Goal: Task Accomplishment & Management: Use online tool/utility

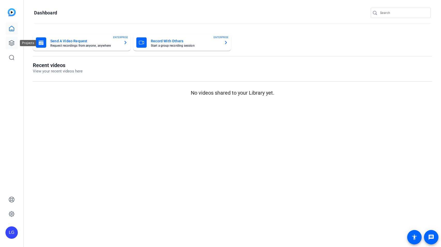
click at [12, 44] on icon at bounding box center [12, 43] width 6 height 6
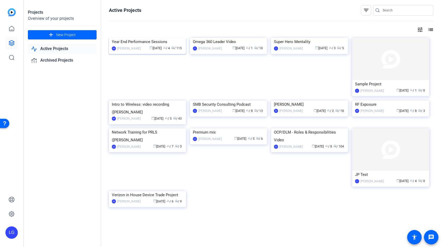
click at [139, 38] on img at bounding box center [147, 38] width 77 height 0
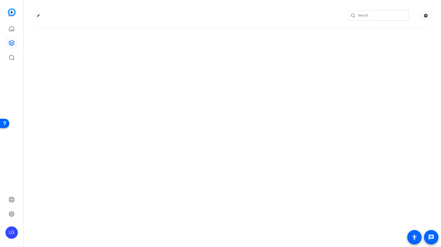
click at [139, 51] on div "edit settings" at bounding box center [232, 123] width 417 height 247
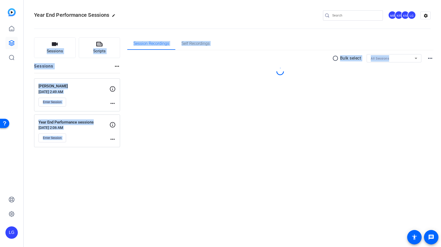
click at [308, 101] on div "Session Recordings Self Recordings radio_button_unchecked Bulk select All Sessi…" at bounding box center [280, 92] width 306 height 110
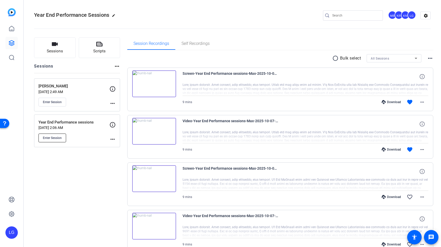
click at [54, 140] on span "Enter Session" at bounding box center [52, 138] width 19 height 4
click at [54, 137] on span "Enter Session" at bounding box center [52, 138] width 19 height 4
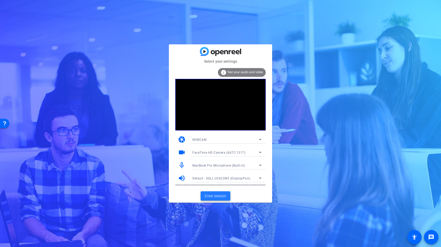
click at [222, 194] on span "Enter session" at bounding box center [215, 196] width 21 height 5
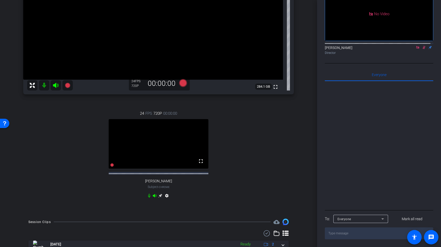
scroll to position [123, 0]
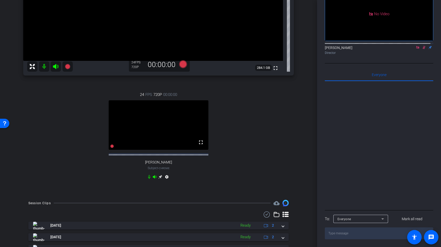
click at [159, 179] on icon at bounding box center [160, 177] width 4 height 4
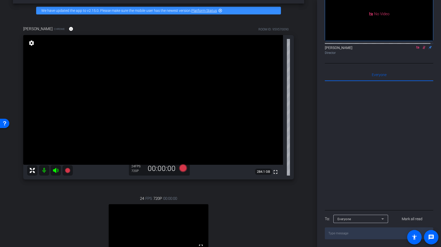
scroll to position [17, 0]
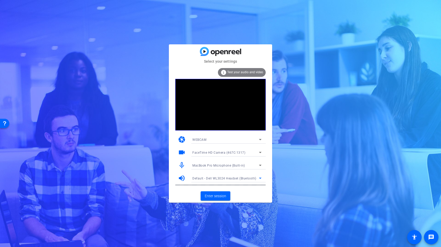
click at [250, 178] on span "Default - Dell WL3024 Headset (Bluetooth)" at bounding box center [224, 179] width 64 height 4
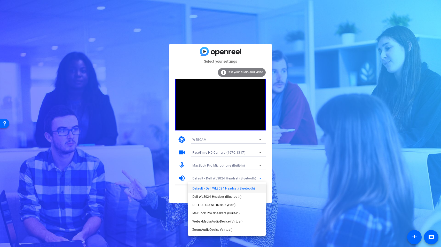
click at [252, 168] on div at bounding box center [220, 123] width 441 height 247
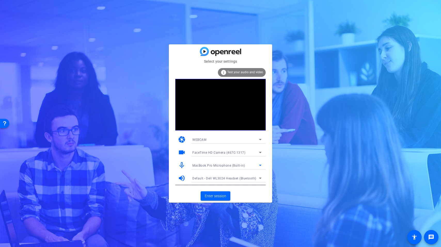
click at [252, 164] on div "MacBook Pro Microphone (Built-in)" at bounding box center [225, 165] width 67 height 6
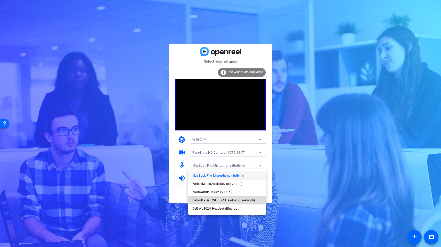
click at [249, 201] on span "Default - Dell WL3024 Headset (Bluetooth)" at bounding box center [223, 201] width 62 height 6
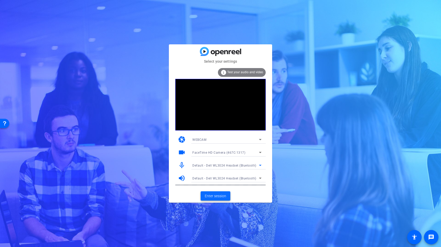
click at [226, 191] on span at bounding box center [216, 196] width 30 height 12
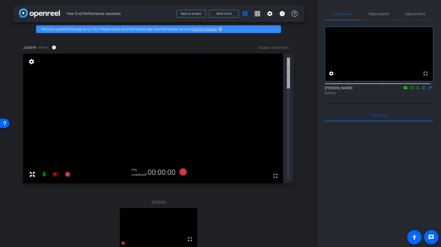
click at [410, 90] on icon at bounding box center [412, 88] width 4 height 4
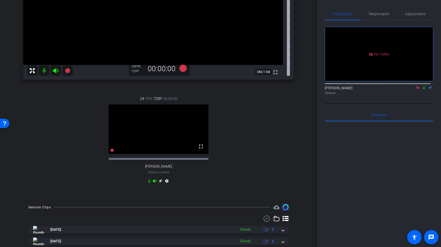
scroll to position [144, 0]
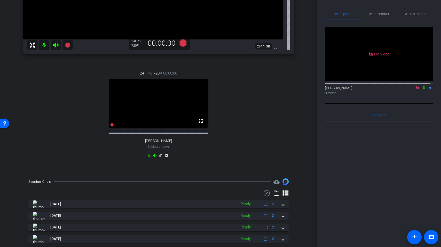
click at [158, 158] on icon at bounding box center [160, 156] width 4 height 4
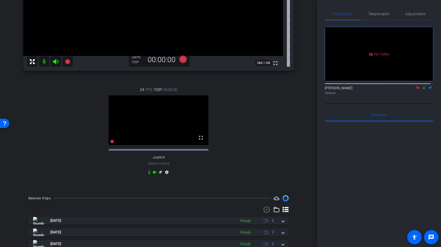
scroll to position [38, 0]
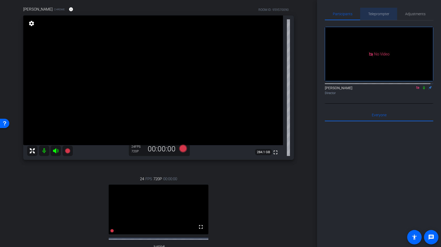
click at [380, 16] on span "Teleprompter" at bounding box center [378, 14] width 21 height 12
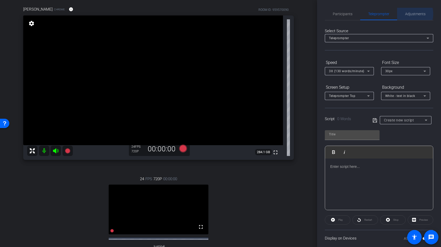
click at [412, 14] on span "Adjustments" at bounding box center [415, 14] width 20 height 4
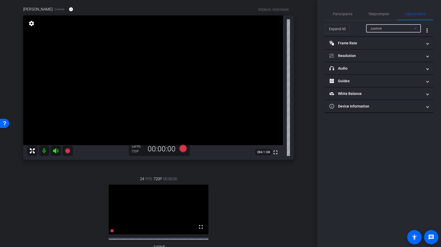
click at [381, 27] on span "Justin4" at bounding box center [376, 29] width 12 height 4
click at [342, 14] on span "Participants" at bounding box center [343, 14] width 20 height 4
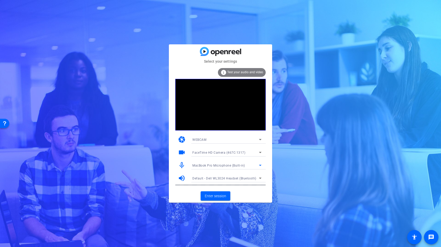
click at [230, 166] on span "MacBook Pro Microphone (Built-in)" at bounding box center [218, 166] width 53 height 4
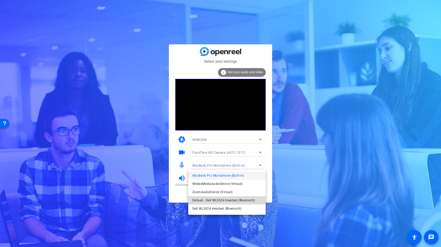
click at [221, 201] on span "Default - Dell WL3024 Headset (Bluetooth)" at bounding box center [223, 201] width 62 height 6
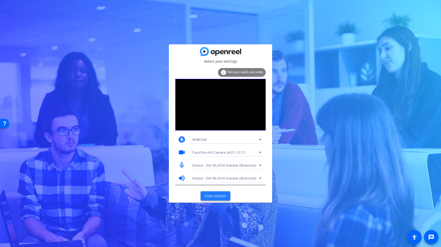
click at [218, 195] on span "Enter session" at bounding box center [215, 196] width 21 height 5
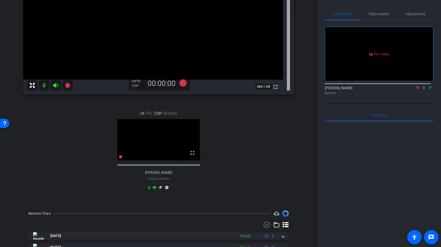
scroll to position [123, 0]
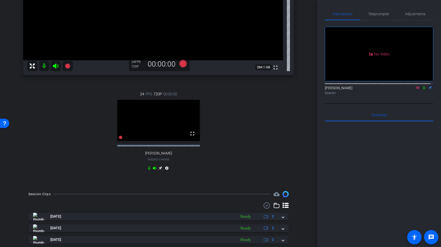
click at [158, 170] on icon at bounding box center [160, 168] width 4 height 4
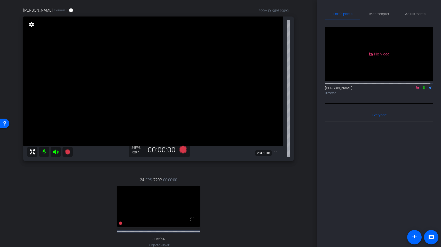
scroll to position [35, 0]
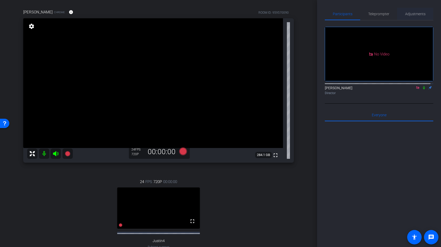
click at [407, 16] on span "Adjustments" at bounding box center [415, 14] width 20 height 12
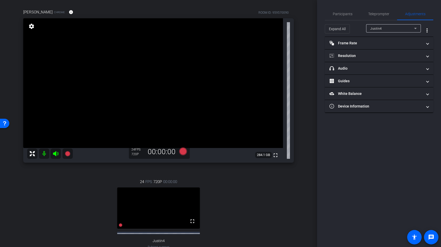
click at [397, 33] on div at bounding box center [393, 36] width 55 height 6
click at [398, 30] on div "Justin4" at bounding box center [392, 28] width 44 height 6
click at [392, 47] on span "[PERSON_NAME]" at bounding box center [383, 47] width 26 height 6
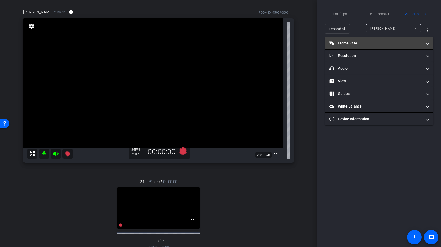
click at [360, 45] on mat-panel-title "Frame Rate Frame Rate" at bounding box center [376, 43] width 93 height 5
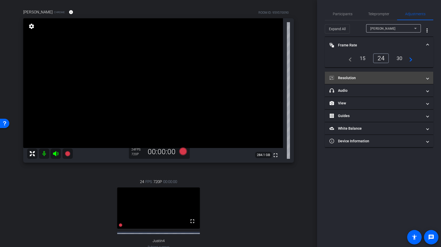
click at [385, 74] on mat-expansion-panel-header "Resolution" at bounding box center [379, 78] width 108 height 12
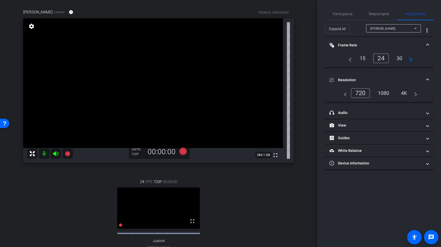
click at [387, 92] on div "1080" at bounding box center [383, 93] width 19 height 9
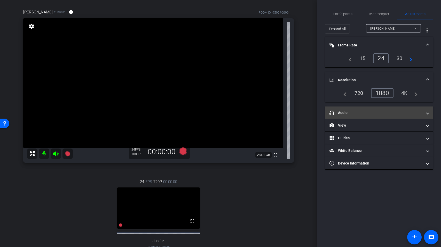
click at [370, 110] on mat-panel-title "headphone icon Audio" at bounding box center [376, 112] width 93 height 5
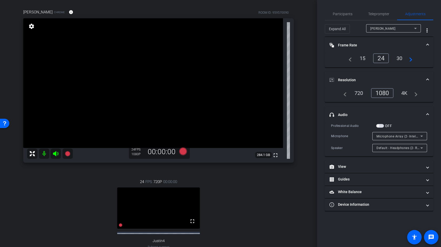
click at [390, 150] on span "Default - Headphones (2- Realtek(R) Audio)" at bounding box center [409, 148] width 65 height 4
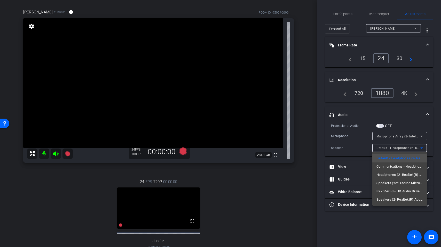
click at [403, 138] on div at bounding box center [220, 123] width 441 height 247
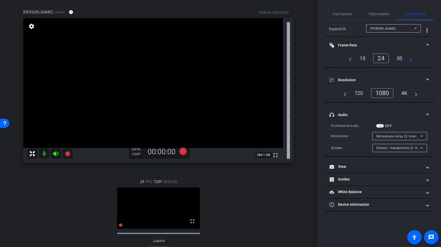
click at [407, 135] on span "Microphone Array (2- Intel® Smart Sound Technology for Digital Microphones)" at bounding box center [436, 136] width 118 height 4
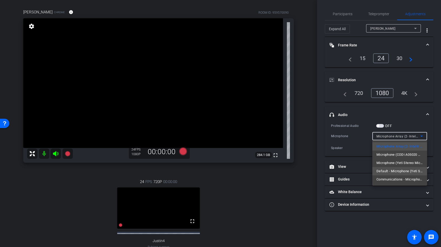
click at [389, 171] on span "Default - Microphone (Yeti Stereo Microphone) (046d:0ab7)" at bounding box center [400, 171] width 46 height 6
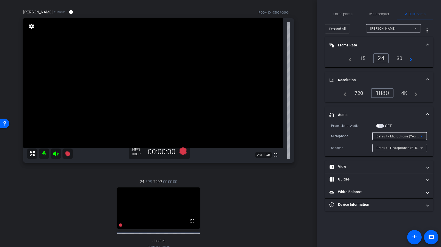
click at [384, 148] on span "Default - Headphones (2- Realtek(R) Audio)" at bounding box center [409, 148] width 65 height 4
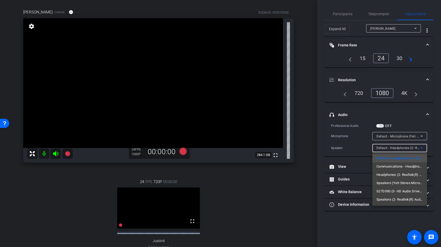
click at [363, 150] on div at bounding box center [220, 123] width 441 height 247
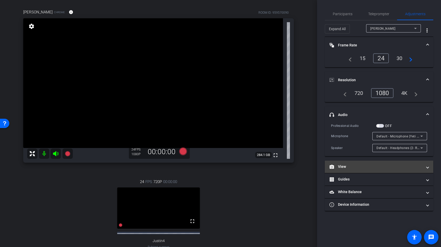
click at [391, 169] on mat-panel-title "View" at bounding box center [376, 166] width 93 height 5
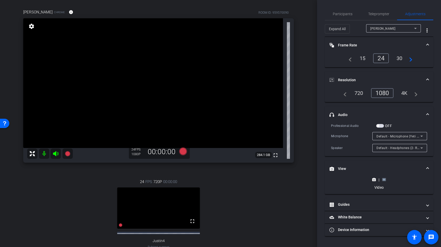
click at [384, 181] on icon at bounding box center [384, 180] width 4 height 4
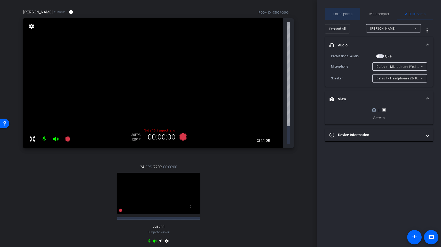
click at [353, 13] on div "Participants" at bounding box center [342, 14] width 35 height 12
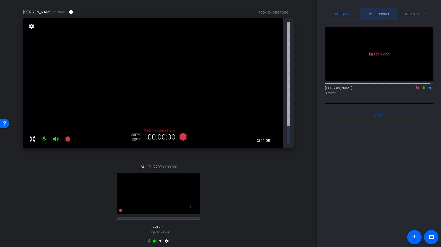
click at [377, 15] on span "Teleprompter" at bounding box center [378, 14] width 21 height 4
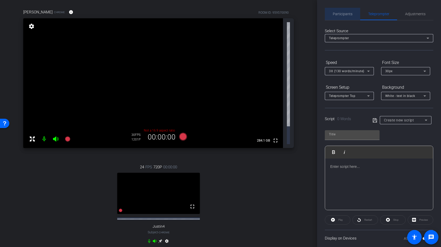
click at [343, 18] on span "Participants" at bounding box center [343, 14] width 20 height 12
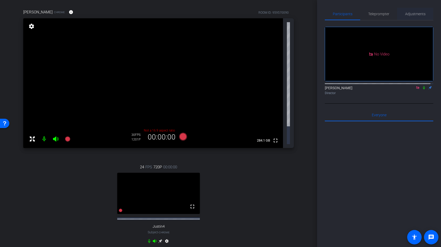
click at [413, 11] on span "Adjustments" at bounding box center [415, 14] width 20 height 12
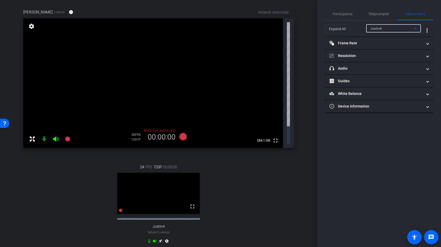
click at [381, 28] on span "Justin4" at bounding box center [376, 29] width 12 height 4
click at [383, 46] on span "[PERSON_NAME]" at bounding box center [383, 47] width 26 height 6
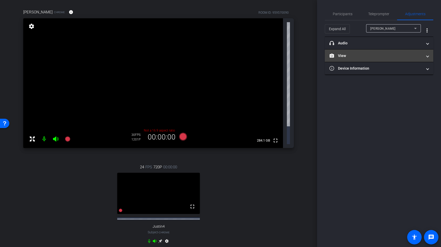
click at [393, 56] on mat-panel-title "View" at bounding box center [376, 55] width 93 height 5
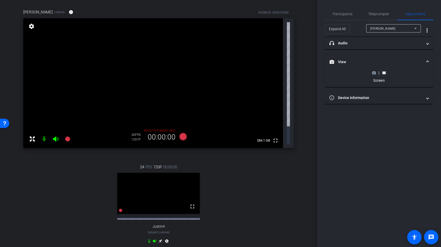
click at [372, 72] on icon at bounding box center [374, 73] width 4 height 4
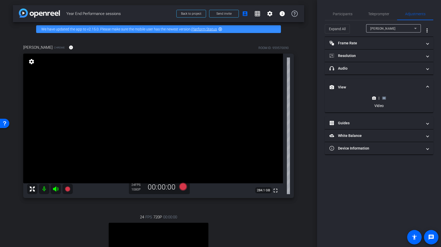
scroll to position [123, 0]
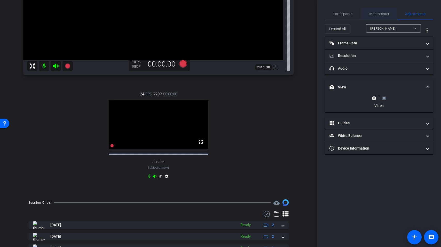
click at [375, 15] on span "Teleprompter" at bounding box center [378, 14] width 21 height 4
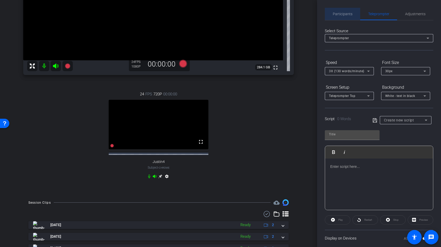
click at [347, 14] on span "Participants" at bounding box center [343, 14] width 20 height 4
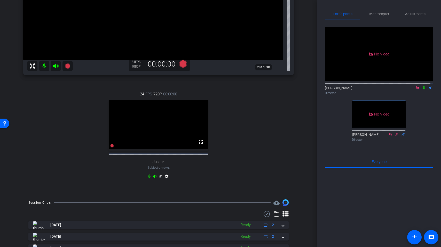
click at [423, 86] on icon at bounding box center [424, 87] width 2 height 3
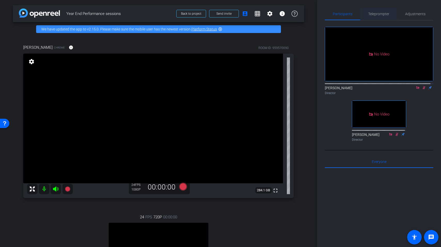
click at [383, 14] on span "Teleprompter" at bounding box center [378, 14] width 21 height 4
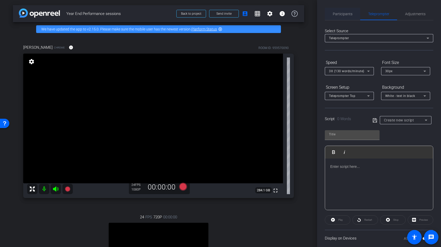
click at [351, 15] on span "Participants" at bounding box center [343, 14] width 20 height 4
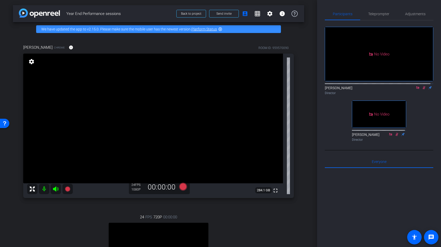
click at [422, 86] on icon at bounding box center [424, 88] width 4 height 4
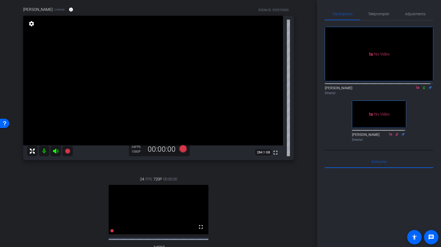
scroll to position [45, 0]
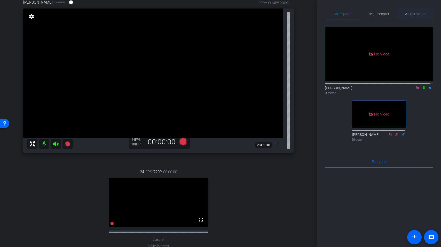
click at [418, 17] on span "Adjustments" at bounding box center [415, 14] width 20 height 12
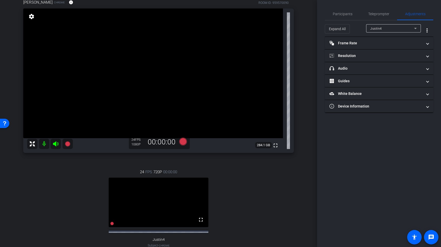
click at [405, 29] on div "Justin4" at bounding box center [392, 28] width 44 height 6
click at [397, 46] on mat-option "Kristin Cappelli" at bounding box center [393, 47] width 55 height 8
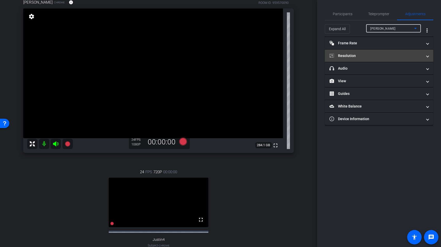
click at [386, 54] on mat-panel-title "Resolution" at bounding box center [376, 55] width 93 height 5
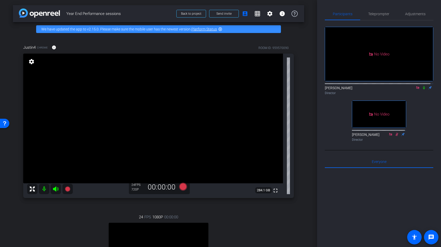
click at [423, 90] on icon at bounding box center [424, 87] width 2 height 3
click at [407, 12] on span "Adjustments" at bounding box center [415, 14] width 20 height 4
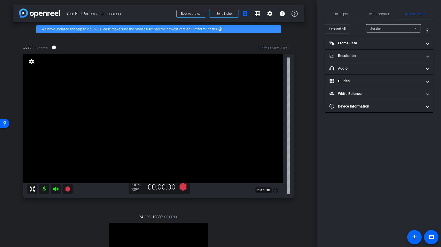
click at [398, 29] on div "Justin4" at bounding box center [392, 28] width 44 height 6
click at [400, 46] on mat-option "Kristin Cappelli" at bounding box center [393, 47] width 55 height 8
click at [393, 39] on mat-expansion-panel-header "Frame Rate Frame Rate" at bounding box center [379, 43] width 108 height 12
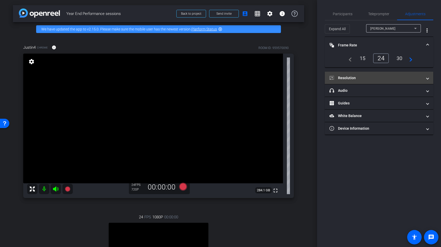
click at [386, 74] on mat-expansion-panel-header "Resolution" at bounding box center [379, 78] width 108 height 12
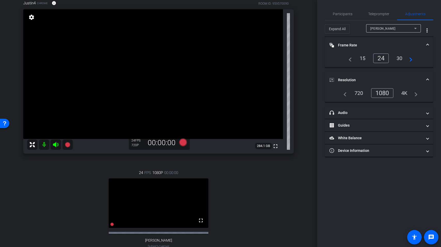
scroll to position [42, 0]
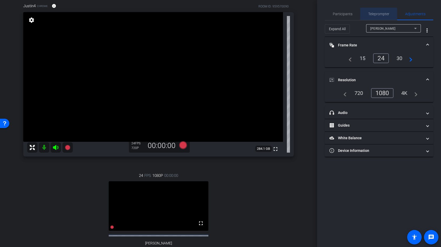
drag, startPoint x: 372, startPoint y: 15, endPoint x: 362, endPoint y: 18, distance: 10.3
click at [372, 15] on span "Teleprompter" at bounding box center [378, 14] width 21 height 4
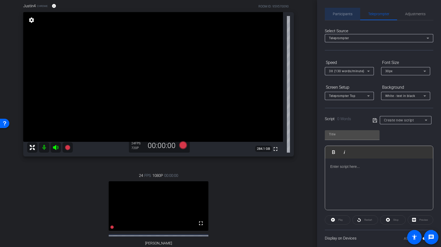
click at [348, 17] on span "Participants" at bounding box center [343, 14] width 20 height 12
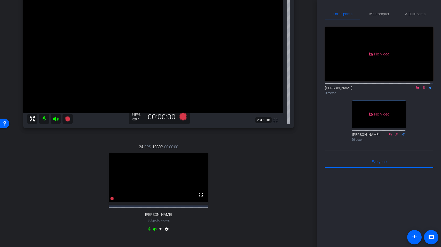
scroll to position [99, 0]
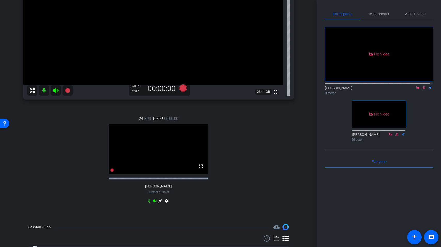
click at [158, 203] on icon at bounding box center [160, 201] width 4 height 4
click at [421, 11] on span "Adjustments" at bounding box center [415, 14] width 20 height 12
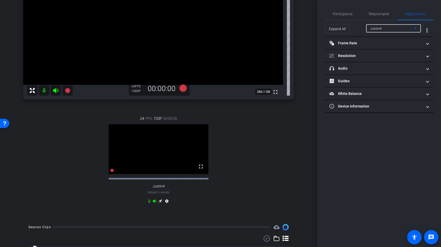
click at [389, 27] on div "Justin4" at bounding box center [392, 28] width 44 height 6
click at [396, 51] on div "Justin4 Kristin Cappelli" at bounding box center [393, 43] width 55 height 21
click at [396, 49] on mat-option "Kristin Cappelli" at bounding box center [393, 47] width 55 height 8
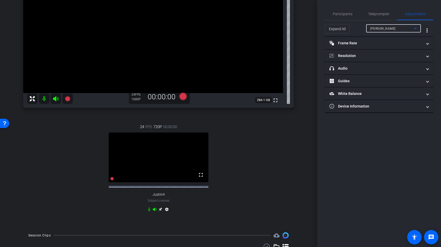
scroll to position [90, 0]
click at [351, 15] on span "Participants" at bounding box center [343, 14] width 20 height 4
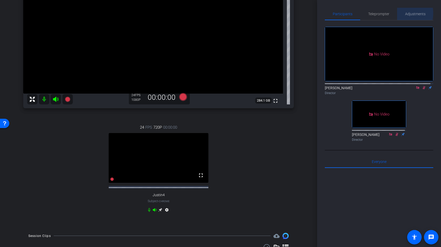
click at [405, 13] on span "Adjustments" at bounding box center [415, 14] width 20 height 4
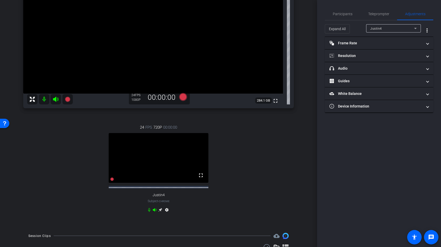
click at [399, 30] on div "Justin4" at bounding box center [392, 28] width 44 height 6
click at [396, 47] on mat-option "Kristin Cappelli" at bounding box center [393, 47] width 55 height 8
click at [351, 13] on span "Participants" at bounding box center [343, 14] width 20 height 4
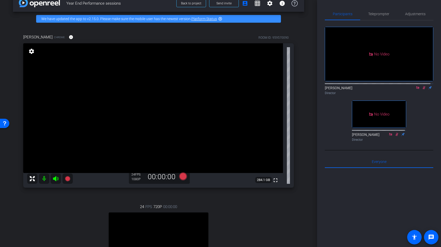
scroll to position [16, 0]
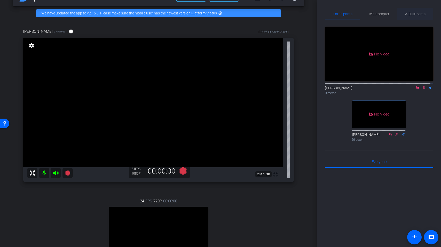
click at [427, 11] on div "Adjustments" at bounding box center [415, 14] width 36 height 12
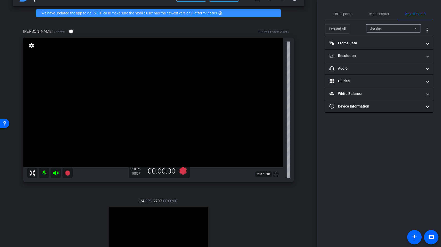
click at [394, 33] on div at bounding box center [393, 36] width 55 height 6
click at [396, 28] on div "Justin4" at bounding box center [392, 28] width 44 height 6
click at [399, 49] on mat-option "Kristin Cappelli" at bounding box center [393, 47] width 55 height 8
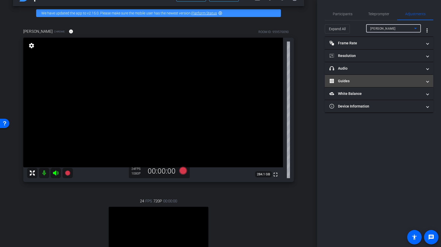
click at [375, 78] on mat-expansion-panel-header "Guides" at bounding box center [379, 81] width 108 height 12
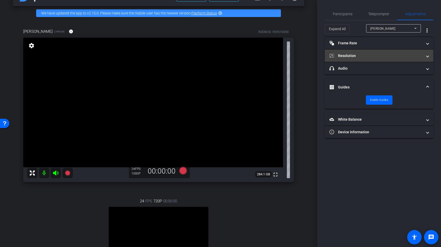
click at [374, 62] on mat-expansion-panel-header "Resolution" at bounding box center [379, 56] width 108 height 12
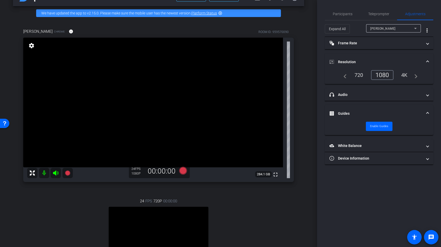
click at [379, 51] on mat-accordion "Frame Rate Frame Rate navigate_before 15 24 30 navigate_next Resolution navigat…" at bounding box center [379, 101] width 108 height 128
click at [382, 46] on mat-expansion-panel-header "Frame Rate Frame Rate" at bounding box center [379, 43] width 108 height 12
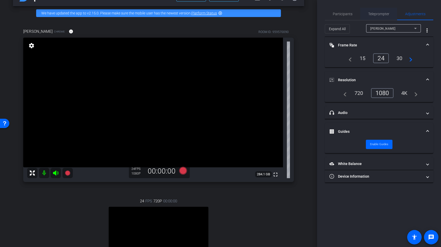
click at [379, 13] on span "Teleprompter" at bounding box center [378, 14] width 21 height 4
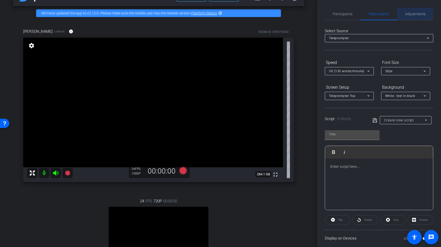
click at [405, 13] on span "Adjustments" at bounding box center [415, 14] width 20 height 4
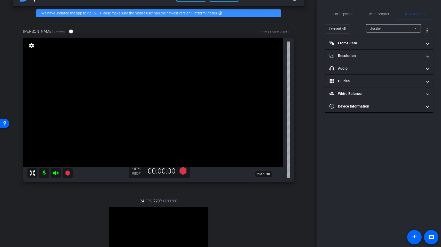
click at [399, 29] on div "Justin4" at bounding box center [392, 28] width 44 height 6
click at [384, 46] on span "Kristin Cappelli" at bounding box center [383, 47] width 26 height 6
click at [371, 56] on mat-panel-title "Resolution" at bounding box center [376, 55] width 93 height 5
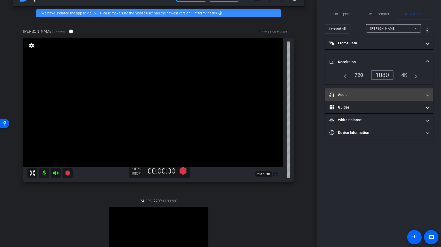
click at [364, 90] on mat-expansion-panel-header "headphone icon Audio" at bounding box center [379, 95] width 108 height 12
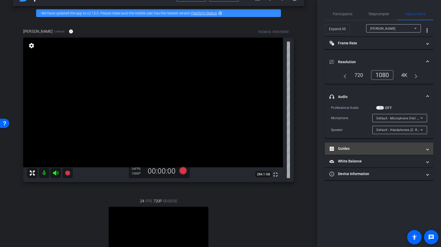
click at [368, 152] on mat-expansion-panel-header "Guides" at bounding box center [379, 149] width 108 height 12
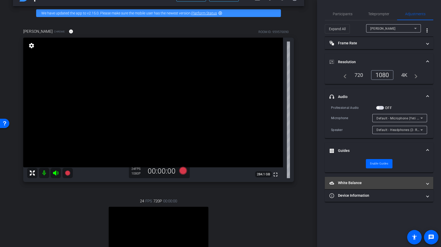
click at [354, 179] on mat-expansion-panel-header "White Balance White Balance" at bounding box center [379, 183] width 108 height 12
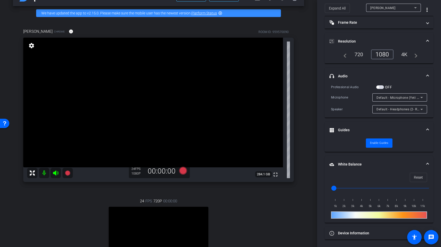
scroll to position [21, 0]
click at [344, 163] on mat-panel-title "White Balance White Balance" at bounding box center [376, 163] width 93 height 5
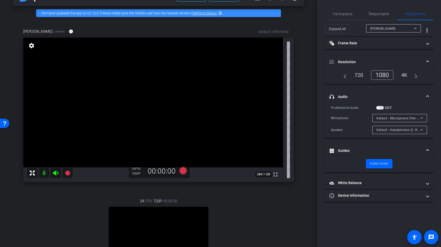
scroll to position [0, 0]
click at [350, 152] on mat-panel-title "Guides" at bounding box center [376, 150] width 93 height 5
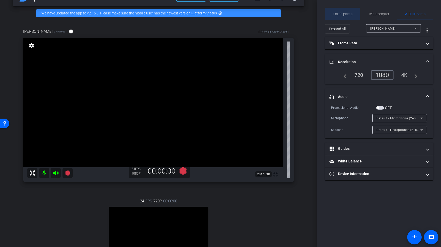
click at [351, 17] on span "Participants" at bounding box center [343, 14] width 20 height 12
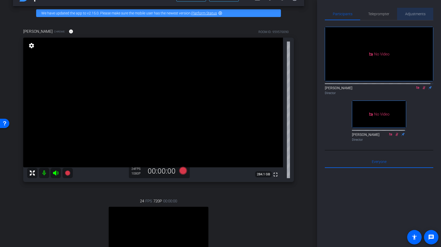
click at [415, 13] on span "Adjustments" at bounding box center [415, 14] width 20 height 4
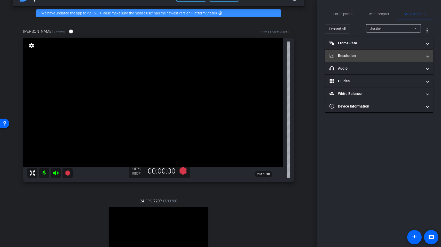
click at [390, 52] on mat-expansion-panel-header "Resolution" at bounding box center [379, 56] width 108 height 12
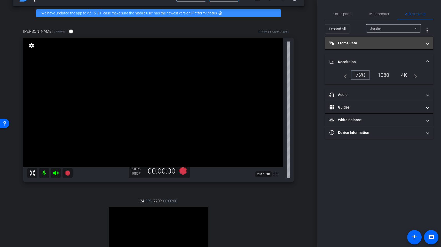
click at [392, 45] on mat-panel-title "Frame Rate Frame Rate" at bounding box center [376, 43] width 93 height 5
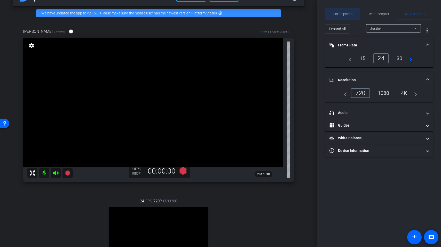
click at [343, 15] on span "Participants" at bounding box center [343, 14] width 20 height 4
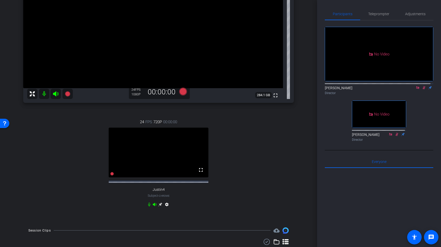
scroll to position [87, 0]
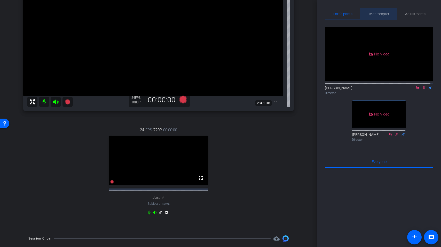
click at [379, 15] on span "Teleprompter" at bounding box center [378, 14] width 21 height 4
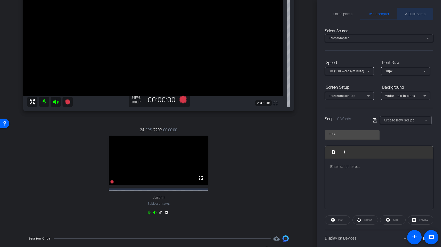
click at [405, 14] on span "Adjustments" at bounding box center [415, 14] width 20 height 4
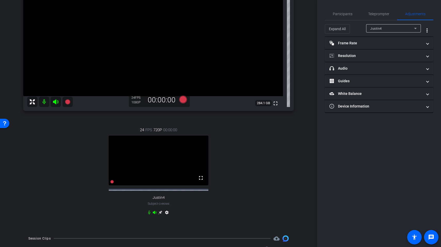
click at [386, 23] on div "Expand All Justin4 more_vert" at bounding box center [379, 28] width 108 height 17
click at [387, 26] on div "Justin4" at bounding box center [392, 28] width 44 height 6
click at [386, 48] on span "Kristin Cappelli" at bounding box center [383, 47] width 26 height 6
click at [386, 45] on mat-panel-title "Frame Rate Frame Rate" at bounding box center [376, 43] width 93 height 5
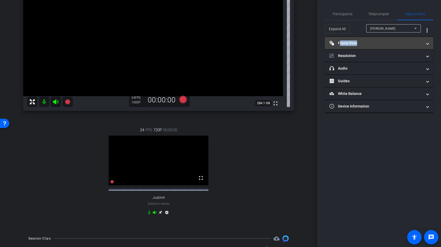
click at [386, 45] on mat-panel-title "Frame Rate Frame Rate" at bounding box center [376, 43] width 93 height 5
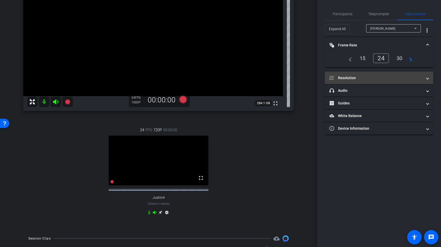
click at [375, 75] on mat-expansion-panel-header "Resolution" at bounding box center [379, 78] width 108 height 12
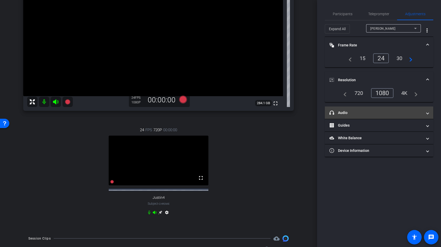
click at [375, 110] on mat-panel-title "headphone icon Audio" at bounding box center [376, 112] width 93 height 5
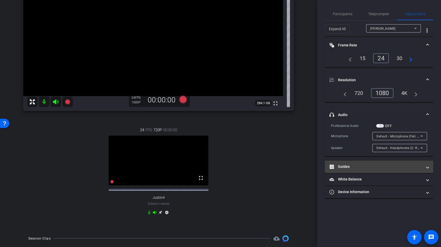
click at [349, 165] on mat-panel-title "Guides" at bounding box center [376, 166] width 93 height 5
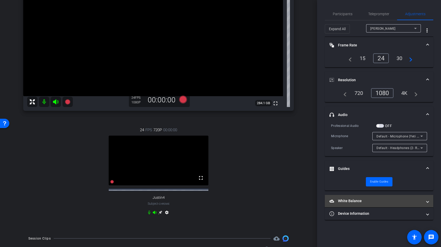
click at [366, 199] on mat-panel-title "White Balance White Balance" at bounding box center [376, 201] width 93 height 5
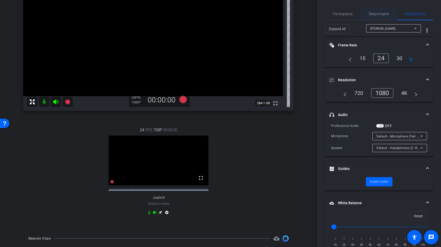
click at [381, 12] on span "Teleprompter" at bounding box center [378, 14] width 21 height 4
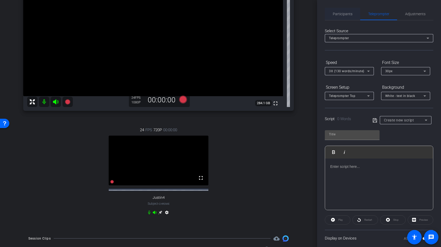
click at [344, 11] on span "Participants" at bounding box center [343, 14] width 20 height 12
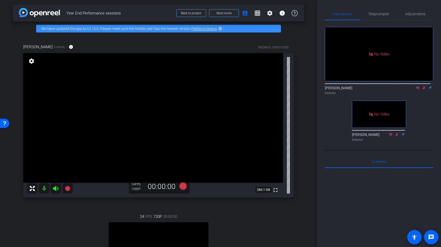
scroll to position [0, 0]
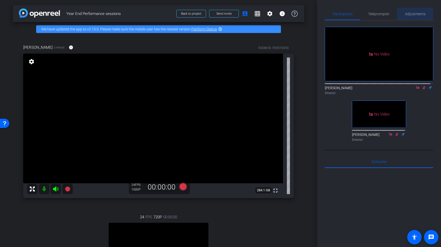
click at [422, 15] on span "Adjustments" at bounding box center [415, 14] width 20 height 4
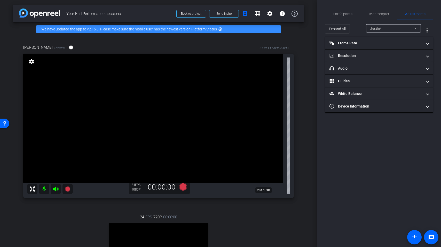
click at [387, 29] on div "Justin4" at bounding box center [392, 28] width 44 height 6
click at [388, 46] on span "Kristin Cappelli" at bounding box center [383, 47] width 26 height 6
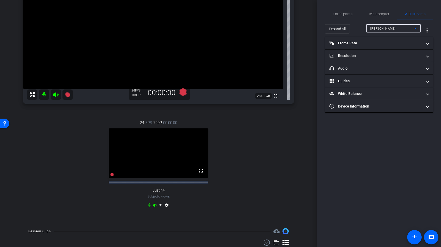
scroll to position [115, 0]
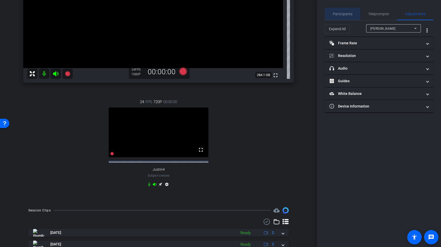
click at [349, 16] on span "Participants" at bounding box center [343, 14] width 20 height 12
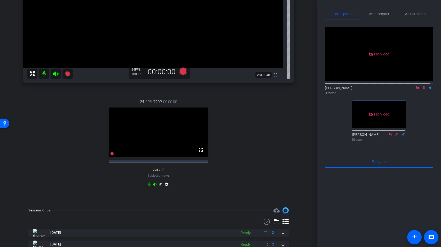
scroll to position [116, 0]
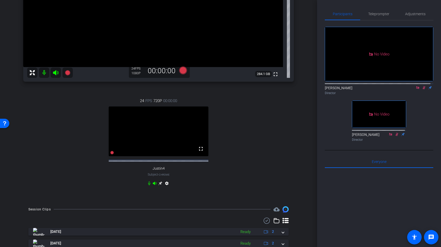
drag, startPoint x: 420, startPoint y: 71, endPoint x: 423, endPoint y: 85, distance: 14.8
click at [423, 85] on div "No Video Lou Garinga Director No Video Kenny Nicodemus Director" at bounding box center [379, 81] width 108 height 123
click at [422, 85] on mat-icon at bounding box center [424, 87] width 6 height 5
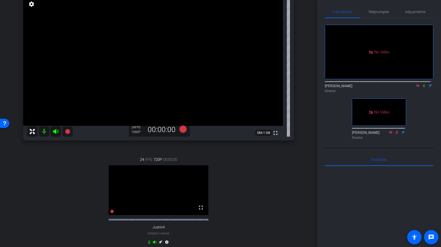
scroll to position [0, 0]
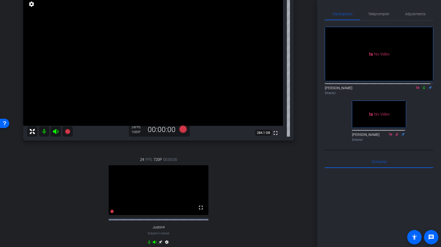
click at [423, 86] on icon at bounding box center [424, 87] width 2 height 3
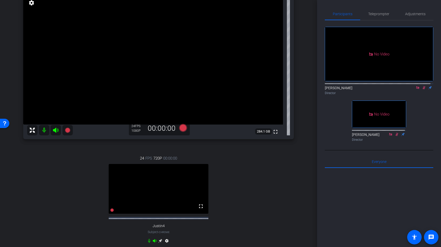
scroll to position [61, 0]
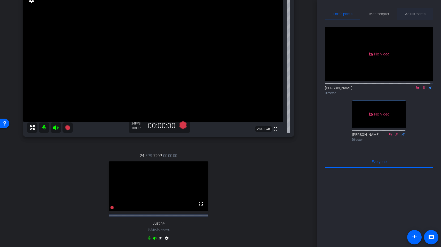
click at [417, 15] on span "Adjustments" at bounding box center [415, 14] width 20 height 4
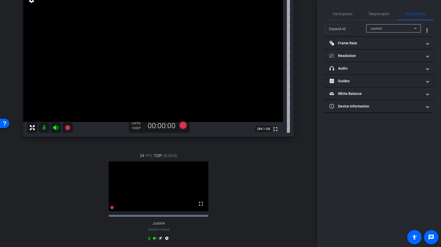
click at [377, 29] on span "Justin4" at bounding box center [376, 29] width 12 height 4
click at [377, 45] on span "Kristin Cappelli" at bounding box center [383, 47] width 26 height 6
click at [336, 13] on span "Participants" at bounding box center [343, 14] width 20 height 4
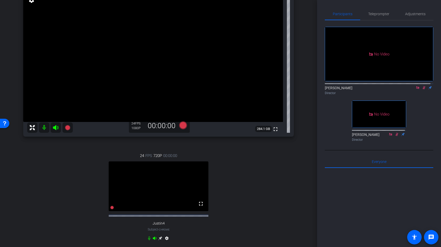
click at [422, 86] on icon at bounding box center [424, 88] width 4 height 4
click at [423, 86] on icon at bounding box center [424, 87] width 2 height 3
click at [405, 18] on span "Adjustments" at bounding box center [415, 14] width 20 height 12
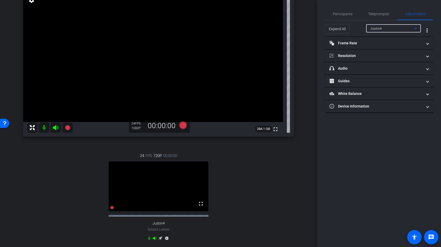
click at [399, 25] on div "Justin4" at bounding box center [392, 28] width 44 height 6
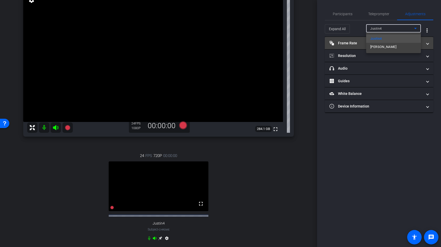
click at [395, 45] on mat-option "Kristin Cappelli" at bounding box center [393, 47] width 55 height 8
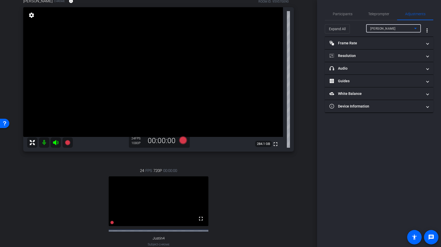
scroll to position [0, 0]
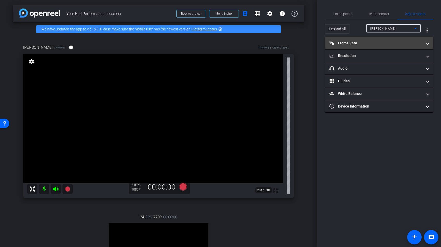
click at [377, 41] on mat-panel-title "Frame Rate Frame Rate" at bounding box center [376, 43] width 93 height 5
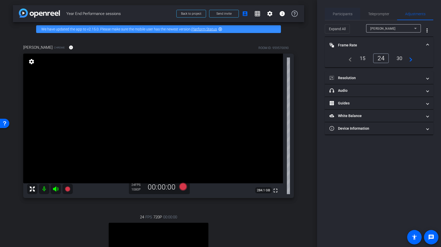
click at [355, 16] on div "Participants" at bounding box center [342, 14] width 35 height 12
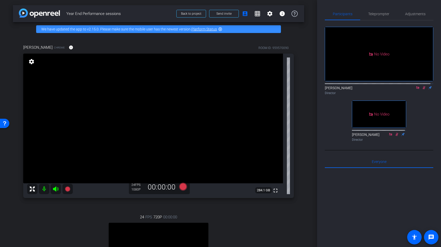
click at [423, 86] on icon at bounding box center [424, 87] width 3 height 3
click at [409, 17] on span "Adjustments" at bounding box center [415, 14] width 20 height 12
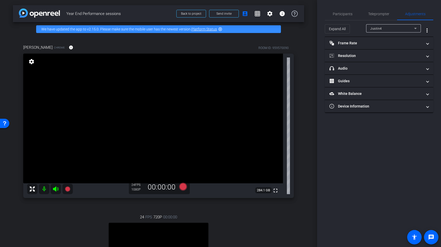
click at [388, 31] on div "Justin4" at bounding box center [392, 28] width 44 height 6
click at [387, 49] on span "Kristin Cappelli" at bounding box center [383, 47] width 26 height 6
click at [348, 16] on span "Participants" at bounding box center [343, 14] width 20 height 12
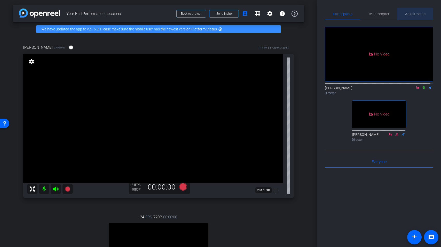
click at [411, 17] on span "Adjustments" at bounding box center [415, 14] width 20 height 12
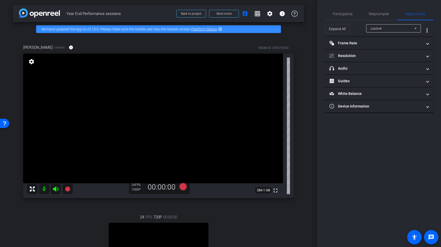
click at [393, 27] on div "Justin4" at bounding box center [392, 28] width 44 height 6
click at [394, 48] on span "Kristin Cappelli" at bounding box center [383, 47] width 26 height 6
click at [373, 128] on div "Participants Teleprompter Adjustments Lou Garinga Director Kenny Nicodemus Dire…" at bounding box center [379, 123] width 124 height 247
click at [375, 43] on mat-panel-title "Frame Rate Frame Rate" at bounding box center [376, 43] width 93 height 5
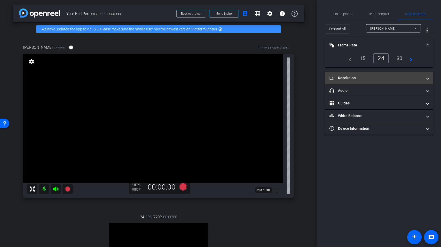
click at [372, 79] on mat-panel-title "Resolution" at bounding box center [376, 77] width 93 height 5
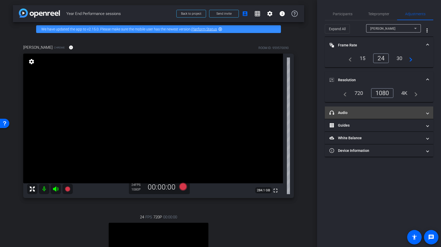
click at [375, 114] on mat-panel-title "headphone icon Audio" at bounding box center [376, 112] width 93 height 5
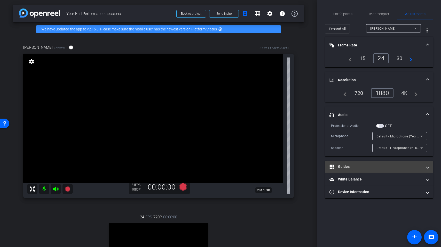
click at [370, 169] on mat-panel-title "Guides" at bounding box center [376, 166] width 93 height 5
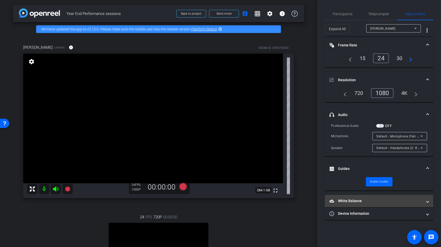
click at [381, 200] on mat-panel-title "White Balance White Balance" at bounding box center [376, 201] width 93 height 5
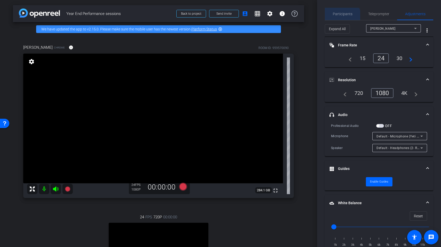
click at [342, 18] on span "Participants" at bounding box center [343, 14] width 20 height 12
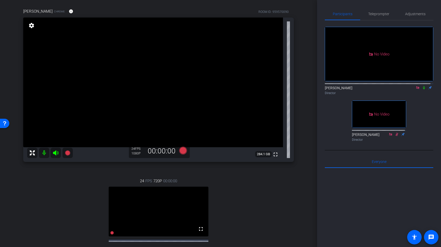
scroll to position [39, 0]
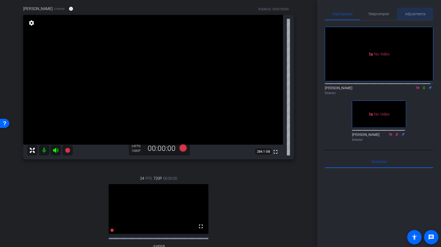
click at [405, 14] on span "Adjustments" at bounding box center [415, 14] width 20 height 4
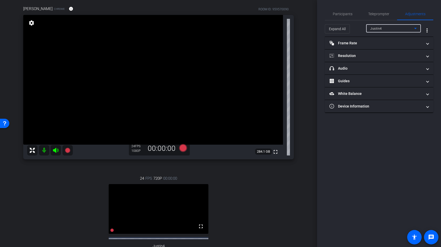
click at [389, 29] on div "Justin4" at bounding box center [392, 28] width 44 height 6
click at [384, 50] on span "Kristin Cappelli" at bounding box center [383, 47] width 26 height 6
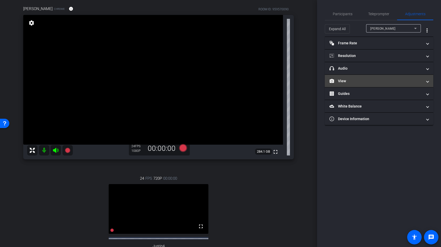
click at [372, 81] on mat-panel-title "View" at bounding box center [376, 81] width 93 height 5
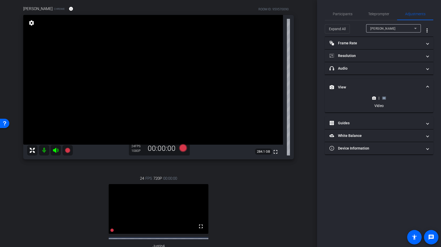
click at [382, 100] on icon at bounding box center [384, 98] width 4 height 4
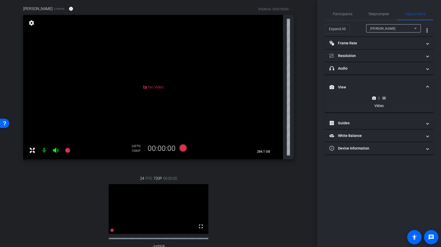
click at [383, 99] on rect at bounding box center [384, 98] width 3 height 2
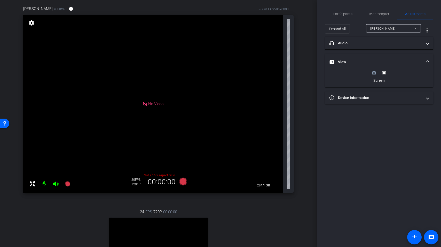
click at [385, 74] on rect at bounding box center [384, 73] width 3 height 2
click at [387, 28] on span "Kristin Cappelli" at bounding box center [382, 29] width 25 height 4
click at [381, 105] on div at bounding box center [220, 123] width 441 height 247
click at [372, 75] on div "|" at bounding box center [379, 72] width 19 height 5
click at [373, 74] on icon at bounding box center [374, 73] width 4 height 3
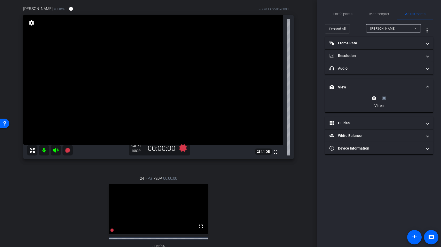
click at [385, 98] on rect at bounding box center [384, 98] width 3 height 2
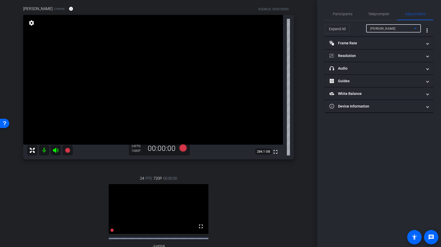
click at [406, 30] on div "Kristin Cappelli" at bounding box center [392, 28] width 44 height 6
click at [383, 137] on div at bounding box center [220, 123] width 441 height 247
click at [341, 20] on div "Participants Teleprompter Adjustments" at bounding box center [379, 14] width 108 height 13
click at [348, 15] on span "Participants" at bounding box center [343, 14] width 20 height 4
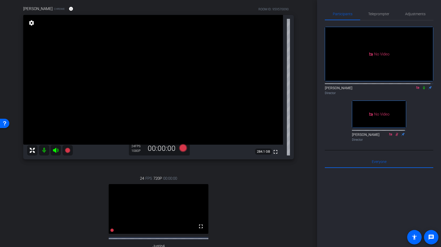
click at [422, 85] on mat-icon at bounding box center [424, 87] width 6 height 5
click at [423, 86] on icon at bounding box center [424, 87] width 3 height 3
click at [422, 86] on icon at bounding box center [424, 88] width 4 height 4
click at [411, 13] on span "Adjustments" at bounding box center [415, 14] width 20 height 4
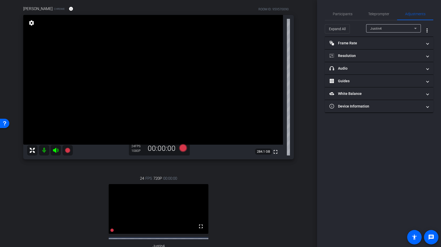
click at [383, 28] on div "Justin4" at bounding box center [392, 28] width 44 height 6
click at [387, 48] on span "Kristin Cappelli" at bounding box center [383, 47] width 26 height 6
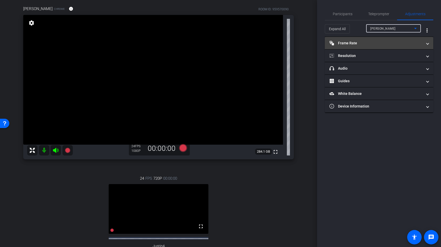
click at [379, 44] on mat-panel-title "Frame Rate Frame Rate" at bounding box center [376, 43] width 93 height 5
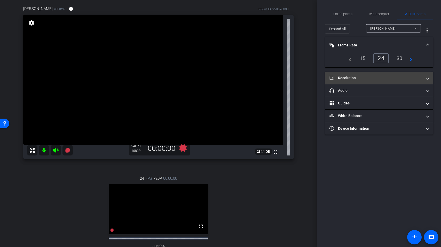
click at [388, 74] on mat-expansion-panel-header "Resolution" at bounding box center [379, 78] width 108 height 12
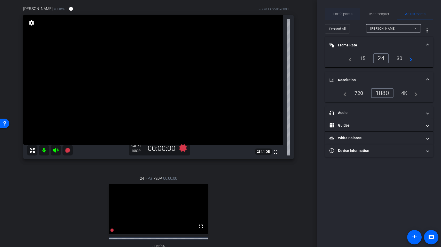
click at [347, 17] on span "Participants" at bounding box center [343, 14] width 20 height 12
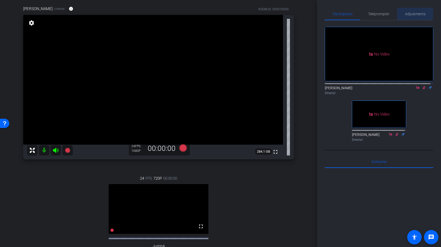
click at [411, 14] on span "Adjustments" at bounding box center [415, 14] width 20 height 4
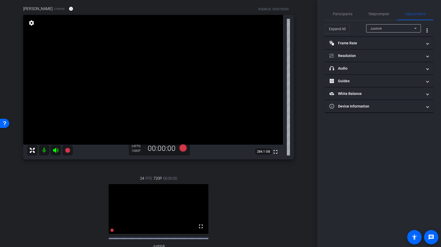
click at [394, 34] on div at bounding box center [393, 36] width 55 height 6
click at [395, 32] on div "Justin4" at bounding box center [392, 28] width 44 height 6
click at [397, 52] on div "Justin4 Kristin Cappelli" at bounding box center [393, 43] width 55 height 21
click at [397, 48] on mat-option "Kristin Cappelli" at bounding box center [393, 47] width 55 height 8
click at [378, 58] on mat-panel-title "Resolution" at bounding box center [376, 55] width 93 height 5
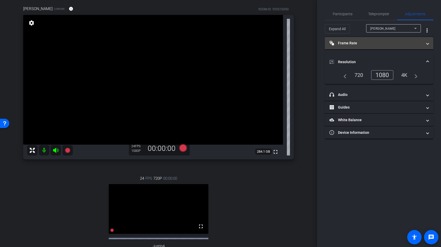
click at [379, 47] on mat-expansion-panel-header "Frame Rate Frame Rate" at bounding box center [379, 43] width 108 height 12
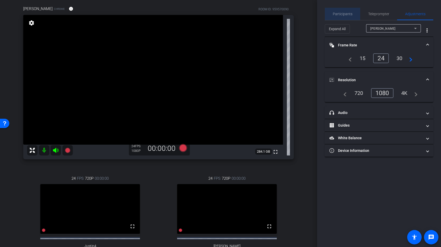
click at [347, 14] on span "Participants" at bounding box center [343, 14] width 20 height 4
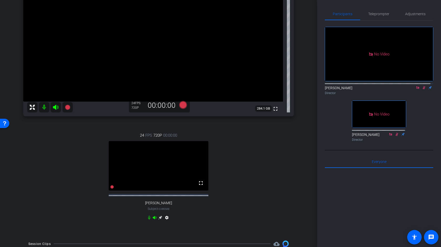
scroll to position [105, 0]
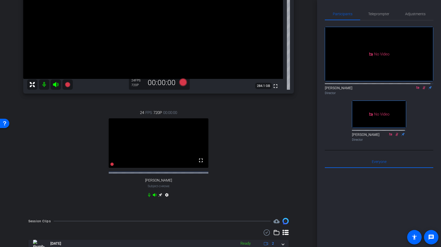
click at [158, 197] on icon at bounding box center [160, 195] width 4 height 4
click at [422, 86] on icon at bounding box center [424, 88] width 4 height 4
click at [409, 12] on span "Adjustments" at bounding box center [415, 14] width 20 height 4
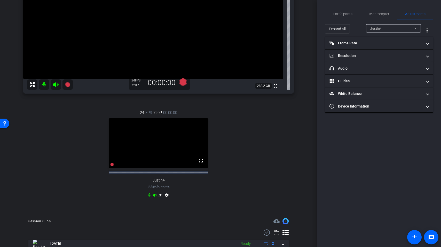
click at [396, 27] on div "Justin4" at bounding box center [392, 28] width 44 height 6
click at [391, 45] on span "[PERSON_NAME]" at bounding box center [383, 47] width 26 height 6
type input "11000"
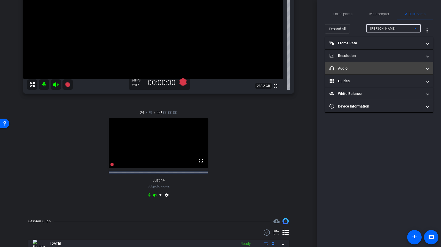
click at [381, 65] on mat-expansion-panel-header "headphone icon Audio" at bounding box center [379, 68] width 108 height 12
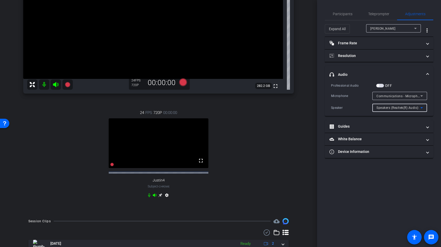
click at [420, 108] on icon at bounding box center [422, 108] width 6 height 6
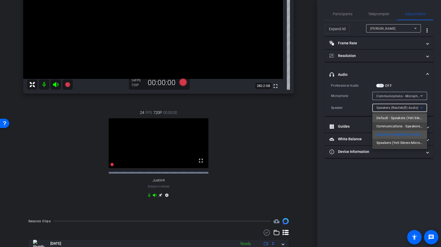
click at [421, 117] on span "Default - Speakers (Yeti Stereo Microphone) (046d:0ab7)" at bounding box center [400, 118] width 46 height 6
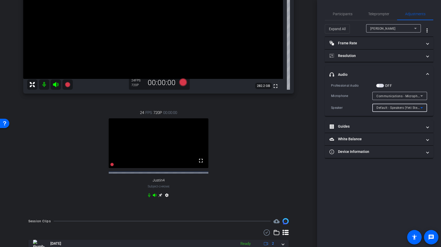
click at [417, 98] on span "Communications - Microphone (Yeti Stereo Microphone) (046d:0ab7)" at bounding box center [429, 96] width 104 height 4
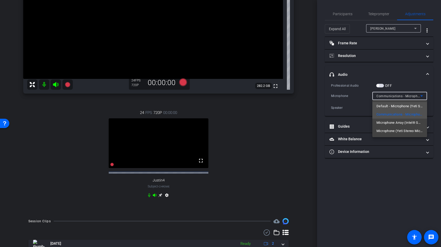
click at [417, 107] on span "Default - Microphone (Yeti Stereo Microphone) (046d:0ab7)" at bounding box center [400, 106] width 46 height 6
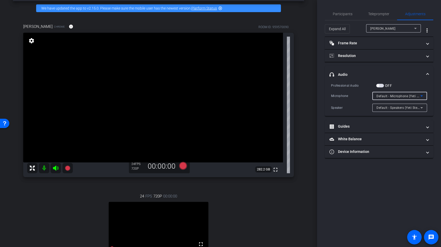
scroll to position [17, 0]
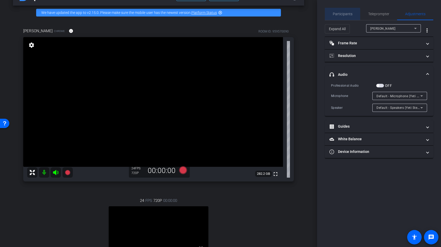
click at [338, 16] on span "Participants" at bounding box center [343, 14] width 20 height 12
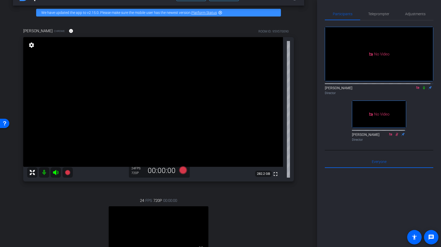
click at [422, 86] on icon at bounding box center [424, 88] width 4 height 4
click at [383, 11] on span "Teleprompter" at bounding box center [378, 14] width 21 height 12
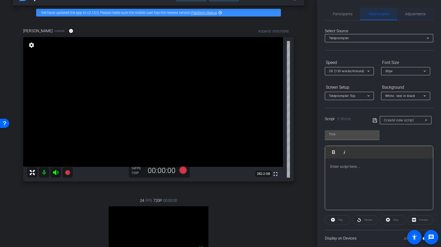
click at [410, 15] on span "Adjustments" at bounding box center [415, 14] width 20 height 4
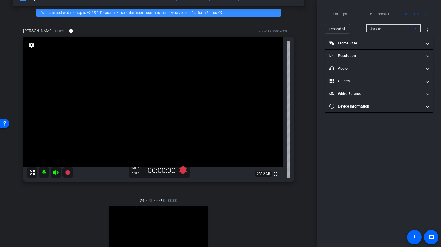
click at [388, 27] on div "Justin4" at bounding box center [392, 28] width 44 height 6
click at [385, 48] on span "[PERSON_NAME]" at bounding box center [383, 47] width 26 height 6
type input "11000"
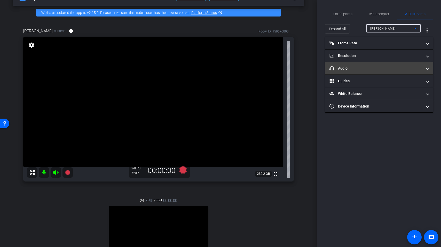
click at [351, 69] on mat-panel-title "headphone icon Audio" at bounding box center [376, 68] width 93 height 5
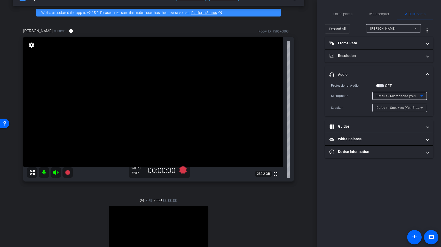
click at [415, 95] on span "Default - Microphone (Yeti Stereo Microphone) (046d:0ab7)" at bounding box center [421, 96] width 89 height 4
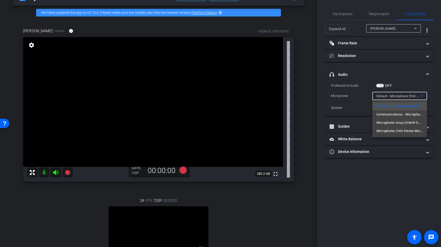
click at [347, 12] on div at bounding box center [220, 123] width 441 height 247
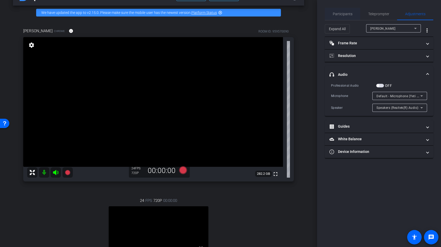
click at [348, 13] on span "Participants" at bounding box center [343, 14] width 20 height 4
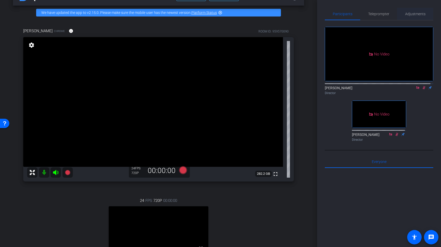
click at [412, 16] on span "Adjustments" at bounding box center [415, 14] width 20 height 12
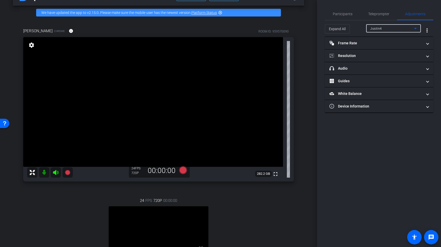
click at [386, 29] on div "Justin4" at bounding box center [392, 28] width 44 height 6
click at [386, 51] on div "Justin4 Benetta Boyd-Byrd" at bounding box center [393, 43] width 55 height 21
click at [387, 49] on span "[PERSON_NAME]" at bounding box center [383, 47] width 26 height 6
type input "11000"
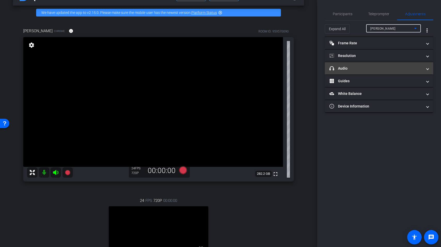
click at [375, 69] on mat-panel-title "headphone icon Audio" at bounding box center [376, 68] width 93 height 5
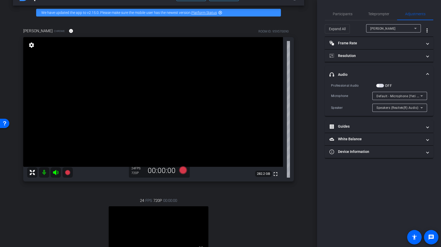
click at [392, 94] on div "Default - Microphone (Yeti Stereo Microphone) (046d:0ab7)" at bounding box center [399, 96] width 44 height 6
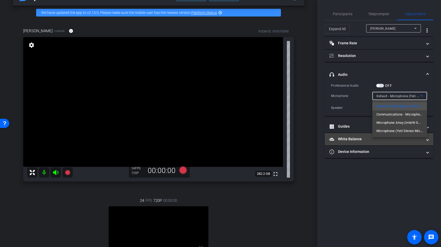
drag, startPoint x: 377, startPoint y: 203, endPoint x: 375, endPoint y: 145, distance: 58.1
click at [377, 202] on div at bounding box center [220, 123] width 441 height 247
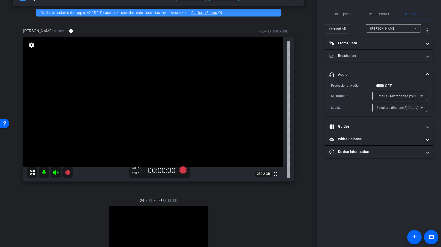
click at [389, 105] on div "Speakers (Realtek(R) Audio)" at bounding box center [399, 108] width 44 height 6
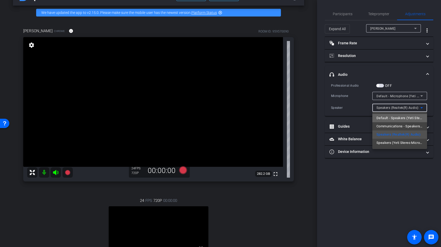
click at [420, 115] on span "Default - Speakers (Yeti Stereo Microphone) (046d:0ab7)" at bounding box center [400, 118] width 46 height 6
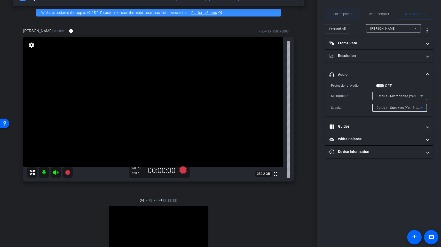
click at [341, 15] on span "Participants" at bounding box center [343, 14] width 20 height 4
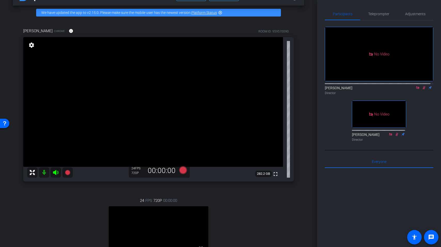
click at [422, 86] on icon at bounding box center [424, 88] width 4 height 4
click at [412, 13] on span "Adjustments" at bounding box center [415, 14] width 20 height 4
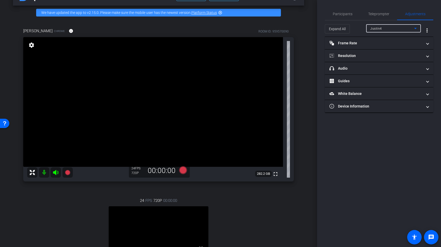
click at [383, 28] on div "Justin4" at bounding box center [392, 28] width 44 height 6
click at [386, 47] on span "[PERSON_NAME]" at bounding box center [383, 47] width 26 height 6
type input "11000"
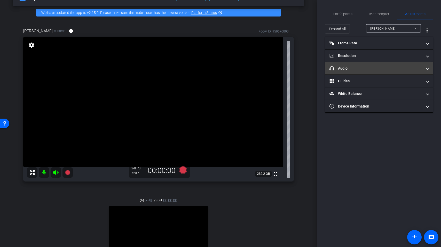
click at [356, 72] on mat-expansion-panel-header "headphone icon Audio" at bounding box center [379, 68] width 108 height 12
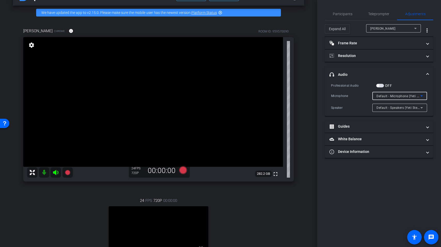
click at [407, 98] on span "Default - Microphone (Yeti Stereo Microphone) (046d:0ab7)" at bounding box center [421, 96] width 89 height 4
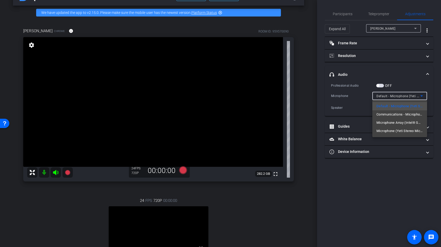
click at [348, 11] on div at bounding box center [220, 123] width 441 height 247
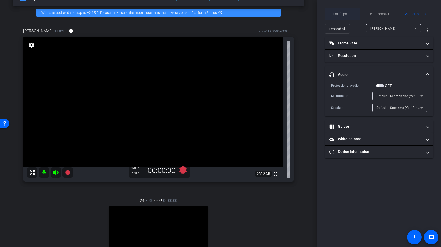
click at [348, 13] on span "Participants" at bounding box center [343, 14] width 20 height 4
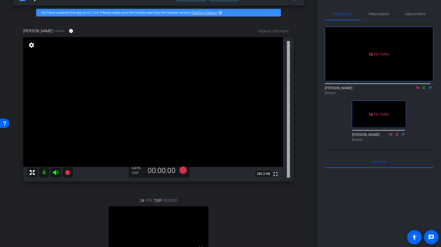
click at [422, 86] on icon at bounding box center [424, 88] width 4 height 4
click at [423, 86] on icon at bounding box center [424, 87] width 2 height 3
click at [396, 133] on icon at bounding box center [397, 135] width 4 height 4
click at [423, 86] on icon at bounding box center [424, 87] width 3 height 3
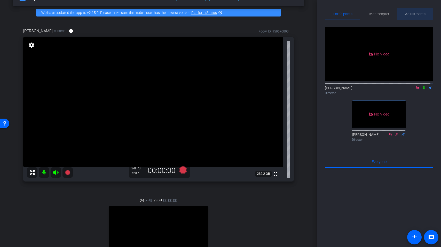
click at [414, 15] on span "Adjustments" at bounding box center [415, 14] width 20 height 4
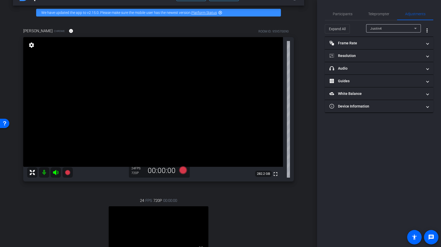
click at [391, 33] on div at bounding box center [393, 36] width 55 height 6
click at [392, 31] on div "Justin4" at bounding box center [392, 28] width 44 height 6
click at [393, 46] on span "[PERSON_NAME]" at bounding box center [383, 47] width 26 height 6
type input "11000"
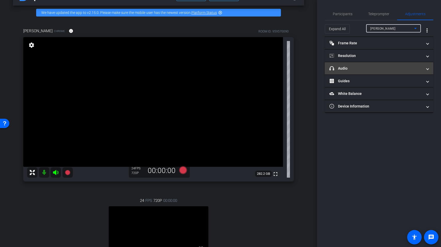
click at [366, 68] on mat-panel-title "headphone icon Audio" at bounding box center [376, 68] width 93 height 5
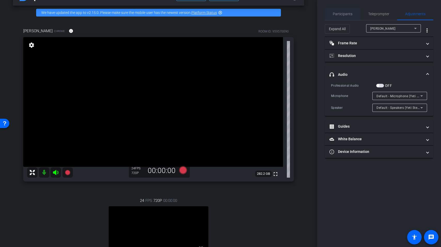
click at [350, 9] on span "Participants" at bounding box center [343, 14] width 20 height 12
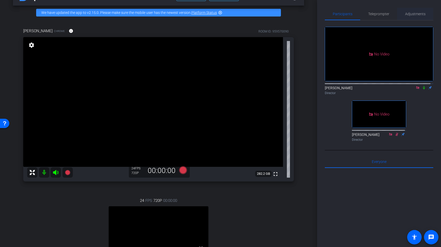
click at [411, 11] on span "Adjustments" at bounding box center [415, 14] width 20 height 12
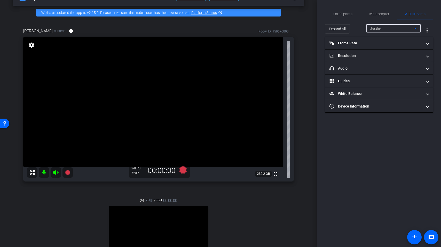
click at [389, 30] on div "Justin4" at bounding box center [392, 28] width 44 height 6
click at [386, 47] on span "[PERSON_NAME]" at bounding box center [383, 47] width 26 height 6
type input "11000"
click at [383, 42] on mat-panel-title "Frame Rate Frame Rate" at bounding box center [376, 43] width 93 height 5
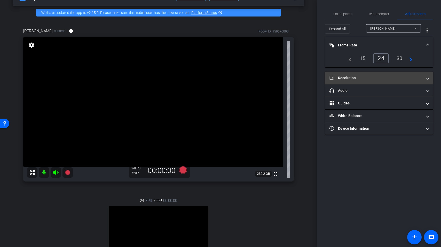
click at [378, 77] on mat-panel-title "Resolution" at bounding box center [376, 77] width 93 height 5
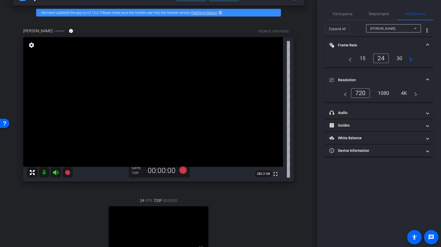
click at [381, 96] on div "1080" at bounding box center [383, 93] width 19 height 9
click at [349, 16] on span "Participants" at bounding box center [343, 14] width 20 height 4
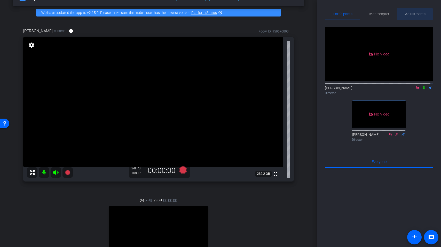
click at [412, 15] on span "Adjustments" at bounding box center [415, 14] width 20 height 4
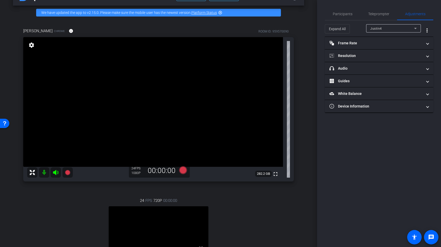
click at [392, 30] on div "Justin4" at bounding box center [392, 28] width 44 height 6
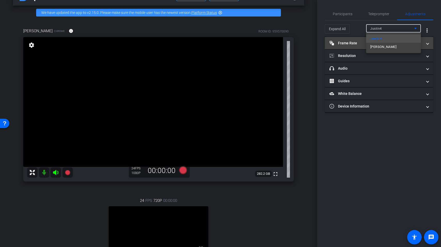
click at [389, 47] on span "[PERSON_NAME]" at bounding box center [383, 47] width 26 height 6
type input "11000"
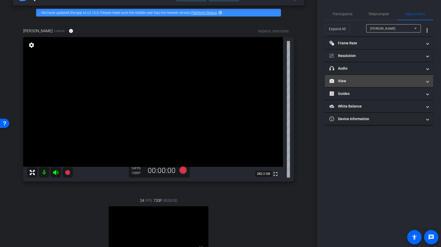
click at [379, 77] on mat-expansion-panel-header "View" at bounding box center [379, 81] width 108 height 12
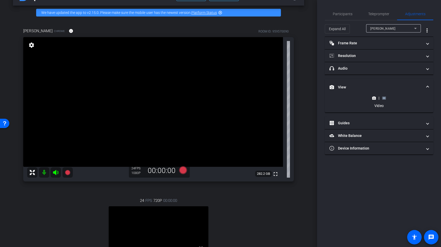
click at [384, 97] on rect at bounding box center [384, 98] width 3 height 2
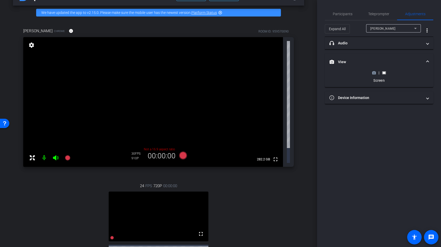
click at [373, 73] on icon at bounding box center [374, 73] width 4 height 3
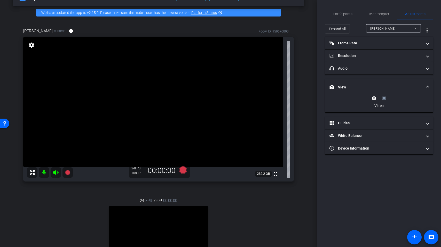
scroll to position [25, 0]
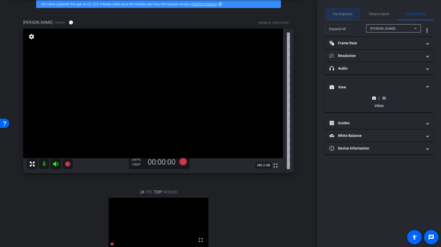
click at [352, 11] on div "Participants" at bounding box center [342, 14] width 35 height 12
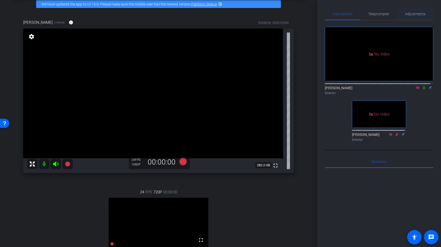
click at [412, 13] on span "Adjustments" at bounding box center [415, 14] width 20 height 4
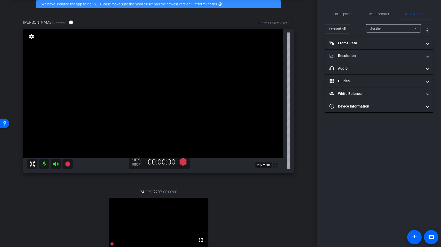
click at [382, 26] on div "Justin4" at bounding box center [392, 28] width 44 height 6
click at [386, 48] on span "[PERSON_NAME]" at bounding box center [383, 47] width 26 height 6
type input "11000"
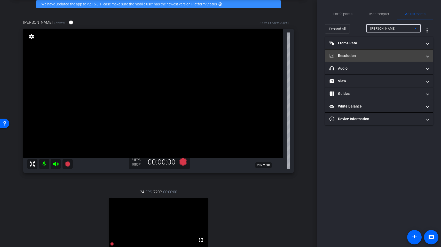
click at [369, 50] on mat-expansion-panel-header "Resolution" at bounding box center [379, 56] width 108 height 12
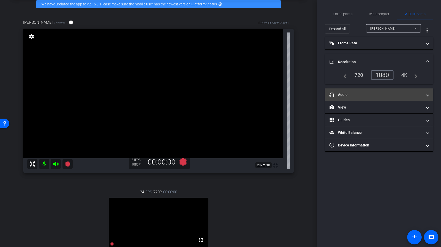
click at [374, 97] on mat-panel-title "headphone icon Audio" at bounding box center [376, 94] width 93 height 5
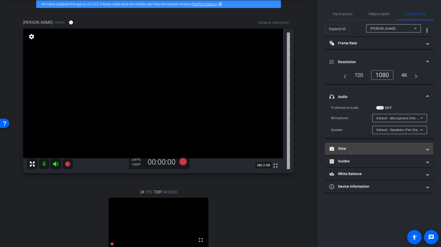
click at [366, 149] on mat-panel-title "View" at bounding box center [376, 148] width 93 height 5
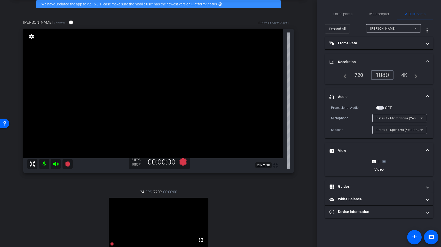
click at [383, 162] on rect at bounding box center [384, 162] width 3 height 2
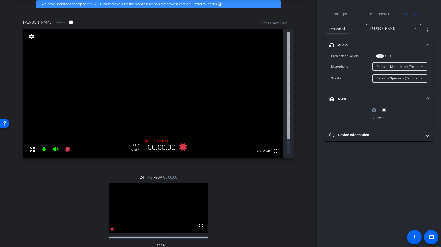
click at [373, 110] on icon at bounding box center [374, 110] width 4 height 4
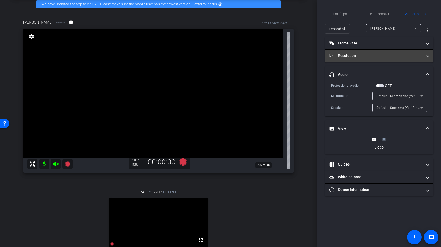
click at [361, 52] on mat-expansion-panel-header "Resolution" at bounding box center [379, 56] width 108 height 12
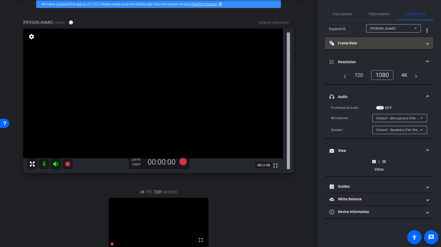
click at [364, 46] on mat-expansion-panel-header "Frame Rate Frame Rate" at bounding box center [379, 43] width 108 height 12
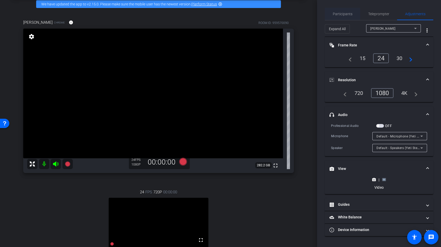
click at [351, 18] on span "Participants" at bounding box center [343, 14] width 20 height 12
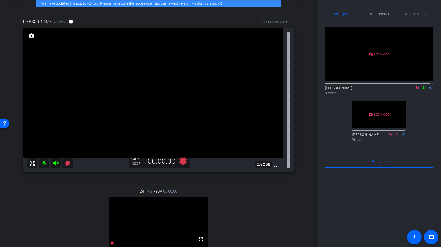
scroll to position [26, 0]
click at [411, 12] on span "Adjustments" at bounding box center [415, 14] width 20 height 4
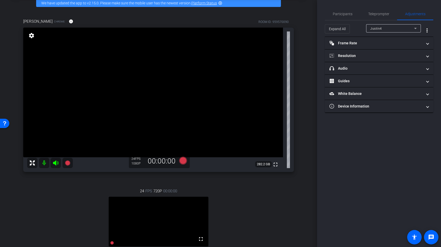
click at [384, 29] on div "Justin4" at bounding box center [392, 28] width 44 height 6
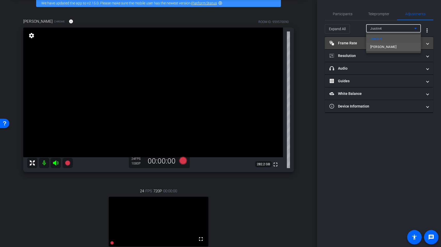
click at [386, 47] on span "[PERSON_NAME]" at bounding box center [383, 47] width 26 height 6
type input "11000"
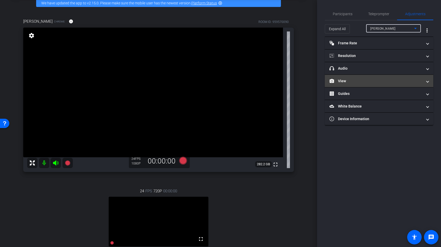
click at [358, 82] on mat-panel-title "View" at bounding box center [376, 81] width 93 height 5
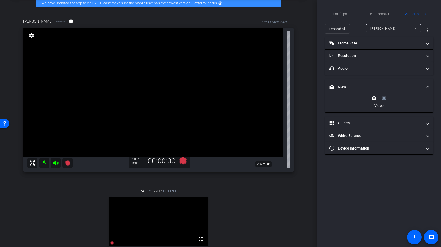
click at [385, 98] on rect at bounding box center [384, 98] width 3 height 2
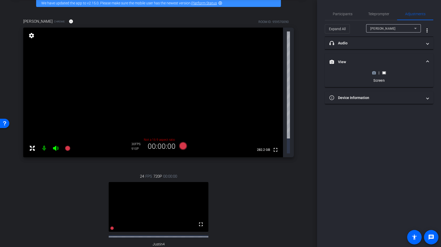
click at [373, 73] on icon at bounding box center [374, 73] width 4 height 3
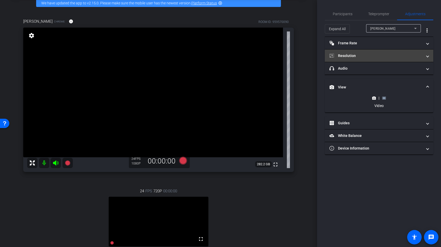
click at [382, 53] on mat-panel-title "Resolution" at bounding box center [376, 55] width 93 height 5
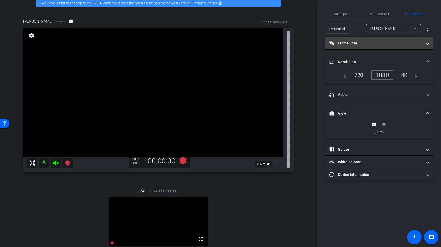
click at [382, 42] on mat-panel-title "Frame Rate Frame Rate" at bounding box center [376, 43] width 93 height 5
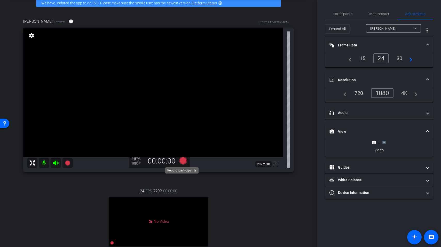
click at [183, 162] on icon at bounding box center [183, 161] width 8 height 8
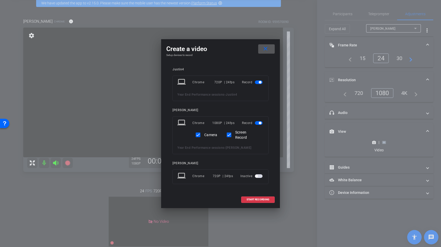
click at [262, 81] on span "button" at bounding box center [259, 83] width 8 height 4
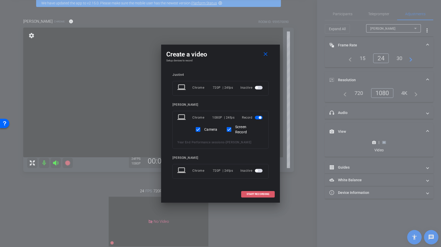
click at [258, 194] on span "START RECORDING" at bounding box center [258, 194] width 23 height 3
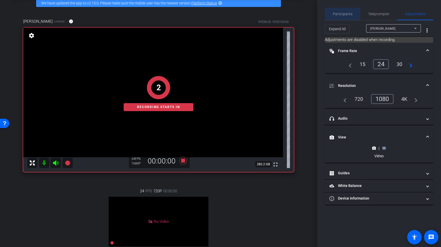
click at [348, 14] on span "Participants" at bounding box center [343, 14] width 20 height 4
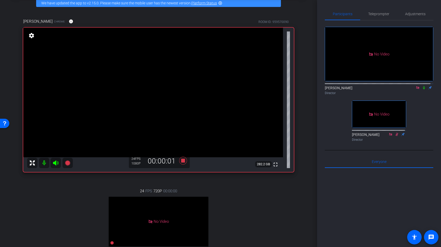
click at [422, 86] on icon at bounding box center [424, 88] width 4 height 4
click at [410, 14] on span "Adjustments" at bounding box center [415, 14] width 20 height 4
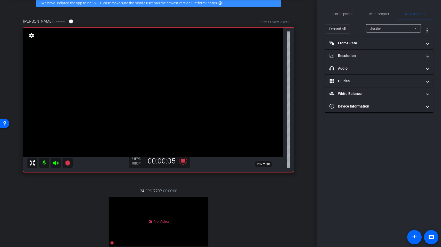
click at [389, 29] on div "Justin4" at bounding box center [392, 28] width 44 height 6
click at [390, 48] on span "[PERSON_NAME]" at bounding box center [383, 47] width 26 height 6
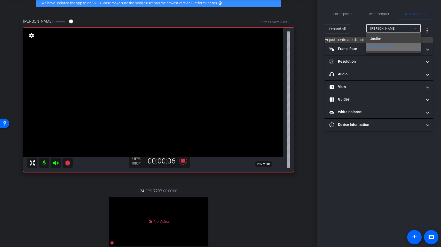
type input "11000"
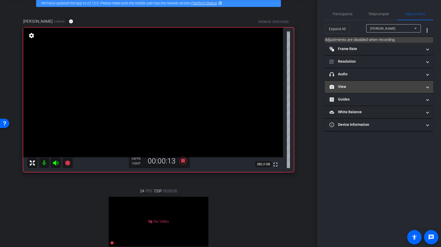
click at [362, 85] on mat-panel-title "View" at bounding box center [376, 86] width 93 height 5
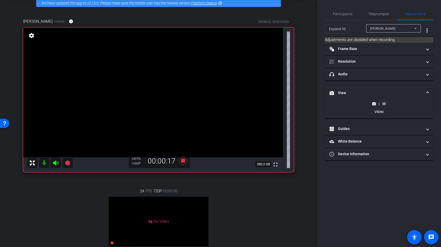
click at [383, 104] on rect at bounding box center [384, 104] width 3 height 2
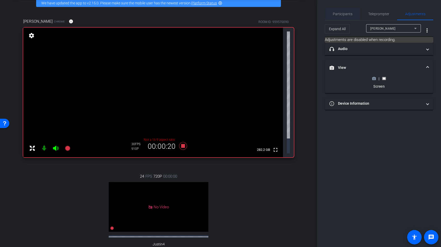
click at [344, 16] on span "Participants" at bounding box center [343, 14] width 20 height 12
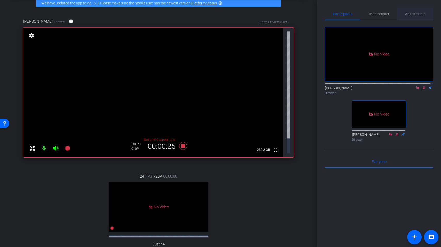
click at [413, 15] on span "Adjustments" at bounding box center [415, 14] width 20 height 4
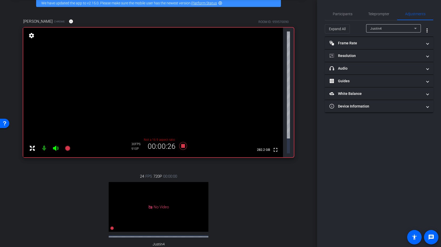
click at [397, 30] on div "Justin4" at bounding box center [392, 28] width 44 height 6
click at [381, 49] on span "[PERSON_NAME]" at bounding box center [383, 47] width 26 height 6
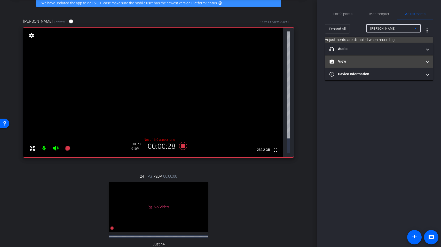
click at [372, 62] on mat-panel-title "View" at bounding box center [376, 61] width 93 height 5
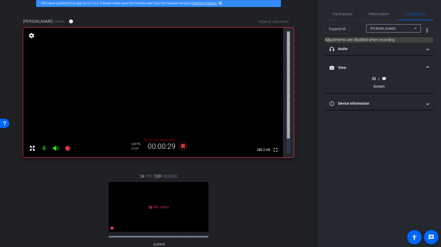
click at [378, 77] on div "|" at bounding box center [379, 78] width 19 height 5
click at [377, 77] on div "|" at bounding box center [379, 78] width 19 height 5
click at [375, 77] on icon at bounding box center [374, 78] width 4 height 3
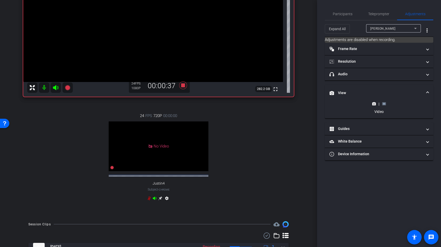
scroll to position [0, 0]
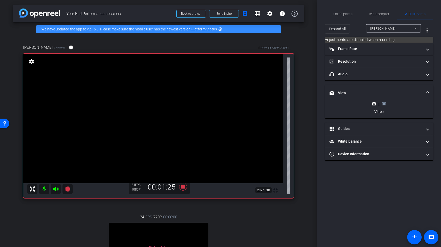
click at [384, 105] on rect at bounding box center [384, 104] width 3 height 2
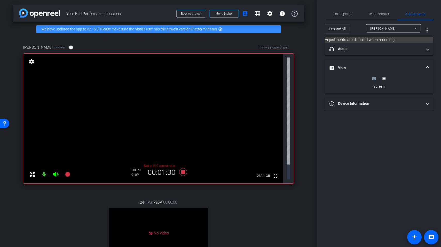
click at [375, 80] on icon at bounding box center [374, 78] width 4 height 3
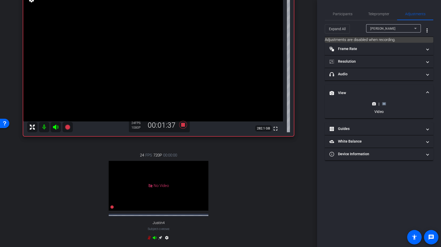
scroll to position [145, 0]
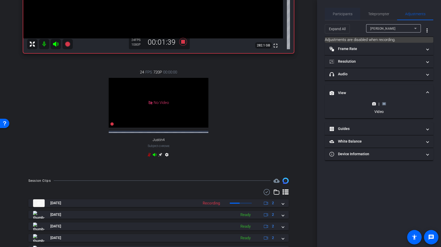
click at [349, 14] on span "Participants" at bounding box center [343, 14] width 20 height 4
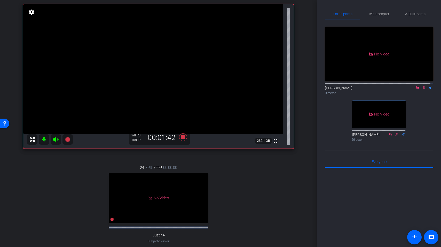
scroll to position [32, 0]
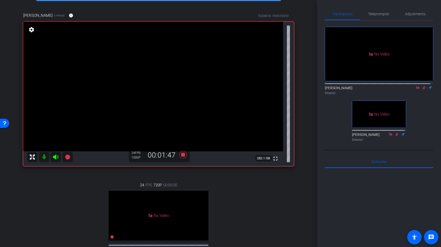
click at [422, 86] on icon at bounding box center [424, 88] width 4 height 4
click at [185, 154] on icon at bounding box center [183, 154] width 12 height 9
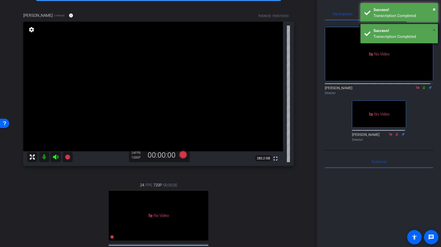
click at [432, 30] on div "Success!" at bounding box center [403, 31] width 61 height 6
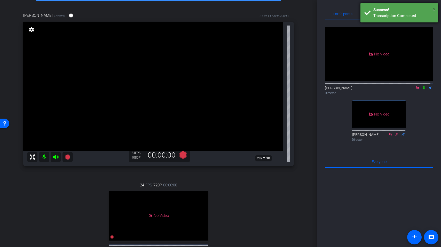
click at [433, 10] on span "×" at bounding box center [434, 9] width 3 height 6
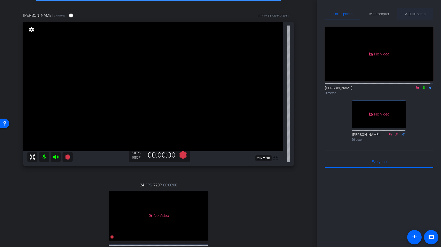
click at [413, 11] on span "Adjustments" at bounding box center [415, 14] width 20 height 12
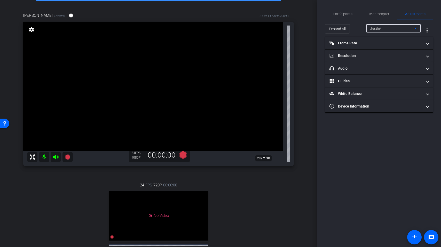
click at [391, 29] on div "Justin4" at bounding box center [392, 28] width 44 height 6
click at [393, 47] on span "[PERSON_NAME]" at bounding box center [383, 47] width 26 height 6
type input "11000"
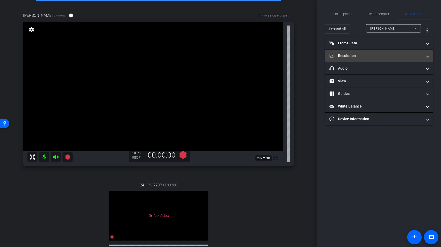
click at [375, 54] on mat-panel-title "Resolution" at bounding box center [376, 55] width 93 height 5
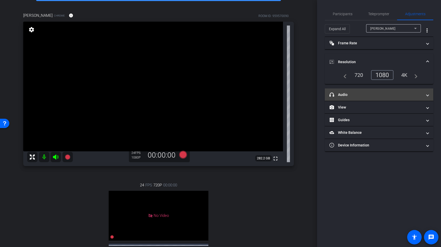
click at [380, 92] on mat-panel-title "headphone icon Audio" at bounding box center [376, 94] width 93 height 5
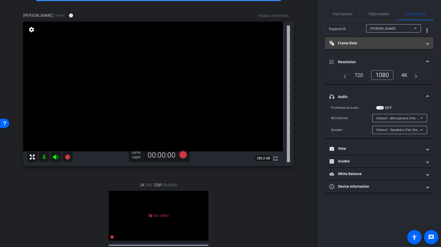
click at [374, 42] on mat-panel-title "Frame Rate Frame Rate" at bounding box center [376, 43] width 93 height 5
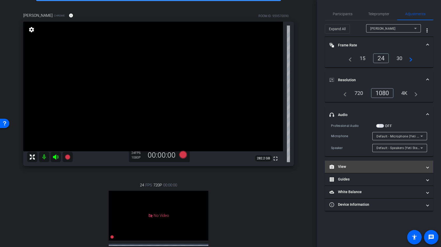
click at [362, 167] on mat-panel-title "View" at bounding box center [376, 166] width 93 height 5
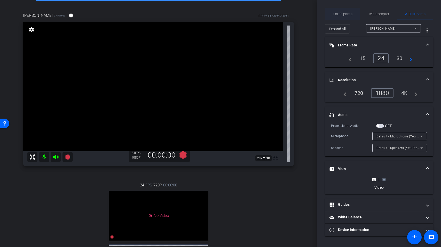
click at [346, 15] on span "Participants" at bounding box center [343, 14] width 20 height 4
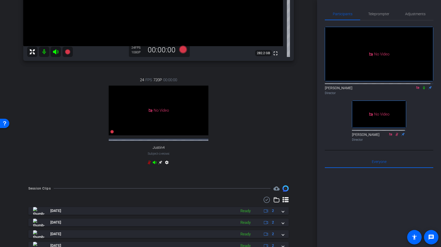
scroll to position [24, 0]
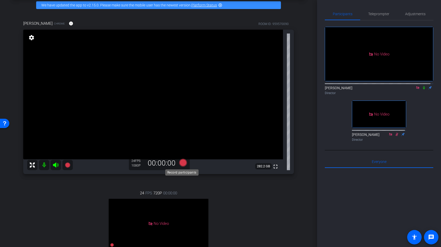
click at [185, 161] on icon at bounding box center [183, 162] width 12 height 9
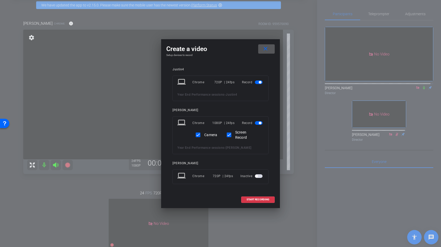
click at [261, 83] on span "button" at bounding box center [260, 82] width 3 height 3
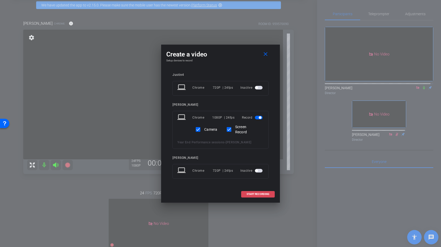
click at [261, 195] on span "START RECORDING" at bounding box center [258, 194] width 23 height 3
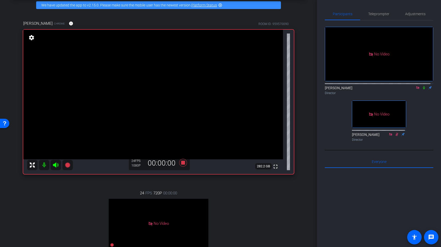
click at [422, 86] on icon at bounding box center [424, 88] width 4 height 4
click at [414, 14] on span "Adjustments" at bounding box center [415, 14] width 20 height 4
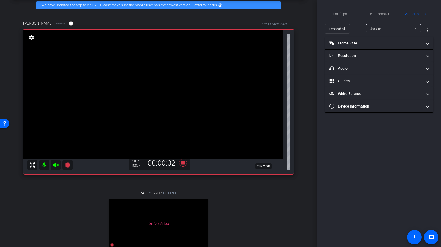
click at [395, 28] on div "Justin4" at bounding box center [392, 28] width 44 height 6
click at [392, 48] on span "[PERSON_NAME]" at bounding box center [383, 47] width 26 height 6
type input "11000"
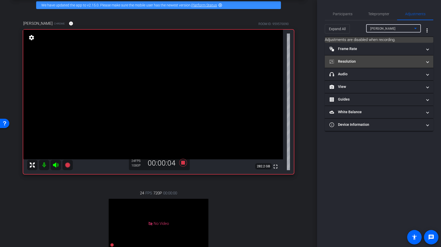
click at [372, 66] on mat-expansion-panel-header "Resolution" at bounding box center [379, 62] width 108 height 12
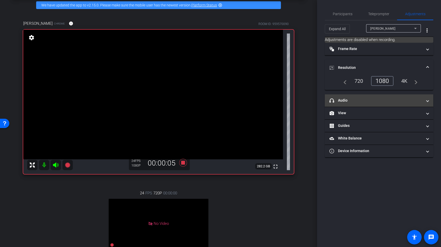
click at [371, 103] on mat-panel-title "headphone icon Audio" at bounding box center [376, 100] width 93 height 5
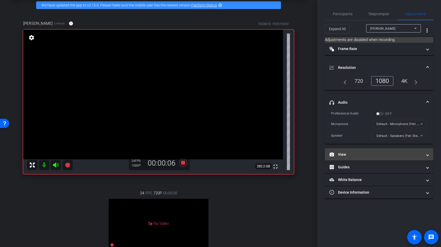
click at [370, 153] on mat-panel-title "View" at bounding box center [376, 154] width 93 height 5
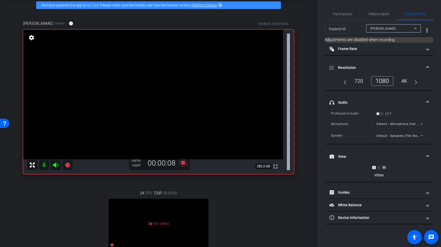
click at [386, 167] on icon at bounding box center [384, 167] width 4 height 3
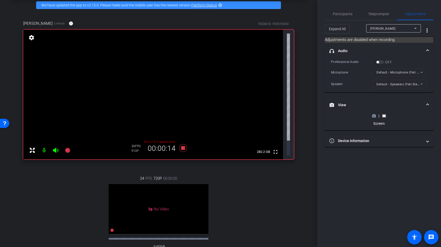
click at [374, 116] on circle at bounding box center [373, 115] width 1 height 1
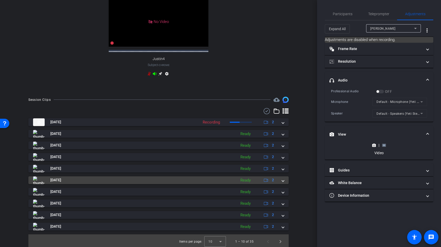
scroll to position [3, 0]
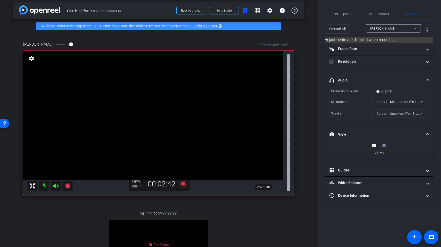
click at [384, 146] on rect at bounding box center [384, 145] width 3 height 2
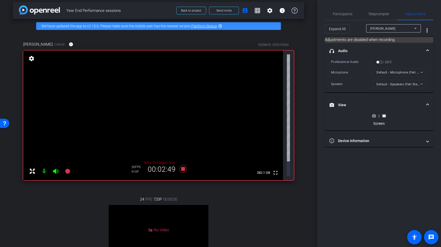
click at [373, 115] on icon at bounding box center [374, 116] width 4 height 3
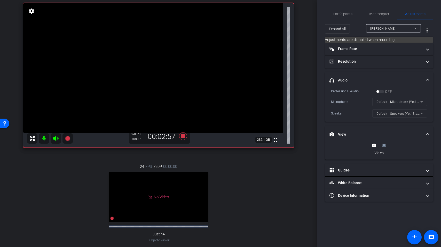
scroll to position [46, 0]
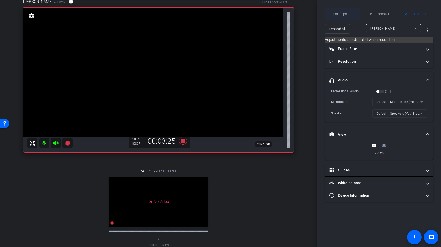
click at [353, 15] on div "Participants" at bounding box center [342, 14] width 35 height 12
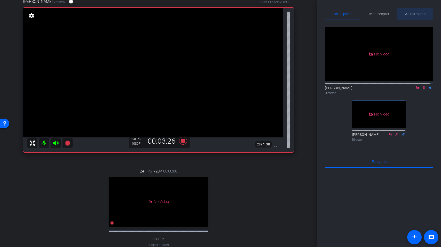
click at [408, 13] on span "Adjustments" at bounding box center [415, 14] width 20 height 4
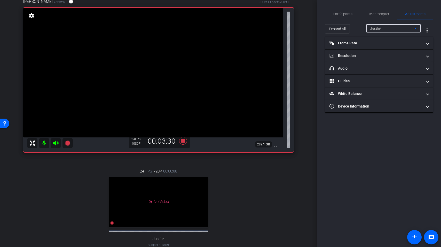
click at [391, 31] on div "Justin4" at bounding box center [392, 28] width 44 height 6
click at [387, 46] on span "[PERSON_NAME]" at bounding box center [383, 47] width 26 height 6
type input "11000"
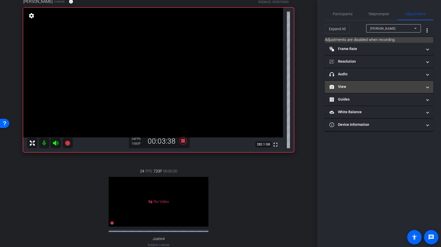
click at [370, 88] on mat-panel-title "View" at bounding box center [376, 86] width 93 height 5
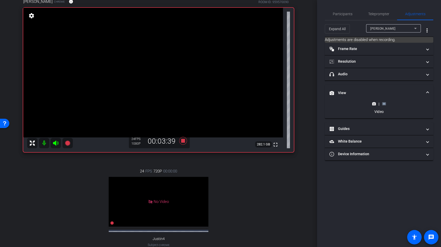
click at [385, 104] on rect at bounding box center [384, 104] width 3 height 2
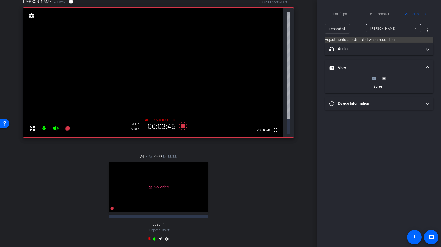
click at [373, 80] on icon at bounding box center [374, 78] width 4 height 3
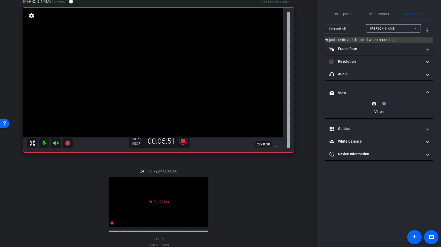
click at [385, 103] on icon at bounding box center [384, 104] width 4 height 4
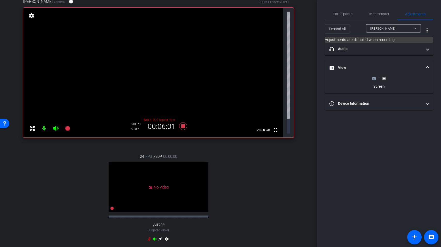
click at [375, 79] on icon at bounding box center [374, 78] width 4 height 3
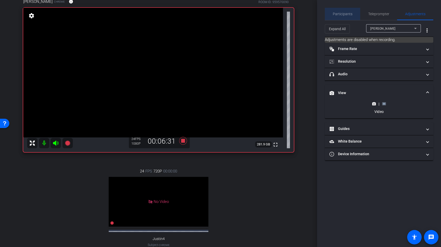
click at [348, 11] on span "Participants" at bounding box center [343, 14] width 20 height 12
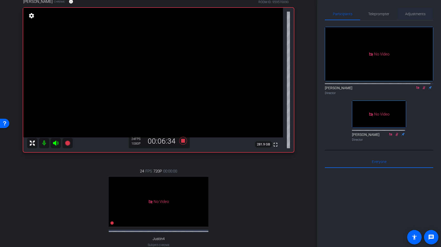
click at [410, 13] on span "Adjustments" at bounding box center [415, 14] width 20 height 4
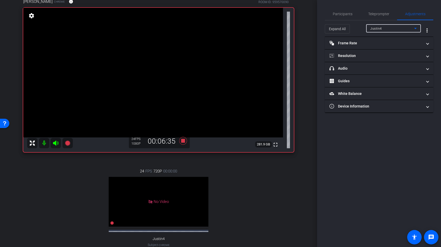
click at [388, 26] on div "Justin4" at bounding box center [392, 28] width 44 height 6
click at [391, 51] on div "Justin4 Benetta Boyd-Byrd" at bounding box center [393, 43] width 55 height 21
type input "11000"
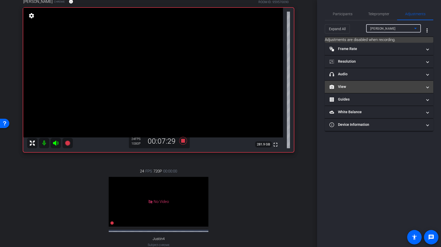
click at [397, 90] on mat-expansion-panel-header "View" at bounding box center [379, 87] width 108 height 12
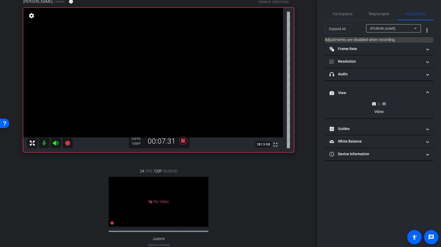
click at [385, 105] on rect at bounding box center [384, 104] width 3 height 2
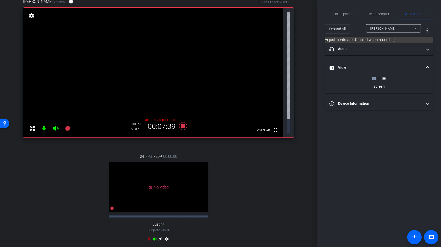
click at [373, 80] on icon at bounding box center [374, 78] width 4 height 3
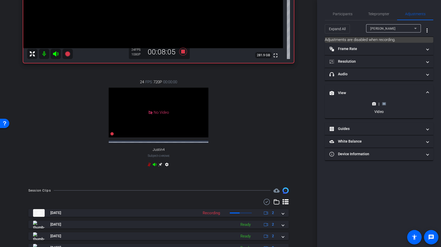
scroll to position [121, 0]
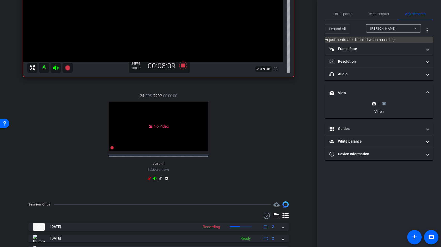
click at [385, 105] on icon at bounding box center [384, 104] width 4 height 4
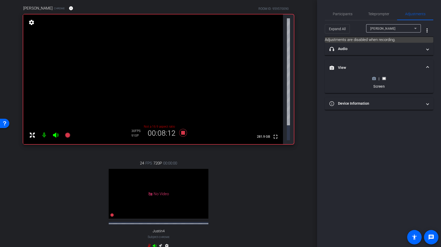
scroll to position [0, 0]
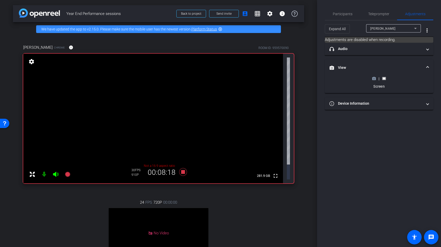
click at [375, 78] on icon at bounding box center [374, 78] width 4 height 3
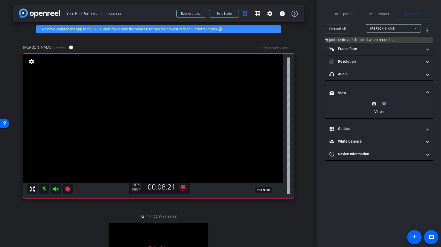
click at [386, 103] on icon at bounding box center [384, 104] width 4 height 4
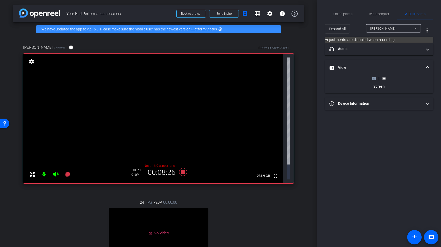
click at [373, 78] on icon at bounding box center [374, 78] width 4 height 3
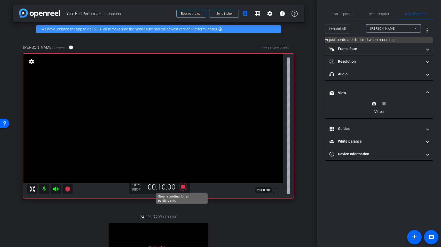
click at [183, 186] on icon at bounding box center [183, 187] width 8 height 8
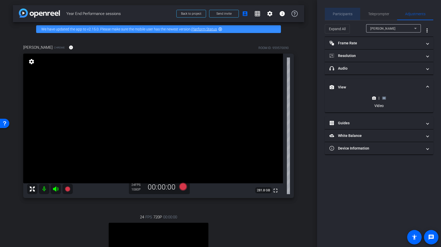
click at [346, 10] on span "Participants" at bounding box center [343, 14] width 20 height 12
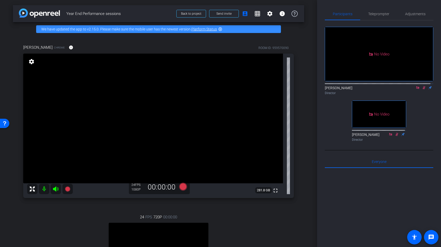
click at [422, 86] on icon at bounding box center [424, 88] width 4 height 4
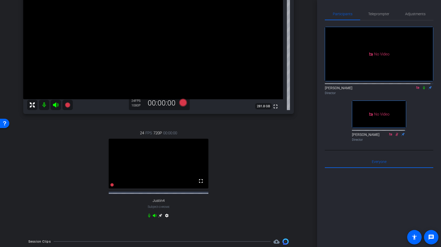
scroll to position [98, 0]
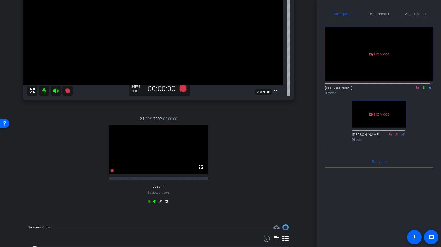
click at [423, 86] on icon at bounding box center [424, 87] width 2 height 3
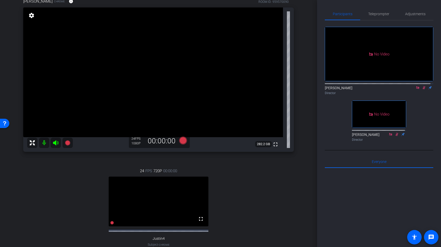
scroll to position [46, 0]
click at [417, 11] on span "Adjustments" at bounding box center [415, 14] width 20 height 12
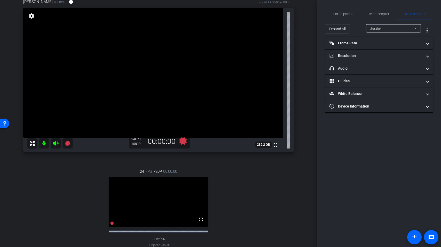
click at [393, 30] on div "Justin4" at bounding box center [392, 28] width 44 height 6
click at [390, 49] on span "[PERSON_NAME]" at bounding box center [383, 47] width 26 height 6
type input "11000"
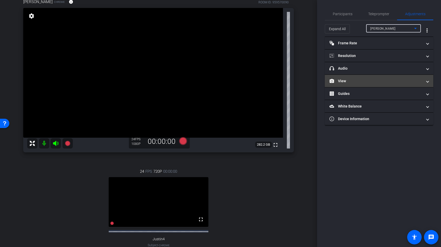
click at [384, 86] on mat-expansion-panel-header "View" at bounding box center [379, 81] width 108 height 12
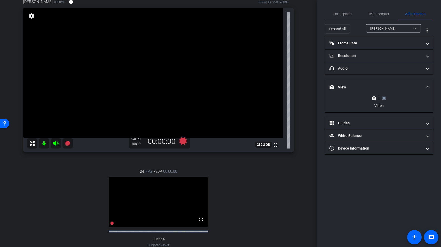
click at [385, 100] on icon at bounding box center [384, 98] width 4 height 4
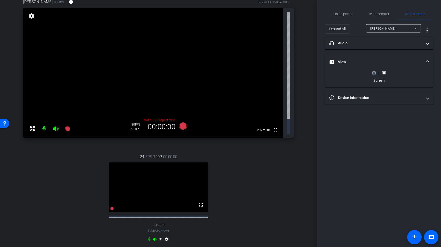
click at [374, 74] on icon at bounding box center [374, 73] width 4 height 4
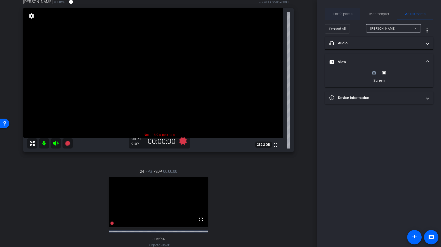
click at [340, 15] on span "Participants" at bounding box center [343, 14] width 20 height 4
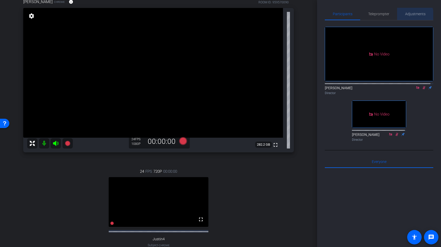
click at [411, 15] on span "Adjustments" at bounding box center [415, 14] width 20 height 4
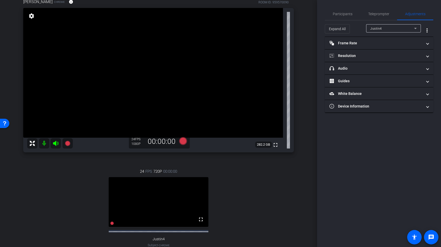
click at [394, 28] on div "Justin4" at bounding box center [392, 28] width 44 height 6
click at [389, 49] on span "[PERSON_NAME]" at bounding box center [383, 47] width 26 height 6
type input "11000"
click at [349, 13] on span "Participants" at bounding box center [343, 14] width 20 height 4
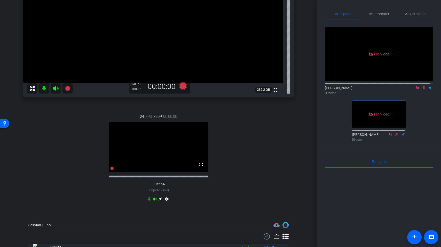
scroll to position [126, 0]
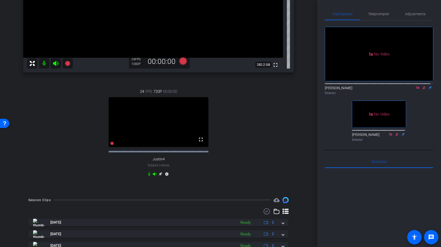
click at [422, 86] on icon at bounding box center [424, 88] width 4 height 4
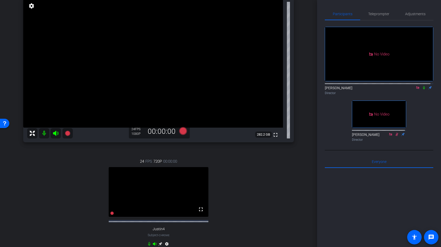
scroll to position [55, 0]
click at [422, 86] on icon at bounding box center [424, 88] width 4 height 4
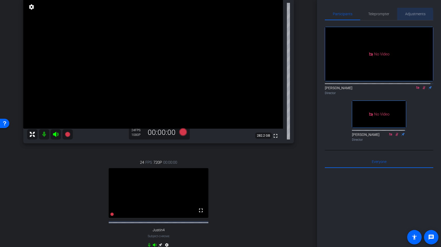
click at [405, 15] on span "Adjustments" at bounding box center [415, 14] width 20 height 4
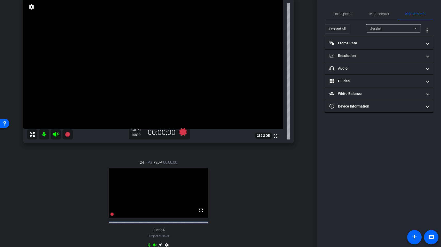
click at [397, 29] on div "Justin4" at bounding box center [392, 28] width 44 height 6
click at [393, 48] on span "[PERSON_NAME]" at bounding box center [383, 47] width 26 height 6
type input "11000"
click at [373, 57] on mat-panel-title "Resolution" at bounding box center [376, 55] width 93 height 5
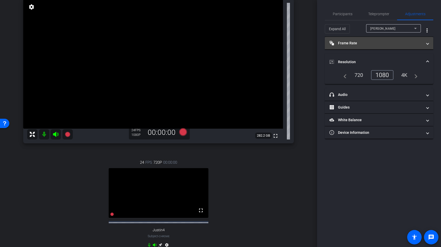
click at [377, 46] on mat-expansion-panel-header "Frame Rate Frame Rate" at bounding box center [379, 43] width 108 height 12
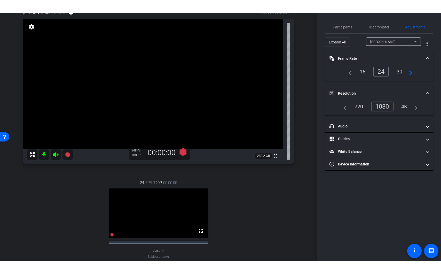
scroll to position [45, 0]
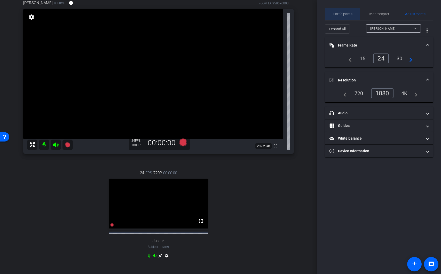
click at [350, 12] on span "Participants" at bounding box center [343, 14] width 20 height 4
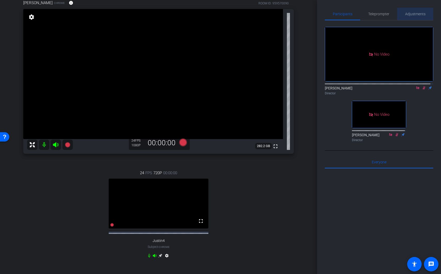
click at [415, 15] on span "Adjustments" at bounding box center [415, 14] width 20 height 4
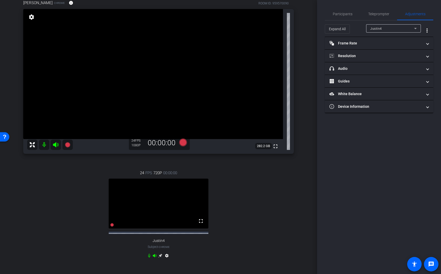
click at [408, 25] on div "Justin4" at bounding box center [393, 28] width 46 height 8
click at [404, 45] on mat-option "[PERSON_NAME]" at bounding box center [393, 47] width 55 height 8
type input "11000"
click at [347, 16] on span "Participants" at bounding box center [343, 14] width 20 height 12
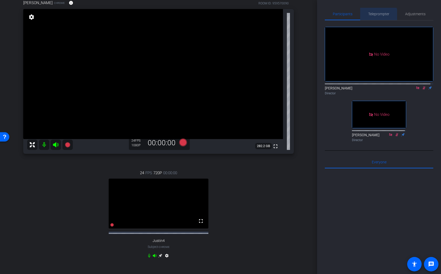
click at [377, 16] on span "Teleprompter" at bounding box center [378, 14] width 21 height 12
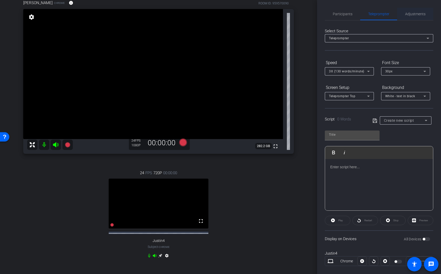
click at [405, 14] on span "Adjustments" at bounding box center [415, 14] width 20 height 4
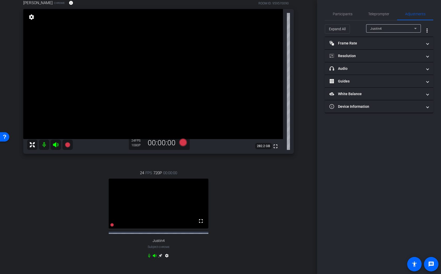
click at [383, 29] on div "Justin4" at bounding box center [392, 28] width 44 height 6
click at [384, 49] on span "[PERSON_NAME]" at bounding box center [383, 47] width 26 height 6
type input "11000"
click at [350, 15] on span "Participants" at bounding box center [343, 14] width 20 height 4
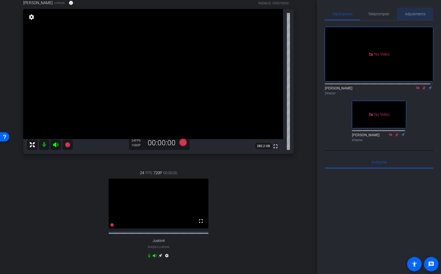
click at [419, 10] on span "Adjustments" at bounding box center [415, 14] width 20 height 12
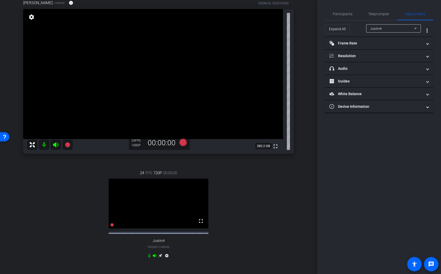
click at [408, 25] on div "Justin4" at bounding box center [392, 28] width 44 height 6
click at [403, 48] on mat-option "[PERSON_NAME]" at bounding box center [393, 47] width 55 height 8
type input "11000"
click at [346, 15] on span "Participants" at bounding box center [343, 14] width 20 height 4
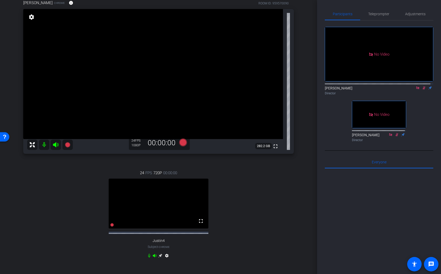
click at [422, 86] on icon at bounding box center [424, 88] width 4 height 4
click at [417, 16] on span "Adjustments" at bounding box center [415, 14] width 20 height 12
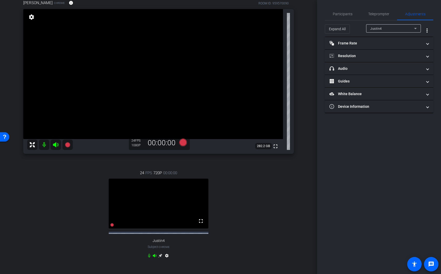
click at [402, 30] on div "Justin4" at bounding box center [392, 28] width 44 height 6
click at [402, 46] on mat-option "[PERSON_NAME]" at bounding box center [393, 47] width 55 height 8
type input "11000"
click at [348, 12] on span "Participants" at bounding box center [343, 14] width 20 height 4
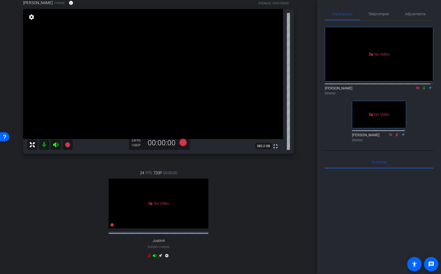
click at [422, 86] on icon at bounding box center [424, 88] width 4 height 4
click at [420, 16] on span "Adjustments" at bounding box center [415, 14] width 20 height 12
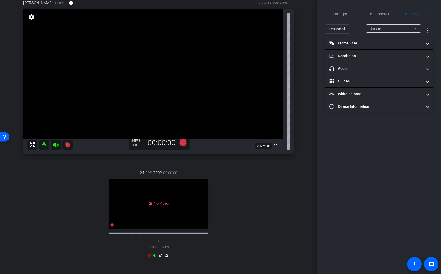
click at [413, 31] on icon at bounding box center [415, 28] width 6 height 6
click at [412, 47] on mat-option "[PERSON_NAME]" at bounding box center [393, 47] width 55 height 8
type input "11000"
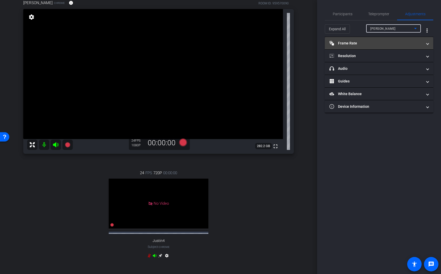
click at [378, 41] on mat-panel-title "Frame Rate Frame Rate" at bounding box center [376, 43] width 93 height 5
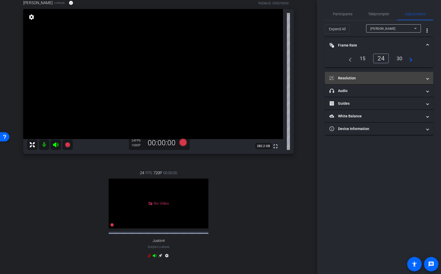
click at [374, 76] on mat-panel-title "Resolution" at bounding box center [376, 77] width 93 height 5
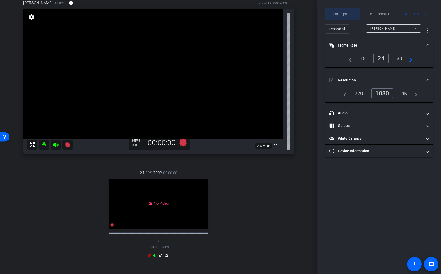
click at [344, 19] on span "Participants" at bounding box center [343, 14] width 20 height 12
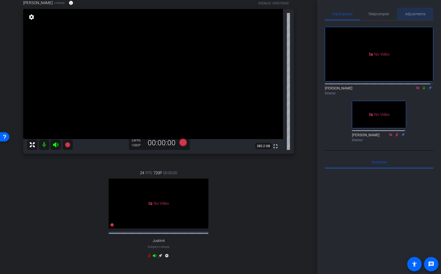
click at [410, 20] on span "Adjustments" at bounding box center [415, 14] width 20 height 12
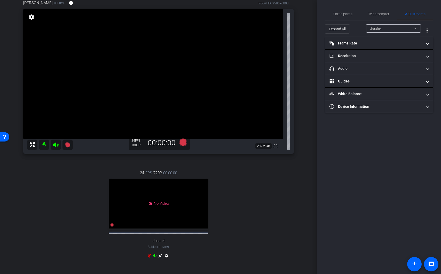
click at [391, 29] on div "Justin4" at bounding box center [392, 28] width 44 height 6
click at [395, 48] on span "[PERSON_NAME]" at bounding box center [383, 47] width 26 height 6
type input "11000"
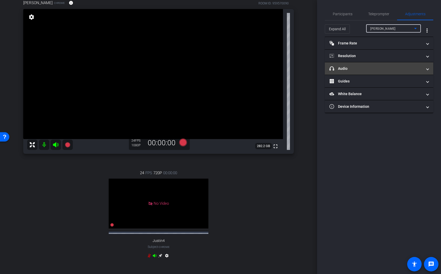
click at [368, 71] on mat-expansion-panel-header "headphone icon Audio" at bounding box center [379, 68] width 108 height 12
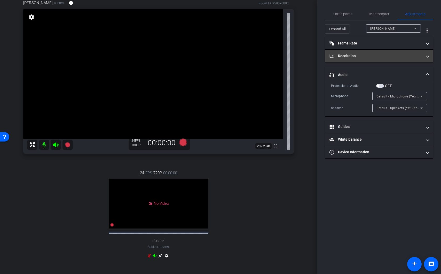
click at [372, 59] on mat-expansion-panel-header "Resolution" at bounding box center [379, 56] width 108 height 12
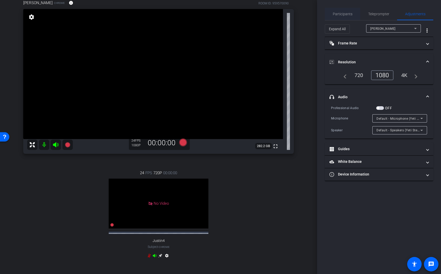
click at [347, 16] on span "Participants" at bounding box center [343, 14] width 20 height 12
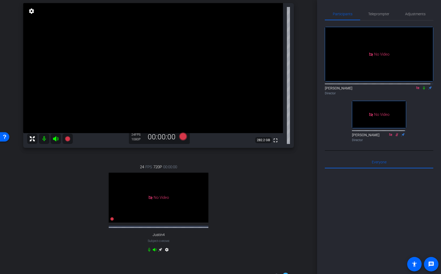
scroll to position [52, 0]
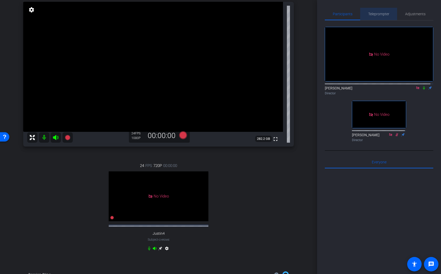
click at [378, 16] on span "Teleprompter" at bounding box center [378, 14] width 21 height 12
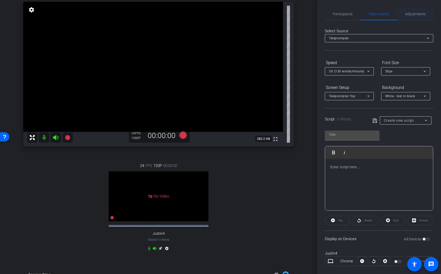
click at [422, 17] on span "Adjustments" at bounding box center [415, 14] width 20 height 12
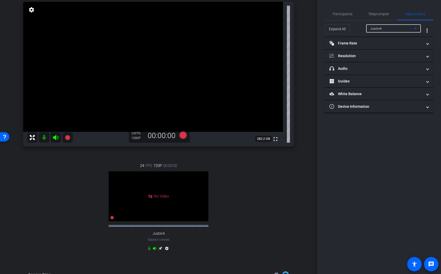
click at [393, 30] on div "Justin4" at bounding box center [392, 28] width 44 height 6
click at [393, 48] on span "[PERSON_NAME]" at bounding box center [383, 47] width 26 height 6
type input "11000"
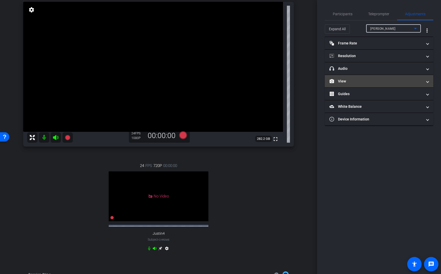
click at [379, 83] on mat-panel-title "View" at bounding box center [376, 81] width 93 height 5
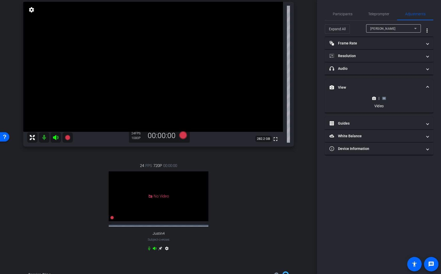
click at [386, 98] on icon at bounding box center [384, 98] width 4 height 4
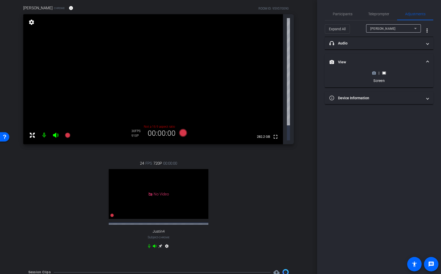
scroll to position [30, 0]
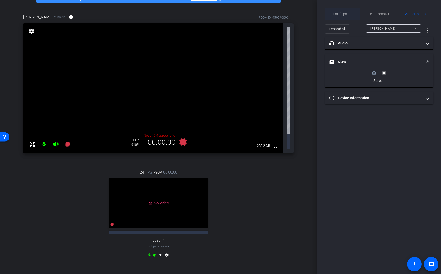
click at [353, 13] on div "Participants" at bounding box center [342, 14] width 35 height 12
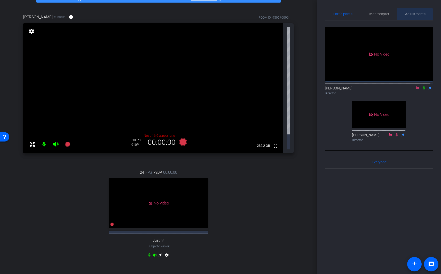
click at [410, 17] on span "Adjustments" at bounding box center [415, 14] width 20 height 12
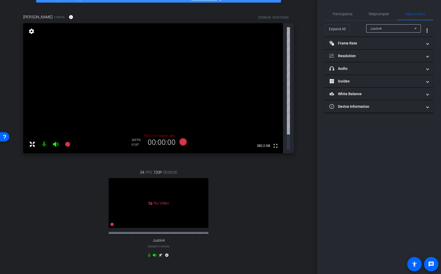
click at [387, 32] on div "Justin4" at bounding box center [393, 28] width 46 height 8
click at [387, 49] on span "[PERSON_NAME]" at bounding box center [383, 47] width 26 height 6
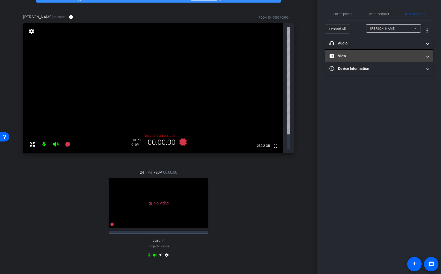
click at [388, 55] on mat-panel-title "View" at bounding box center [376, 55] width 93 height 5
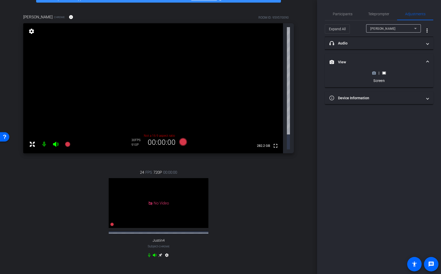
click at [375, 73] on icon at bounding box center [374, 73] width 4 height 3
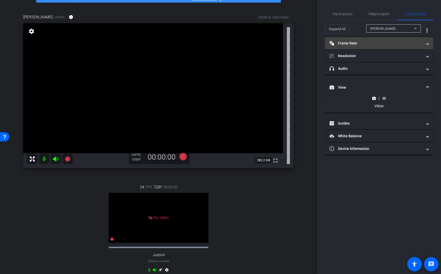
click at [378, 43] on mat-panel-title "Frame Rate Frame Rate" at bounding box center [376, 43] width 93 height 5
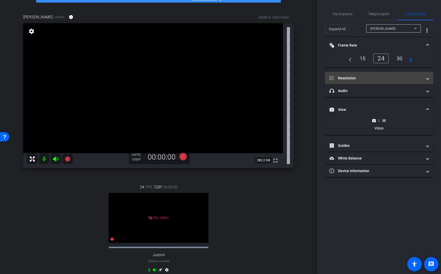
click at [376, 74] on mat-expansion-panel-header "Resolution" at bounding box center [379, 78] width 108 height 12
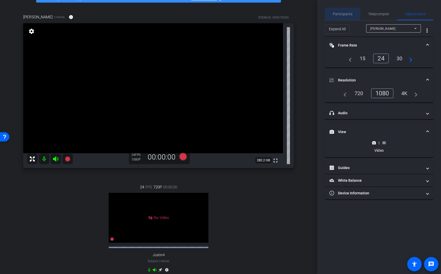
click at [350, 13] on span "Participants" at bounding box center [343, 14] width 20 height 4
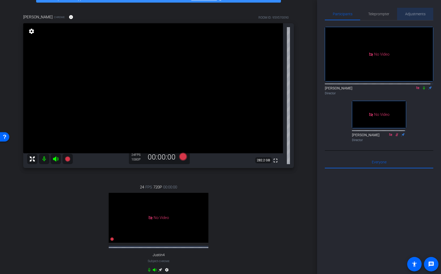
click at [414, 11] on span "Adjustments" at bounding box center [415, 14] width 20 height 12
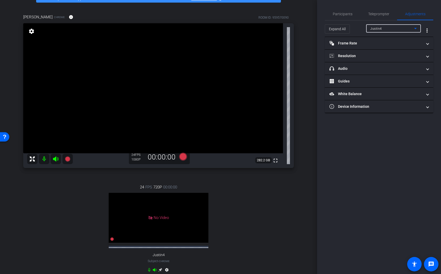
click at [389, 26] on div "Justin4" at bounding box center [392, 28] width 44 height 6
click at [391, 46] on span "[PERSON_NAME]" at bounding box center [383, 47] width 26 height 6
type input "11000"
click at [352, 17] on span "Participants" at bounding box center [343, 14] width 20 height 12
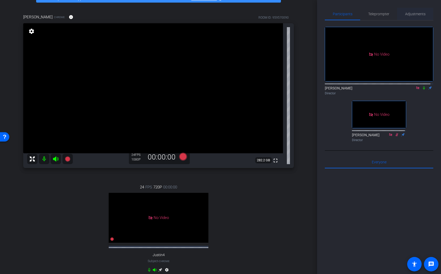
click at [420, 13] on span "Adjustments" at bounding box center [415, 14] width 20 height 4
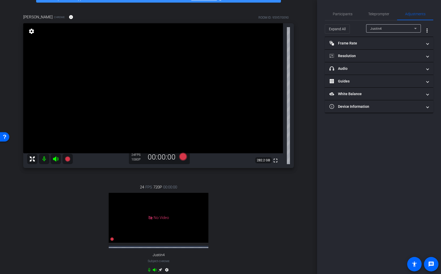
click at [387, 28] on div "Justin4" at bounding box center [392, 28] width 44 height 6
click at [392, 45] on span "[PERSON_NAME]" at bounding box center [383, 47] width 26 height 6
type input "11000"
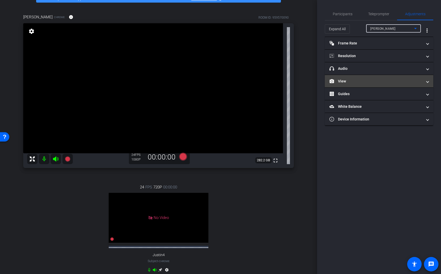
click at [360, 81] on mat-panel-title "View" at bounding box center [376, 81] width 93 height 5
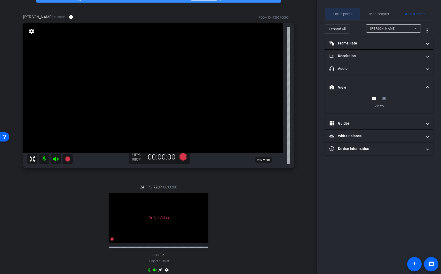
click at [344, 18] on span "Participants" at bounding box center [343, 14] width 20 height 12
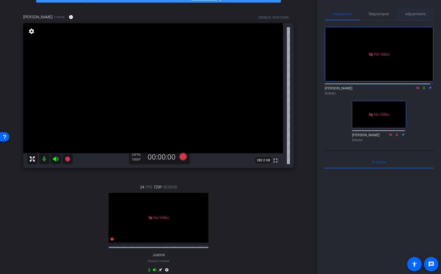
click at [413, 15] on span "Adjustments" at bounding box center [415, 14] width 20 height 4
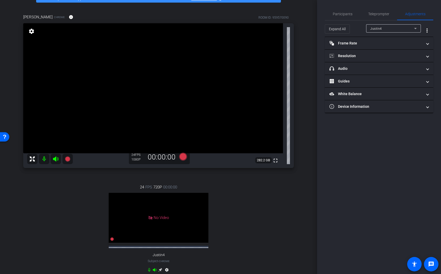
click at [383, 32] on div "Justin4" at bounding box center [393, 28] width 46 height 8
click at [388, 48] on span "[PERSON_NAME]" at bounding box center [383, 47] width 26 height 6
type input "11000"
click at [348, 15] on span "Participants" at bounding box center [343, 14] width 20 height 4
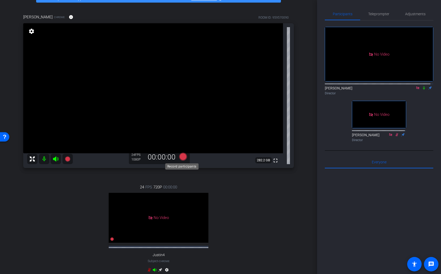
click at [184, 156] on icon at bounding box center [183, 156] width 8 height 8
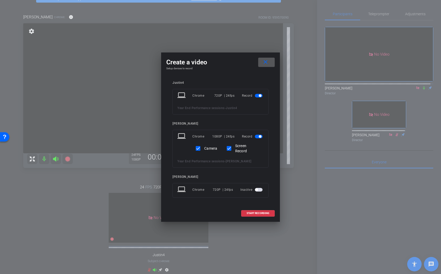
click at [260, 99] on div "Record" at bounding box center [253, 95] width 22 height 9
click at [261, 96] on span "button" at bounding box center [260, 95] width 3 height 3
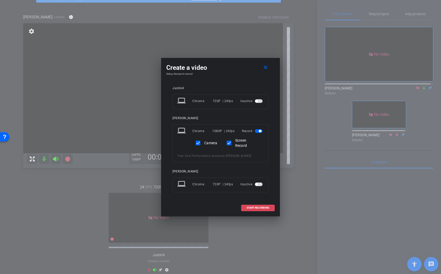
click at [257, 208] on span "START RECORDING" at bounding box center [258, 207] width 23 height 3
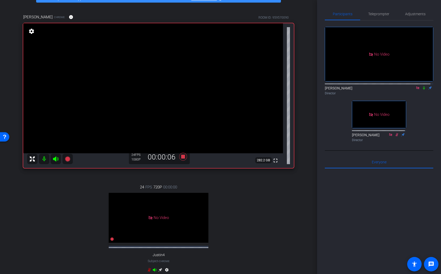
click at [423, 86] on icon at bounding box center [424, 87] width 2 height 3
click at [410, 12] on span "Adjustments" at bounding box center [415, 14] width 20 height 4
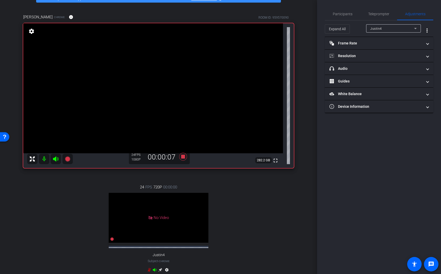
click at [384, 26] on div "Justin4" at bounding box center [392, 28] width 44 height 6
click at [387, 46] on span "[PERSON_NAME]" at bounding box center [383, 47] width 26 height 6
type input "11000"
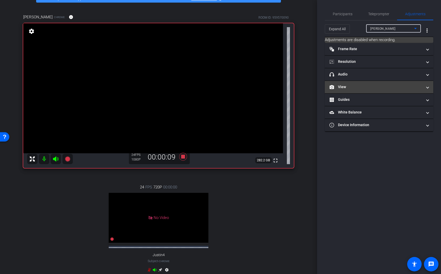
click at [362, 89] on mat-panel-title "View" at bounding box center [376, 86] width 93 height 5
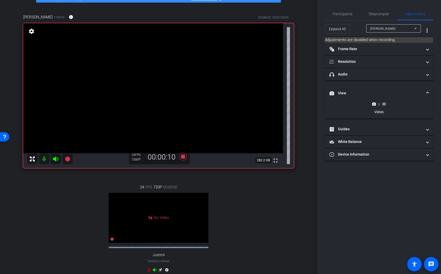
click at [385, 104] on rect at bounding box center [384, 104] width 3 height 2
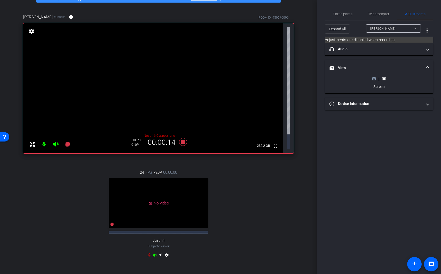
click at [377, 76] on div "|" at bounding box center [379, 78] width 19 height 5
click at [375, 80] on icon at bounding box center [374, 79] width 4 height 4
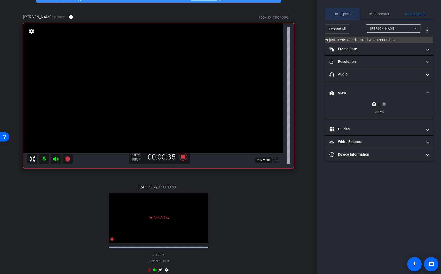
click at [352, 13] on div "Participants" at bounding box center [342, 14] width 35 height 12
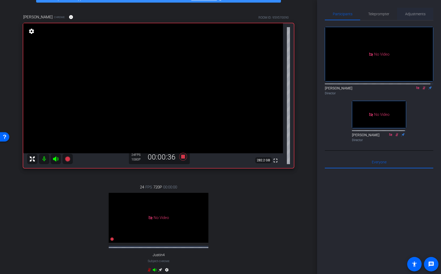
click at [410, 13] on span "Adjustments" at bounding box center [415, 14] width 20 height 4
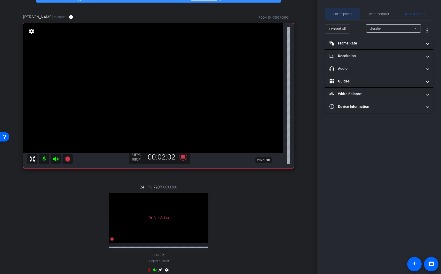
click at [340, 14] on span "Participants" at bounding box center [343, 14] width 20 height 4
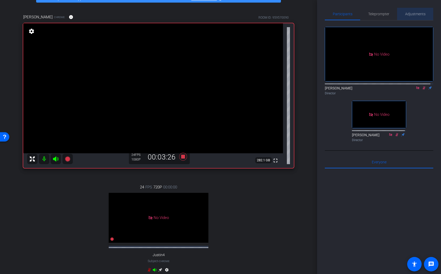
click at [418, 9] on span "Adjustments" at bounding box center [415, 14] width 20 height 12
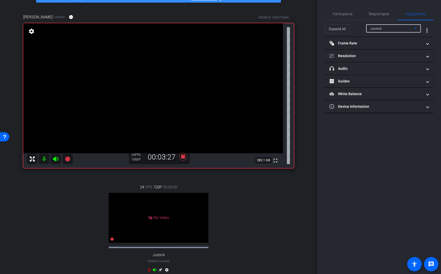
click at [402, 28] on div "Justin4" at bounding box center [392, 28] width 44 height 6
click at [399, 46] on mat-option "[PERSON_NAME]" at bounding box center [393, 47] width 55 height 8
type input "11000"
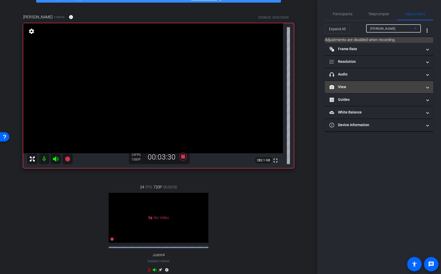
click at [378, 87] on mat-panel-title "View" at bounding box center [376, 86] width 93 height 5
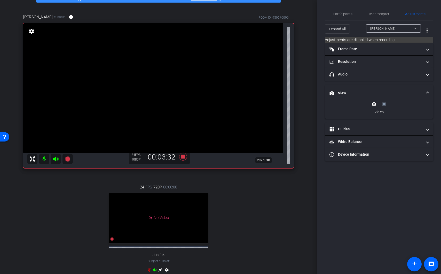
click at [384, 103] on rect at bounding box center [384, 104] width 3 height 2
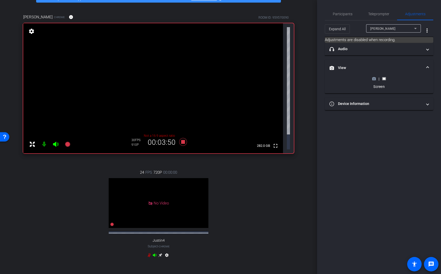
click at [374, 80] on icon at bounding box center [374, 78] width 4 height 3
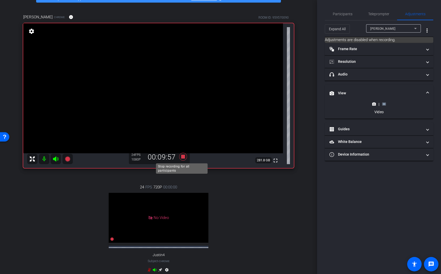
click at [184, 156] on icon at bounding box center [183, 156] width 12 height 9
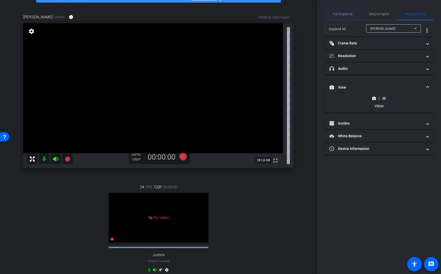
click at [348, 10] on span "Participants" at bounding box center [343, 14] width 20 height 12
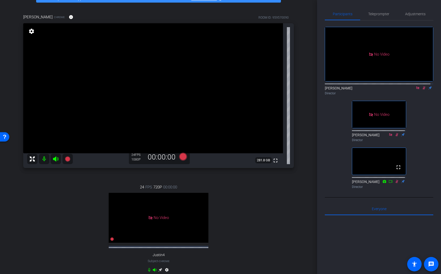
click at [423, 86] on icon at bounding box center [424, 87] width 3 height 3
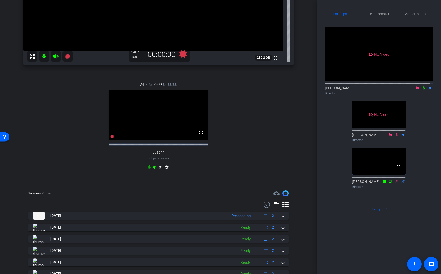
scroll to position [136, 0]
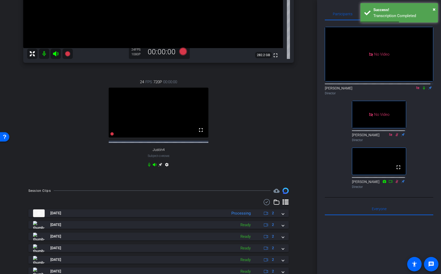
click at [424, 85] on mat-icon at bounding box center [424, 87] width 6 height 5
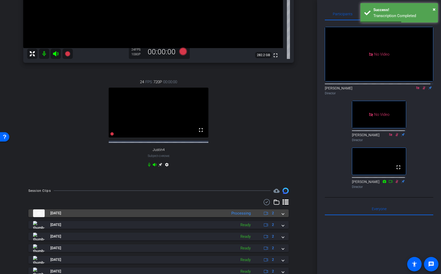
click at [238, 216] on div "Processing" at bounding box center [241, 213] width 25 height 6
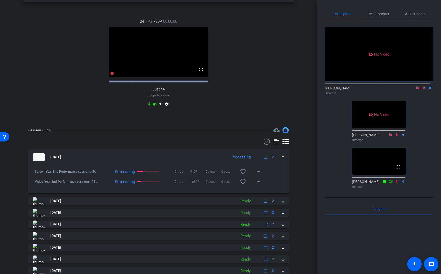
scroll to position [204, 0]
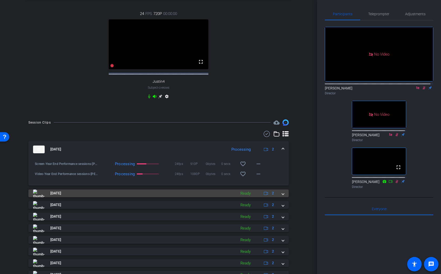
click at [282, 197] on mat-expansion-panel-header "Oct 8, 2025 Ready 2" at bounding box center [158, 193] width 260 height 8
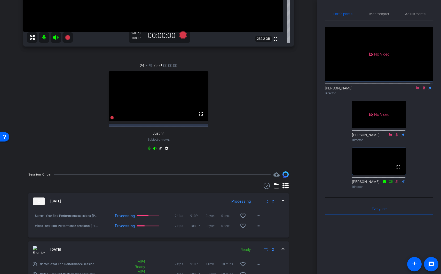
scroll to position [153, 0]
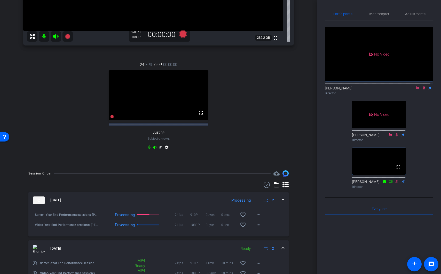
click at [423, 86] on icon at bounding box center [424, 87] width 3 height 3
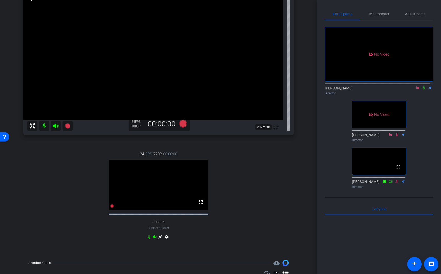
scroll to position [26, 0]
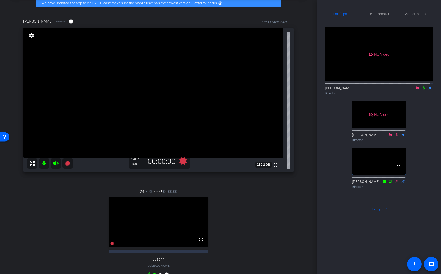
click at [422, 86] on icon at bounding box center [424, 88] width 4 height 4
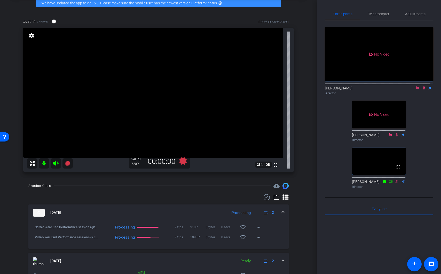
click at [423, 86] on icon at bounding box center [424, 87] width 3 height 3
click at [423, 86] on icon at bounding box center [424, 87] width 2 height 3
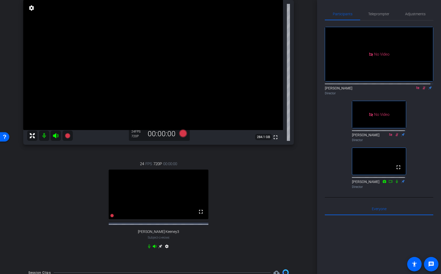
scroll to position [63, 0]
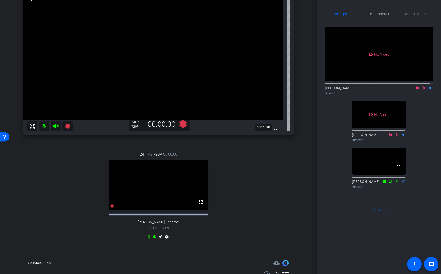
click at [159, 239] on icon at bounding box center [160, 237] width 4 height 4
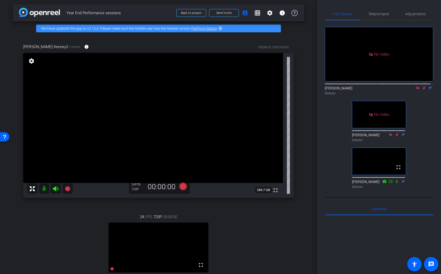
scroll to position [0, 0]
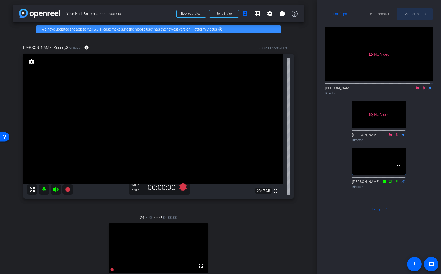
click at [407, 14] on span "Adjustments" at bounding box center [415, 14] width 20 height 4
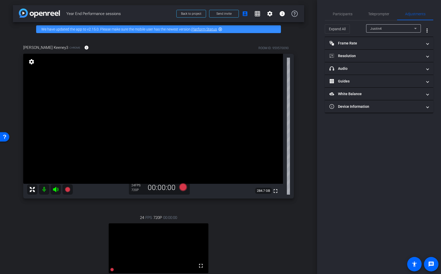
click at [397, 31] on div "Justin4" at bounding box center [392, 28] width 44 height 6
click at [398, 49] on mat-option "Jessica Keeney3" at bounding box center [393, 47] width 55 height 8
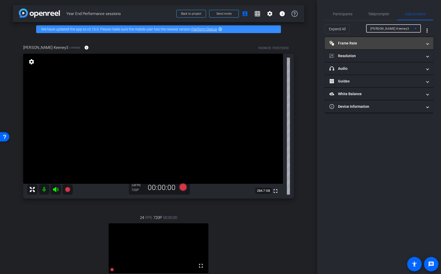
click at [385, 46] on mat-expansion-panel-header "Frame Rate Frame Rate" at bounding box center [379, 43] width 108 height 12
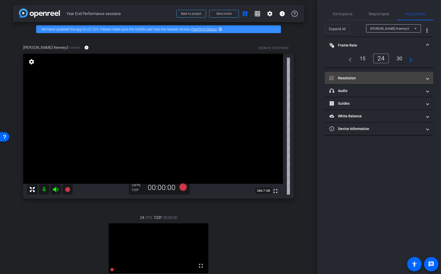
click at [385, 77] on mat-panel-title "Resolution" at bounding box center [376, 77] width 93 height 5
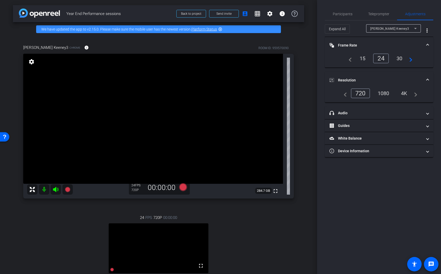
click at [383, 95] on div "1080" at bounding box center [383, 93] width 19 height 9
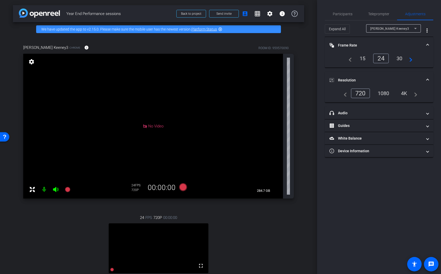
click at [384, 92] on div "1080" at bounding box center [383, 93] width 19 height 9
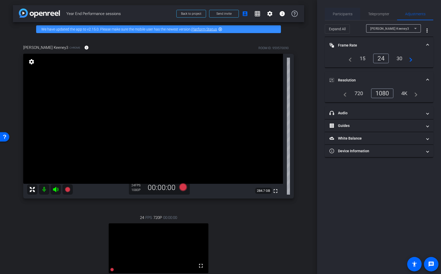
type input "1000"
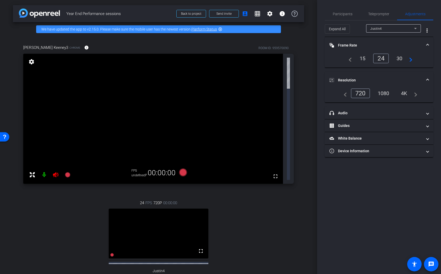
scroll to position [1, 0]
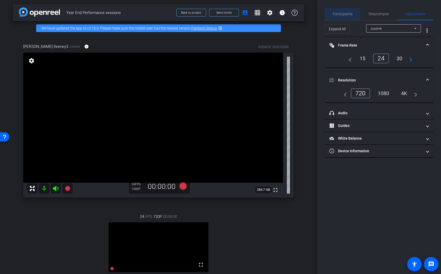
click at [350, 14] on span "Participants" at bounding box center [343, 14] width 20 height 4
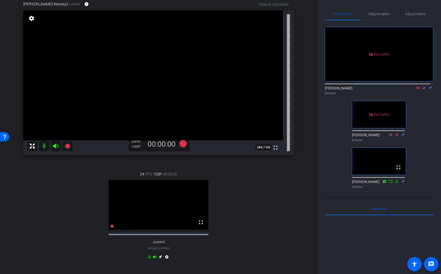
scroll to position [0, 0]
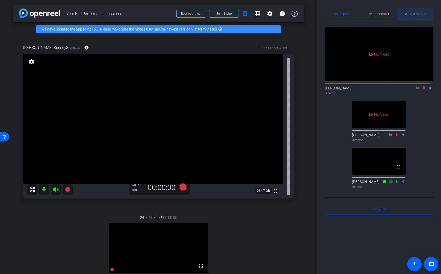
click at [408, 19] on span "Adjustments" at bounding box center [415, 14] width 20 height 12
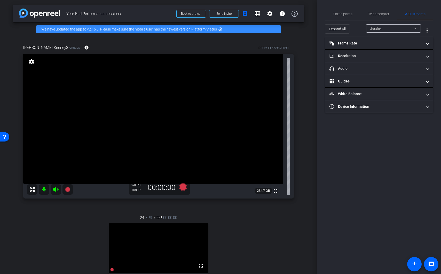
click at [387, 32] on div "Justin4" at bounding box center [393, 28] width 46 height 8
click at [389, 46] on span "Jessica Keeney3" at bounding box center [390, 47] width 40 height 6
type input "11000"
click at [369, 53] on mat-panel-title "Resolution" at bounding box center [376, 55] width 93 height 5
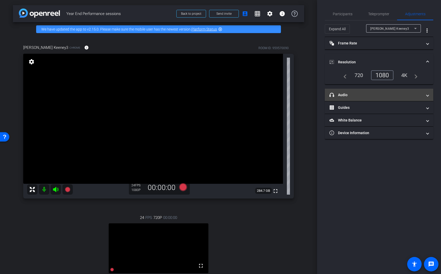
click at [378, 90] on mat-expansion-panel-header "headphone icon Audio" at bounding box center [379, 95] width 108 height 12
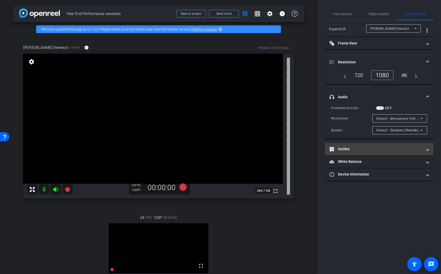
click at [370, 149] on mat-panel-title "Guides" at bounding box center [376, 148] width 93 height 5
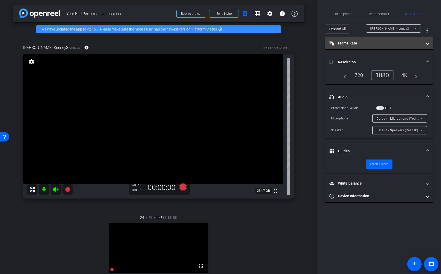
click at [352, 44] on mat-panel-title "Frame Rate Frame Rate" at bounding box center [376, 43] width 93 height 5
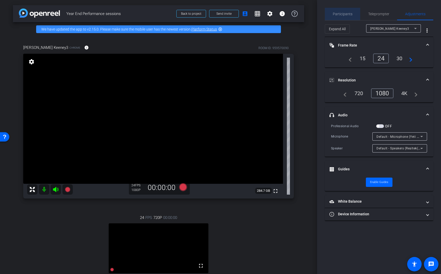
click at [343, 16] on span "Participants" at bounding box center [343, 14] width 20 height 12
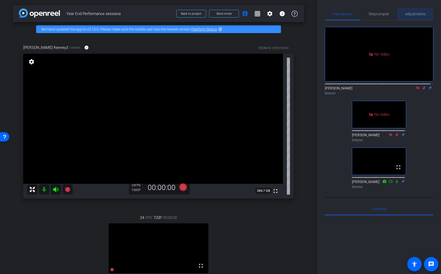
click at [415, 13] on span "Adjustments" at bounding box center [415, 14] width 20 height 4
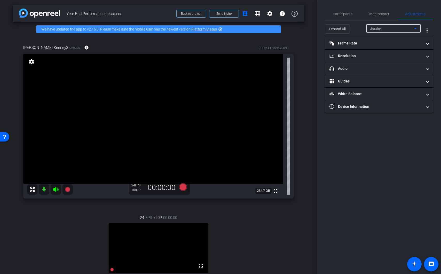
click at [387, 28] on div "Justin4" at bounding box center [392, 28] width 44 height 6
click at [390, 51] on mat-option "Jessica Keeney3" at bounding box center [393, 47] width 55 height 8
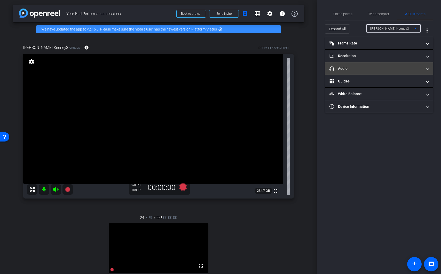
type input "1000"
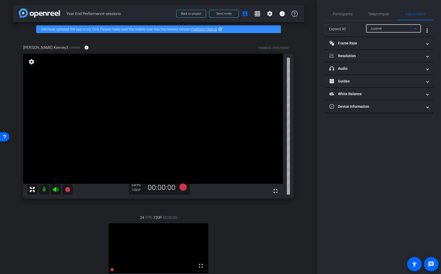
click at [389, 27] on div "Justin4" at bounding box center [392, 28] width 44 height 6
click at [390, 48] on span "Jessica Keeney3" at bounding box center [390, 47] width 40 height 6
click at [343, 16] on span "Participants" at bounding box center [343, 14] width 20 height 12
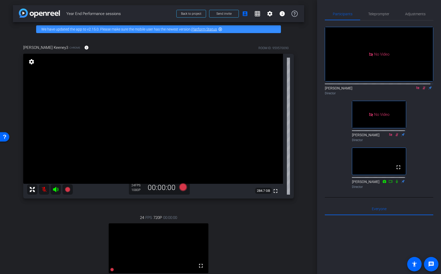
scroll to position [1, 0]
click at [422, 85] on icon at bounding box center [424, 87] width 4 height 4
click at [423, 85] on icon at bounding box center [424, 86] width 2 height 3
click at [423, 85] on icon at bounding box center [424, 86] width 3 height 3
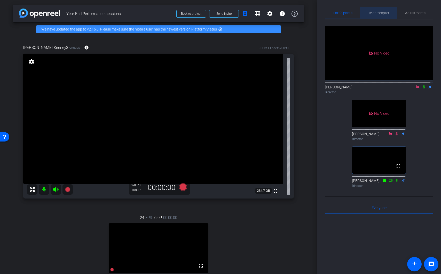
click at [387, 15] on span "Teleprompter" at bounding box center [378, 13] width 21 height 12
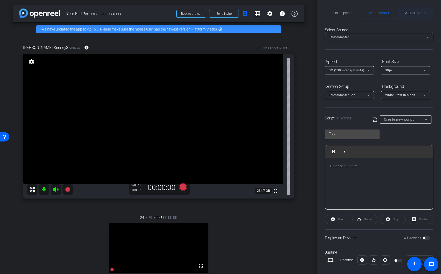
click at [418, 14] on span "Adjustments" at bounding box center [415, 13] width 20 height 4
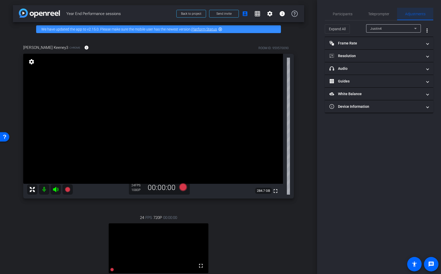
scroll to position [0, 0]
click at [382, 30] on div "Justin4" at bounding box center [392, 28] width 44 height 6
click at [387, 48] on span "Jessica Keeney3" at bounding box center [390, 47] width 40 height 6
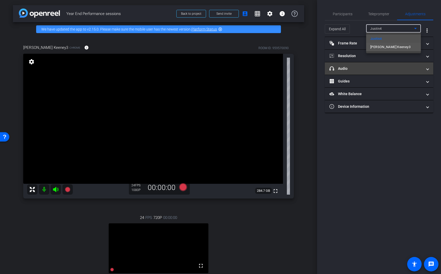
type input "11000"
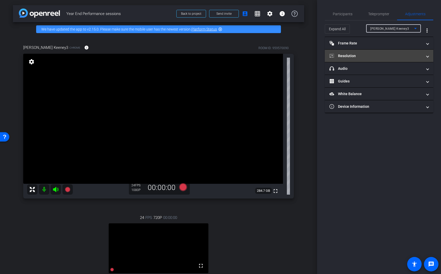
click at [378, 55] on mat-panel-title "Resolution" at bounding box center [376, 55] width 93 height 5
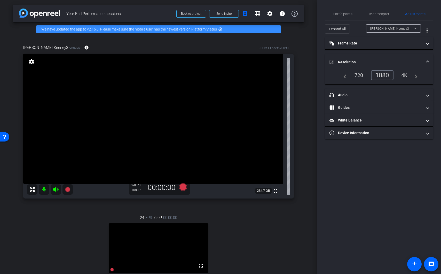
drag, startPoint x: 383, startPoint y: 169, endPoint x: 385, endPoint y: 146, distance: 22.6
click at [383, 169] on div "Participants Teleprompter Adjustments Lou Garinga Director Kenny Nicodemus Dire…" at bounding box center [379, 137] width 124 height 274
click at [369, 44] on mat-panel-title "Frame Rate Frame Rate" at bounding box center [376, 43] width 93 height 5
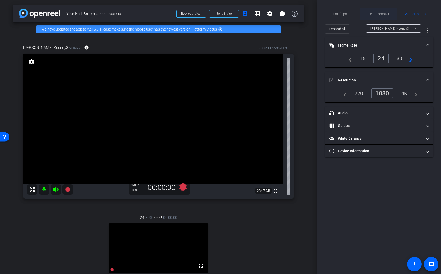
click at [376, 16] on span "Teleprompter" at bounding box center [378, 14] width 21 height 4
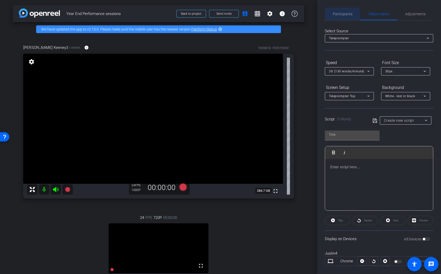
click at [334, 16] on span "Participants" at bounding box center [343, 14] width 20 height 12
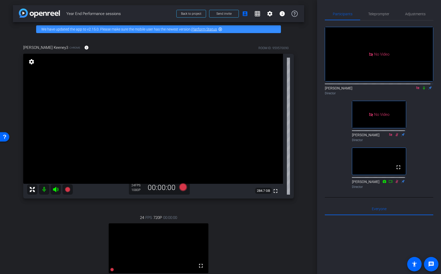
click at [422, 86] on icon at bounding box center [424, 88] width 4 height 4
click at [378, 15] on span "Teleprompter" at bounding box center [378, 14] width 21 height 4
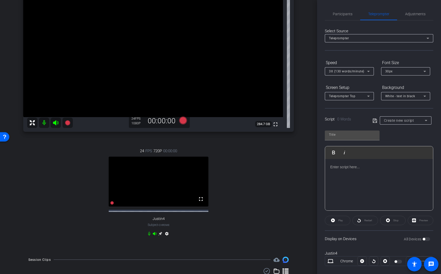
scroll to position [88, 0]
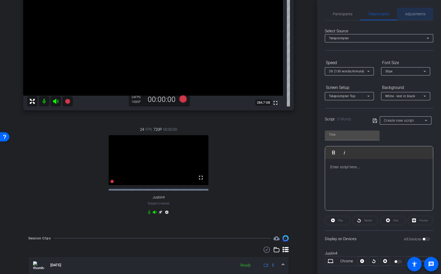
click at [413, 17] on span "Adjustments" at bounding box center [415, 14] width 20 height 12
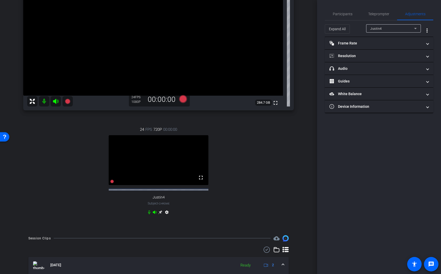
click at [395, 26] on div "Justin4" at bounding box center [392, 28] width 44 height 6
click at [389, 48] on span "Jessica Keeney3" at bounding box center [390, 47] width 40 height 6
type input "11000"
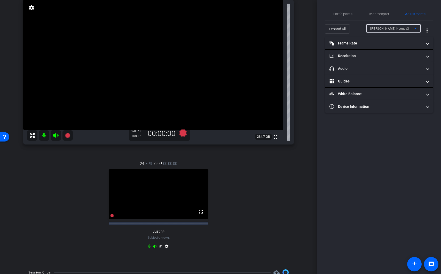
scroll to position [56, 0]
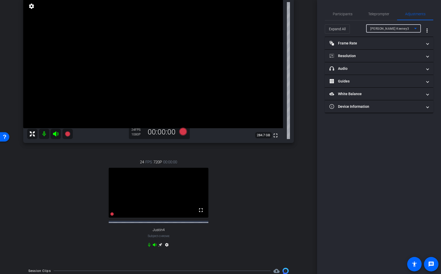
click at [409, 32] on div "Jessica Keeney3" at bounding box center [392, 28] width 44 height 6
click at [391, 150] on div at bounding box center [220, 137] width 441 height 274
click at [352, 14] on span "Participants" at bounding box center [343, 14] width 20 height 4
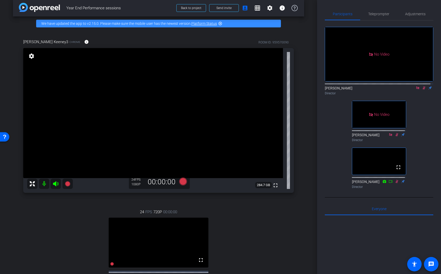
scroll to position [35, 0]
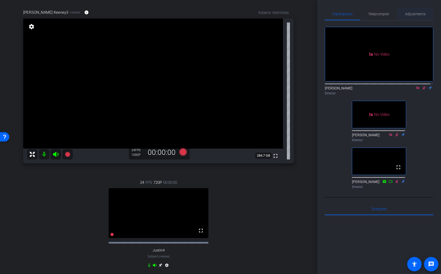
click at [411, 11] on span "Adjustments" at bounding box center [415, 14] width 20 height 12
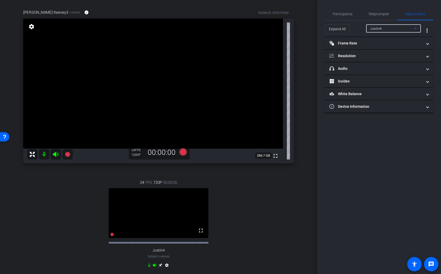
click at [392, 29] on div "Justin4" at bounding box center [392, 28] width 44 height 6
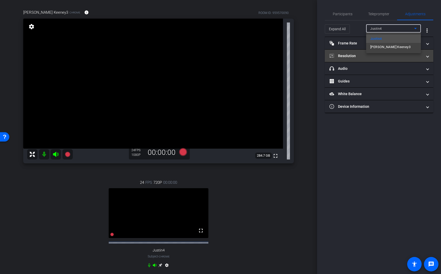
click at [395, 49] on span "Jessica Keeney3" at bounding box center [390, 47] width 40 height 6
type input "11000"
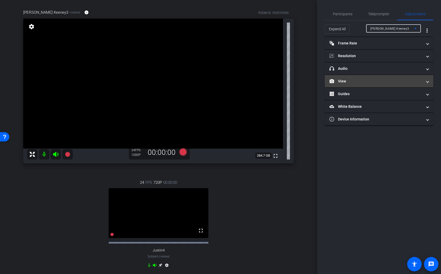
click at [369, 83] on mat-panel-title "View" at bounding box center [376, 81] width 93 height 5
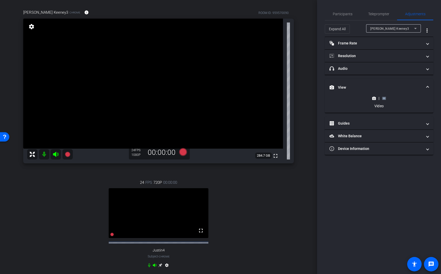
click at [383, 99] on icon at bounding box center [384, 98] width 4 height 4
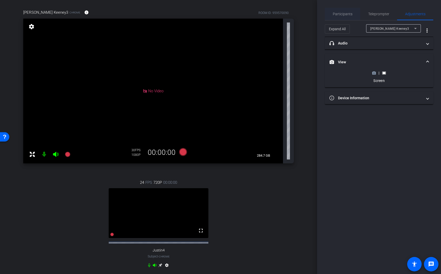
click at [348, 16] on span "Participants" at bounding box center [343, 14] width 20 height 12
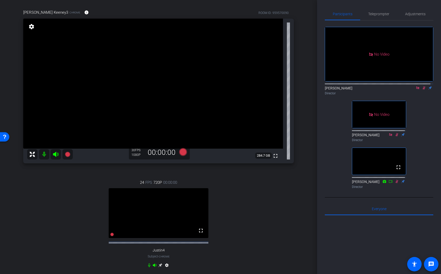
click at [423, 86] on icon at bounding box center [424, 87] width 3 height 3
click at [416, 15] on span "Adjustments" at bounding box center [415, 14] width 20 height 4
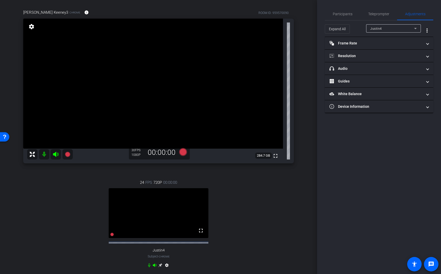
click at [400, 29] on div "Justin4" at bounding box center [392, 28] width 44 height 6
click at [395, 46] on span "Jessica Keeney3" at bounding box center [390, 47] width 40 height 6
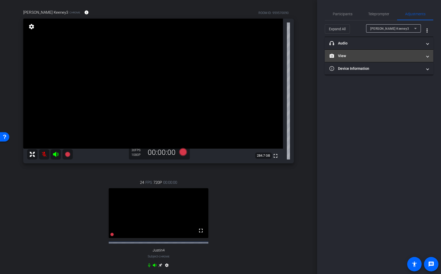
click at [372, 60] on mat-expansion-panel-header "View" at bounding box center [379, 56] width 108 height 12
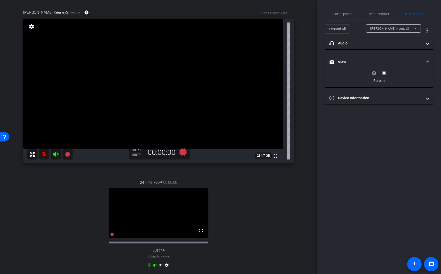
click at [375, 74] on icon at bounding box center [374, 73] width 4 height 3
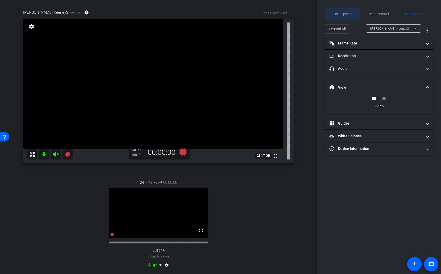
click at [342, 14] on span "Participants" at bounding box center [343, 14] width 20 height 4
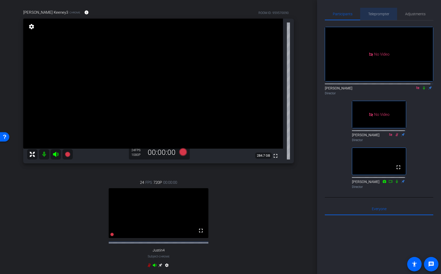
click at [388, 16] on div "Teleprompter" at bounding box center [378, 14] width 37 height 12
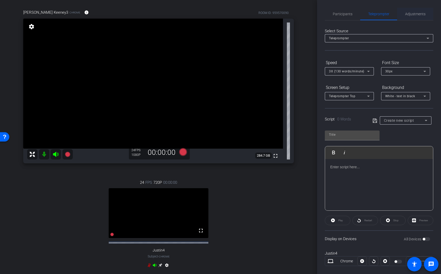
click at [419, 12] on span "Adjustments" at bounding box center [415, 14] width 20 height 4
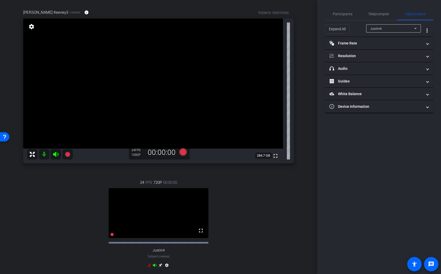
click at [379, 26] on div "Justin4" at bounding box center [392, 28] width 44 height 6
click at [386, 46] on span "Jessica Keeney3" at bounding box center [390, 47] width 40 height 6
type input "11000"
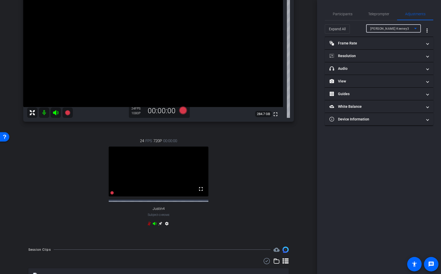
scroll to position [53, 0]
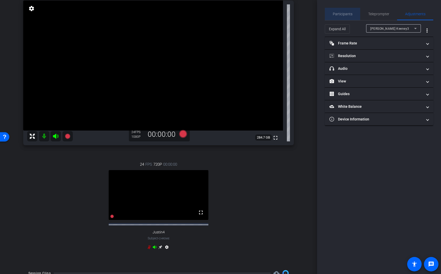
click at [353, 16] on div "Participants" at bounding box center [342, 14] width 35 height 12
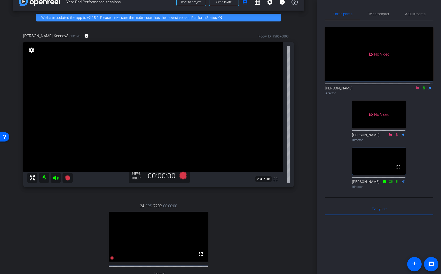
scroll to position [0, 0]
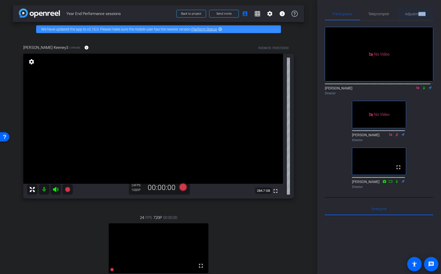
click at [415, 16] on span "Adjustments" at bounding box center [415, 14] width 20 height 12
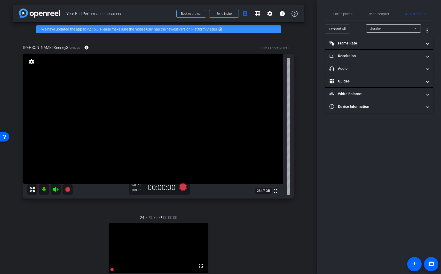
click at [398, 30] on div "Justin4" at bounding box center [392, 28] width 44 height 6
click at [397, 49] on mat-option "Jessica Keeney3" at bounding box center [393, 47] width 55 height 8
type input "11000"
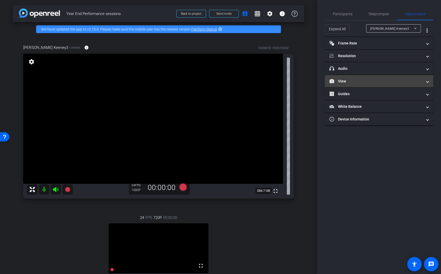
click at [366, 84] on mat-expansion-panel-header "View" at bounding box center [379, 81] width 108 height 12
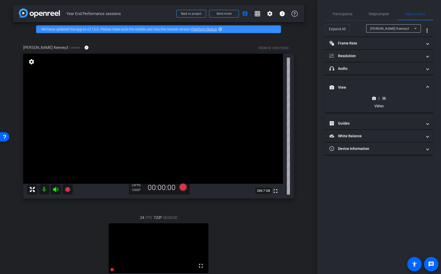
click at [385, 98] on rect at bounding box center [384, 98] width 3 height 2
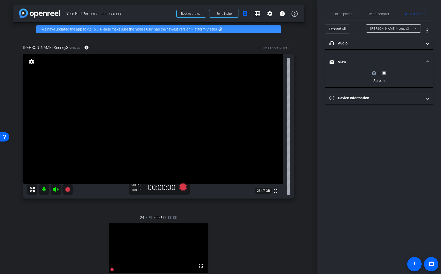
click at [374, 72] on circle at bounding box center [373, 72] width 1 height 1
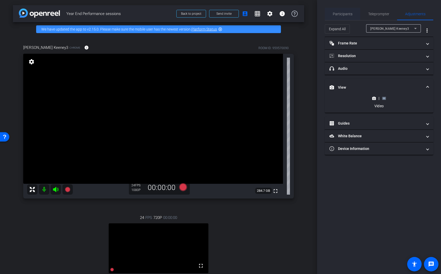
click at [352, 8] on span "Participants" at bounding box center [343, 14] width 20 height 12
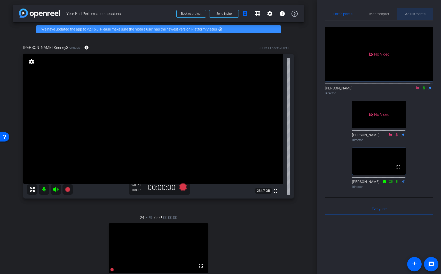
click at [414, 17] on span "Adjustments" at bounding box center [415, 14] width 20 height 12
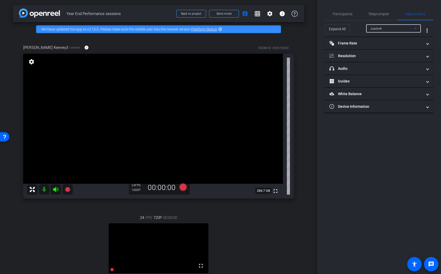
click at [389, 31] on div "Justin4" at bounding box center [392, 28] width 44 height 6
click at [389, 46] on span "Jessica Keeney3" at bounding box center [390, 47] width 40 height 6
type input "11000"
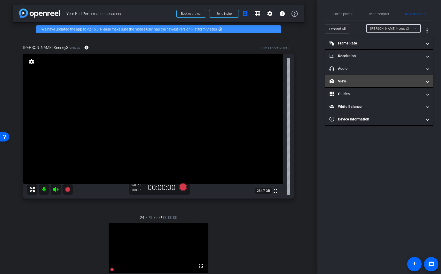
click at [381, 79] on mat-panel-title "View" at bounding box center [376, 81] width 93 height 5
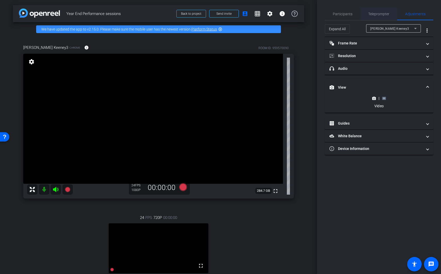
click at [383, 15] on span "Teleprompter" at bounding box center [378, 14] width 21 height 4
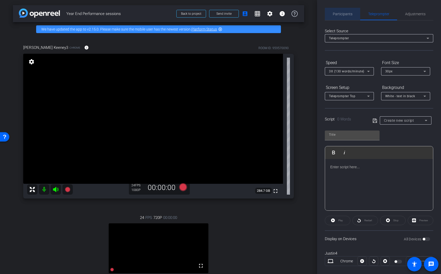
click at [348, 15] on span "Participants" at bounding box center [343, 14] width 20 height 4
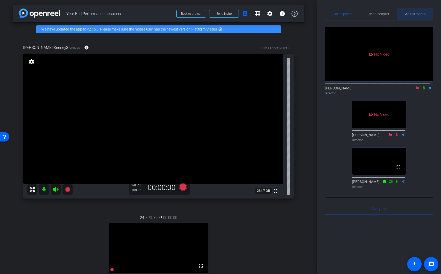
click at [419, 13] on span "Adjustments" at bounding box center [415, 14] width 20 height 4
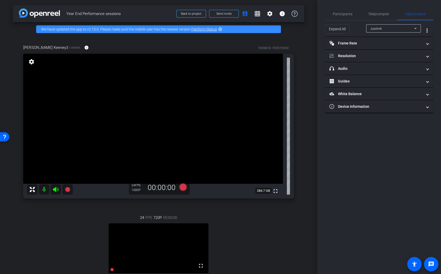
click at [401, 29] on div "Justin4" at bounding box center [392, 28] width 44 height 6
click at [398, 48] on mat-option "Jessica Keeney3" at bounding box center [393, 47] width 55 height 8
type input "11000"
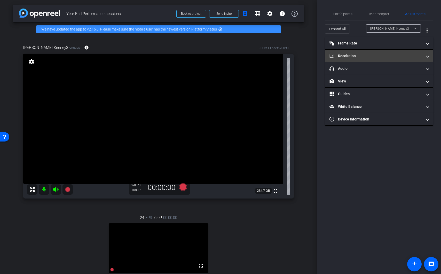
click at [374, 57] on mat-panel-title "Resolution" at bounding box center [376, 55] width 93 height 5
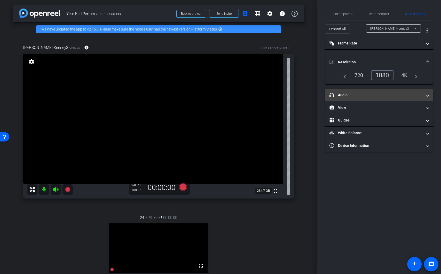
click at [376, 92] on mat-panel-title "headphone icon Audio" at bounding box center [376, 94] width 93 height 5
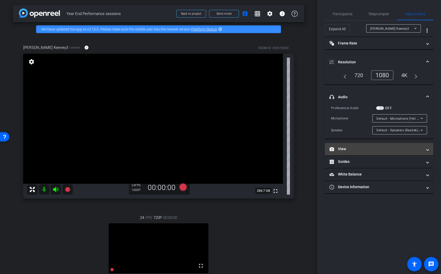
click at [362, 147] on mat-panel-title "View" at bounding box center [376, 148] width 93 height 5
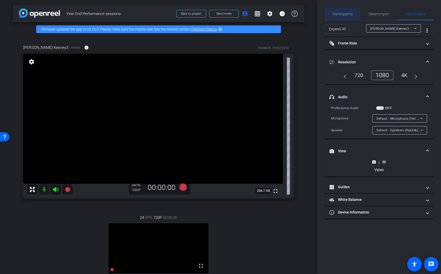
click at [351, 12] on span "Participants" at bounding box center [343, 14] width 20 height 4
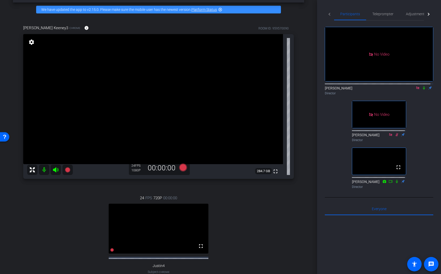
scroll to position [13, 0]
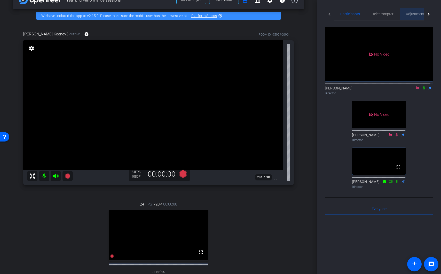
click at [413, 12] on span "Adjustments" at bounding box center [416, 14] width 20 height 4
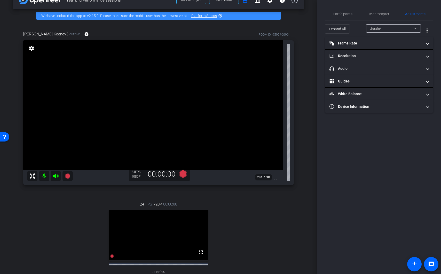
click at [383, 29] on div "Justin4" at bounding box center [392, 28] width 44 height 6
click at [386, 45] on span "Jessica Keeney3" at bounding box center [390, 47] width 40 height 6
type input "11000"
click at [365, 14] on div "Teleprompter" at bounding box center [378, 14] width 37 height 12
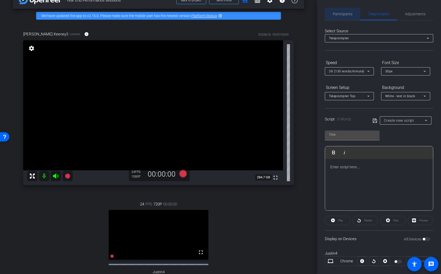
click at [350, 14] on span "Participants" at bounding box center [343, 14] width 20 height 4
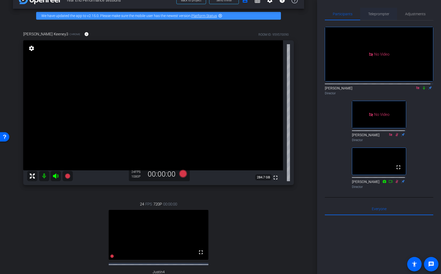
click at [384, 13] on span "Teleprompter" at bounding box center [378, 14] width 21 height 4
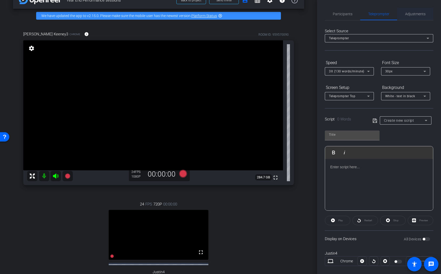
click at [409, 15] on span "Adjustments" at bounding box center [415, 14] width 20 height 4
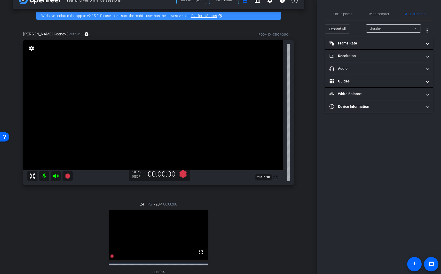
click at [383, 31] on div "Justin4" at bounding box center [392, 28] width 44 height 6
click at [382, 48] on span "Jessica Keeney3" at bounding box center [390, 47] width 40 height 6
type input "11000"
click at [346, 13] on span "Participants" at bounding box center [343, 14] width 20 height 4
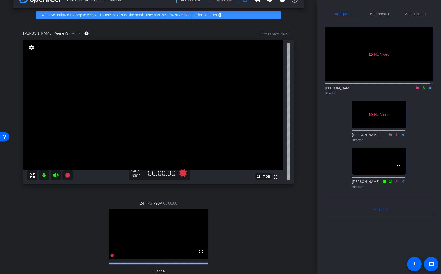
scroll to position [0, 0]
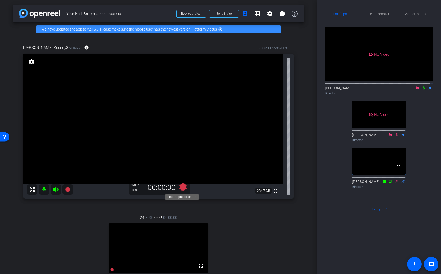
click at [182, 188] on icon at bounding box center [183, 187] width 8 height 8
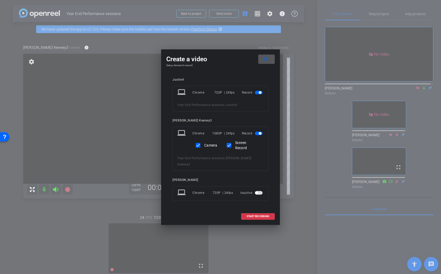
click at [261, 94] on span "button" at bounding box center [260, 92] width 3 height 3
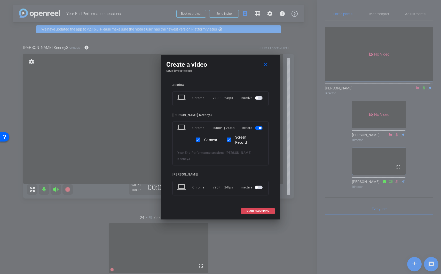
click at [259, 209] on span "START RECORDING" at bounding box center [258, 210] width 23 height 3
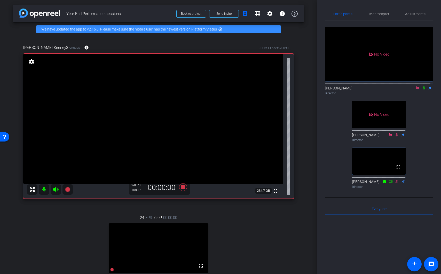
click at [422, 86] on icon at bounding box center [424, 88] width 4 height 4
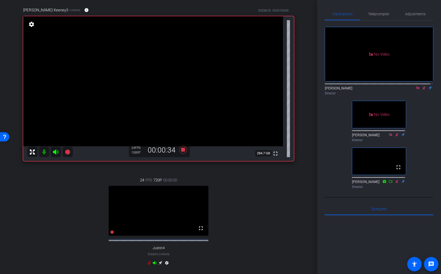
scroll to position [32, 0]
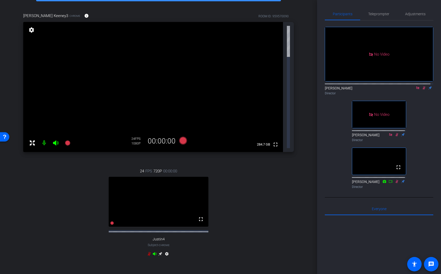
click at [422, 86] on icon at bounding box center [424, 88] width 4 height 4
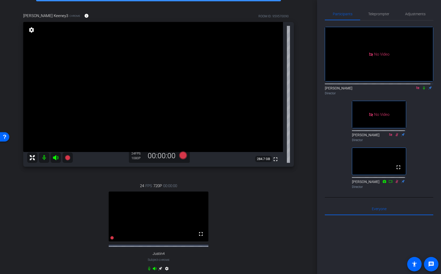
click at [423, 86] on icon at bounding box center [424, 87] width 2 height 3
drag, startPoint x: 380, startPoint y: 19, endPoint x: 383, endPoint y: 22, distance: 4.2
click at [380, 19] on span "Teleprompter" at bounding box center [378, 14] width 21 height 12
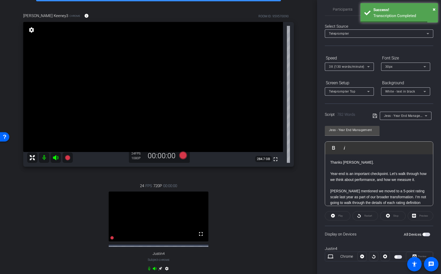
scroll to position [5, 0]
click at [343, 10] on span "Participants" at bounding box center [343, 9] width 20 height 4
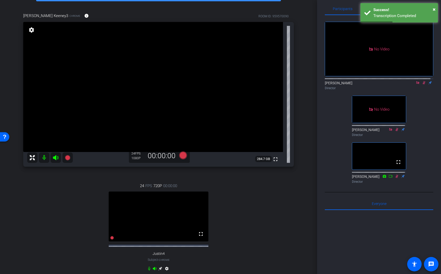
click at [421, 80] on mat-icon at bounding box center [424, 82] width 6 height 5
click at [422, 81] on icon at bounding box center [424, 83] width 4 height 4
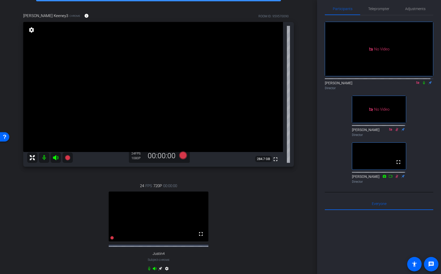
click at [422, 81] on icon at bounding box center [424, 83] width 4 height 4
click at [373, 10] on span "Teleprompter" at bounding box center [378, 9] width 21 height 4
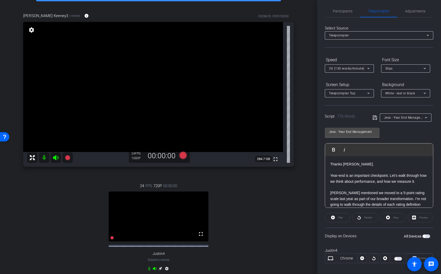
scroll to position [0, 0]
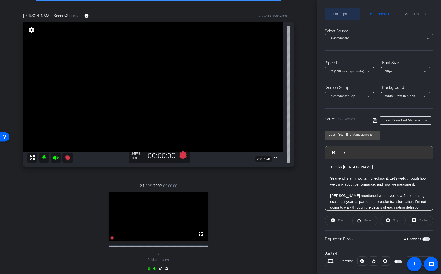
click at [347, 15] on span "Participants" at bounding box center [343, 14] width 20 height 4
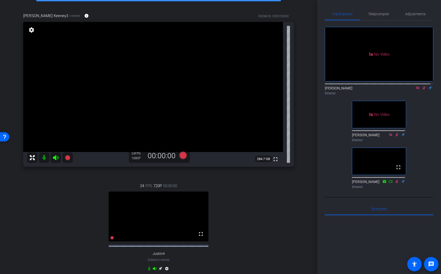
click at [423, 86] on icon at bounding box center [424, 87] width 3 height 3
click at [381, 13] on span "Teleprompter" at bounding box center [378, 14] width 21 height 4
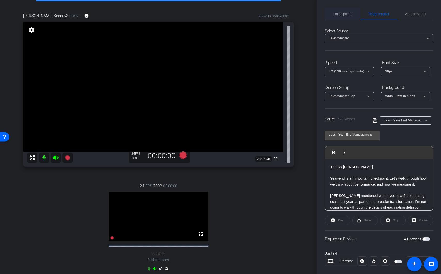
click at [346, 9] on span "Participants" at bounding box center [343, 14] width 20 height 12
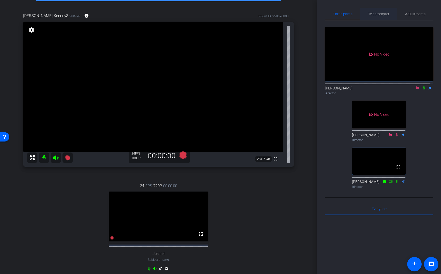
click at [388, 14] on div "Teleprompter" at bounding box center [378, 14] width 37 height 12
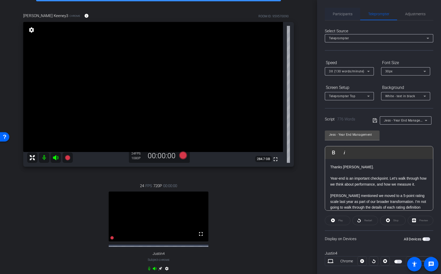
click at [346, 16] on span "Participants" at bounding box center [343, 14] width 20 height 4
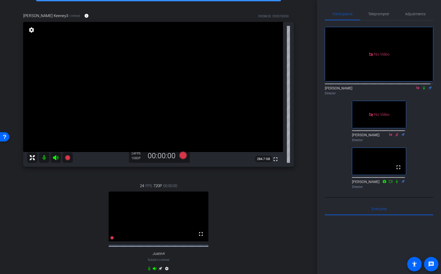
click at [422, 86] on icon at bounding box center [424, 88] width 4 height 4
click at [384, 17] on span "Teleprompter" at bounding box center [378, 14] width 21 height 12
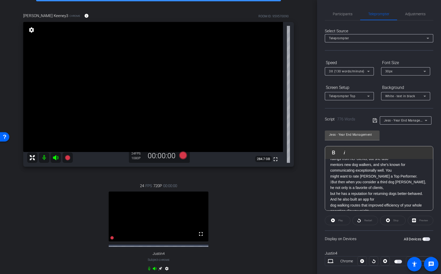
scroll to position [490, 0]
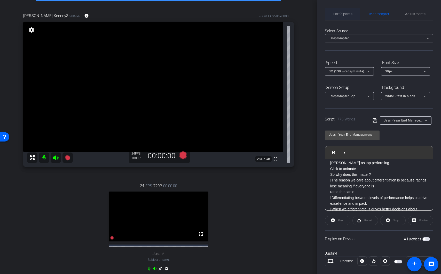
click at [336, 8] on span "Participants" at bounding box center [343, 14] width 20 height 12
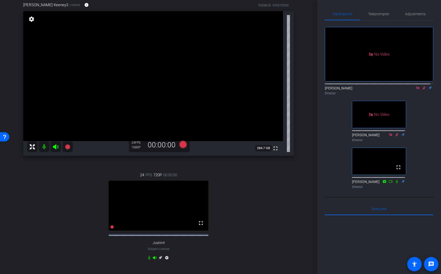
scroll to position [37, 0]
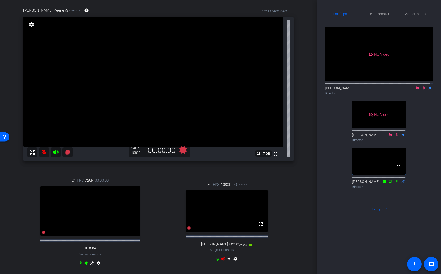
click at [227, 247] on icon at bounding box center [229, 258] width 4 height 4
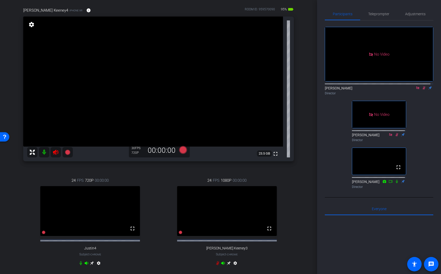
click at [221, 247] on icon at bounding box center [223, 262] width 4 height 3
click at [216, 247] on icon at bounding box center [218, 263] width 4 height 4
click at [221, 247] on icon at bounding box center [223, 262] width 4 height 3
click at [43, 152] on mat-icon at bounding box center [44, 152] width 10 height 10
click at [55, 153] on icon at bounding box center [56, 152] width 6 height 6
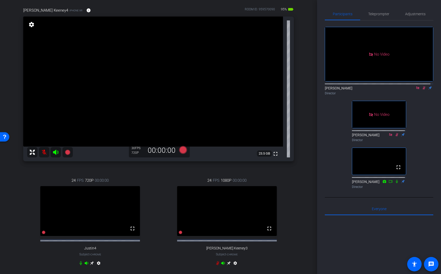
click at [422, 86] on icon at bounding box center [424, 88] width 4 height 4
click at [43, 150] on mat-icon at bounding box center [44, 152] width 10 height 10
click at [422, 86] on icon at bounding box center [424, 88] width 4 height 4
click at [379, 13] on span "Teleprompter" at bounding box center [378, 14] width 21 height 4
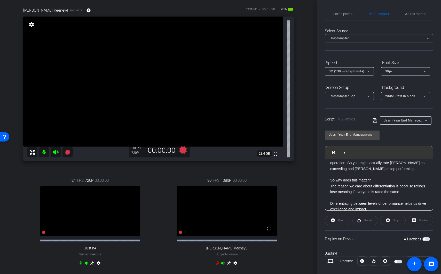
drag, startPoint x: 344, startPoint y: 18, endPoint x: 357, endPoint y: 26, distance: 15.3
click at [344, 18] on span "Participants" at bounding box center [343, 14] width 20 height 12
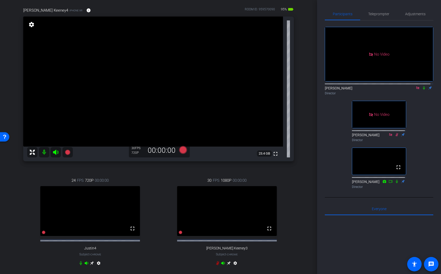
drag, startPoint x: 381, startPoint y: 18, endPoint x: 383, endPoint y: 42, distance: 24.3
click at [381, 18] on span "Teleprompter" at bounding box center [378, 14] width 21 height 12
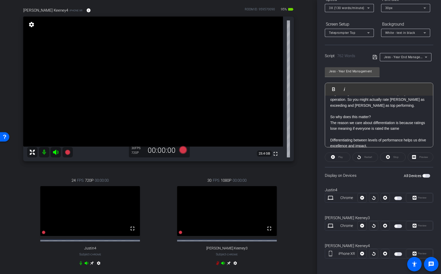
scroll to position [64, 0]
click at [395, 247] on span "button" at bounding box center [398, 253] width 8 height 4
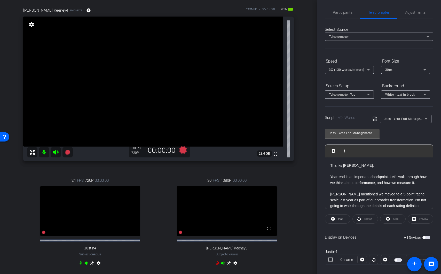
scroll to position [0, 0]
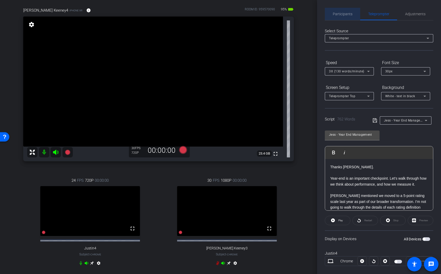
click at [343, 14] on span "Participants" at bounding box center [343, 14] width 20 height 4
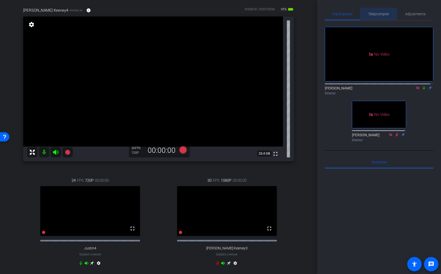
click at [383, 14] on span "Teleprompter" at bounding box center [378, 14] width 21 height 4
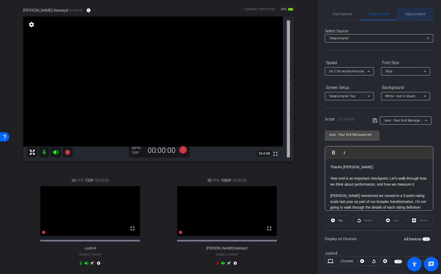
click at [412, 14] on span "Adjustments" at bounding box center [415, 14] width 20 height 4
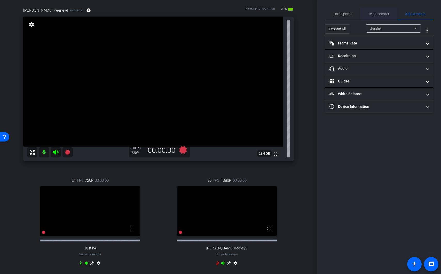
click at [381, 14] on span "Teleprompter" at bounding box center [378, 14] width 21 height 4
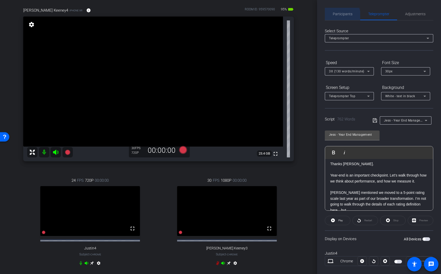
click at [342, 15] on span "Participants" at bounding box center [343, 14] width 20 height 4
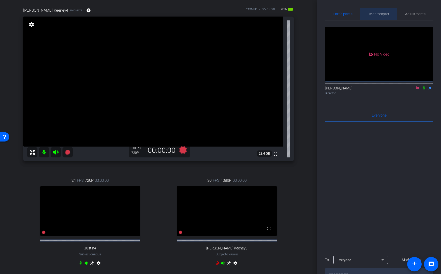
click at [388, 14] on span "Teleprompter" at bounding box center [378, 14] width 21 height 4
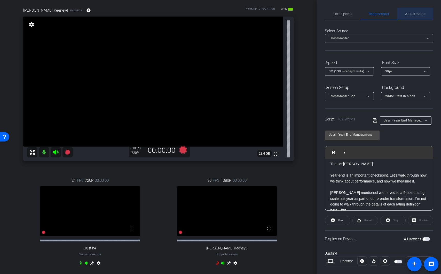
click at [415, 13] on span "Adjustments" at bounding box center [415, 14] width 20 height 4
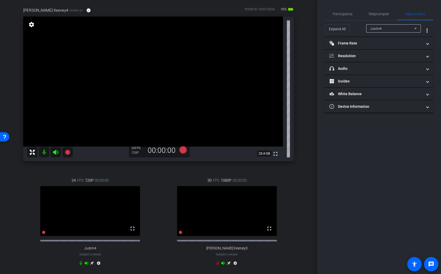
click at [399, 28] on div "Justin4" at bounding box center [392, 28] width 44 height 6
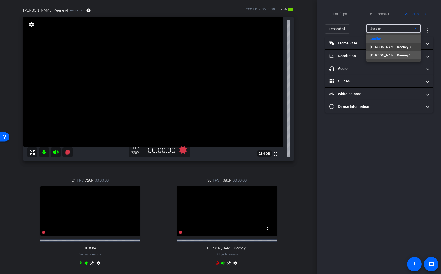
click at [405, 56] on mat-option "Jessica Keeney4" at bounding box center [393, 55] width 55 height 8
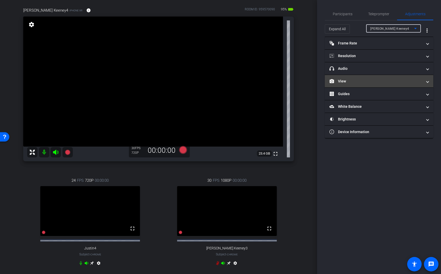
click at [372, 86] on mat-expansion-panel-header "View" at bounding box center [379, 81] width 108 height 12
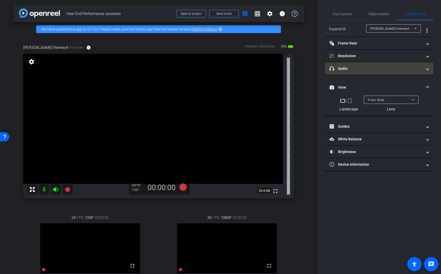
scroll to position [37, 0]
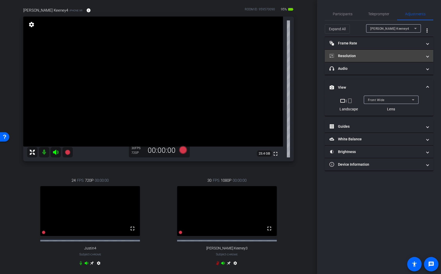
click at [370, 54] on mat-panel-title "Resolution" at bounding box center [376, 55] width 93 height 5
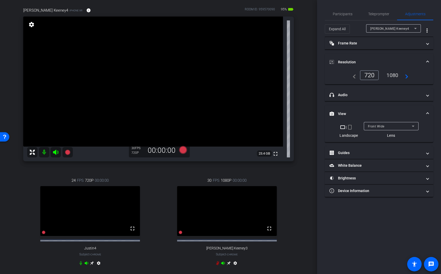
click at [391, 75] on div "1080" at bounding box center [392, 75] width 19 height 9
click at [349, 14] on span "Participants" at bounding box center [343, 14] width 20 height 4
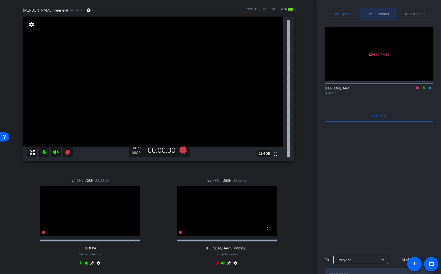
drag, startPoint x: 381, startPoint y: 15, endPoint x: 404, endPoint y: 16, distance: 22.7
click at [381, 15] on span "Teleprompter" at bounding box center [378, 14] width 21 height 4
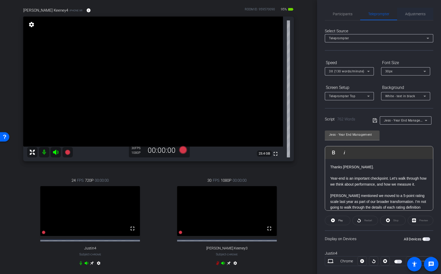
click at [413, 16] on span "Adjustments" at bounding box center [415, 14] width 20 height 12
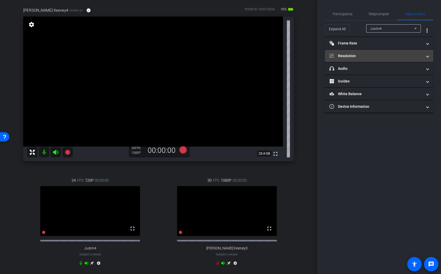
click at [367, 58] on mat-expansion-panel-header "Resolution" at bounding box center [379, 56] width 108 height 12
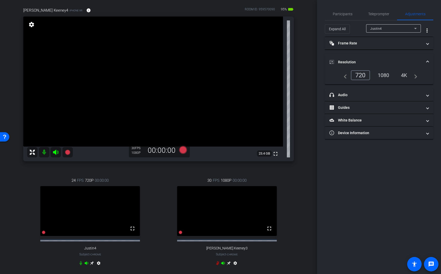
click at [379, 74] on div "1080" at bounding box center [383, 75] width 19 height 9
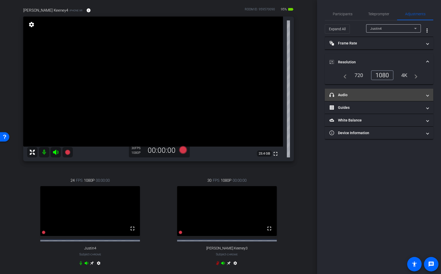
click at [378, 97] on mat-panel-title "headphone icon Audio" at bounding box center [376, 94] width 93 height 5
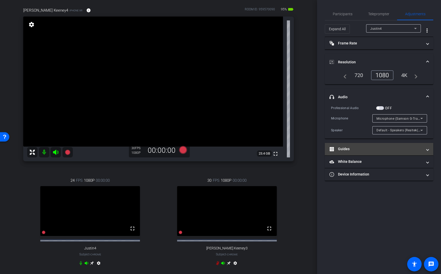
click at [379, 151] on mat-panel-title "Guides" at bounding box center [376, 148] width 93 height 5
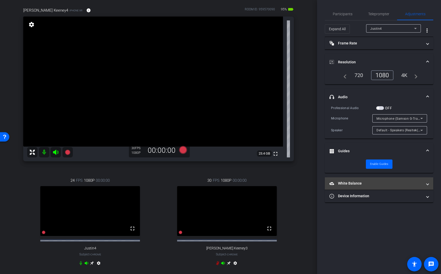
click at [377, 185] on mat-panel-title "White Balance White Balance" at bounding box center [376, 183] width 93 height 5
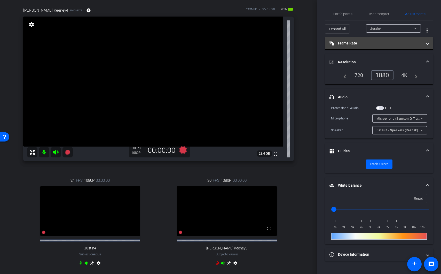
click at [352, 48] on mat-expansion-panel-header "Frame Rate Frame Rate" at bounding box center [379, 43] width 108 height 12
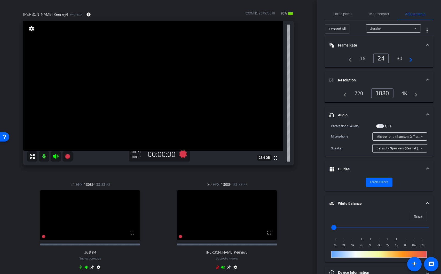
scroll to position [7, 0]
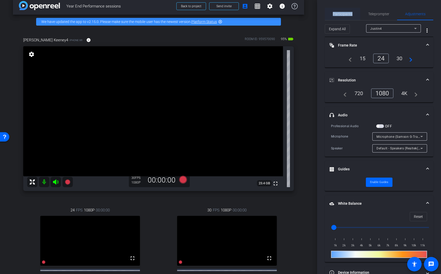
click at [343, 13] on span "Participants" at bounding box center [343, 14] width 20 height 4
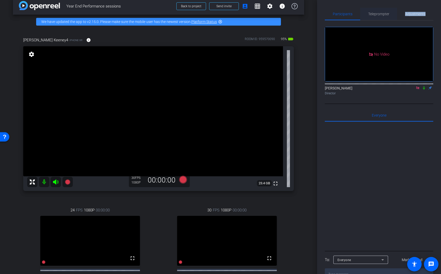
click at [385, 19] on div "Participants Teleprompter Adjustments No Video Lou Garinga Director Everyone 0 …" at bounding box center [379, 144] width 108 height 272
click at [384, 19] on span "Teleprompter" at bounding box center [378, 14] width 21 height 12
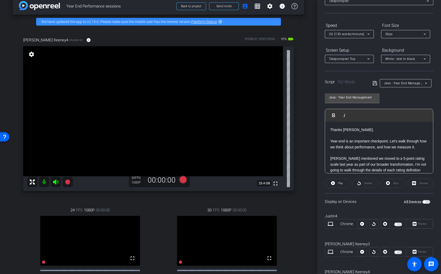
scroll to position [0, 0]
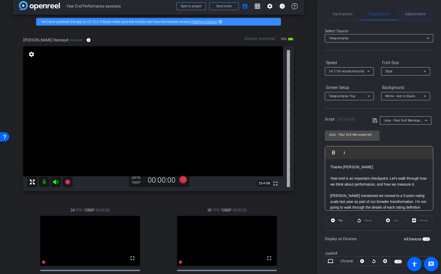
click at [412, 19] on span "Adjustments" at bounding box center [415, 14] width 20 height 12
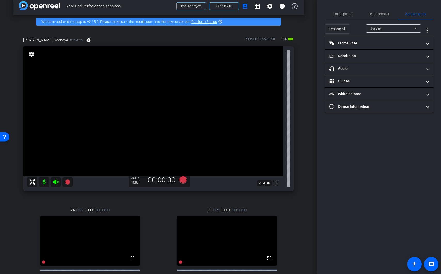
click at [406, 29] on div "Justin4" at bounding box center [392, 28] width 44 height 6
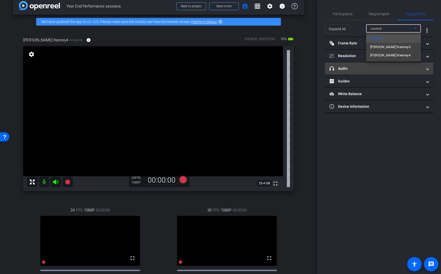
click at [398, 48] on mat-option "Jessica Keeney3" at bounding box center [393, 47] width 55 height 8
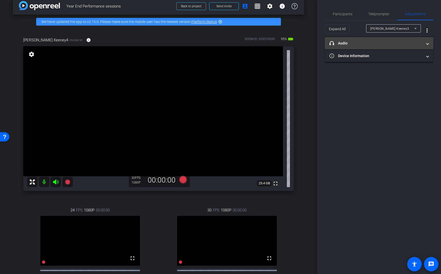
click at [390, 45] on mat-panel-title "headphone icon Audio" at bounding box center [376, 43] width 93 height 5
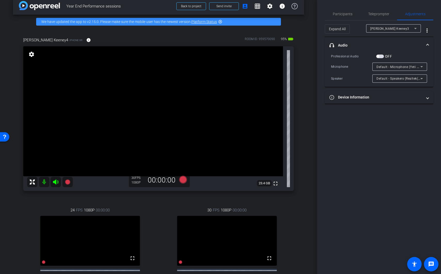
click at [399, 29] on div "Jessica Keeney3" at bounding box center [392, 28] width 44 height 6
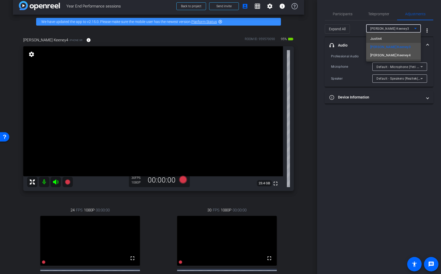
click at [399, 57] on mat-option "Jessica Keeney4" at bounding box center [393, 55] width 55 height 8
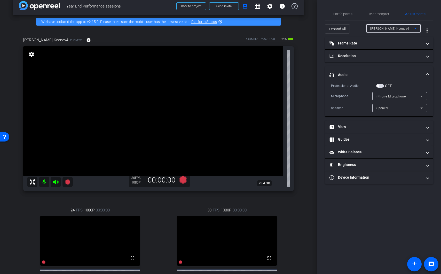
click at [386, 206] on div "Participants Teleprompter Adjustments Lou Garinga Director Everyone 0 Mark all …" at bounding box center [379, 137] width 124 height 274
click at [413, 96] on div "iPhone Microphone" at bounding box center [399, 96] width 44 height 6
drag, startPoint x: 394, startPoint y: 234, endPoint x: 395, endPoint y: 220, distance: 14.3
click at [394, 234] on div at bounding box center [220, 137] width 441 height 274
click at [349, 14] on span "Participants" at bounding box center [343, 14] width 20 height 4
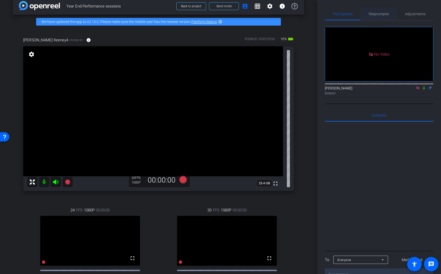
click at [391, 13] on div "Teleprompter" at bounding box center [378, 14] width 37 height 12
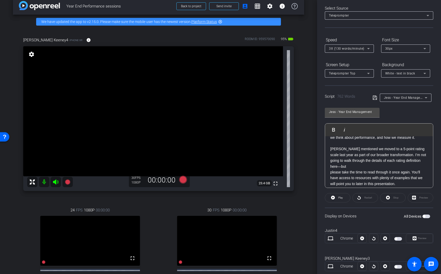
scroll to position [28, 0]
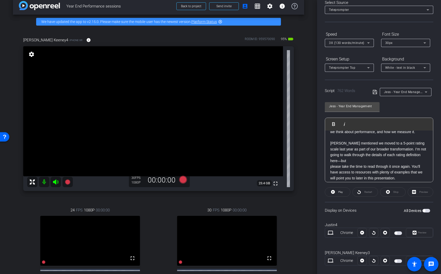
click at [395, 234] on span "button" at bounding box center [398, 233] width 8 height 4
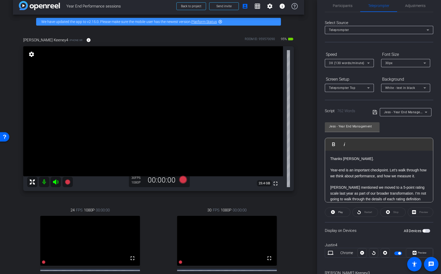
scroll to position [7, 0]
click at [339, 215] on span "Play" at bounding box center [340, 212] width 6 height 7
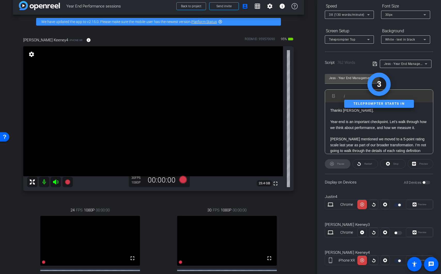
scroll to position [61, 0]
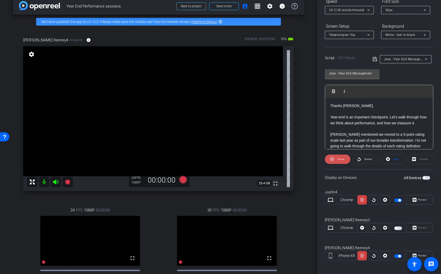
click at [339, 161] on span "Pause" at bounding box center [340, 158] width 8 height 7
click at [398, 201] on span "button" at bounding box center [398, 200] width 8 height 4
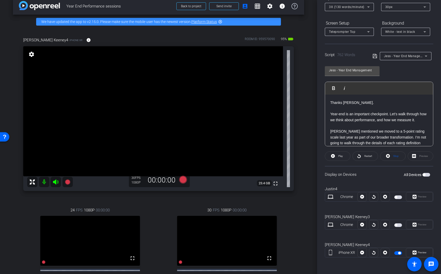
scroll to position [63, 0]
click at [395, 199] on span "button" at bounding box center [398, 198] width 8 height 4
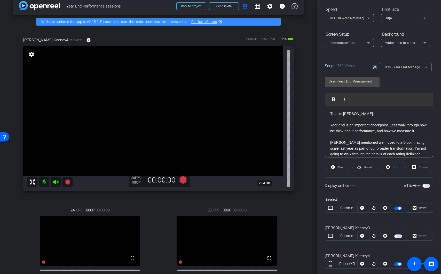
scroll to position [64, 0]
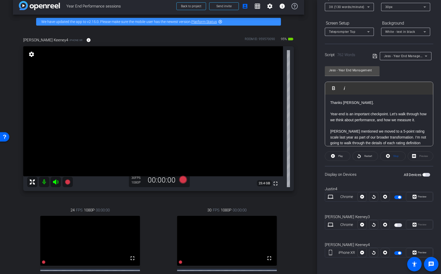
click at [420, 157] on div "Preview" at bounding box center [421, 155] width 26 height 9
click at [424, 252] on span "Preview" at bounding box center [422, 252] width 9 height 3
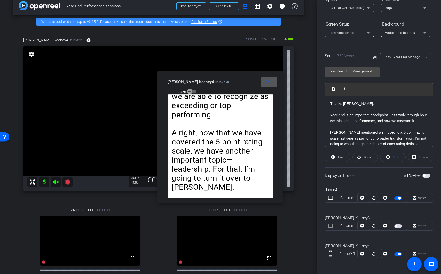
scroll to position [0, 0]
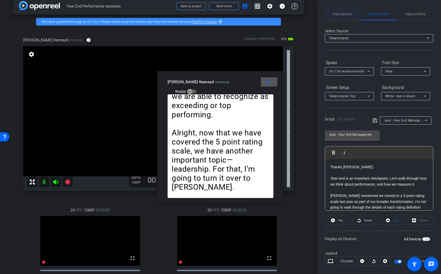
click at [355, 13] on div "Participants" at bounding box center [342, 14] width 35 height 12
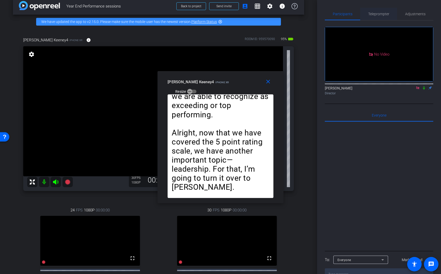
click at [381, 15] on span "Teleprompter" at bounding box center [378, 14] width 21 height 4
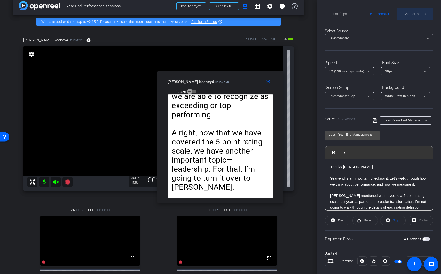
click at [414, 17] on span "Adjustments" at bounding box center [415, 14] width 20 height 12
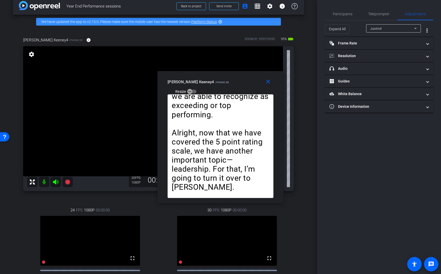
click at [389, 29] on div "Justin4" at bounding box center [392, 28] width 44 height 6
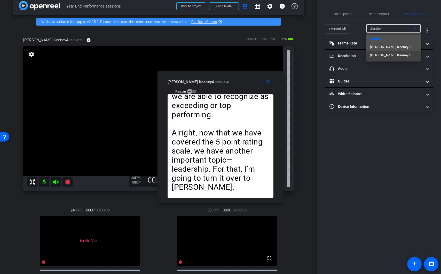
click at [392, 49] on span "Jessica Keeney3" at bounding box center [390, 47] width 40 height 6
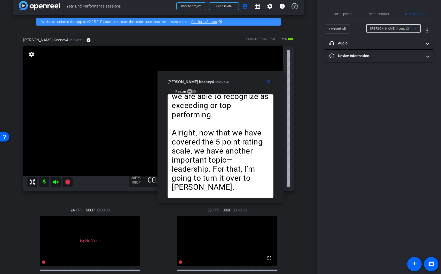
click at [406, 28] on div "Jessica Keeney3" at bounding box center [392, 28] width 44 height 6
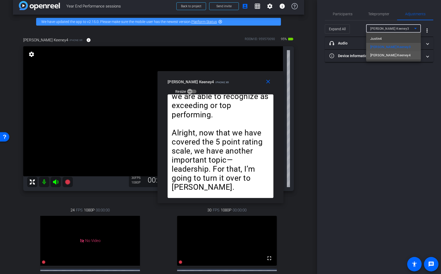
click at [404, 53] on mat-option "Jessica Keeney4" at bounding box center [393, 55] width 55 height 8
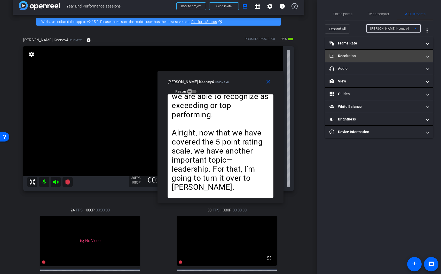
click at [374, 56] on mat-panel-title "Resolution" at bounding box center [376, 55] width 93 height 5
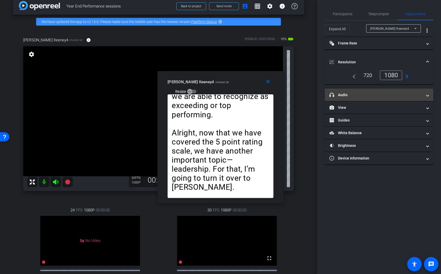
click at [379, 96] on mat-panel-title "headphone icon Audio" at bounding box center [376, 94] width 93 height 5
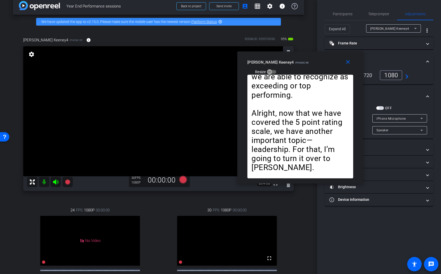
drag, startPoint x: 219, startPoint y: 81, endPoint x: 287, endPoint y: 66, distance: 69.5
click at [287, 66] on div "Jessica Keeney4 iPhone XR Resize" at bounding box center [302, 67] width 110 height 18
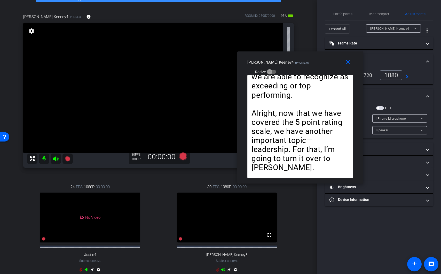
scroll to position [28, 0]
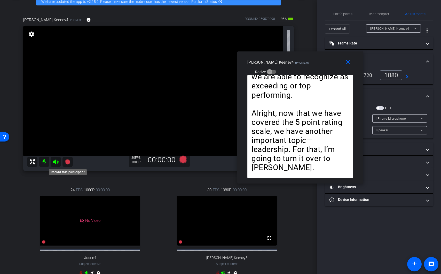
click at [66, 161] on icon at bounding box center [67, 161] width 5 height 5
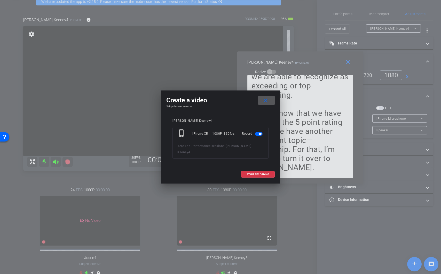
drag, startPoint x: 264, startPoint y: 103, endPoint x: 262, endPoint y: 113, distance: 10.7
click at [264, 102] on mat-icon "close" at bounding box center [265, 100] width 6 height 6
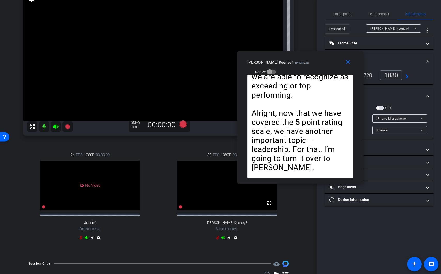
scroll to position [84, 0]
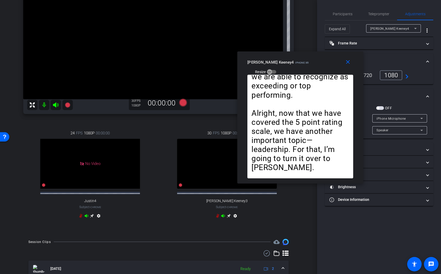
click at [248, 210] on div "30 FPS 1080P 00:00:00 fullscreen Jessica Keeney3 Subject - Chrome settings" at bounding box center [227, 175] width 134 height 107
click at [227, 218] on icon at bounding box center [229, 216] width 4 height 4
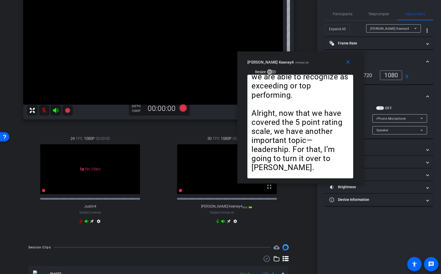
scroll to position [72, 0]
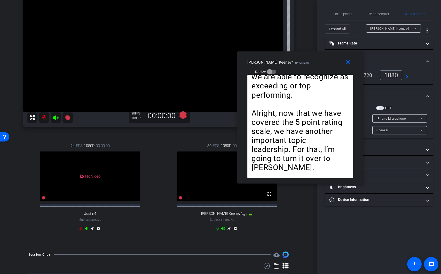
click at [227, 230] on icon at bounding box center [229, 228] width 4 height 4
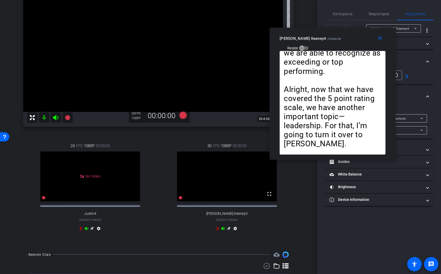
drag, startPoint x: 299, startPoint y: 53, endPoint x: 324, endPoint y: 37, distance: 30.0
click at [327, 37] on span "iPhone XR" at bounding box center [333, 38] width 13 height 3
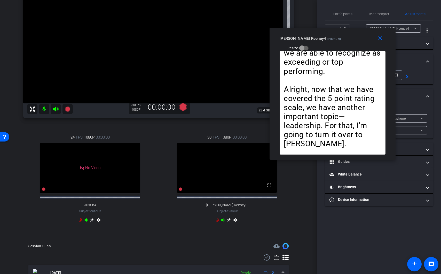
scroll to position [81, 0]
click at [227, 221] on icon at bounding box center [229, 219] width 4 height 4
click at [182, 106] on icon at bounding box center [183, 106] width 8 height 8
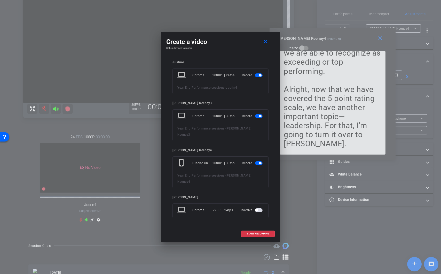
click at [261, 76] on span "button" at bounding box center [260, 75] width 3 height 3
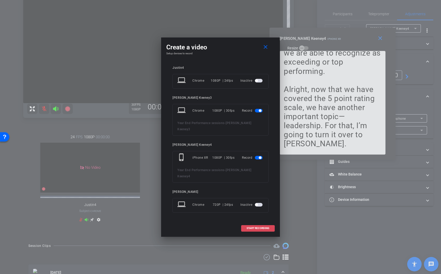
click at [254, 227] on span "START RECORDING" at bounding box center [258, 228] width 23 height 3
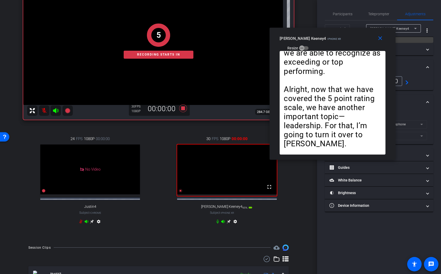
scroll to position [79, 0]
click at [378, 39] on mat-icon "close" at bounding box center [380, 38] width 6 height 6
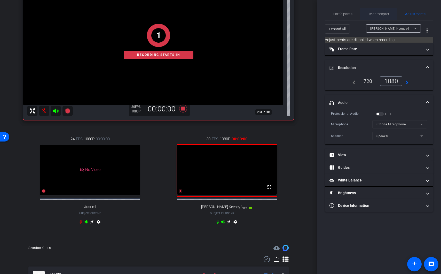
click at [374, 15] on span "Teleprompter" at bounding box center [378, 14] width 21 height 4
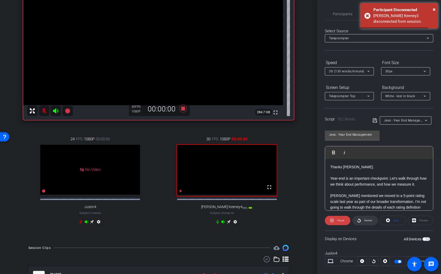
click at [372, 221] on span at bounding box center [365, 220] width 25 height 12
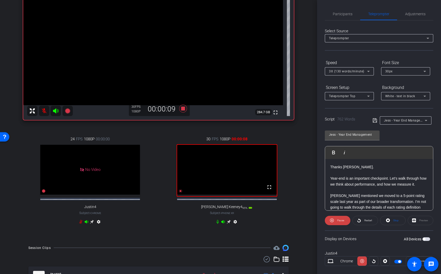
click at [415, 218] on div "Preview" at bounding box center [421, 220] width 26 height 9
click at [407, 11] on span "Adjustments" at bounding box center [415, 14] width 20 height 12
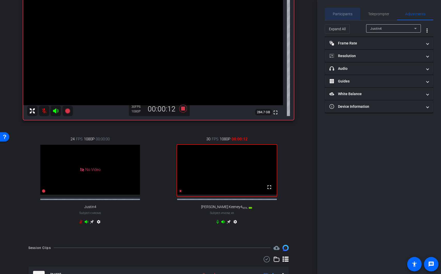
click at [349, 16] on span "Participants" at bounding box center [343, 14] width 20 height 4
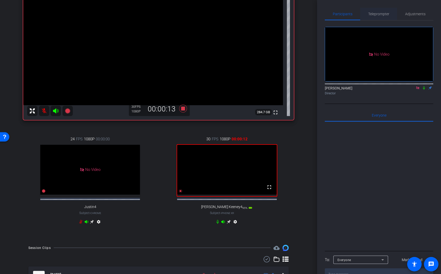
click at [389, 18] on div "Teleprompter" at bounding box center [378, 14] width 37 height 12
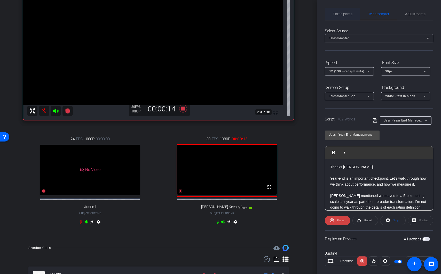
click at [343, 12] on span "Participants" at bounding box center [343, 14] width 20 height 4
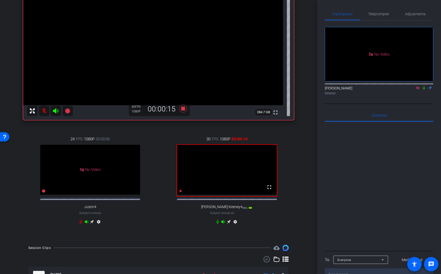
click at [425, 86] on icon at bounding box center [424, 87] width 2 height 3
click at [386, 17] on span "Teleprompter" at bounding box center [378, 14] width 21 height 12
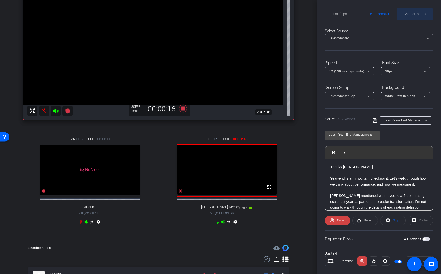
click at [411, 17] on span "Adjustments" at bounding box center [415, 14] width 20 height 12
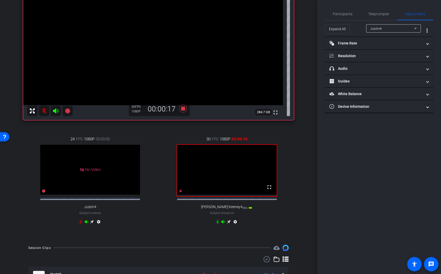
click at [396, 32] on div "Justin4" at bounding box center [393, 28] width 46 height 8
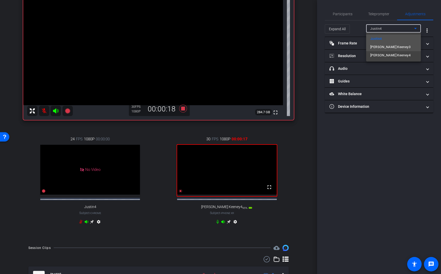
click at [398, 49] on mat-option "Jessica Keeney3" at bounding box center [393, 47] width 55 height 8
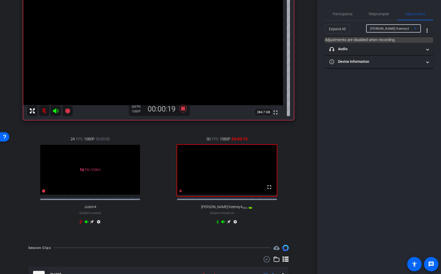
click at [396, 29] on div "Jessica Keeney3" at bounding box center [392, 28] width 44 height 6
click at [391, 57] on span "Jessica Keeney4" at bounding box center [390, 55] width 40 height 6
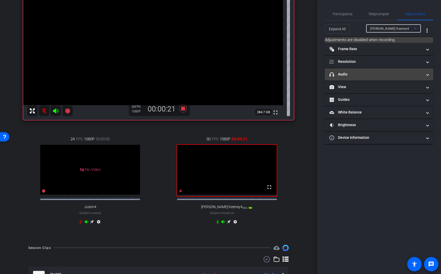
click at [379, 79] on mat-expansion-panel-header "headphone icon Audio" at bounding box center [379, 74] width 108 height 12
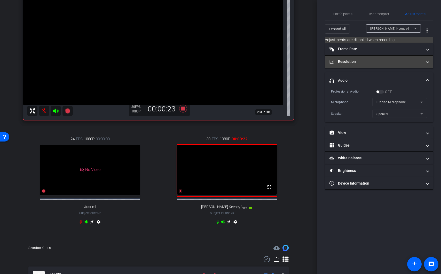
click at [381, 63] on mat-panel-title "Resolution" at bounding box center [376, 61] width 93 height 5
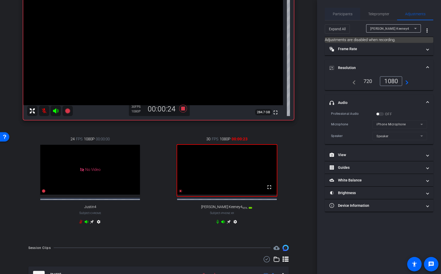
click at [348, 16] on span "Participants" at bounding box center [343, 14] width 20 height 12
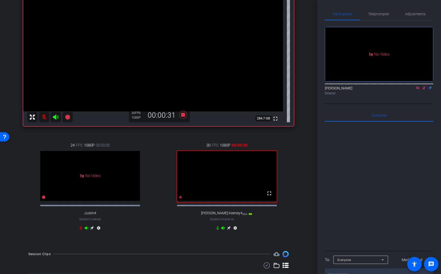
scroll to position [71, 0]
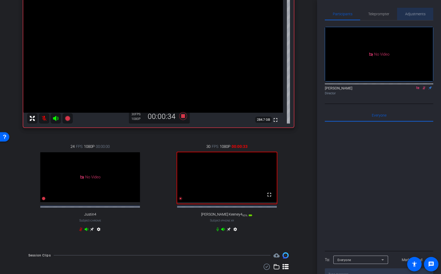
click at [412, 18] on span "Adjustments" at bounding box center [415, 14] width 20 height 12
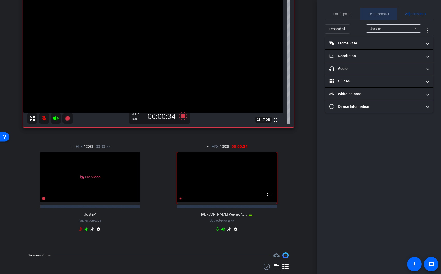
click at [387, 18] on span "Teleprompter" at bounding box center [378, 14] width 21 height 12
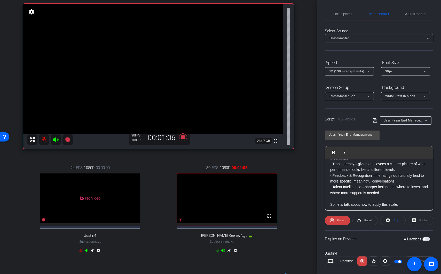
scroll to position [51, 0]
click at [57, 139] on icon at bounding box center [56, 139] width 6 height 6
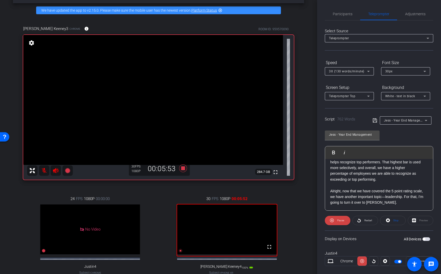
scroll to position [27, 0]
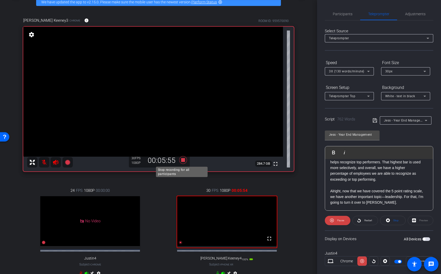
click at [183, 160] on icon at bounding box center [183, 160] width 8 height 8
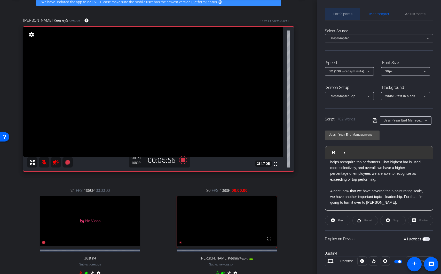
click at [345, 13] on span "Participants" at bounding box center [343, 14] width 20 height 4
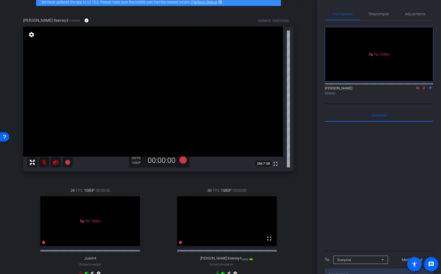
click at [423, 86] on icon at bounding box center [424, 87] width 3 height 3
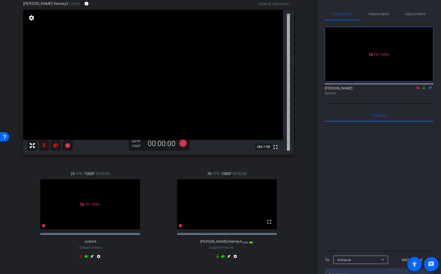
scroll to position [148, 0]
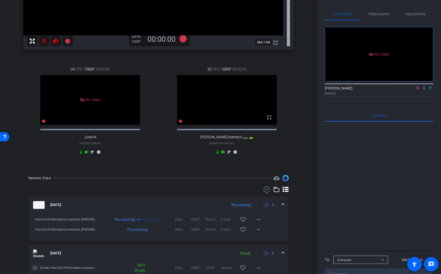
click at [424, 86] on icon at bounding box center [424, 87] width 2 height 3
click at [424, 86] on icon at bounding box center [424, 87] width 3 height 3
click at [424, 86] on icon at bounding box center [424, 88] width 4 height 4
click at [425, 86] on icon at bounding box center [424, 88] width 4 height 4
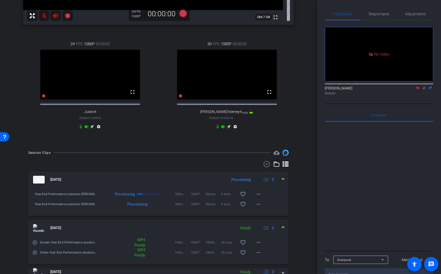
scroll to position [253, 0]
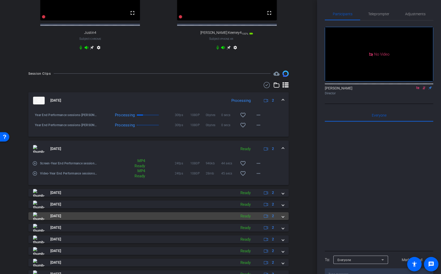
click at [154, 219] on mat-panel-title "[DATE]" at bounding box center [133, 216] width 201 height 8
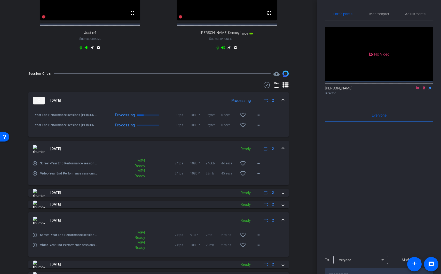
click at [425, 86] on icon at bounding box center [424, 88] width 4 height 4
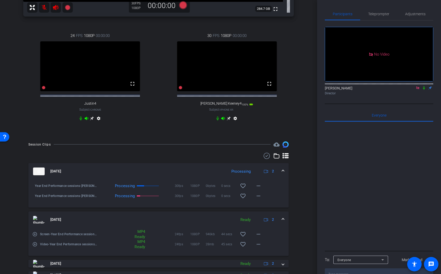
scroll to position [165, 0]
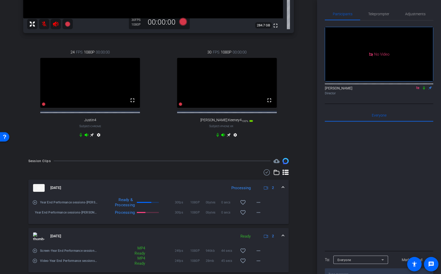
click at [227, 137] on icon at bounding box center [229, 135] width 4 height 4
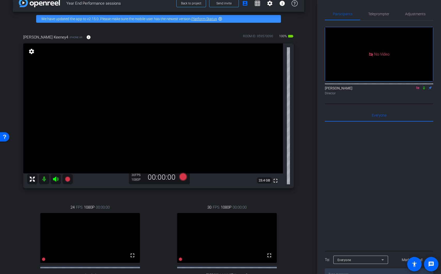
scroll to position [13, 0]
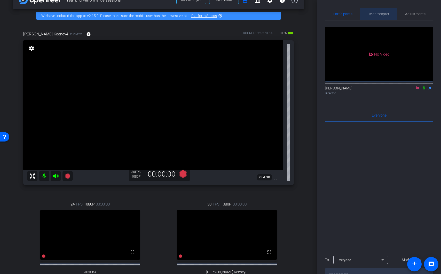
click at [389, 18] on span "Teleprompter" at bounding box center [378, 14] width 21 height 12
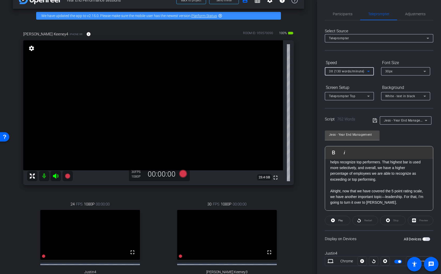
click at [365, 71] on icon at bounding box center [368, 71] width 6 height 6
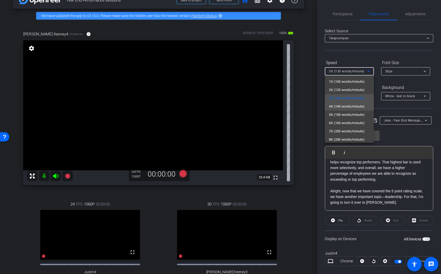
click at [355, 106] on span "4X (140 words/minute)" at bounding box center [347, 106] width 36 height 6
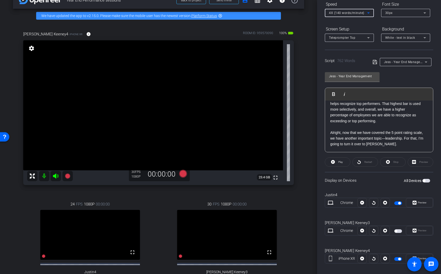
scroll to position [64, 0]
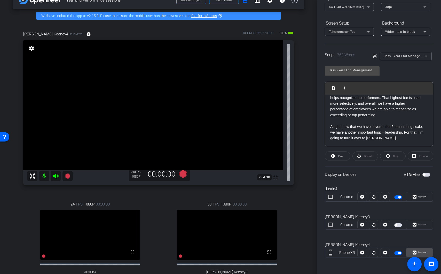
click at [417, 251] on span "Preview" at bounding box center [422, 252] width 10 height 7
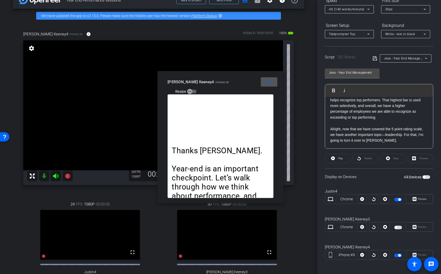
scroll to position [57, 0]
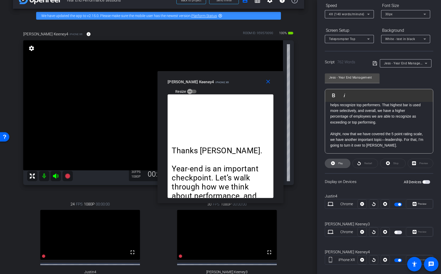
click at [338, 162] on span "Play" at bounding box center [340, 163] width 5 height 3
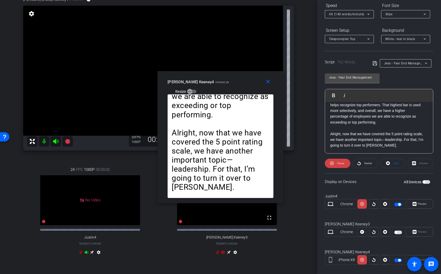
scroll to position [40, 0]
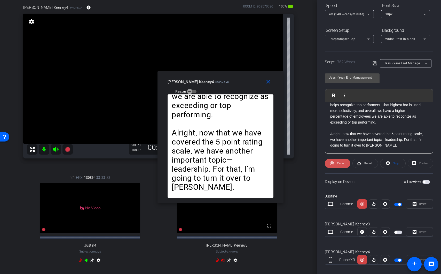
click at [342, 163] on span "Pause" at bounding box center [340, 163] width 7 height 3
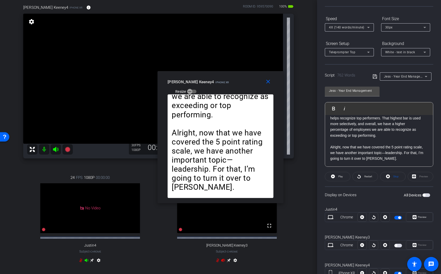
scroll to position [0, 0]
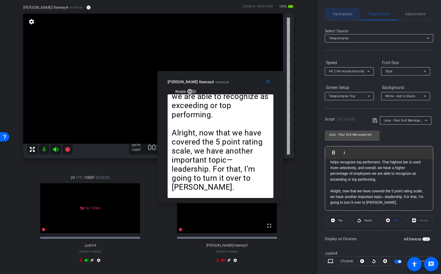
click at [341, 15] on span "Participants" at bounding box center [343, 14] width 20 height 4
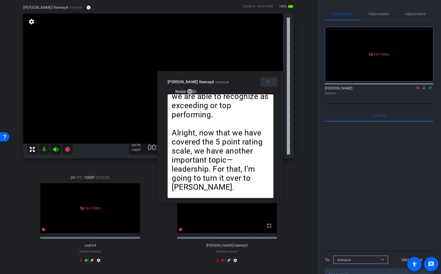
click at [266, 84] on mat-icon "close" at bounding box center [268, 82] width 6 height 6
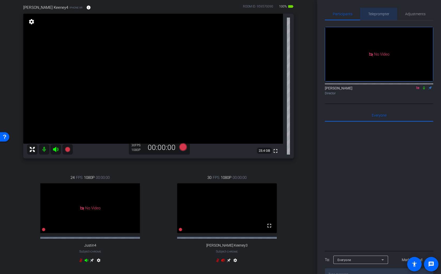
click at [373, 14] on span "Teleprompter" at bounding box center [378, 14] width 21 height 4
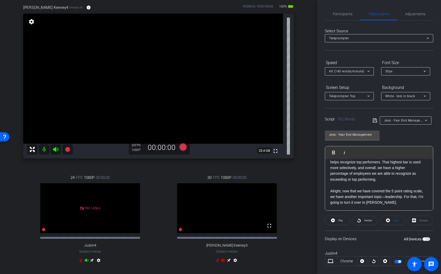
click at [401, 139] on div "Jess - Year End Management Play Play from this location Play Selected Play and …" at bounding box center [379, 169] width 108 height 84
click at [369, 134] on input "Jess - Year End Management" at bounding box center [352, 134] width 46 height 6
click at [421, 141] on div "Jess - Year End Management Play Play from this location Play Selected Play and …" at bounding box center [379, 169] width 108 height 84
click at [351, 70] on span "4X (140 words/minute)" at bounding box center [346, 71] width 35 height 4
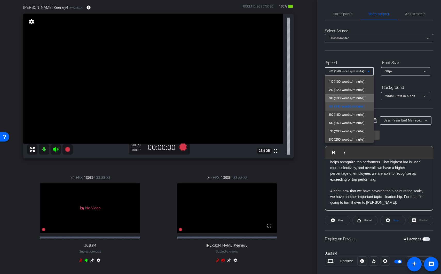
click at [364, 100] on span "3X (130 words/minute)" at bounding box center [347, 98] width 36 height 6
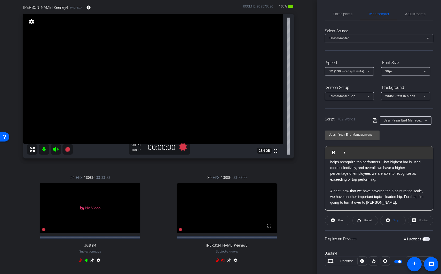
click at [408, 76] on div at bounding box center [405, 78] width 49 height 6
click at [409, 73] on div "30px" at bounding box center [404, 71] width 38 height 6
click at [397, 98] on mat-option "40px" at bounding box center [405, 98] width 49 height 8
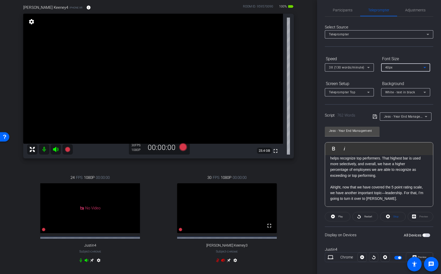
scroll to position [32, 0]
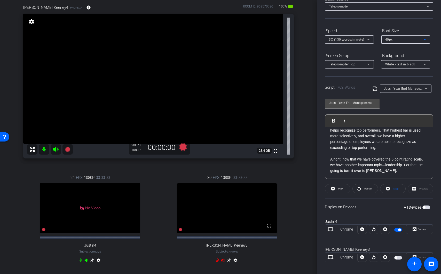
click at [417, 92] on div "Jess - Year End Management" at bounding box center [405, 88] width 43 height 8
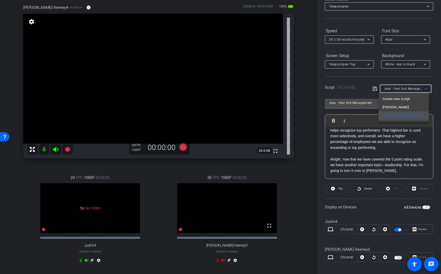
click at [419, 91] on div at bounding box center [220, 137] width 441 height 274
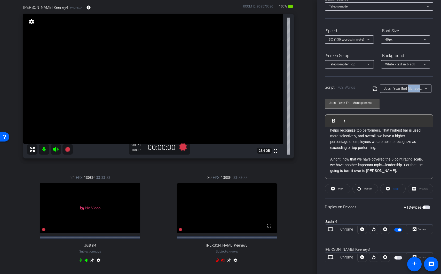
click at [419, 91] on div "Jess - Year End Management" at bounding box center [404, 88] width 41 height 6
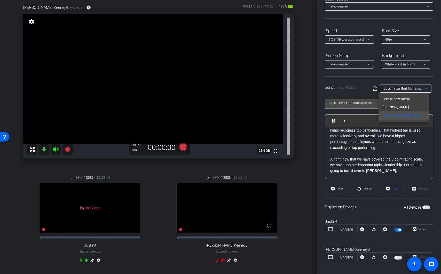
click at [411, 45] on div at bounding box center [220, 137] width 441 height 274
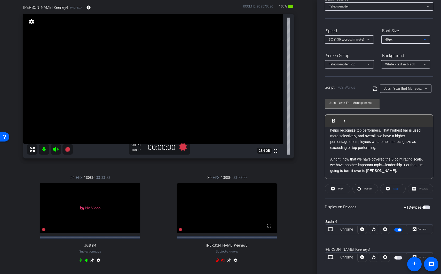
click at [413, 42] on div "40px" at bounding box center [404, 39] width 38 height 6
click at [407, 56] on mat-option "30px" at bounding box center [405, 58] width 49 height 8
click at [364, 42] on div "3X (130 words/minute)" at bounding box center [348, 39] width 38 height 6
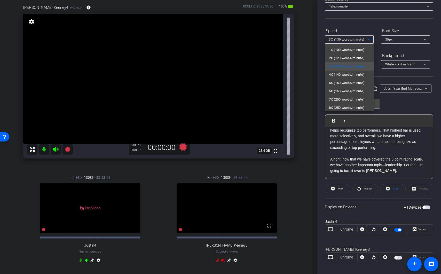
click at [400, 73] on div at bounding box center [220, 137] width 441 height 274
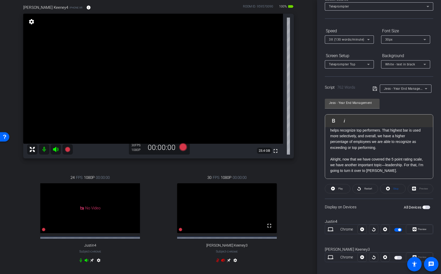
click at [375, 90] on icon at bounding box center [375, 89] width 4 height 4
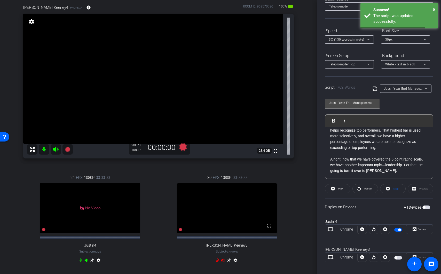
click at [423, 89] on icon at bounding box center [426, 88] width 6 height 6
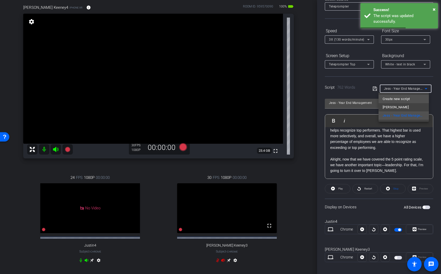
click at [400, 100] on span "Create new script" at bounding box center [396, 99] width 27 height 6
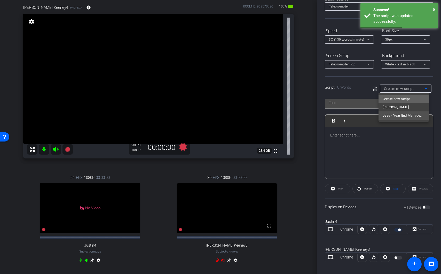
scroll to position [0, 0]
type input "Jess - Year End Management"
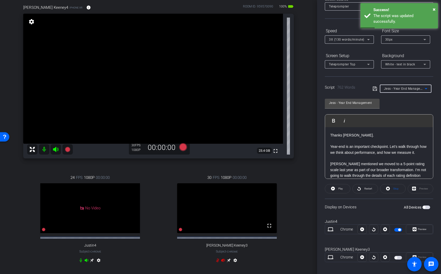
click at [419, 92] on div "Jess - Year End Management" at bounding box center [405, 88] width 43 height 8
click at [398, 98] on span "Create new script" at bounding box center [396, 99] width 27 height 6
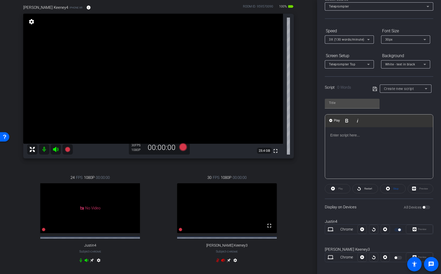
click at [356, 141] on div at bounding box center [379, 153] width 108 height 52
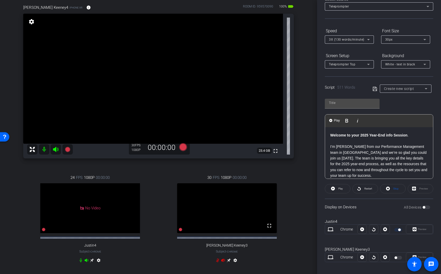
click at [420, 88] on div "Create new script" at bounding box center [404, 88] width 41 height 6
click at [366, 90] on div at bounding box center [220, 137] width 441 height 274
click at [400, 90] on span "Create new script" at bounding box center [399, 89] width 30 height 4
click at [359, 88] on div at bounding box center [220, 137] width 441 height 274
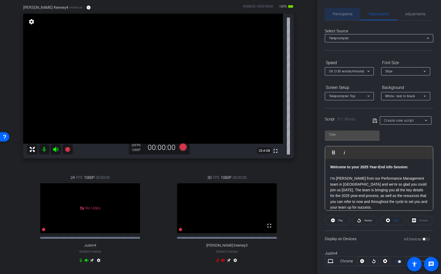
drag, startPoint x: 347, startPoint y: 13, endPoint x: 357, endPoint y: 15, distance: 9.6
click at [347, 13] on span "Participants" at bounding box center [343, 14] width 20 height 4
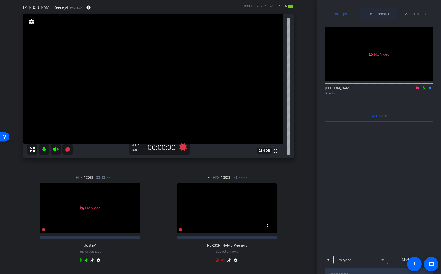
click at [377, 17] on span "Teleprompter" at bounding box center [378, 14] width 21 height 12
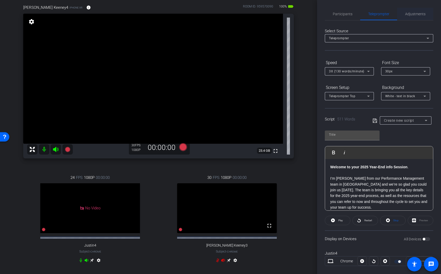
click at [416, 15] on span "Adjustments" at bounding box center [415, 14] width 20 height 4
click at [406, 119] on span "Create new script" at bounding box center [399, 120] width 30 height 4
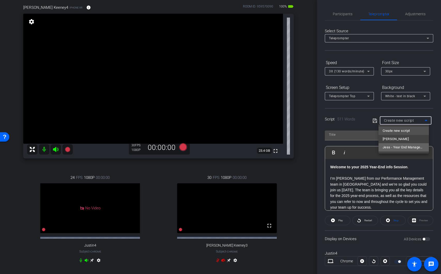
click at [405, 148] on span "Jess - Year End Management" at bounding box center [404, 147] width 42 height 6
type input "Jess - Year End Management"
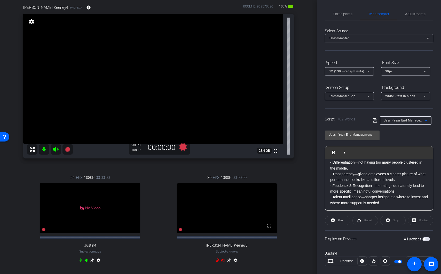
scroll to position [104, 0]
click at [369, 71] on icon at bounding box center [368, 71] width 3 height 1
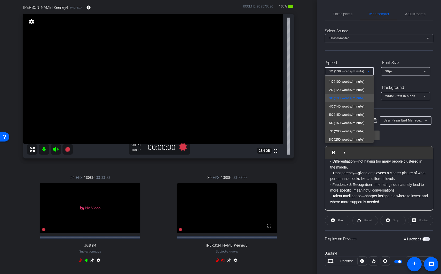
click at [390, 136] on div at bounding box center [220, 137] width 441 height 274
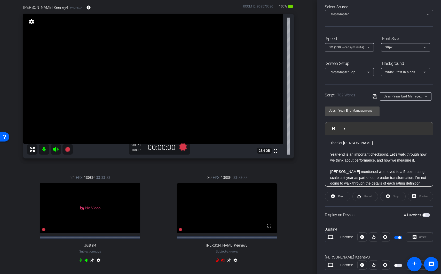
scroll to position [64, 0]
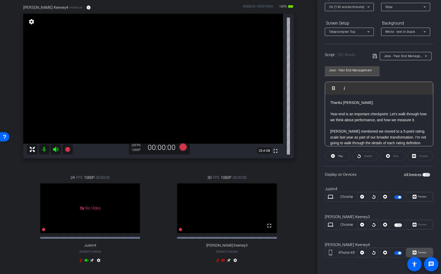
click at [422, 249] on span "Preview" at bounding box center [422, 252] width 10 height 7
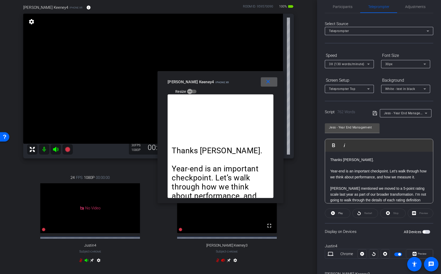
scroll to position [0, 0]
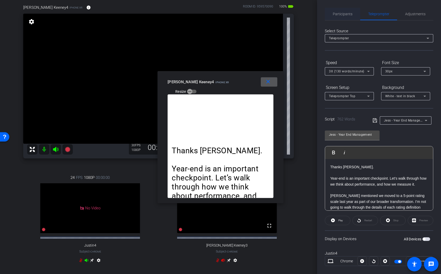
click at [352, 10] on div "Participants" at bounding box center [342, 14] width 35 height 12
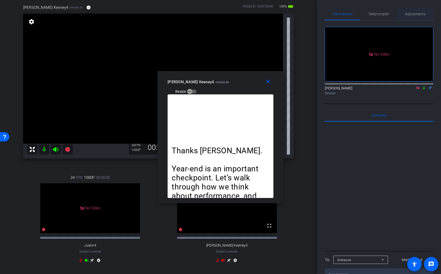
click at [408, 13] on span "Adjustments" at bounding box center [415, 14] width 20 height 4
drag, startPoint x: 414, startPoint y: 17, endPoint x: 413, endPoint y: 20, distance: 3.6
click at [414, 17] on span "Adjustments" at bounding box center [415, 14] width 20 height 12
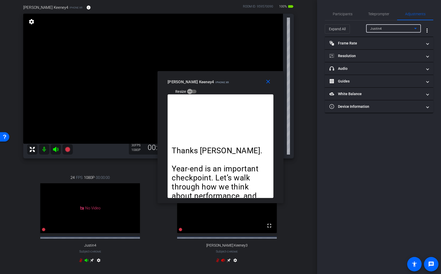
click at [393, 30] on div "Justin4" at bounding box center [392, 28] width 44 height 6
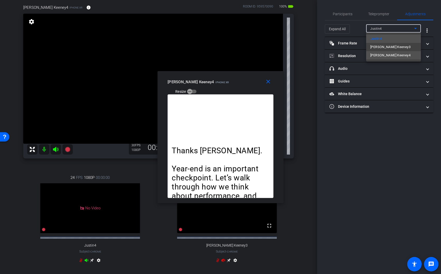
click at [393, 57] on span "Jessica Keeney4" at bounding box center [390, 55] width 40 height 6
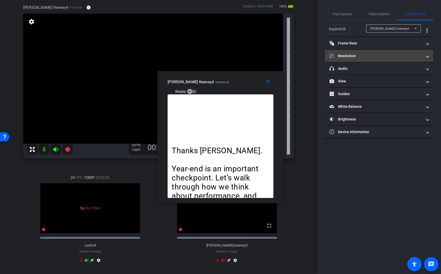
click at [370, 54] on mat-panel-title "Resolution" at bounding box center [376, 55] width 93 height 5
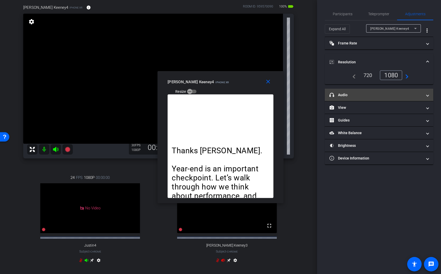
click at [376, 93] on mat-panel-title "headphone icon Audio" at bounding box center [376, 94] width 93 height 5
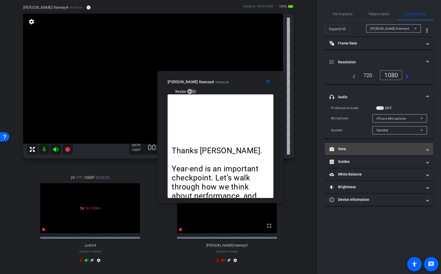
click at [371, 150] on mat-panel-title "View" at bounding box center [376, 148] width 93 height 5
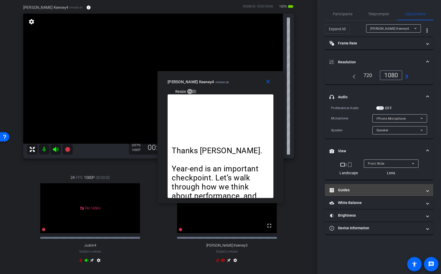
click at [376, 194] on mat-expansion-panel-header "Guides" at bounding box center [379, 190] width 108 height 12
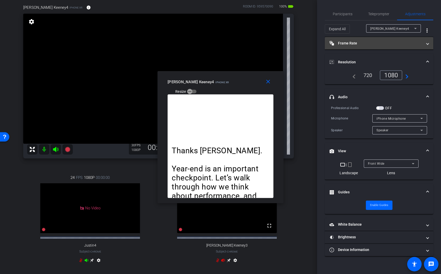
click at [358, 43] on mat-panel-title "Frame Rate Frame Rate" at bounding box center [376, 43] width 93 height 5
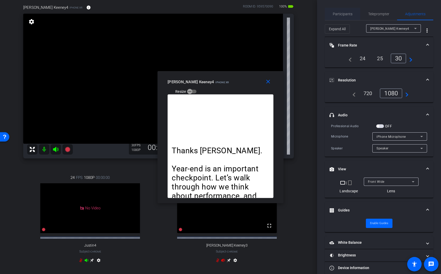
click at [337, 8] on span "Participants" at bounding box center [343, 14] width 20 height 12
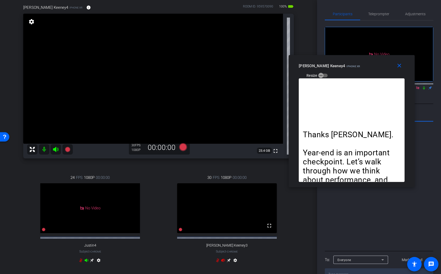
drag, startPoint x: 200, startPoint y: 79, endPoint x: 331, endPoint y: 63, distance: 132.2
click at [331, 63] on div "Jessica Keeney4 iPhone XR" at bounding box center [329, 65] width 61 height 6
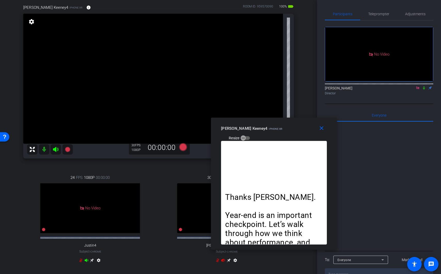
drag, startPoint x: 342, startPoint y: 69, endPoint x: 267, endPoint y: 130, distance: 97.0
click at [267, 130] on div "Jessica Keeney4 iPhone XR Resize" at bounding box center [276, 133] width 110 height 18
click at [386, 16] on span "Teleprompter" at bounding box center [378, 14] width 21 height 12
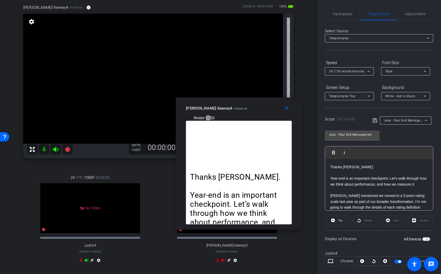
drag, startPoint x: 253, startPoint y: 137, endPoint x: 287, endPoint y: 131, distance: 34.3
click at [215, 114] on mat-slide-toggle "Resize" at bounding box center [200, 118] width 29 height 8
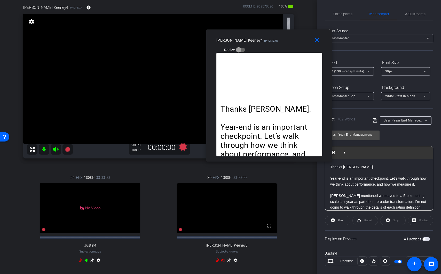
drag, startPoint x: 212, startPoint y: 114, endPoint x: 244, endPoint y: 47, distance: 73.9
click at [244, 42] on div "close Jessica Keeney4 iPhone XR Resize" at bounding box center [269, 40] width 126 height 23
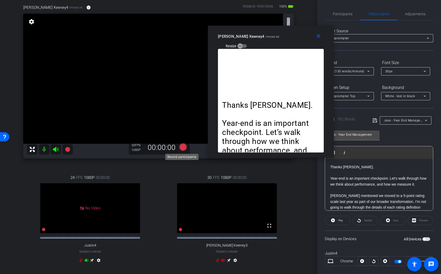
click at [181, 147] on icon at bounding box center [183, 147] width 8 height 8
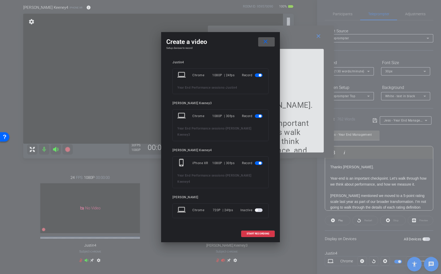
drag, startPoint x: 259, startPoint y: 81, endPoint x: 260, endPoint y: 84, distance: 3.4
click at [259, 76] on span "button" at bounding box center [260, 75] width 3 height 3
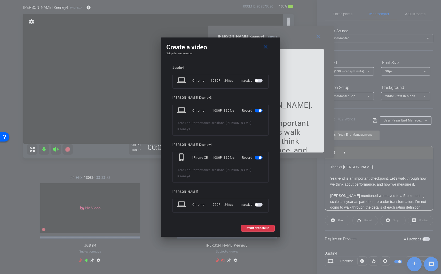
click at [262, 112] on span "button" at bounding box center [259, 111] width 8 height 4
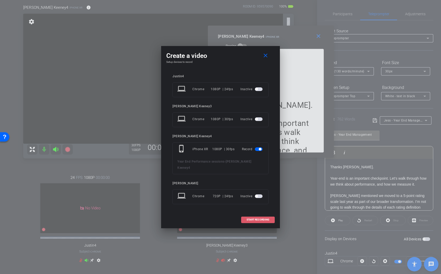
click at [261, 218] on span "START RECORDING" at bounding box center [258, 219] width 23 height 3
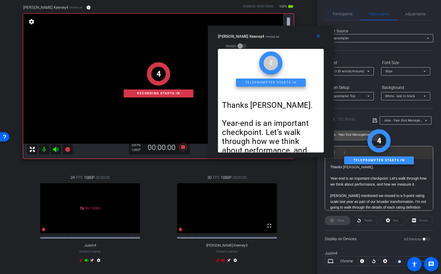
click at [342, 16] on span "Participants" at bounding box center [343, 14] width 20 height 12
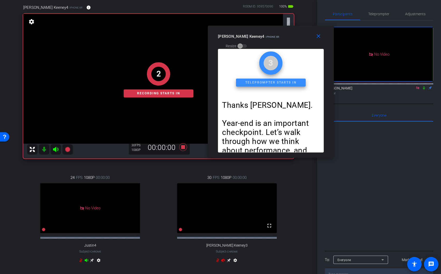
click at [422, 86] on icon at bounding box center [424, 88] width 4 height 4
click at [381, 13] on span "Teleprompter" at bounding box center [378, 14] width 21 height 4
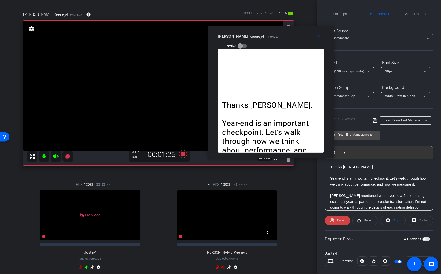
scroll to position [37, 0]
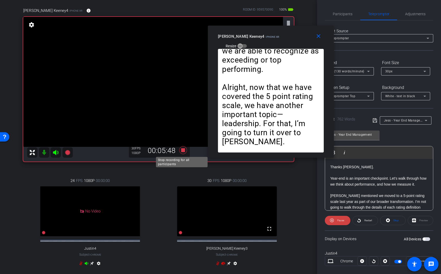
click at [183, 149] on icon at bounding box center [183, 150] width 8 height 8
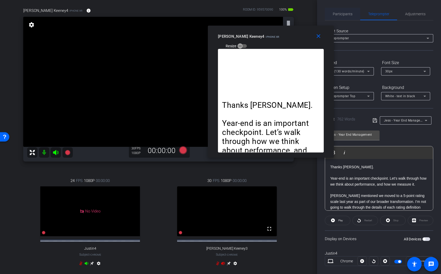
click at [348, 12] on span "Participants" at bounding box center [343, 14] width 20 height 4
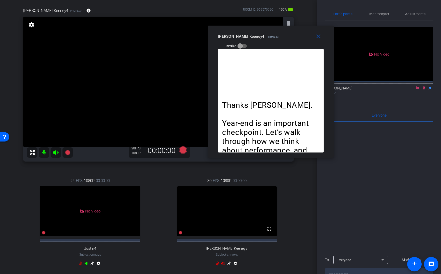
click at [424, 86] on icon at bounding box center [424, 88] width 4 height 4
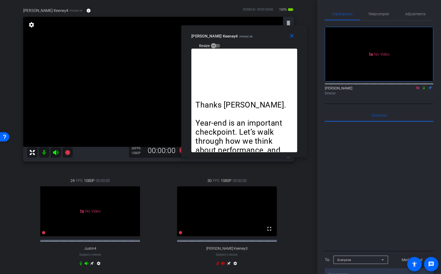
drag, startPoint x: 252, startPoint y: 37, endPoint x: 226, endPoint y: 37, distance: 26.3
click at [239, 37] on span "iPhone XR" at bounding box center [245, 36] width 13 height 3
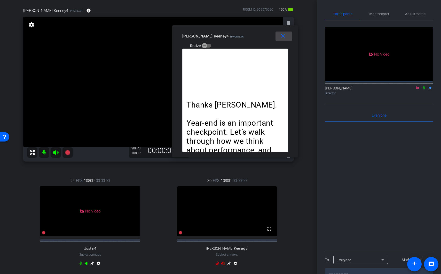
click at [283, 35] on mat-icon "close" at bounding box center [283, 36] width 6 height 6
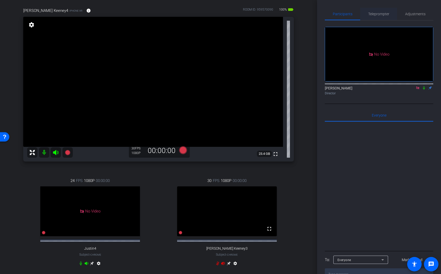
click at [389, 12] on span "Teleprompter" at bounding box center [378, 14] width 21 height 4
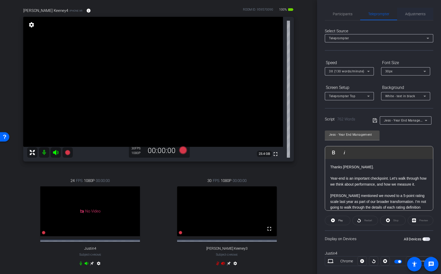
click at [414, 13] on span "Adjustments" at bounding box center [415, 14] width 20 height 4
click at [414, 17] on span "Adjustments" at bounding box center [415, 14] width 20 height 12
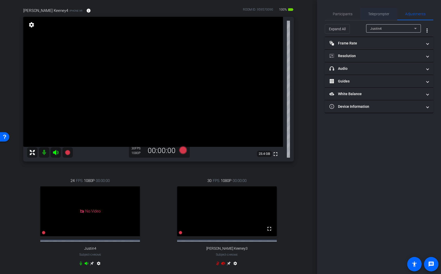
click at [382, 14] on span "Teleprompter" at bounding box center [378, 14] width 21 height 4
click at [374, 14] on span "Teleprompter" at bounding box center [378, 14] width 21 height 4
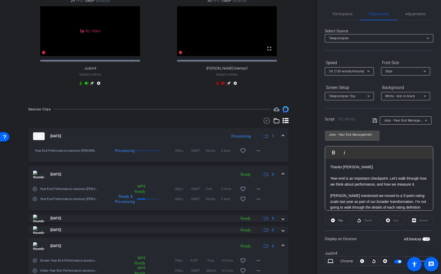
scroll to position [215, 0]
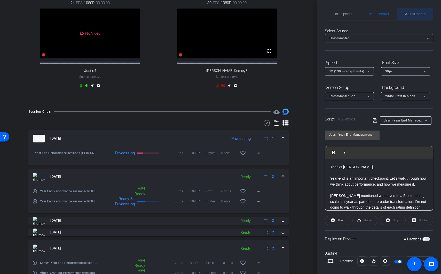
click at [411, 13] on span "Adjustments" at bounding box center [415, 14] width 20 height 4
click at [417, 122] on div "Jess - Year End Management" at bounding box center [404, 120] width 41 height 6
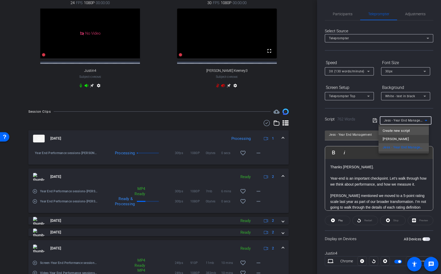
click at [405, 132] on span "Create new script" at bounding box center [396, 131] width 27 height 6
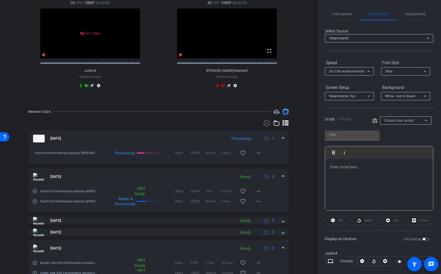
click at [350, 171] on div at bounding box center [379, 185] width 108 height 52
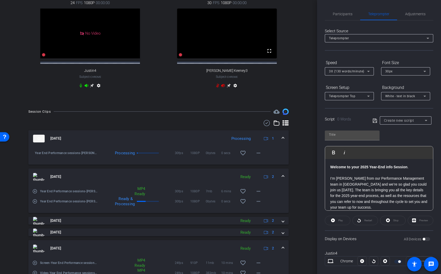
scroll to position [441, 0]
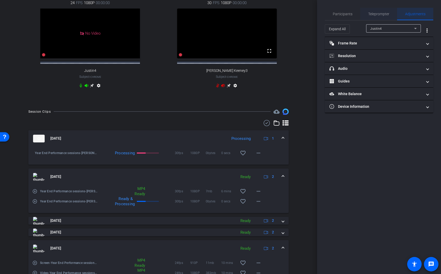
click at [377, 19] on span "Teleprompter" at bounding box center [378, 14] width 21 height 12
click at [379, 16] on span "Teleprompter" at bounding box center [378, 14] width 21 height 4
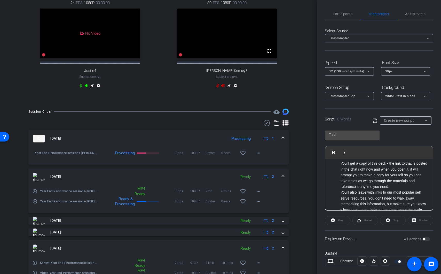
scroll to position [134, 0]
click at [340, 179] on ol "You’ll get a copy of this deck - the link to that is posted in the chat right n…" at bounding box center [379, 195] width 98 height 58
click at [342, 202] on li "You’ll also leave with links to our most popular self serve resources. You don’…" at bounding box center [384, 195] width 87 height 23
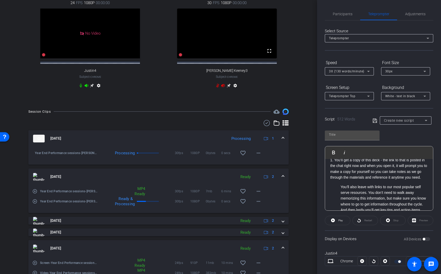
click at [341, 203] on li "You’ll also leave with links to our most popular self serve resources. You don’…" at bounding box center [384, 195] width 87 height 23
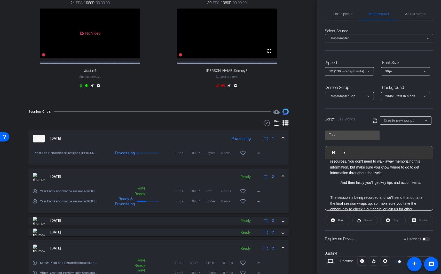
scroll to position [178, 0]
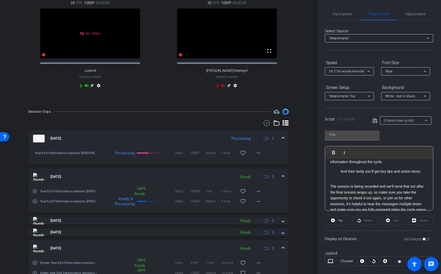
click at [341, 174] on li "And then lastly you’ll get key tips and action items." at bounding box center [384, 171] width 87 height 6
click at [337, 10] on span "Participants" at bounding box center [343, 14] width 20 height 12
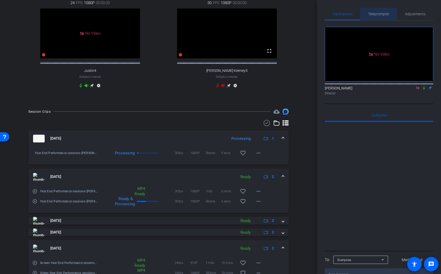
click at [381, 12] on span "Teleprompter" at bounding box center [378, 14] width 21 height 4
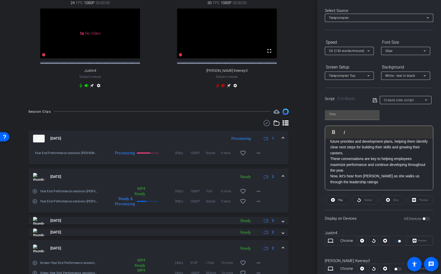
scroll to position [53, 0]
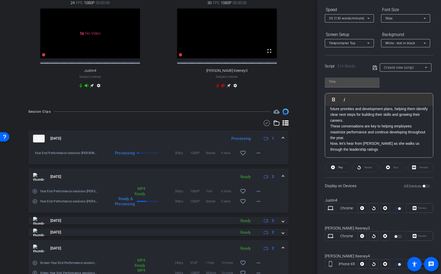
click at [331, 145] on p "Now, let’s hear from [PERSON_NAME] as she walks us through the leadership ratin…" at bounding box center [379, 146] width 98 height 12
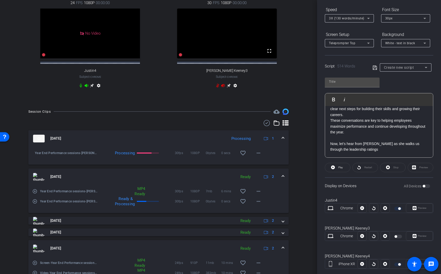
click at [331, 123] on p "These conversations are key to helping employees maximize performance and conti…" at bounding box center [379, 125] width 98 height 17
click at [331, 127] on p "These conversations are key to helping employees maximize performance and conti…" at bounding box center [379, 125] width 98 height 17
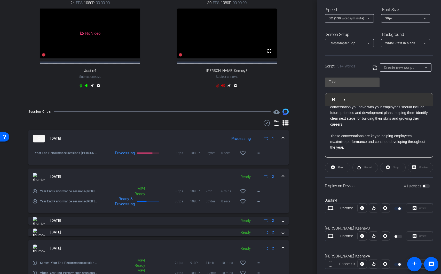
scroll to position [395, 0]
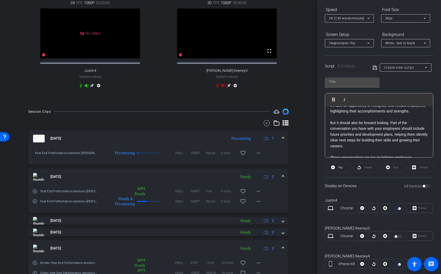
scroll to position [374, 0]
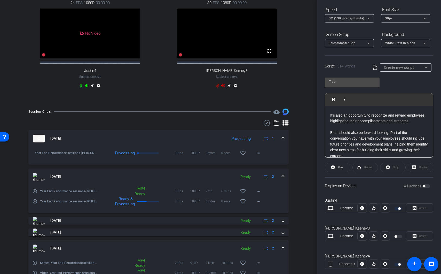
click at [331, 106] on p "Part of the review is reflective–it’s about reviewing progress and assigning ra…" at bounding box center [379, 97] width 98 height 17
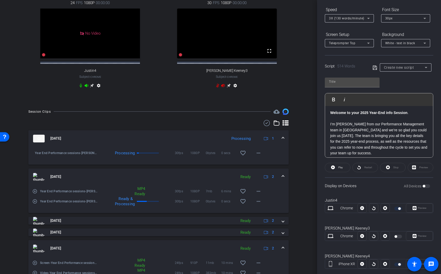
scroll to position [0, 0]
click at [410, 68] on span "Create new script" at bounding box center [399, 67] width 30 height 4
click at [410, 67] on span "Create new script" at bounding box center [399, 67] width 30 height 4
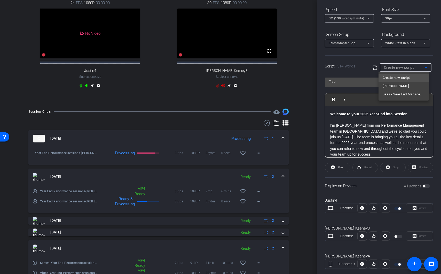
drag, startPoint x: 190, startPoint y: 101, endPoint x: 195, endPoint y: 108, distance: 8.8
click at [190, 101] on div at bounding box center [220, 137] width 441 height 274
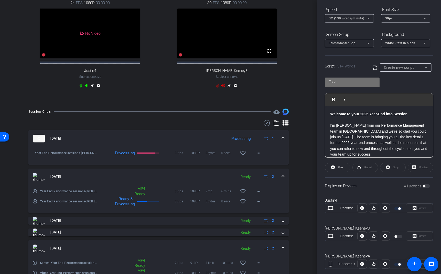
click at [350, 84] on input "text" at bounding box center [352, 82] width 46 height 6
type input "[PERSON_NAME] - Associate"
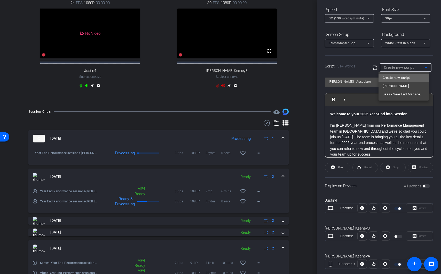
click at [412, 78] on mat-option "Create new script" at bounding box center [404, 78] width 50 height 8
click at [376, 70] on div "Create new script" at bounding box center [403, 67] width 61 height 8
click at [375, 69] on icon at bounding box center [375, 67] width 4 height 4
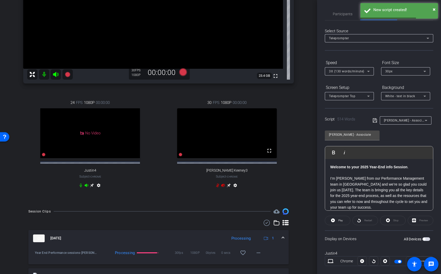
scroll to position [2, 0]
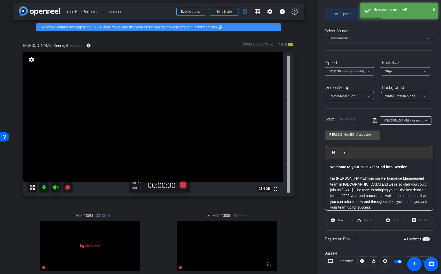
click at [345, 17] on span "Participants" at bounding box center [343, 14] width 20 height 12
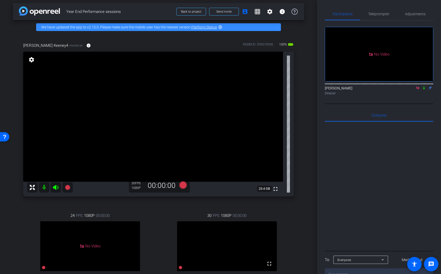
click at [424, 86] on icon at bounding box center [424, 87] width 2 height 3
click at [425, 85] on div "Lou Garinga Director" at bounding box center [379, 90] width 108 height 10
click at [423, 81] on div at bounding box center [379, 83] width 108 height 4
click at [424, 86] on icon at bounding box center [424, 87] width 3 height 3
click at [382, 11] on span "Teleprompter" at bounding box center [378, 14] width 21 height 12
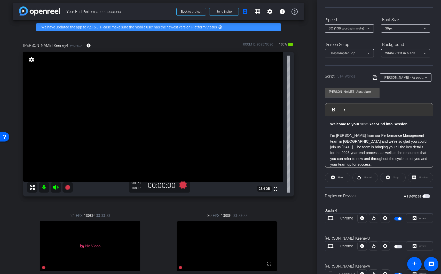
scroll to position [35, 0]
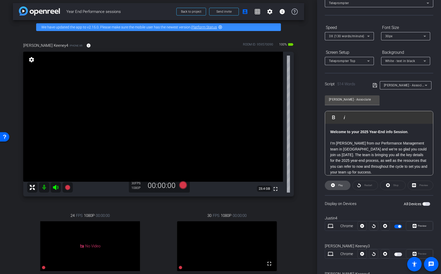
click at [337, 187] on span "Play" at bounding box center [340, 185] width 6 height 7
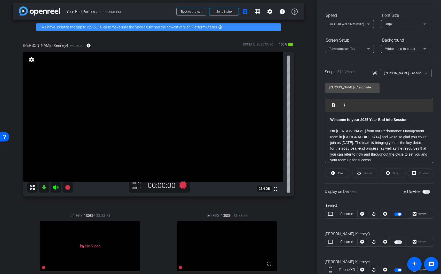
scroll to position [64, 0]
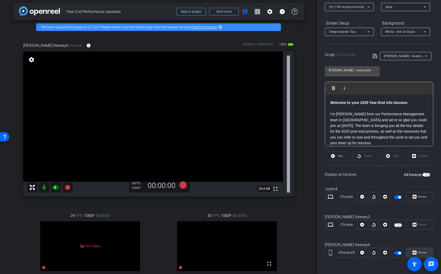
click at [417, 247] on span at bounding box center [419, 252] width 27 height 12
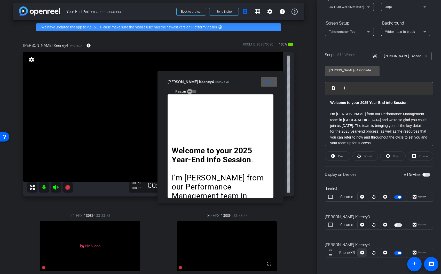
click at [365, 253] on span at bounding box center [362, 252] width 9 height 12
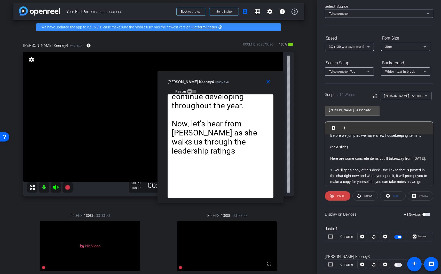
scroll to position [87, 0]
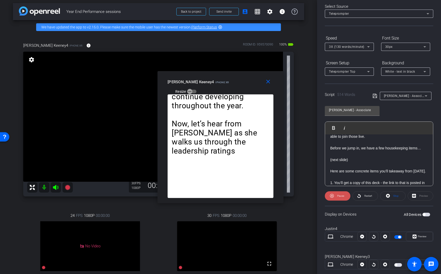
click at [329, 193] on span at bounding box center [338, 196] width 26 height 12
click at [269, 84] on mat-icon "close" at bounding box center [268, 82] width 6 height 6
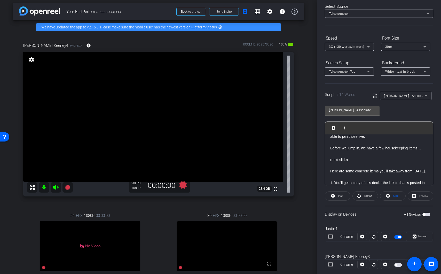
click at [409, 46] on div "30px" at bounding box center [404, 46] width 38 height 6
click at [406, 58] on mat-option "20px" at bounding box center [405, 57] width 49 height 8
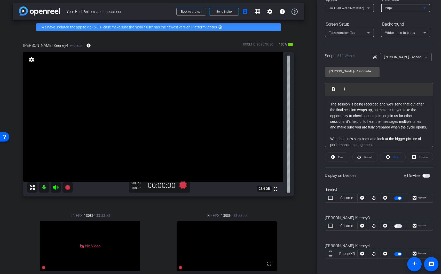
scroll to position [64, 0]
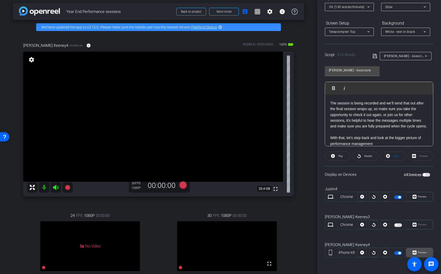
click at [425, 250] on span at bounding box center [419, 252] width 27 height 12
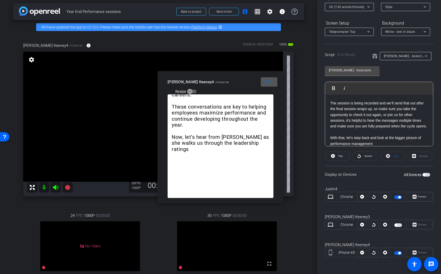
click at [415, 9] on div "20px" at bounding box center [404, 7] width 38 height 6
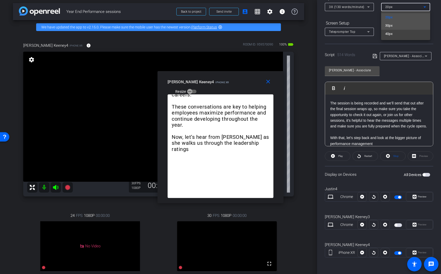
drag, startPoint x: 404, startPoint y: 29, endPoint x: 405, endPoint y: 25, distance: 4.5
click at [405, 25] on div "20px 30px 40px" at bounding box center [405, 25] width 49 height 29
click at [405, 25] on mat-option "30px" at bounding box center [405, 25] width 49 height 8
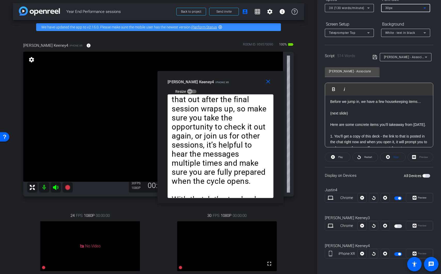
scroll to position [48, 0]
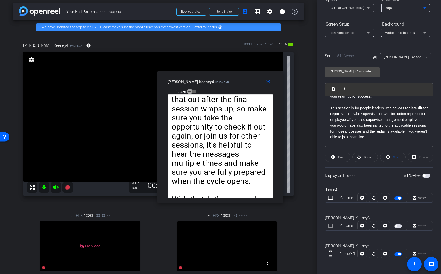
click at [365, 10] on icon at bounding box center [368, 8] width 6 height 6
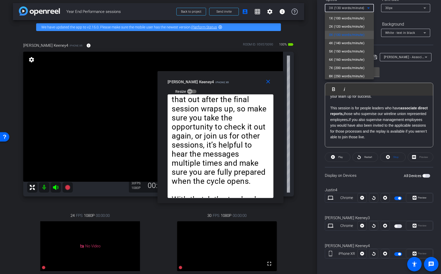
click at [401, 72] on div at bounding box center [220, 137] width 441 height 274
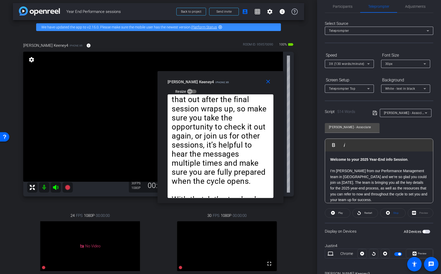
scroll to position [0, 0]
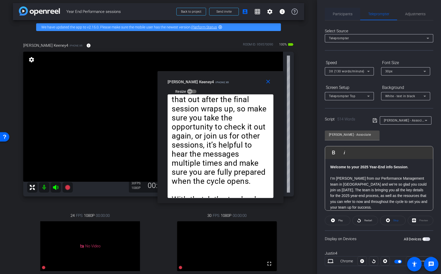
click at [338, 18] on span "Participants" at bounding box center [343, 14] width 20 height 12
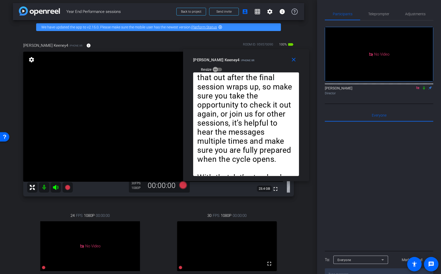
drag, startPoint x: 199, startPoint y: 83, endPoint x: 218, endPoint y: 61, distance: 29.7
click at [218, 61] on span "Jessica Keeney4" at bounding box center [216, 60] width 46 height 5
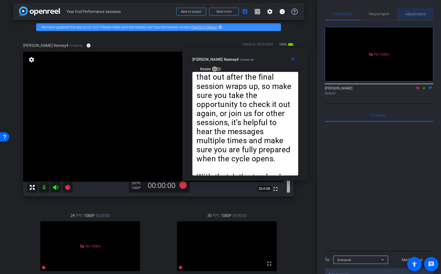
click at [418, 12] on span "Adjustments" at bounding box center [415, 14] width 20 height 12
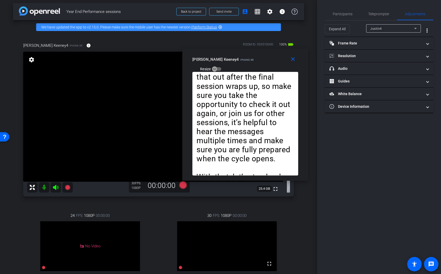
click at [389, 32] on div "Justin4" at bounding box center [393, 28] width 46 height 8
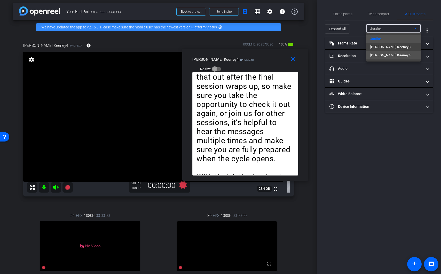
click at [389, 56] on span "Jessica Keeney4" at bounding box center [390, 55] width 40 height 6
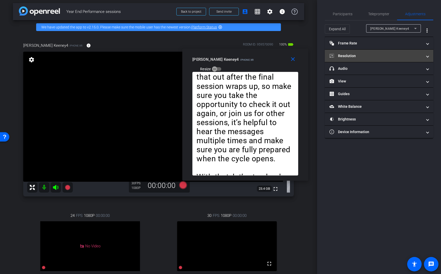
click at [371, 56] on mat-panel-title "Resolution" at bounding box center [376, 55] width 93 height 5
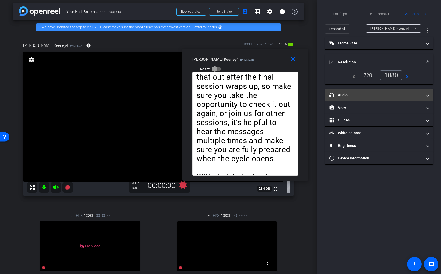
click at [368, 98] on mat-expansion-panel-header "headphone icon Audio" at bounding box center [379, 95] width 108 height 12
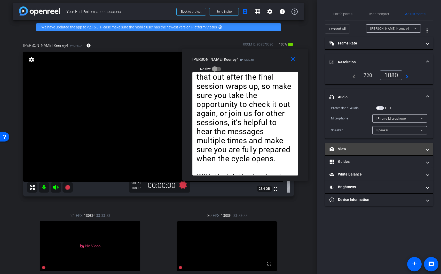
click at [360, 148] on mat-panel-title "View" at bounding box center [376, 148] width 93 height 5
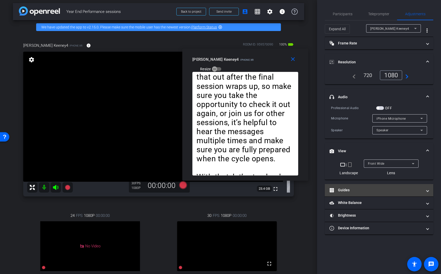
click at [365, 187] on mat-panel-title "Guides" at bounding box center [376, 189] width 93 height 5
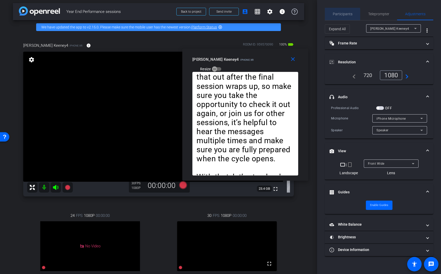
click at [342, 15] on span "Participants" at bounding box center [343, 14] width 20 height 4
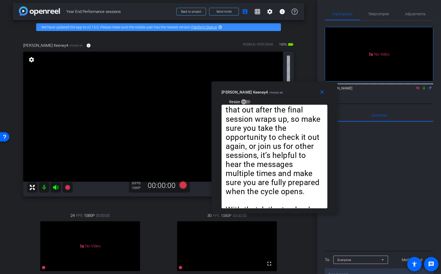
drag, startPoint x: 219, startPoint y: 66, endPoint x: 247, endPoint y: 102, distance: 46.0
click at [247, 102] on div "close Jessica Keeney4 iPhone XR Resize" at bounding box center [274, 92] width 126 height 23
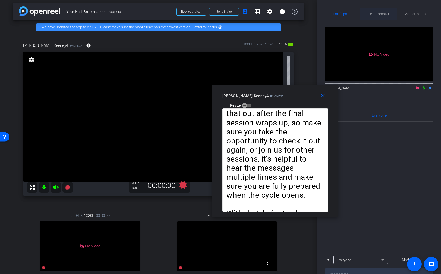
click at [382, 14] on span "Teleprompter" at bounding box center [378, 14] width 21 height 4
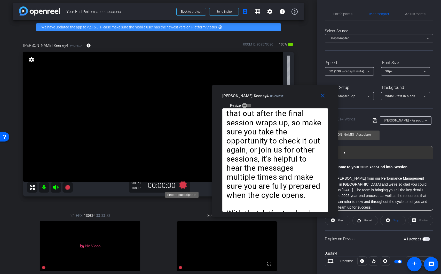
click at [183, 186] on icon at bounding box center [183, 185] width 8 height 8
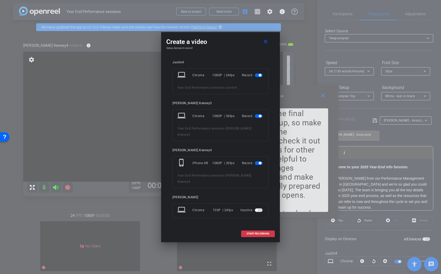
click at [260, 77] on span "button" at bounding box center [259, 75] width 8 height 4
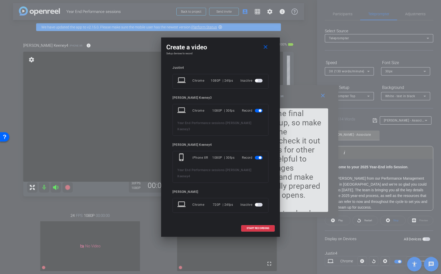
click at [256, 112] on span "button" at bounding box center [259, 111] width 8 height 4
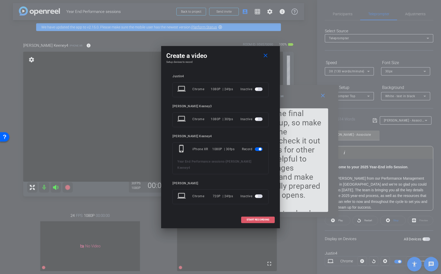
click at [259, 218] on span at bounding box center [257, 219] width 33 height 12
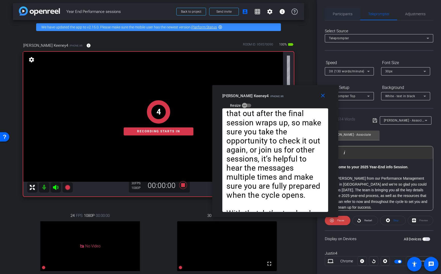
click at [344, 17] on span "Participants" at bounding box center [343, 14] width 20 height 12
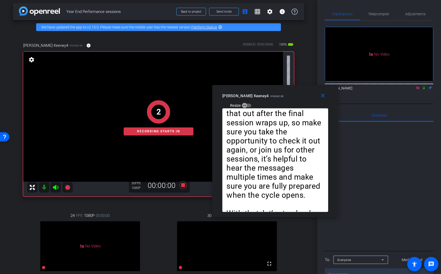
click at [423, 86] on icon at bounding box center [424, 88] width 4 height 4
click at [388, 15] on span "Teleprompter" at bounding box center [378, 14] width 21 height 4
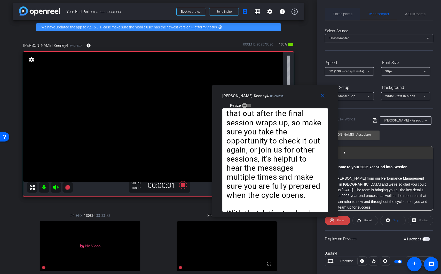
drag, startPoint x: 346, startPoint y: 12, endPoint x: 355, endPoint y: 13, distance: 8.9
click at [346, 12] on span "Participants" at bounding box center [343, 14] width 20 height 4
drag, startPoint x: 352, startPoint y: 16, endPoint x: 355, endPoint y: 18, distance: 3.4
click at [352, 16] on div "Participants" at bounding box center [342, 14] width 35 height 12
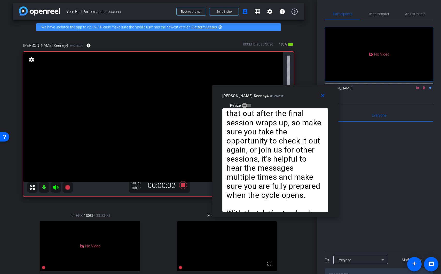
click at [425, 86] on icon at bounding box center [424, 88] width 4 height 4
click at [374, 11] on span "Teleprompter" at bounding box center [378, 14] width 21 height 12
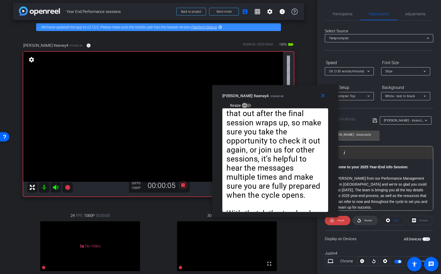
click at [368, 221] on span "Restart" at bounding box center [368, 220] width 8 height 3
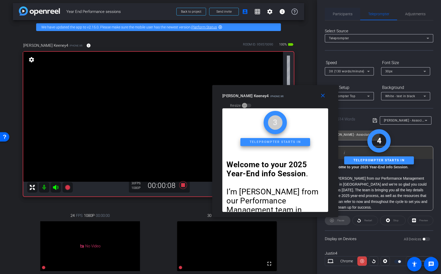
click at [345, 15] on span "Participants" at bounding box center [343, 14] width 20 height 4
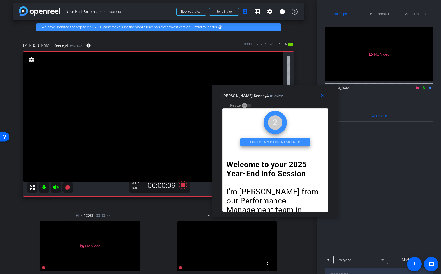
click at [425, 86] on icon at bounding box center [424, 88] width 4 height 4
click at [380, 15] on span "Teleprompter" at bounding box center [378, 14] width 21 height 4
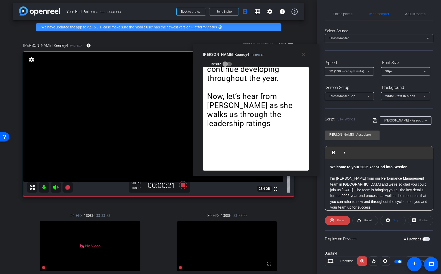
drag, startPoint x: 279, startPoint y: 93, endPoint x: 260, endPoint y: 51, distance: 45.6
click at [232, 60] on mat-slide-toggle "Resize" at bounding box center [217, 64] width 29 height 8
click at [343, 17] on span "Participants" at bounding box center [343, 14] width 20 height 12
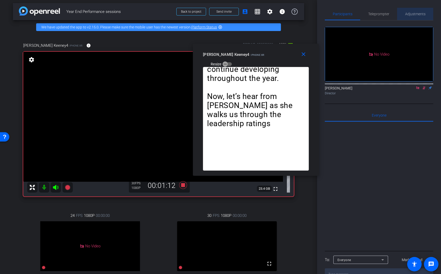
click at [411, 14] on span "Adjustments" at bounding box center [415, 14] width 20 height 4
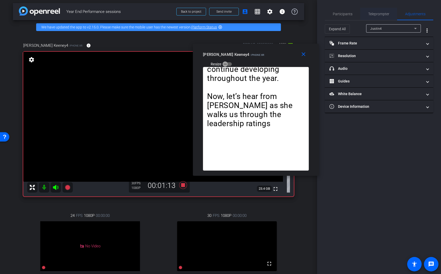
click at [392, 13] on div "Teleprompter" at bounding box center [378, 14] width 37 height 12
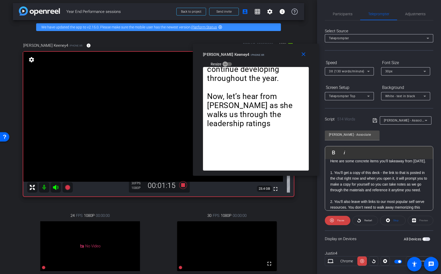
scroll to position [122, 0]
click at [337, 11] on span "Participants" at bounding box center [343, 14] width 20 height 12
click at [344, 13] on span "Participants" at bounding box center [343, 14] width 20 height 4
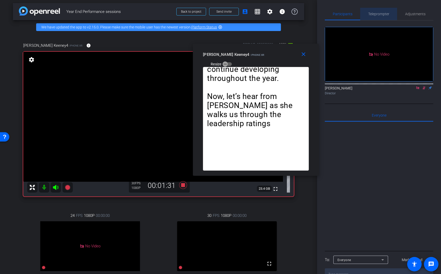
click at [369, 14] on span "Teleprompter" at bounding box center [378, 14] width 21 height 4
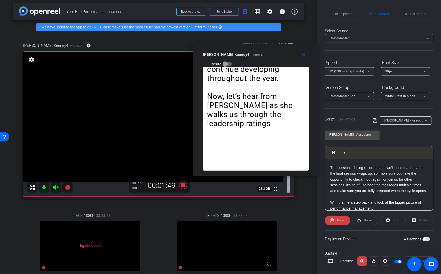
scroll to position [197, 0]
click at [339, 220] on span "Pause" at bounding box center [340, 220] width 7 height 3
click at [346, 13] on span "Participants" at bounding box center [343, 14] width 20 height 4
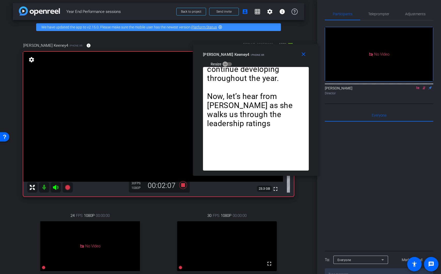
click at [425, 86] on icon at bounding box center [424, 87] width 3 height 3
click at [379, 13] on span "Teleprompter" at bounding box center [378, 14] width 21 height 4
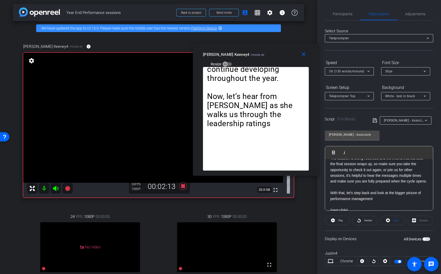
scroll to position [204, 0]
click at [331, 174] on p "The session is being recorded and we’ll send that out after the final session w…" at bounding box center [379, 170] width 98 height 29
click at [337, 150] on span "Play" at bounding box center [337, 152] width 8 height 4
click at [345, 12] on span "Participants" at bounding box center [343, 14] width 20 height 4
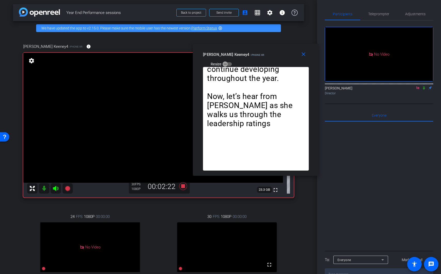
click at [424, 86] on icon at bounding box center [424, 88] width 4 height 4
click at [380, 11] on span "Teleprompter" at bounding box center [378, 14] width 21 height 12
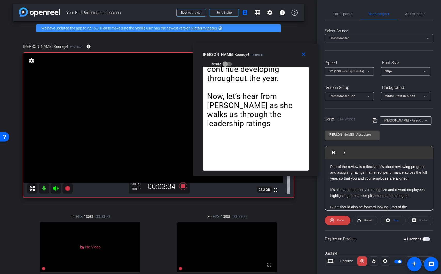
scroll to position [385, 0]
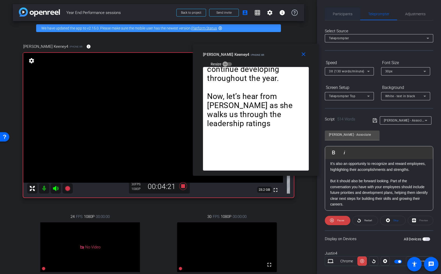
click at [340, 16] on span "Participants" at bounding box center [343, 14] width 20 height 12
click at [184, 187] on icon at bounding box center [183, 185] width 12 height 9
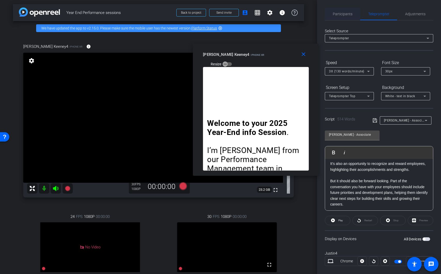
click at [343, 19] on div "Participants Teleprompter Adjustments" at bounding box center [379, 14] width 108 height 13
click at [343, 16] on span "Participants" at bounding box center [343, 14] width 20 height 12
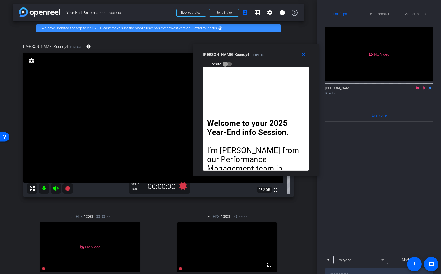
click at [425, 86] on icon at bounding box center [424, 88] width 4 height 4
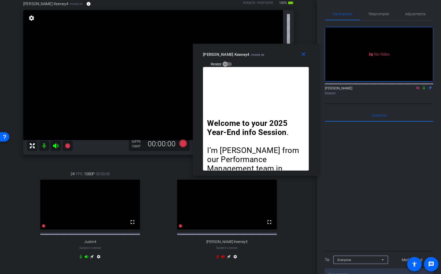
scroll to position [14, 0]
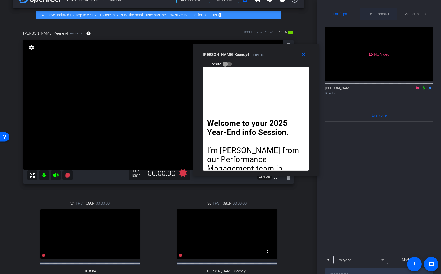
click at [381, 13] on span "Teleprompter" at bounding box center [378, 14] width 21 height 4
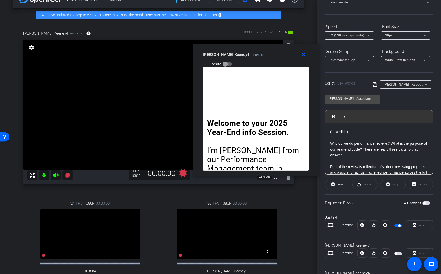
scroll to position [321, 0]
click at [350, 131] on p at bounding box center [379, 128] width 98 height 6
click at [336, 130] on p at bounding box center [379, 127] width 98 height 6
click at [337, 141] on p at bounding box center [379, 139] width 98 height 6
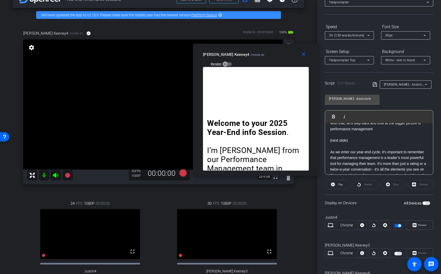
scroll to position [257, 0]
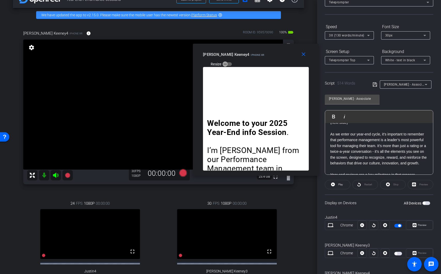
click at [344, 131] on p at bounding box center [379, 129] width 98 height 6
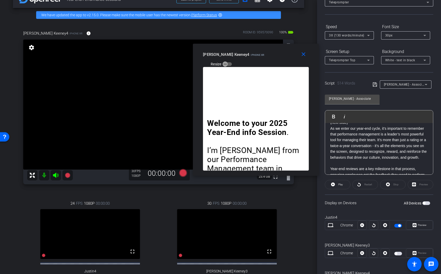
click at [418, 30] on div "Font Size" at bounding box center [405, 26] width 49 height 9
click at [418, 35] on div "30px" at bounding box center [404, 35] width 38 height 6
click at [413, 44] on mat-option "20px" at bounding box center [405, 46] width 49 height 8
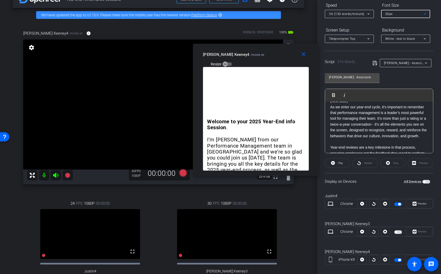
scroll to position [64, 0]
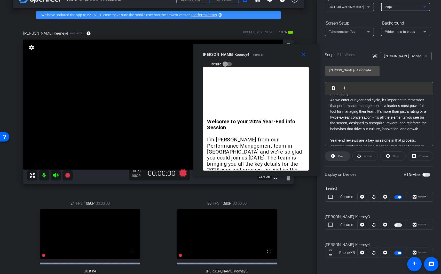
click at [336, 157] on span at bounding box center [337, 156] width 25 height 12
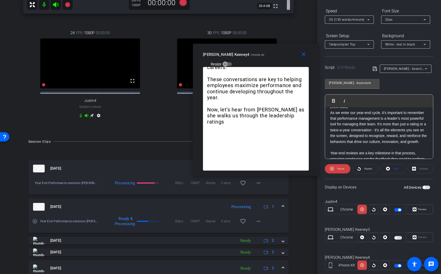
scroll to position [184, 0]
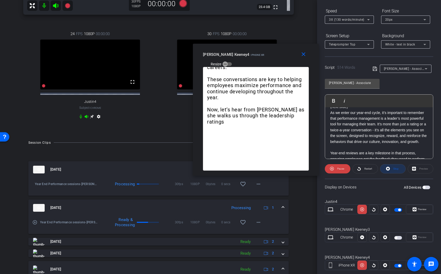
click at [399, 168] on span at bounding box center [392, 168] width 25 height 12
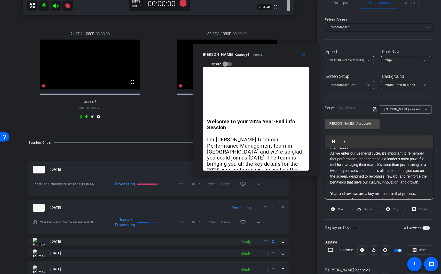
scroll to position [9, 0]
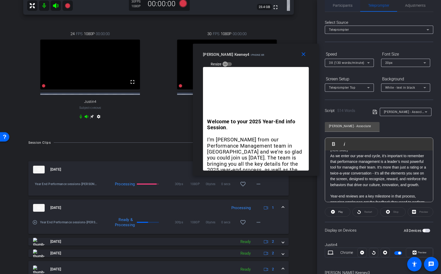
click at [345, 6] on span "Participants" at bounding box center [343, 6] width 20 height 4
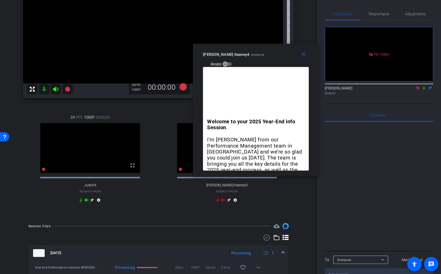
scroll to position [0, 0]
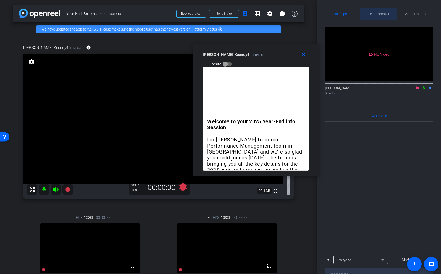
click at [385, 14] on span "Teleprompter" at bounding box center [378, 14] width 21 height 4
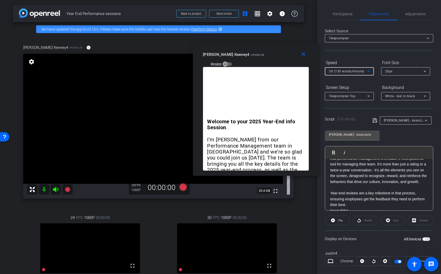
click at [367, 71] on icon at bounding box center [368, 71] width 6 height 6
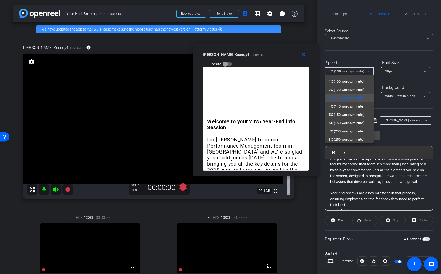
click at [366, 58] on div at bounding box center [220, 137] width 441 height 274
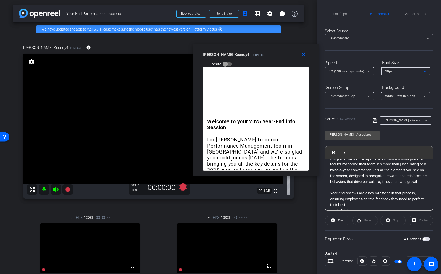
click at [404, 71] on div "20px" at bounding box center [404, 71] width 38 height 6
click at [396, 89] on mat-option "30px" at bounding box center [405, 90] width 49 height 8
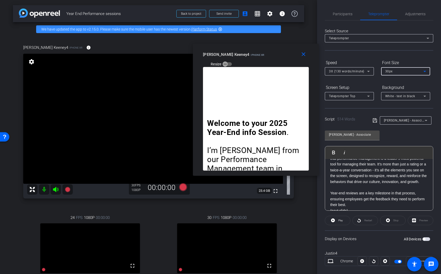
click at [405, 73] on div "30px" at bounding box center [404, 71] width 38 height 6
click at [403, 80] on mat-option "20px" at bounding box center [405, 81] width 49 height 8
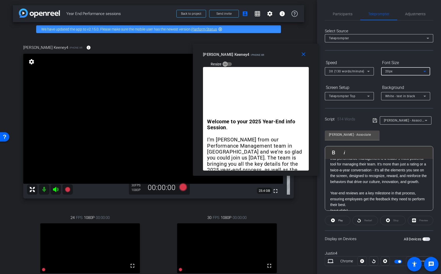
click at [359, 105] on div at bounding box center [349, 103] width 49 height 6
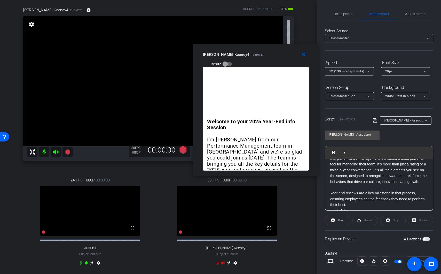
scroll to position [38, 0]
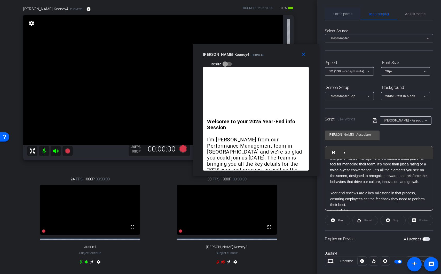
click at [348, 16] on span "Participants" at bounding box center [343, 14] width 20 height 4
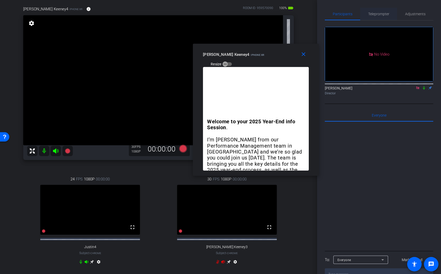
click at [378, 13] on span "Teleprompter" at bounding box center [378, 14] width 21 height 4
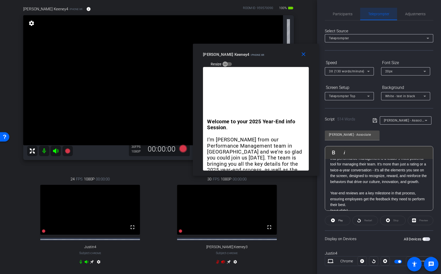
scroll to position [280, 0]
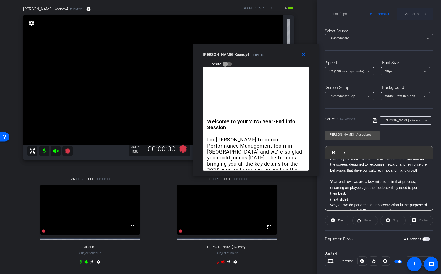
click at [414, 12] on span "Adjustments" at bounding box center [415, 14] width 20 height 4
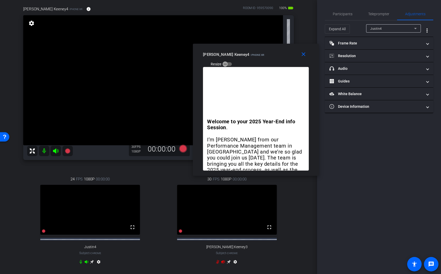
click at [387, 32] on div "Justin4" at bounding box center [393, 28] width 46 height 8
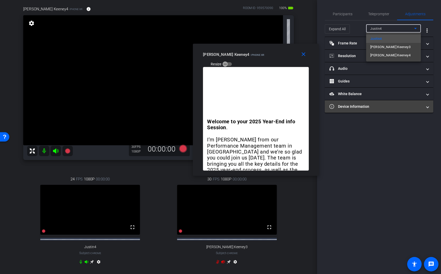
click at [392, 48] on span "Jessica Keeney3" at bounding box center [390, 47] width 40 height 6
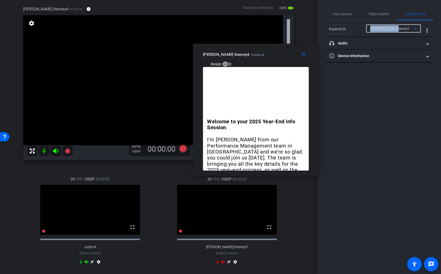
click at [396, 26] on div "Jessica Keeney3" at bounding box center [393, 28] width 46 height 8
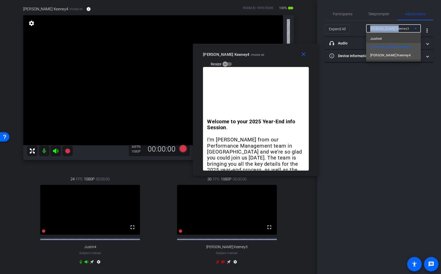
click at [396, 56] on span "Jessica Keeney4" at bounding box center [390, 55] width 40 height 6
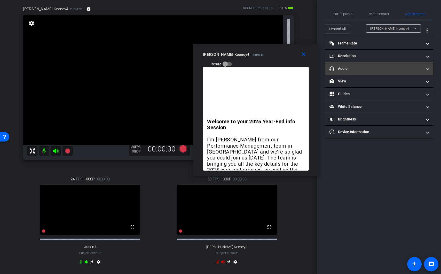
click at [380, 73] on mat-expansion-panel-header "headphone icon Audio" at bounding box center [379, 68] width 108 height 12
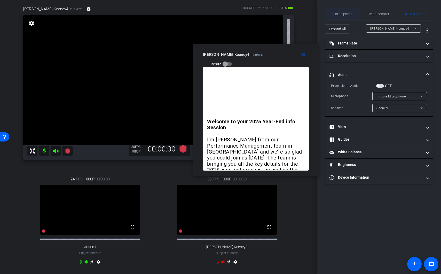
click at [340, 17] on span "Participants" at bounding box center [343, 14] width 20 height 12
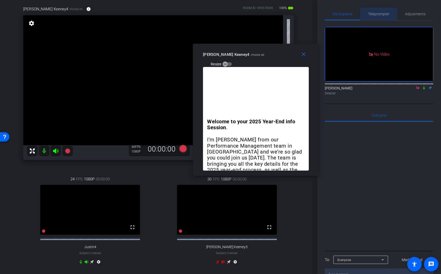
click at [374, 14] on span "Teleprompter" at bounding box center [378, 14] width 21 height 4
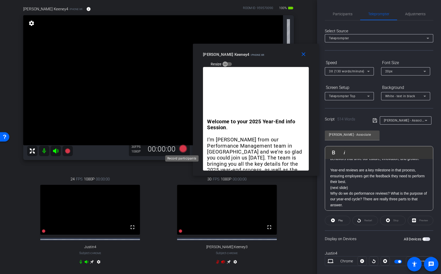
click at [184, 149] on icon at bounding box center [183, 148] width 8 height 8
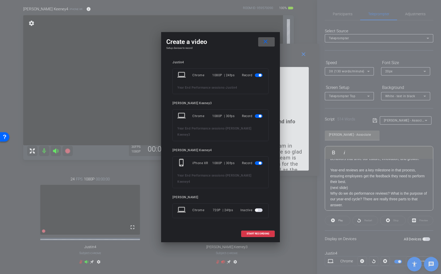
click at [258, 77] on span "button" at bounding box center [259, 75] width 8 height 4
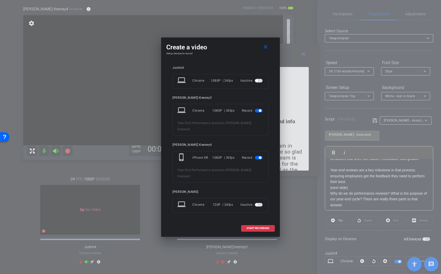
click at [258, 112] on span "button" at bounding box center [259, 111] width 8 height 4
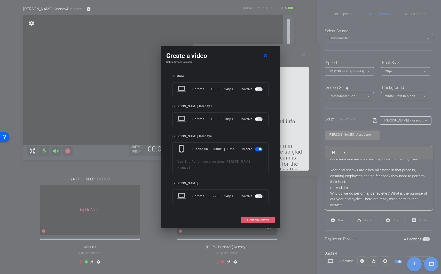
click at [256, 218] on span at bounding box center [257, 219] width 33 height 12
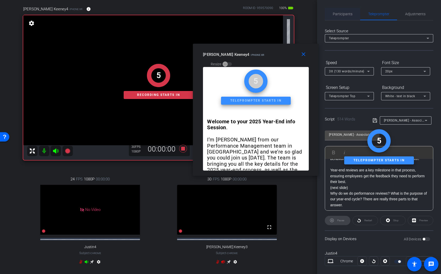
click at [338, 13] on span "Participants" at bounding box center [343, 14] width 20 height 4
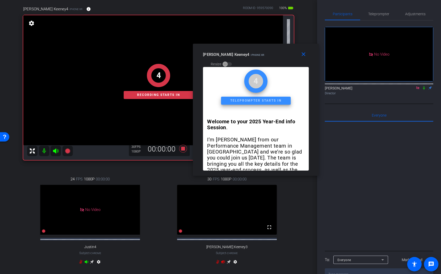
click at [425, 86] on icon at bounding box center [424, 88] width 4 height 4
click at [375, 12] on span "Teleprompter" at bounding box center [378, 14] width 21 height 4
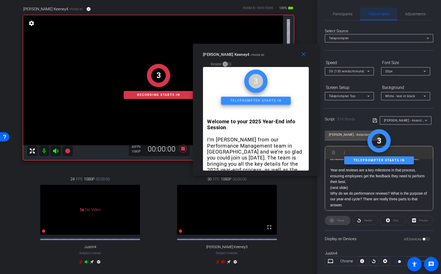
scroll to position [303, 0]
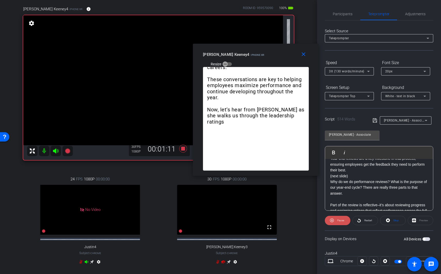
click at [348, 222] on span at bounding box center [338, 220] width 26 height 12
click at [182, 145] on icon at bounding box center [183, 148] width 12 height 9
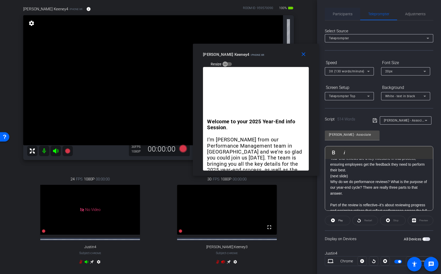
click at [333, 12] on span "Participants" at bounding box center [343, 14] width 20 height 4
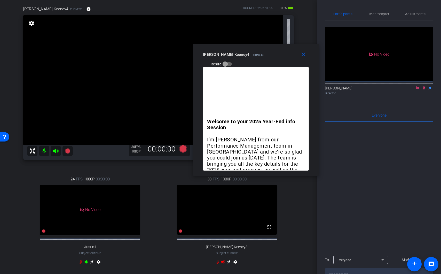
click at [423, 86] on icon at bounding box center [424, 88] width 4 height 4
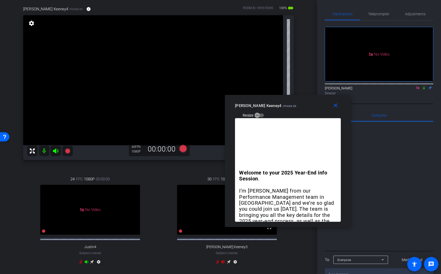
drag, startPoint x: 293, startPoint y: 57, endPoint x: 302, endPoint y: 122, distance: 65.3
click at [320, 106] on div "Jessica Keeney4 iPhone XR Resize" at bounding box center [290, 110] width 110 height 18
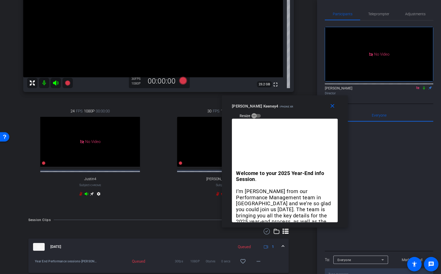
scroll to position [6, 0]
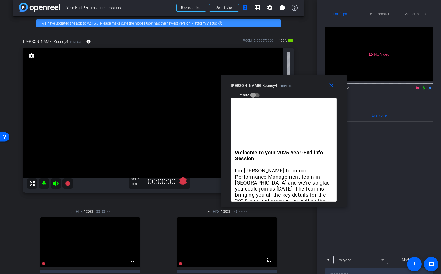
drag, startPoint x: 281, startPoint y: 108, endPoint x: 280, endPoint y: 88, distance: 20.9
click at [280, 88] on div "Jessica Keeney4 iPhone XR Resize" at bounding box center [286, 90] width 110 height 18
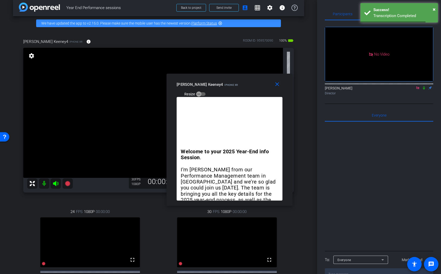
drag, startPoint x: 284, startPoint y: 88, endPoint x: 227, endPoint y: 88, distance: 57.3
click at [206, 90] on mat-slide-toggle "Resize" at bounding box center [191, 94] width 29 height 8
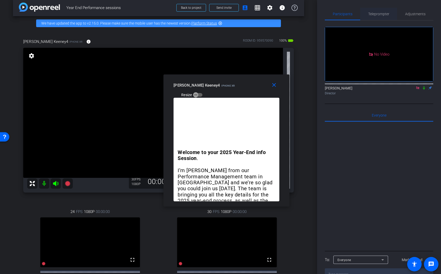
click at [387, 14] on span "Teleprompter" at bounding box center [378, 14] width 21 height 4
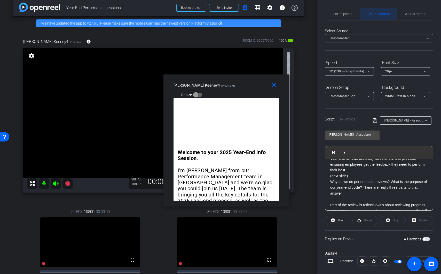
scroll to position [315, 0]
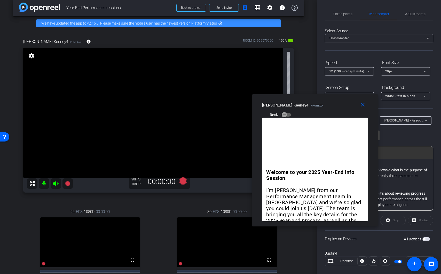
drag, startPoint x: 226, startPoint y: 81, endPoint x: 315, endPoint y: 100, distance: 90.8
click at [315, 100] on div "Jessica Keeney4 iPhone XR Resize" at bounding box center [317, 109] width 110 height 18
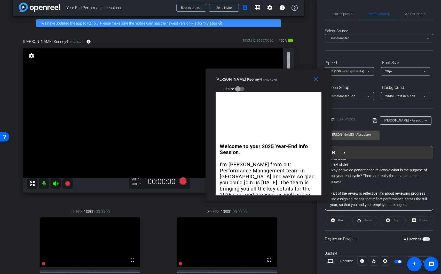
drag, startPoint x: 311, startPoint y: 100, endPoint x: 264, endPoint y: 74, distance: 53.2
click at [264, 75] on div "Jessica Keeney4 iPhone XR Resize" at bounding box center [271, 84] width 110 height 18
click at [341, 13] on span "Participants" at bounding box center [343, 14] width 20 height 4
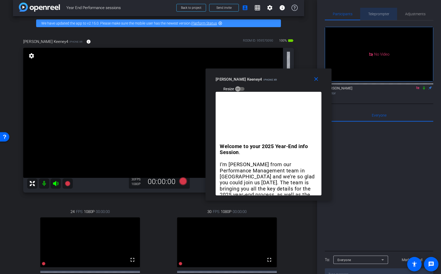
click at [391, 14] on div "Teleprompter" at bounding box center [378, 14] width 37 height 12
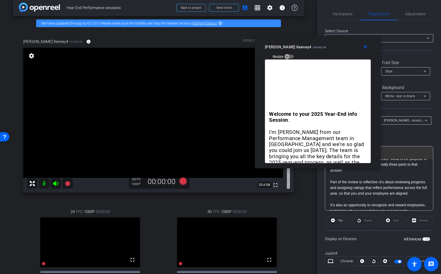
drag, startPoint x: 267, startPoint y: 75, endPoint x: 321, endPoint y: 38, distance: 65.5
click at [321, 42] on div "Jessica Keeney4 iPhone XR Resize" at bounding box center [320, 51] width 110 height 18
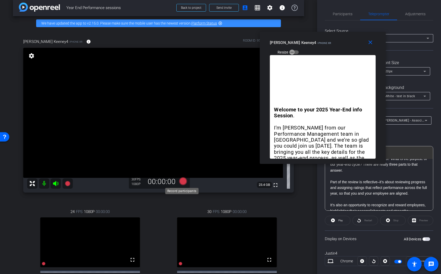
click at [183, 181] on icon at bounding box center [183, 181] width 8 height 8
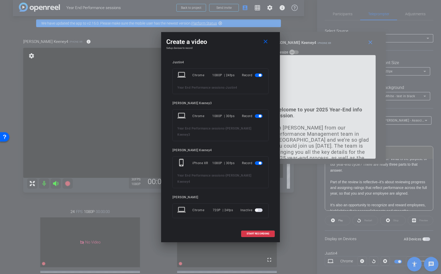
click at [264, 81] on div "laptop Chrome 1080P | 24fps Record Year End Performance sessions - Justin4" at bounding box center [221, 81] width 96 height 26
click at [262, 77] on span "button" at bounding box center [259, 75] width 8 height 4
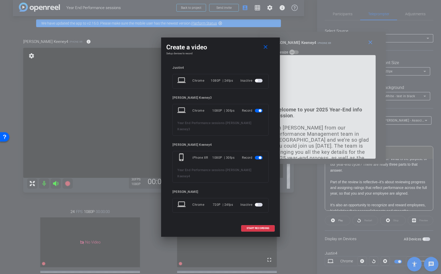
click at [257, 113] on div "Record" at bounding box center [253, 110] width 22 height 9
click at [257, 112] on span "button" at bounding box center [259, 111] width 8 height 4
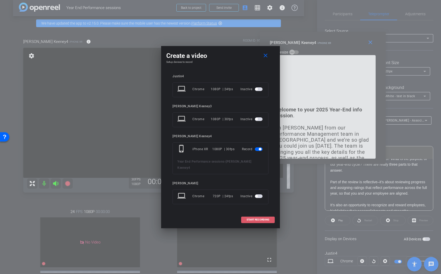
click at [262, 218] on span "START RECORDING" at bounding box center [258, 219] width 23 height 3
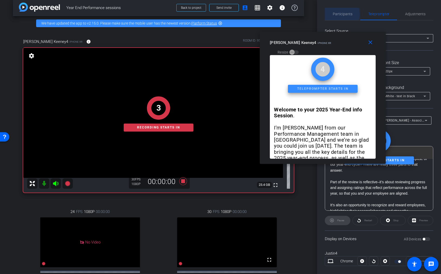
click at [335, 14] on span "Participants" at bounding box center [343, 14] width 20 height 4
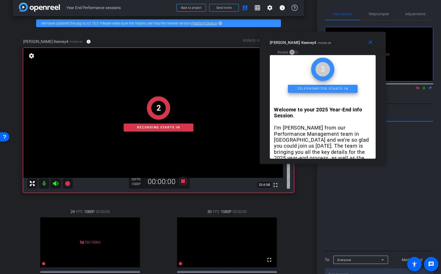
click at [424, 86] on icon at bounding box center [424, 87] width 2 height 3
click at [386, 13] on span "Teleprompter" at bounding box center [378, 14] width 21 height 4
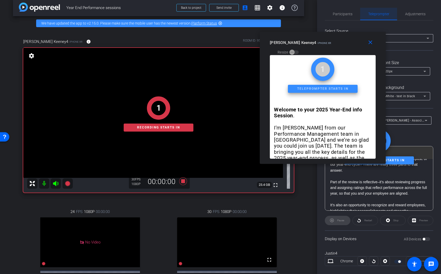
scroll to position [338, 0]
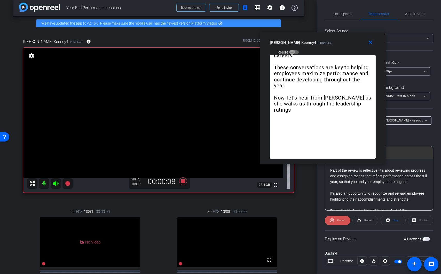
click at [341, 224] on span at bounding box center [338, 220] width 26 height 12
click at [184, 181] on icon at bounding box center [183, 181] width 8 height 8
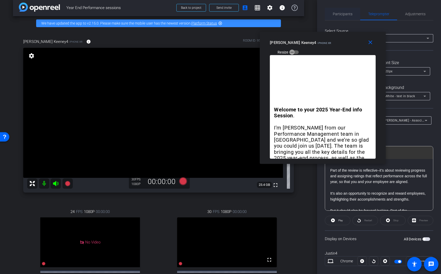
click at [344, 15] on span "Participants" at bounding box center [343, 14] width 20 height 4
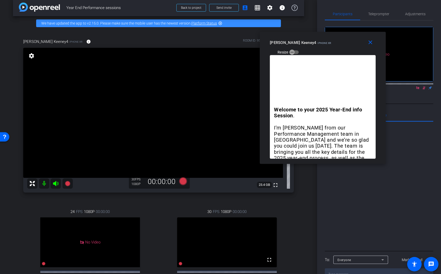
click at [423, 86] on icon at bounding box center [424, 88] width 4 height 4
click at [373, 16] on span "Teleprompter" at bounding box center [378, 14] width 21 height 12
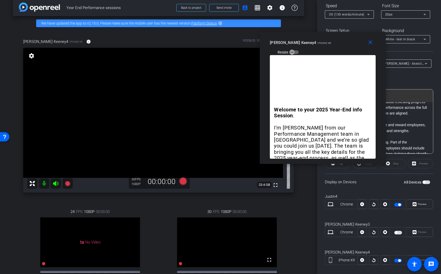
scroll to position [64, 0]
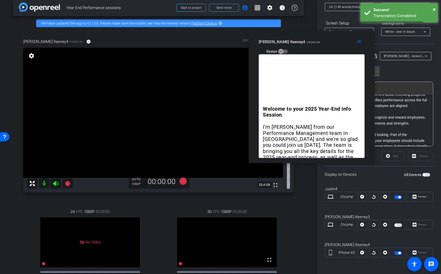
drag, startPoint x: 308, startPoint y: 46, endPoint x: 274, endPoint y: 46, distance: 33.6
click at [274, 46] on div "Jessica Keeney4 iPhone XR Resize" at bounding box center [314, 46] width 110 height 18
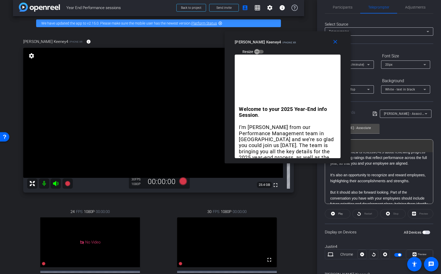
scroll to position [0, 0]
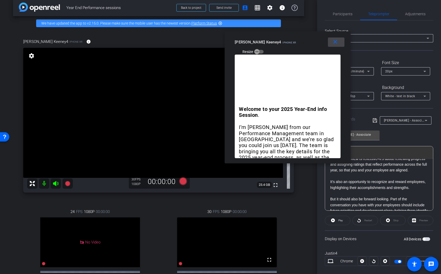
click at [338, 46] on span at bounding box center [336, 42] width 17 height 12
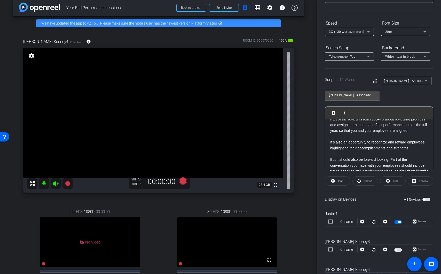
scroll to position [64, 0]
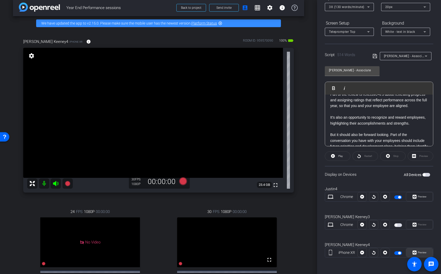
click at [418, 252] on span "Preview" at bounding box center [422, 252] width 9 height 3
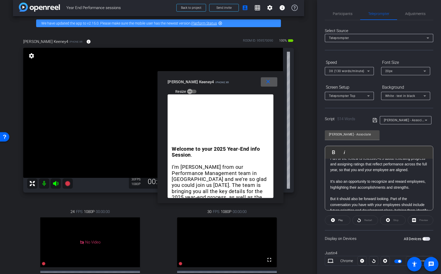
scroll to position [0, 0]
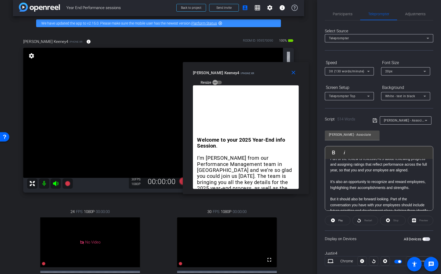
drag, startPoint x: 223, startPoint y: 74, endPoint x: 286, endPoint y: 56, distance: 65.2
click at [286, 62] on div "close Jessica Keeney4 iPhone XR Resize" at bounding box center [246, 73] width 126 height 23
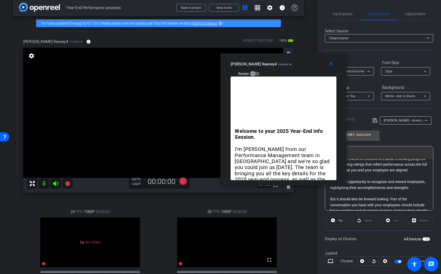
drag, startPoint x: 179, startPoint y: 183, endPoint x: 364, endPoint y: 200, distance: 185.4
click at [362, 178] on div "arrow_back Year End Performance sessions Back to project Send invite account_bo…" at bounding box center [220, 137] width 441 height 274
click at [184, 182] on icon at bounding box center [183, 181] width 8 height 8
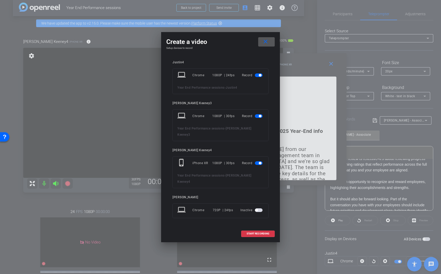
click at [262, 76] on div "laptop Chrome 1080P | 24fps Record Year End Performance sessions - Justin4" at bounding box center [221, 81] width 96 height 26
click at [260, 117] on div "laptop Chrome 1080P | 30fps Record Year End Performance sessions - Jessica Keen…" at bounding box center [221, 125] width 96 height 32
click at [262, 118] on span "button" at bounding box center [259, 116] width 8 height 4
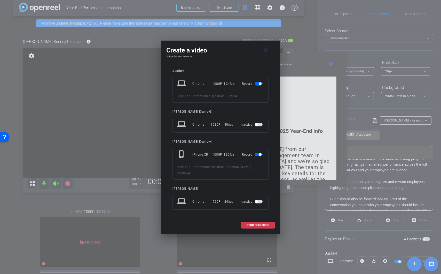
click at [260, 82] on div "Record" at bounding box center [253, 83] width 22 height 9
click at [260, 85] on button "button" at bounding box center [259, 84] width 8 height 4
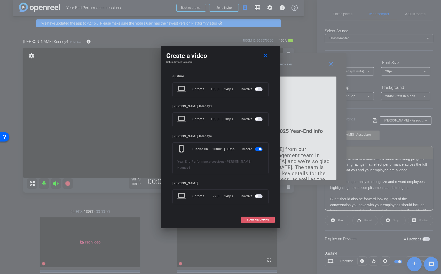
click at [263, 218] on span "START RECORDING" at bounding box center [258, 219] width 23 height 3
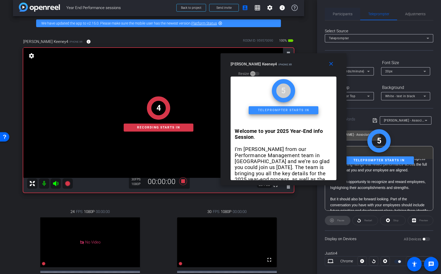
click at [343, 14] on span "Participants" at bounding box center [343, 14] width 20 height 4
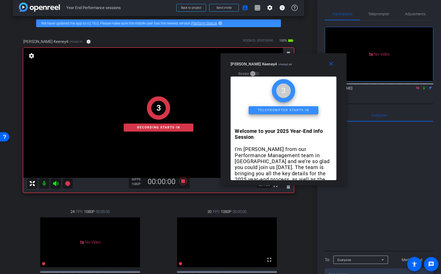
click at [425, 86] on icon at bounding box center [424, 88] width 4 height 4
drag, startPoint x: 381, startPoint y: 13, endPoint x: 386, endPoint y: 14, distance: 5.3
click at [381, 13] on span "Teleprompter" at bounding box center [378, 14] width 21 height 4
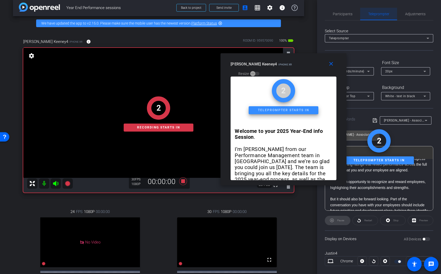
scroll to position [361, 0]
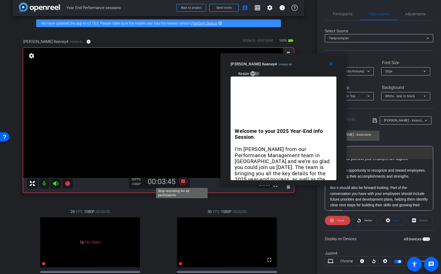
click at [186, 182] on icon at bounding box center [183, 180] width 12 height 9
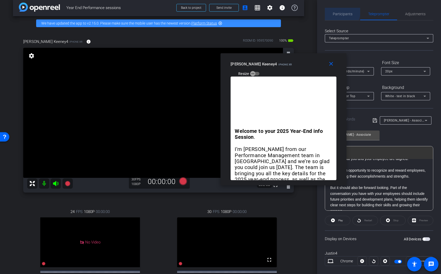
click at [337, 12] on span "Participants" at bounding box center [343, 14] width 20 height 4
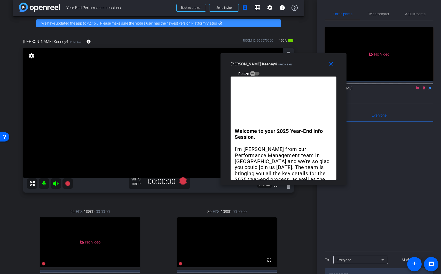
click at [423, 86] on icon at bounding box center [424, 88] width 4 height 4
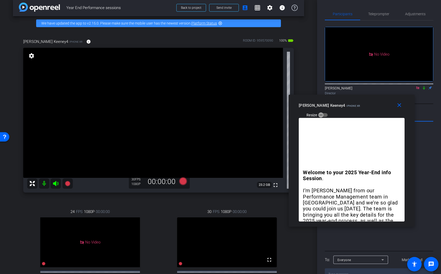
drag, startPoint x: 282, startPoint y: 67, endPoint x: 360, endPoint y: 115, distance: 91.5
click at [328, 114] on mat-slide-toggle "Resize" at bounding box center [313, 115] width 29 height 8
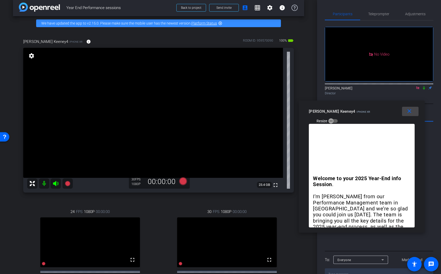
click at [411, 111] on mat-icon "close" at bounding box center [409, 111] width 6 height 6
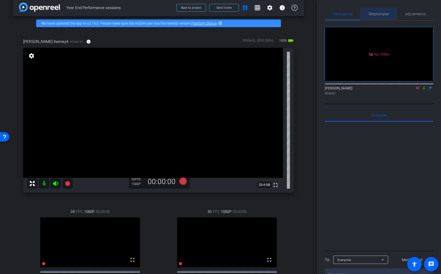
click at [379, 16] on span "Teleprompter" at bounding box center [378, 14] width 21 height 12
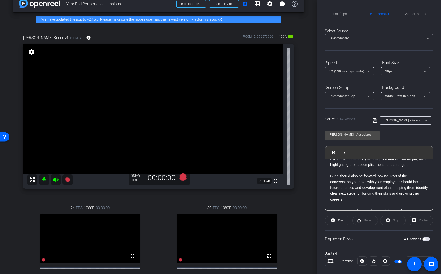
scroll to position [14, 0]
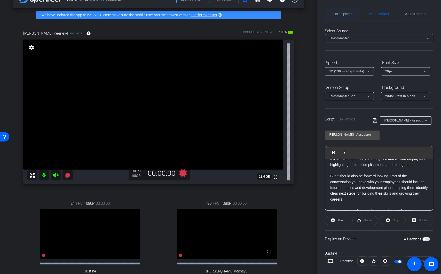
click at [340, 13] on span "Participants" at bounding box center [343, 14] width 20 height 4
click at [341, 14] on span "Participants" at bounding box center [343, 14] width 20 height 4
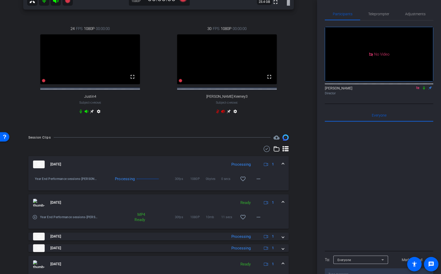
scroll to position [192, 0]
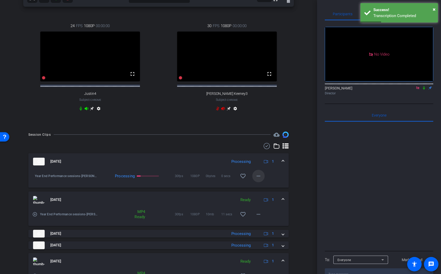
click at [257, 179] on mat-icon "more_horiz" at bounding box center [258, 176] width 6 height 6
click at [259, 181] on span at bounding box center [258, 176] width 12 height 12
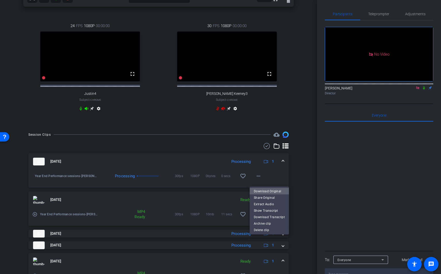
click at [275, 192] on span "Download Original" at bounding box center [269, 191] width 31 height 6
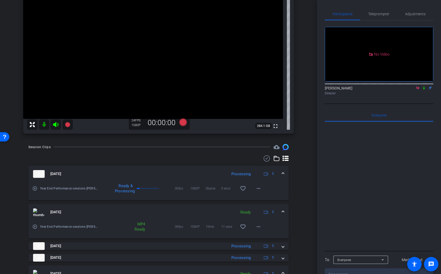
scroll to position [6, 0]
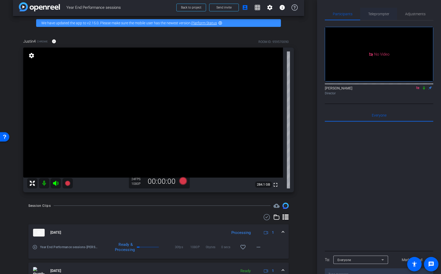
click at [380, 14] on span "Teleprompter" at bounding box center [378, 14] width 21 height 4
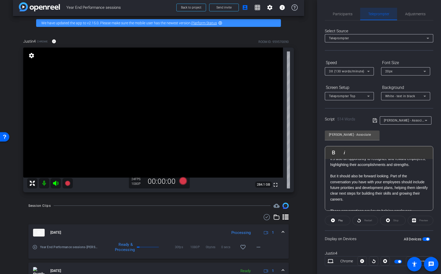
scroll to position [384, 0]
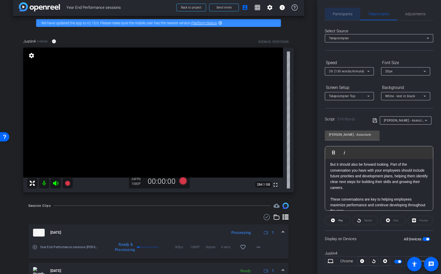
click at [345, 17] on span "Participants" at bounding box center [343, 14] width 20 height 12
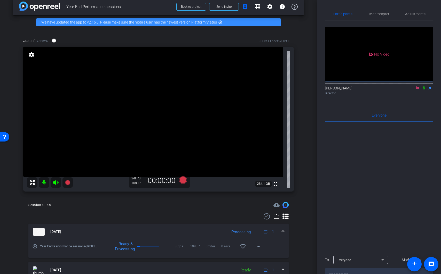
scroll to position [7, 0]
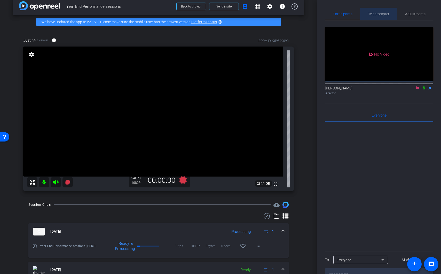
click at [380, 15] on span "Teleprompter" at bounding box center [378, 14] width 21 height 4
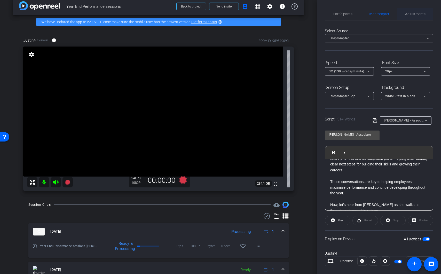
click at [407, 15] on span "Adjustments" at bounding box center [415, 14] width 20 height 4
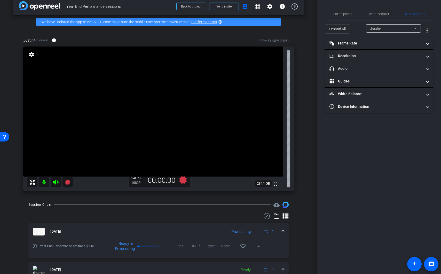
click at [395, 27] on div "Justin4" at bounding box center [392, 28] width 44 height 6
click at [387, 158] on div at bounding box center [220, 137] width 441 height 274
drag, startPoint x: 318, startPoint y: 68, endPoint x: 321, endPoint y: 57, distance: 11.5
click at [321, 57] on div "Participants Teleprompter Adjustments Lou Garinga Director Everyone 0 Mark all …" at bounding box center [379, 137] width 124 height 274
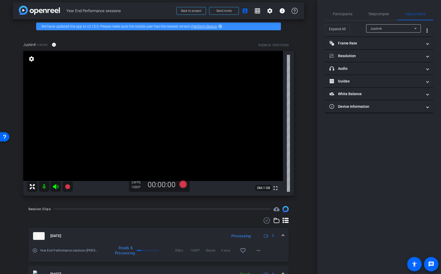
scroll to position [0, 0]
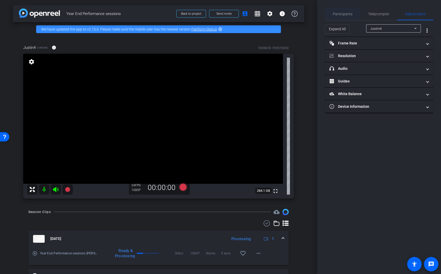
click at [344, 17] on span "Participants" at bounding box center [343, 14] width 20 height 12
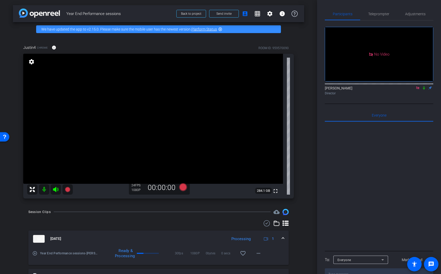
click at [425, 86] on icon at bounding box center [424, 88] width 4 height 4
click at [424, 86] on icon at bounding box center [424, 88] width 4 height 4
click at [425, 86] on icon at bounding box center [424, 88] width 4 height 4
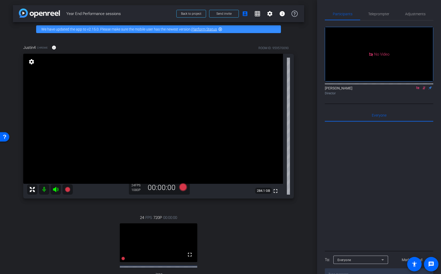
click at [425, 86] on icon at bounding box center [424, 88] width 4 height 4
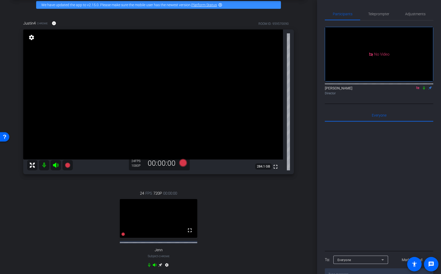
scroll to position [116, 0]
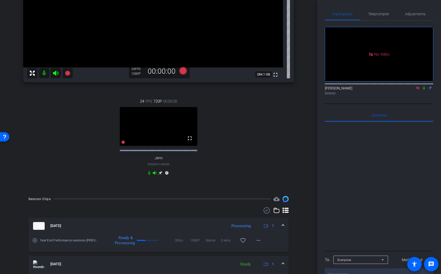
click at [158, 175] on icon at bounding box center [160, 173] width 4 height 4
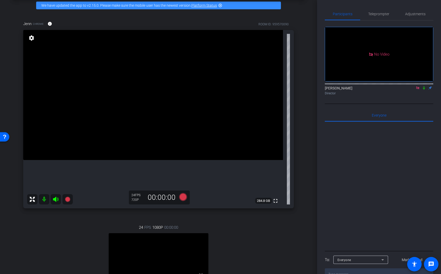
scroll to position [0, 0]
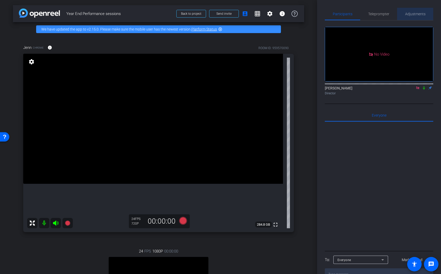
click at [404, 15] on div "Adjustments" at bounding box center [415, 14] width 36 height 12
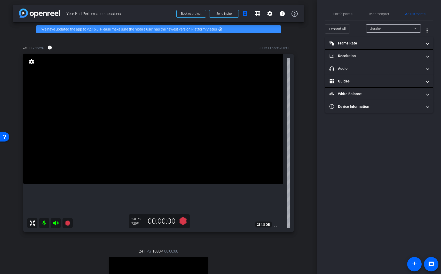
click at [385, 32] on div "Justin4" at bounding box center [393, 28] width 46 height 8
click at [388, 48] on mat-option "Jenn" at bounding box center [393, 47] width 55 height 8
type input "11000"
click at [375, 56] on mat-panel-title "Resolution" at bounding box center [376, 55] width 93 height 5
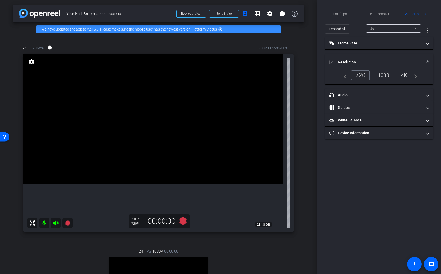
click at [382, 76] on div "1080" at bounding box center [383, 75] width 19 height 9
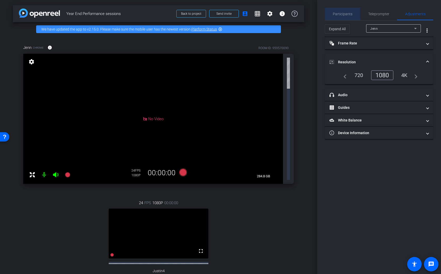
click at [348, 15] on span "Participants" at bounding box center [343, 14] width 20 height 4
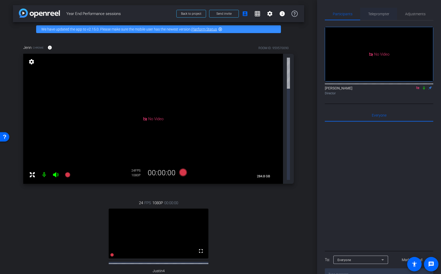
click at [391, 14] on div "Teleprompter" at bounding box center [378, 14] width 37 height 12
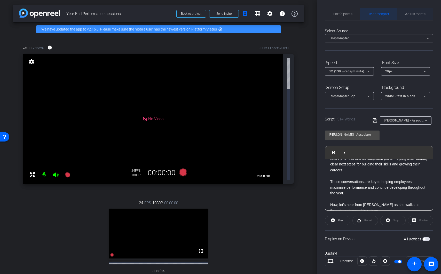
scroll to position [419, 0]
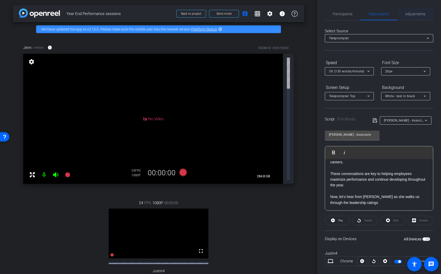
click at [420, 14] on span "Adjustments" at bounding box center [415, 14] width 20 height 4
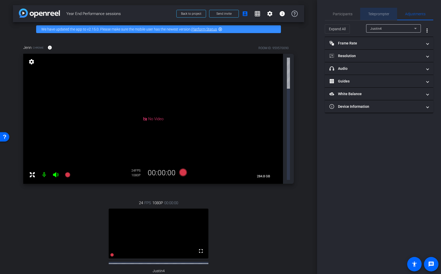
click at [386, 15] on span "Teleprompter" at bounding box center [378, 14] width 21 height 4
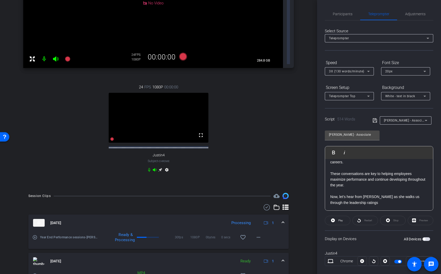
scroll to position [180, 0]
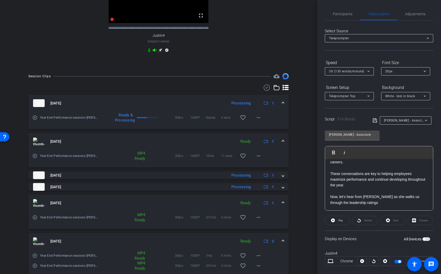
scroll to position [241, 0]
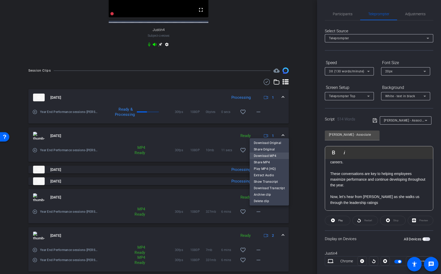
click at [274, 156] on span "Download MP4" at bounding box center [269, 155] width 31 height 6
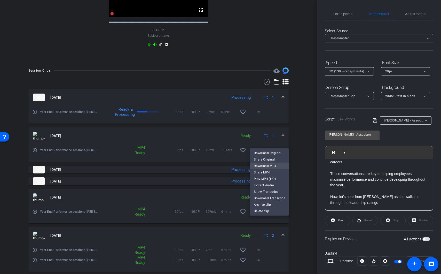
click at [275, 165] on span "Download MP4" at bounding box center [269, 165] width 31 height 6
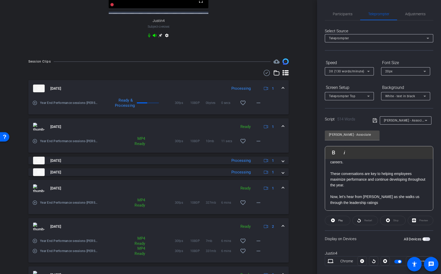
scroll to position [254, 0]
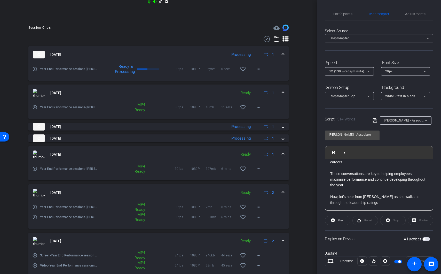
scroll to position [290, 0]
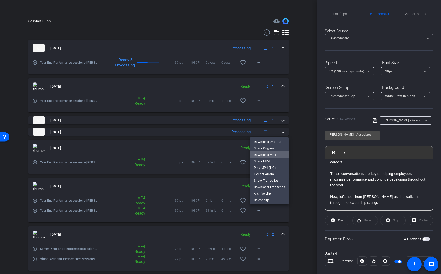
click at [275, 155] on span "Download MP4" at bounding box center [269, 154] width 31 height 6
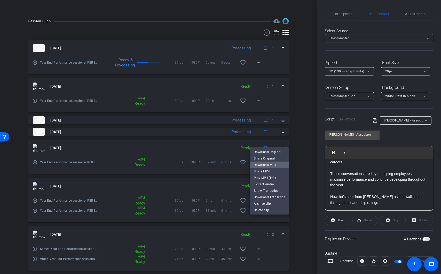
click at [273, 163] on span "Download MP4" at bounding box center [269, 164] width 31 height 6
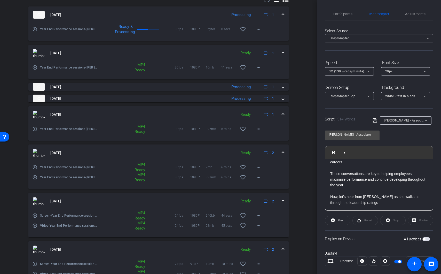
scroll to position [327, 0]
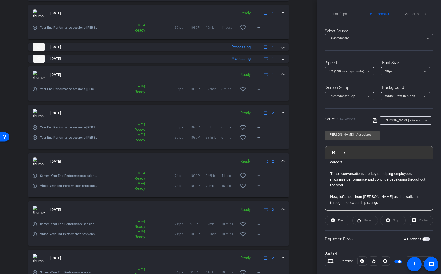
scroll to position [364, 0]
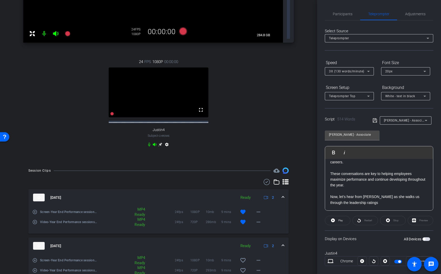
scroll to position [166, 0]
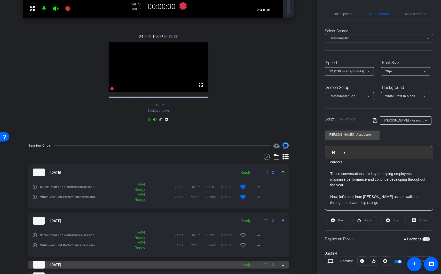
click at [95, 261] on mat-panel-title "[DATE]" at bounding box center [133, 265] width 201 height 8
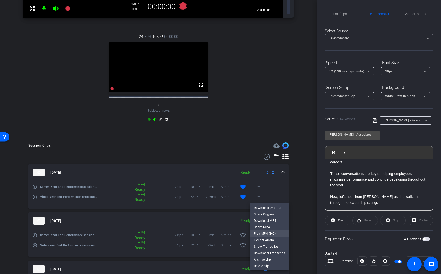
click at [277, 235] on span "Play MP4 (HQ)" at bounding box center [269, 233] width 31 height 6
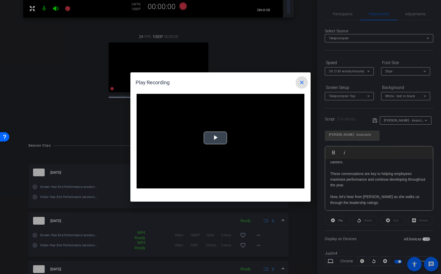
click at [215, 138] on span "Video Player" at bounding box center [215, 138] width 0 height 0
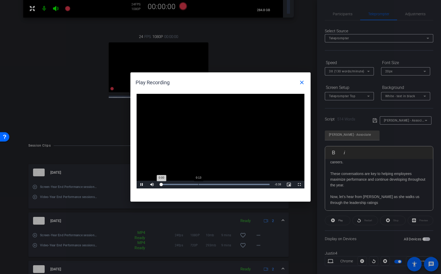
click at [198, 184] on div "Loaded : 100.00% 0:13 0:00" at bounding box center [215, 184] width 110 height 1
click at [304, 84] on mat-icon "close" at bounding box center [302, 82] width 6 height 6
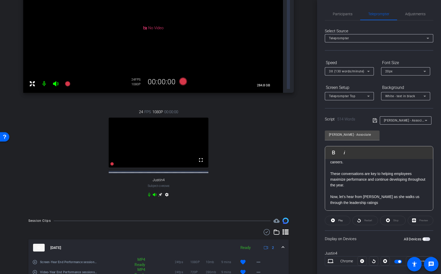
scroll to position [0, 0]
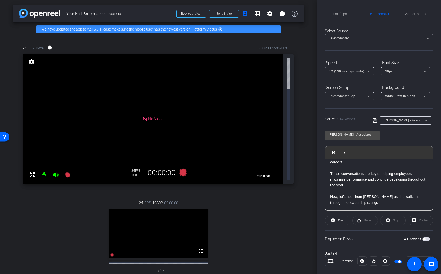
click at [338, 25] on div "Select Source Teleprompter Speed 3X (130 words/minute) Font Size 20px Screen Se…" at bounding box center [379, 161] width 108 height 282
click at [346, 15] on span "Participants" at bounding box center [343, 14] width 20 height 4
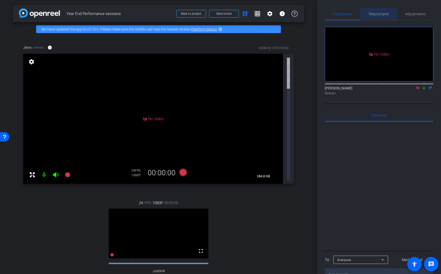
click at [382, 14] on span "Teleprompter" at bounding box center [378, 14] width 21 height 4
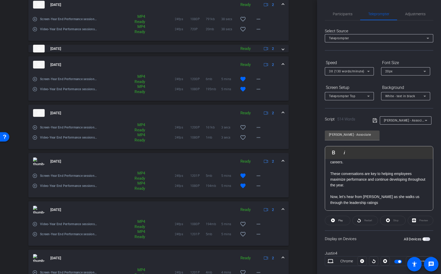
scroll to position [430, 0]
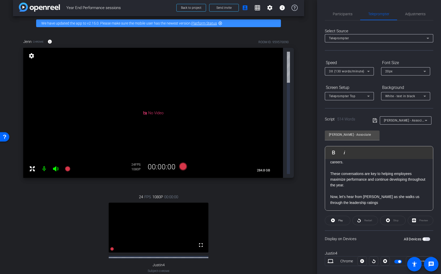
scroll to position [8, 0]
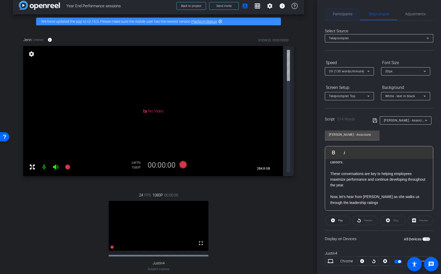
click at [351, 18] on span "Participants" at bounding box center [343, 14] width 20 height 12
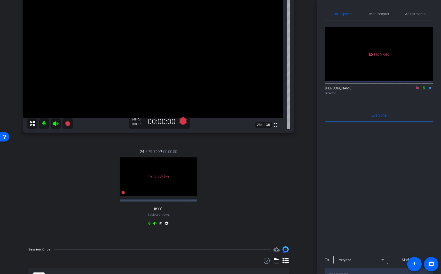
scroll to position [74, 0]
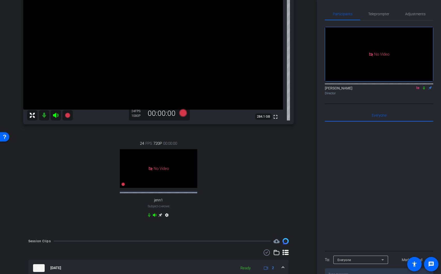
click at [159, 214] on icon at bounding box center [160, 215] width 4 height 4
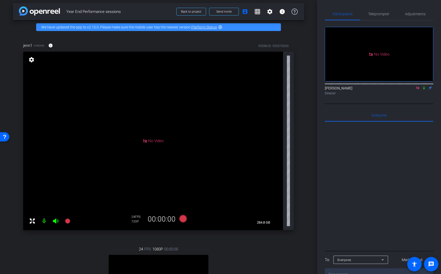
scroll to position [0, 0]
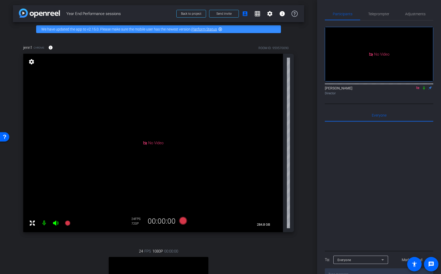
click at [424, 86] on icon at bounding box center [424, 88] width 4 height 4
click at [410, 13] on span "Adjustments" at bounding box center [415, 14] width 20 height 4
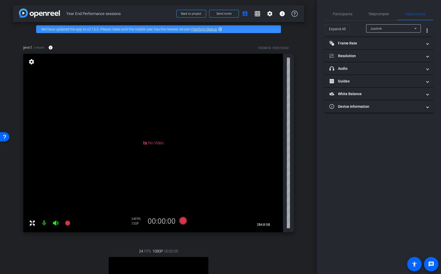
click at [392, 27] on div "Justin4" at bounding box center [392, 28] width 44 height 6
click at [393, 43] on mat-option "jenn1" at bounding box center [393, 47] width 55 height 8
type input "11000"
click at [375, 56] on mat-panel-title "Resolution" at bounding box center [376, 55] width 93 height 5
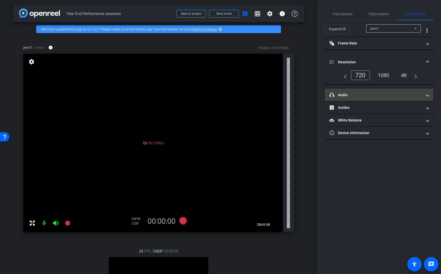
click at [373, 92] on mat-panel-title "headphone icon Audio" at bounding box center [376, 94] width 93 height 5
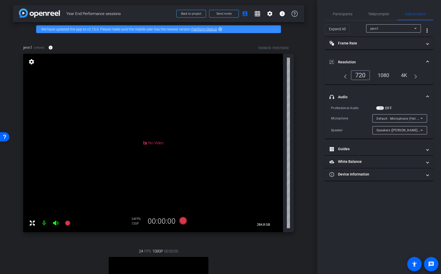
click at [394, 122] on div at bounding box center [399, 125] width 55 height 6
click at [396, 117] on span "Default - Microphone (Yeti Stereo Microphone) (046d:0ab7)" at bounding box center [421, 118] width 89 height 4
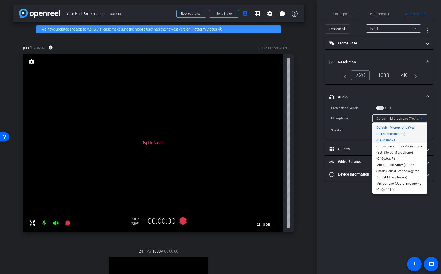
click at [363, 210] on div at bounding box center [220, 137] width 441 height 274
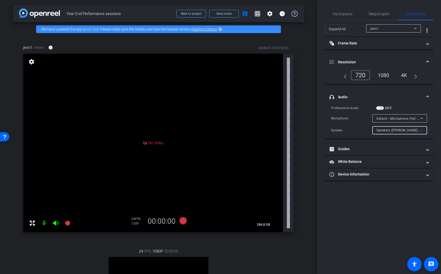
click at [386, 127] on div "Speakers (Jabra Engage 75) (0b0e:111f)" at bounding box center [399, 130] width 44 height 6
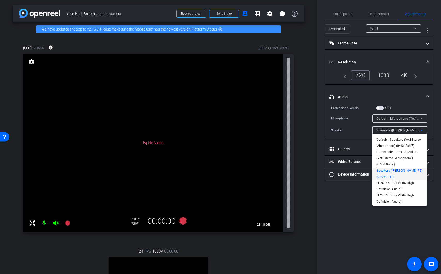
drag, startPoint x: 413, startPoint y: 164, endPoint x: 399, endPoint y: 228, distance: 64.7
click at [406, 142] on span "Default - Speakers (Yeti Stereo Microphone) (046d:0ab7)" at bounding box center [400, 142] width 46 height 12
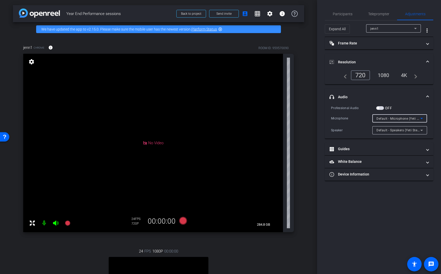
click at [419, 119] on icon at bounding box center [422, 118] width 6 height 6
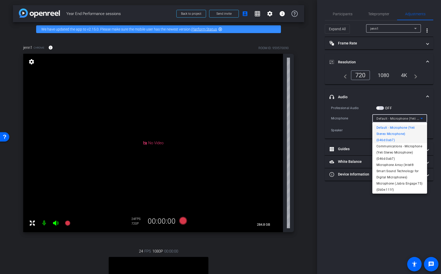
click at [391, 204] on div at bounding box center [220, 137] width 441 height 274
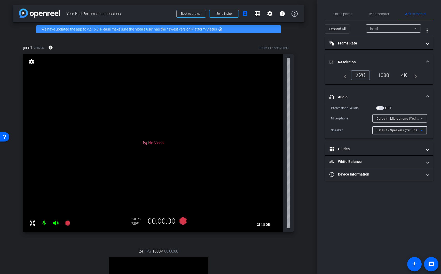
click at [411, 130] on span "Default - Speakers (Yeti Stereo Microphone) (046d:0ab7)" at bounding box center [419, 130] width 85 height 4
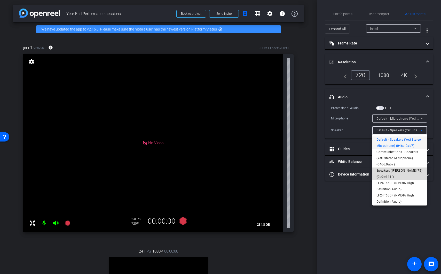
click at [400, 176] on span "Speakers (Jabra Engage 75) (0b0e:111f)" at bounding box center [400, 173] width 46 height 12
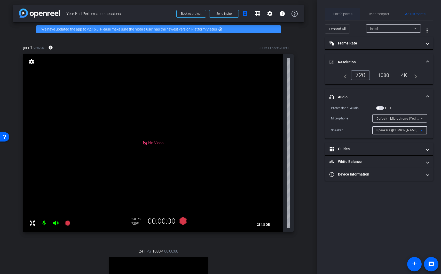
click at [341, 13] on span "Participants" at bounding box center [343, 14] width 20 height 4
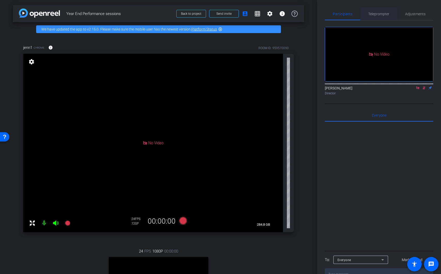
click at [380, 17] on span "Teleprompter" at bounding box center [378, 14] width 21 height 12
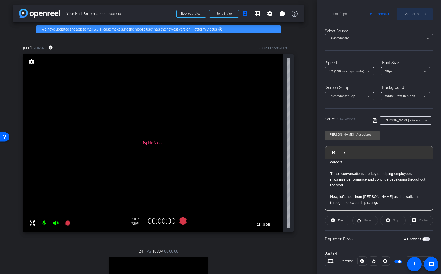
click at [411, 16] on span "Adjustments" at bounding box center [415, 14] width 20 height 12
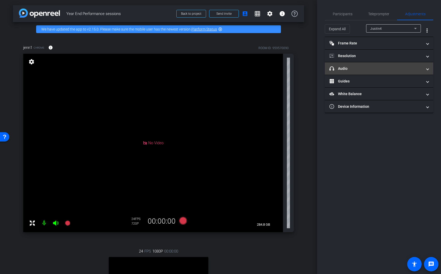
click at [378, 74] on mat-expansion-panel-header "headphone icon Audio" at bounding box center [379, 68] width 108 height 12
click at [378, 72] on mat-expansion-panel-header "headphone icon Audio" at bounding box center [379, 68] width 108 height 12
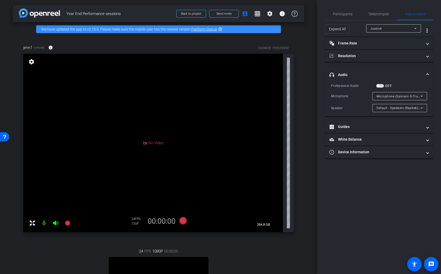
click at [388, 97] on span "Microphone (Samson G-Track Pro)" at bounding box center [403, 96] width 52 height 4
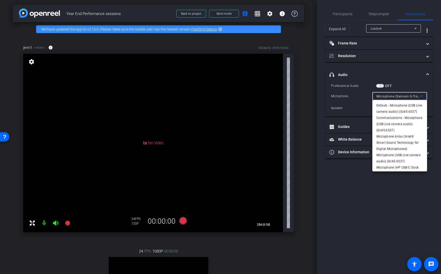
scroll to position [24, 0]
click at [329, 186] on div at bounding box center [220, 137] width 441 height 274
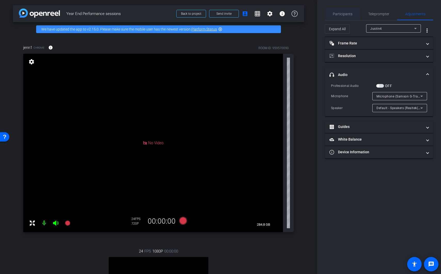
click at [352, 18] on div "Participants" at bounding box center [342, 14] width 35 height 12
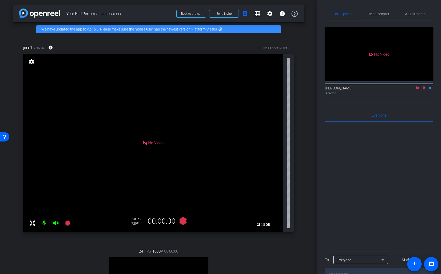
click at [426, 86] on icon at bounding box center [424, 88] width 4 height 4
click at [425, 86] on icon at bounding box center [424, 88] width 4 height 4
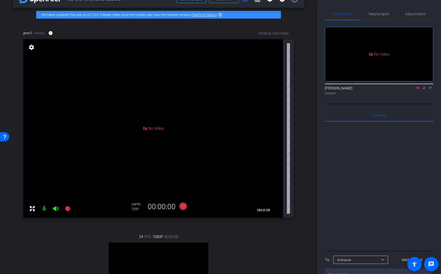
scroll to position [113, 0]
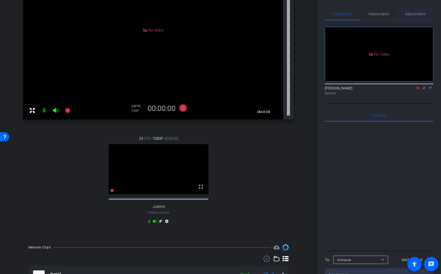
click at [406, 13] on span "Adjustments" at bounding box center [415, 14] width 20 height 4
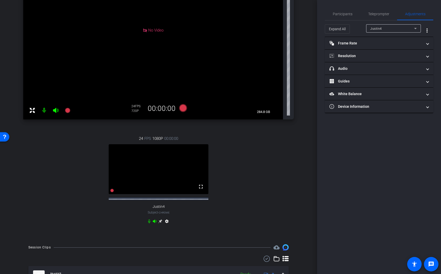
click at [390, 30] on div "Justin4" at bounding box center [392, 28] width 44 height 6
click at [397, 47] on mat-option "jenn1" at bounding box center [393, 47] width 55 height 8
type input "11000"
click at [359, 59] on mat-expansion-panel-header "Resolution" at bounding box center [379, 56] width 108 height 12
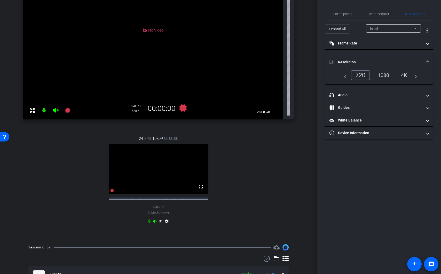
click at [384, 75] on div "1080" at bounding box center [383, 75] width 19 height 9
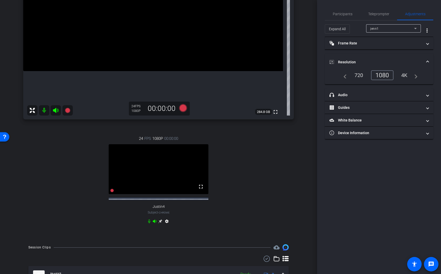
click at [383, 76] on div "1080" at bounding box center [382, 75] width 22 height 10
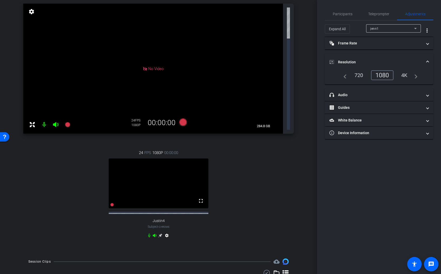
scroll to position [0, 0]
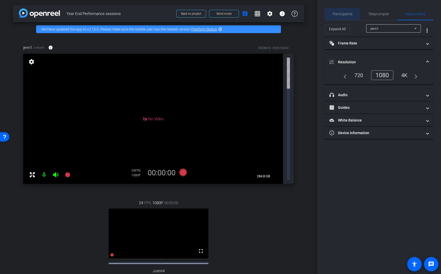
click at [349, 14] on span "Participants" at bounding box center [343, 14] width 20 height 4
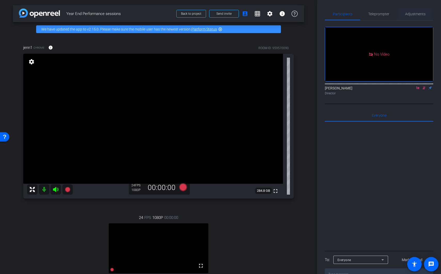
click at [413, 13] on span "Adjustments" at bounding box center [415, 14] width 20 height 4
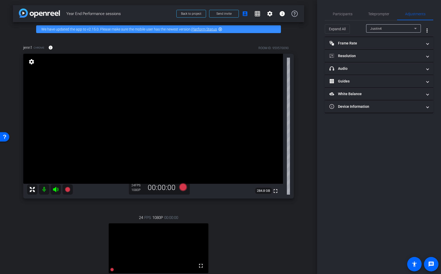
click at [397, 31] on div "Justin4" at bounding box center [392, 28] width 44 height 6
click at [384, 49] on mat-option "jenn1" at bounding box center [393, 47] width 55 height 8
type input "11000"
click at [371, 43] on mat-panel-title "Frame Rate Frame Rate" at bounding box center [376, 43] width 93 height 5
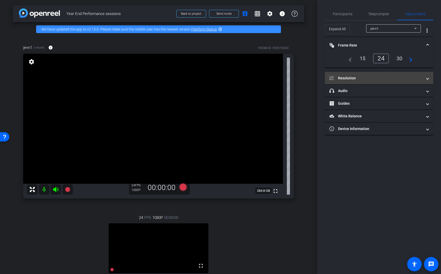
click at [378, 73] on mat-expansion-panel-header "Resolution" at bounding box center [379, 78] width 108 height 12
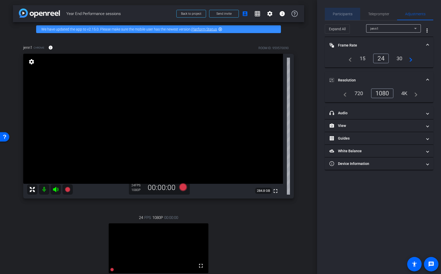
click at [334, 17] on span "Participants" at bounding box center [343, 14] width 20 height 12
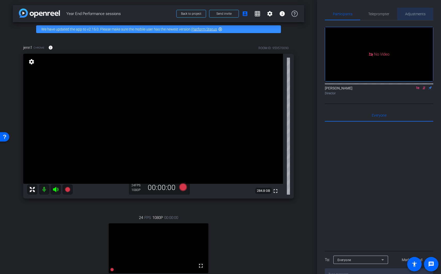
click at [425, 16] on div "Adjustments" at bounding box center [415, 14] width 36 height 12
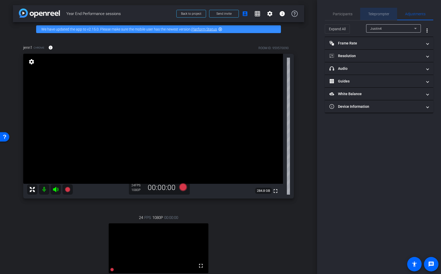
click at [379, 11] on span "Teleprompter" at bounding box center [378, 14] width 21 height 12
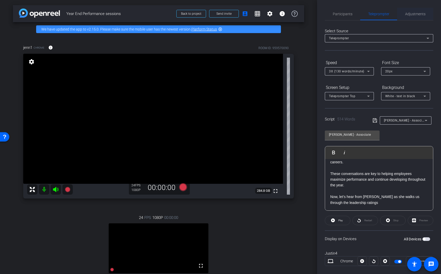
click at [405, 16] on span "Adjustments" at bounding box center [415, 14] width 20 height 4
click at [345, 18] on span "Participants" at bounding box center [343, 14] width 20 height 12
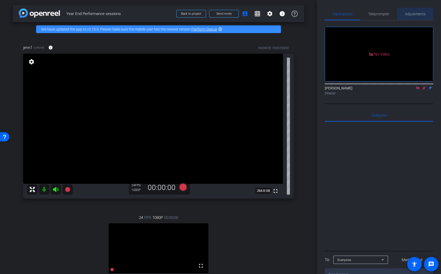
click at [409, 13] on span "Adjustments" at bounding box center [415, 14] width 20 height 4
click at [410, 11] on span "Adjustments" at bounding box center [415, 14] width 20 height 12
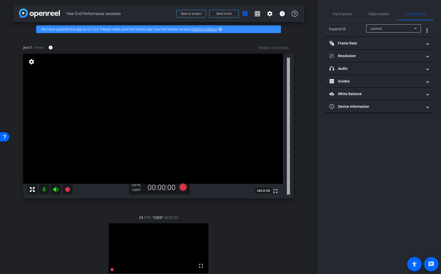
click at [398, 29] on div "Justin4" at bounding box center [392, 28] width 44 height 6
click at [397, 49] on mat-option "jenn1" at bounding box center [393, 47] width 55 height 8
type input "11000"
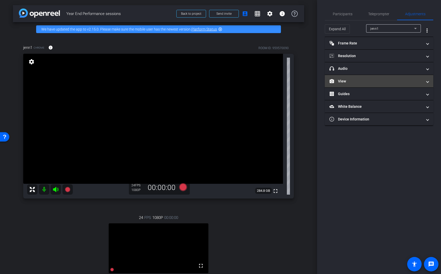
click at [374, 79] on mat-panel-title "View" at bounding box center [376, 81] width 93 height 5
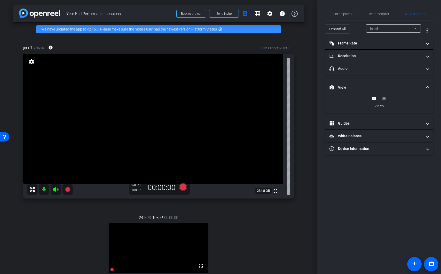
click at [384, 97] on icon at bounding box center [384, 98] width 4 height 4
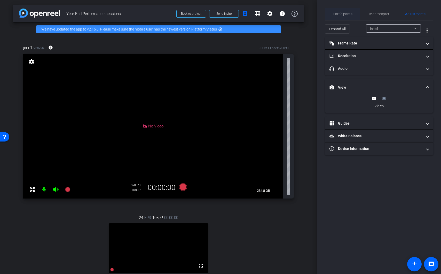
drag, startPoint x: 348, startPoint y: 16, endPoint x: 350, endPoint y: 18, distance: 2.9
click at [348, 16] on span "Participants" at bounding box center [343, 14] width 20 height 12
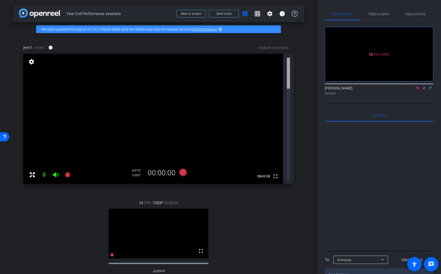
click at [426, 86] on icon at bounding box center [424, 88] width 4 height 4
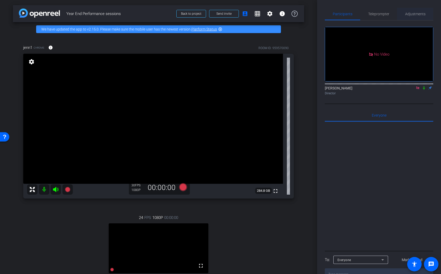
click at [413, 8] on span "Adjustments" at bounding box center [415, 14] width 20 height 12
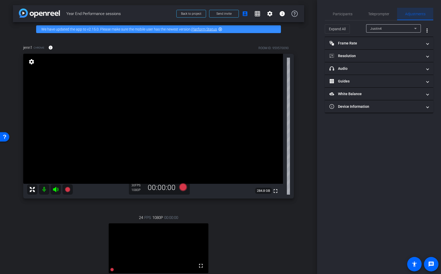
click at [414, 14] on span "Adjustments" at bounding box center [415, 14] width 20 height 4
click at [389, 30] on div "Justin4" at bounding box center [392, 28] width 44 height 6
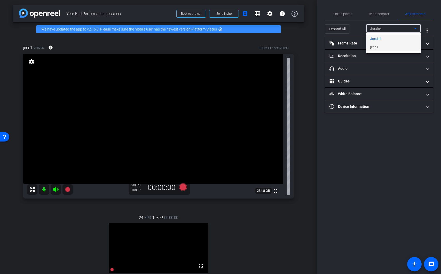
click at [389, 45] on mat-option "jenn1" at bounding box center [393, 47] width 55 height 8
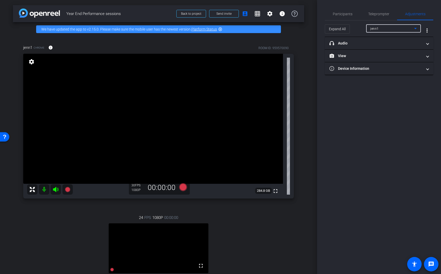
click at [396, 30] on div "jenn1" at bounding box center [392, 28] width 44 height 6
click at [371, 56] on div at bounding box center [220, 137] width 441 height 274
click at [353, 56] on mat-panel-title "View" at bounding box center [376, 55] width 93 height 5
click at [372, 73] on icon at bounding box center [374, 73] width 4 height 3
click at [378, 13] on span "Teleprompter" at bounding box center [378, 14] width 21 height 4
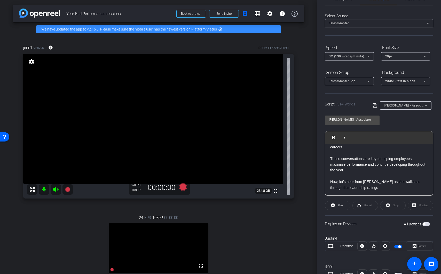
scroll to position [36, 0]
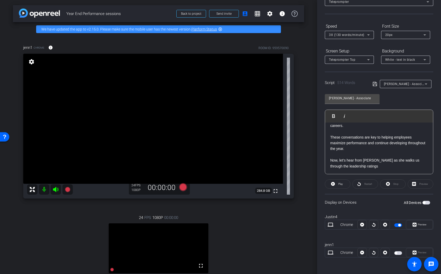
click at [398, 225] on span "button" at bounding box center [399, 225] width 3 height 3
drag, startPoint x: 397, startPoint y: 225, endPoint x: 396, endPoint y: 228, distance: 3.5
click at [398, 225] on span "button" at bounding box center [399, 225] width 3 height 3
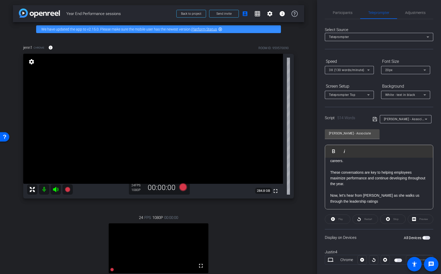
scroll to position [0, 0]
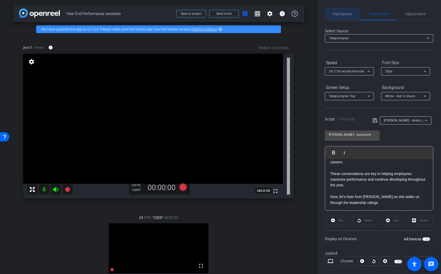
click at [339, 11] on span "Participants" at bounding box center [343, 14] width 20 height 12
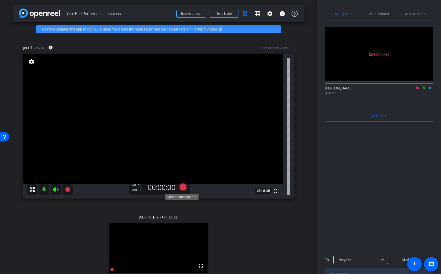
click at [182, 189] on icon at bounding box center [183, 187] width 8 height 8
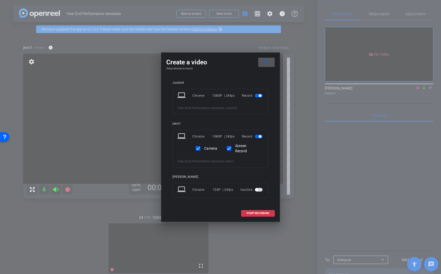
click at [260, 96] on span "button" at bounding box center [260, 95] width 3 height 3
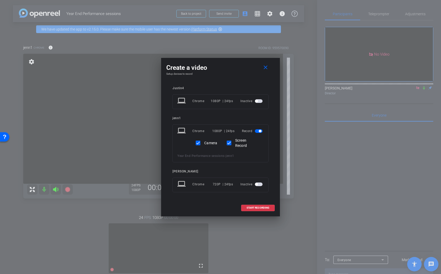
click at [253, 87] on div "Justin4" at bounding box center [221, 88] width 96 height 4
click at [265, 210] on span at bounding box center [257, 207] width 33 height 12
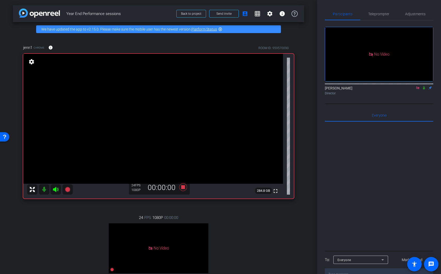
click at [425, 86] on icon at bounding box center [424, 87] width 2 height 3
click at [415, 12] on span "Adjustments" at bounding box center [415, 14] width 20 height 4
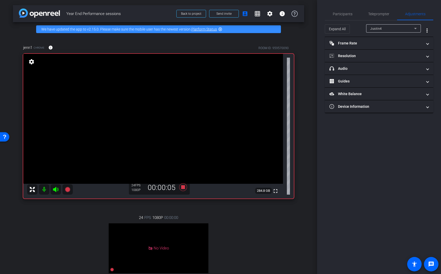
click at [394, 33] on div at bounding box center [393, 36] width 55 height 6
click at [394, 30] on div "Justin4" at bounding box center [392, 28] width 44 height 6
click at [394, 46] on mat-option "jenn1" at bounding box center [393, 47] width 55 height 8
type input "11000"
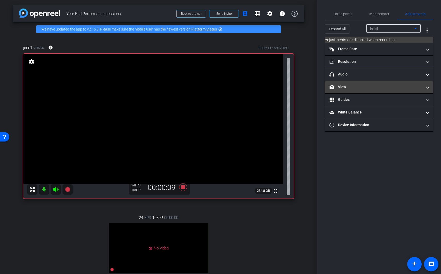
click at [368, 85] on mat-panel-title "View" at bounding box center [376, 86] width 93 height 5
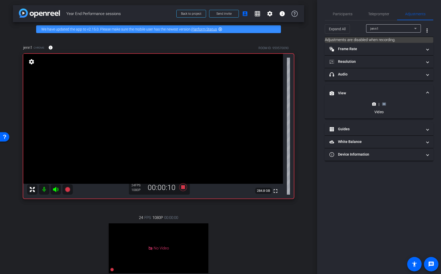
click at [384, 104] on rect at bounding box center [384, 104] width 3 height 2
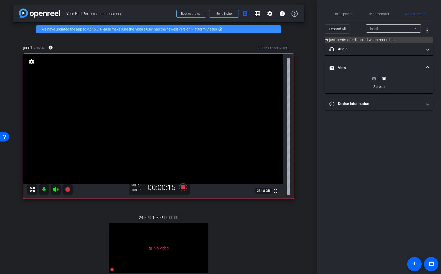
click at [373, 80] on icon at bounding box center [374, 78] width 4 height 3
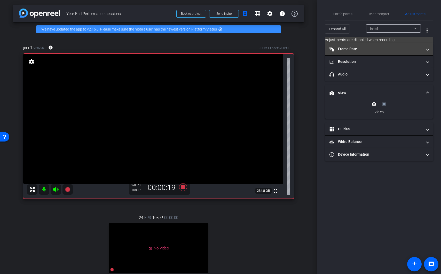
click at [379, 53] on mat-expansion-panel-header "Frame Rate Frame Rate" at bounding box center [379, 49] width 108 height 12
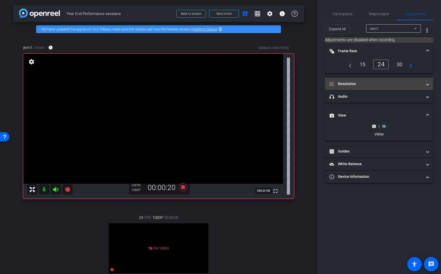
click at [376, 87] on mat-expansion-panel-header "Resolution" at bounding box center [379, 84] width 108 height 12
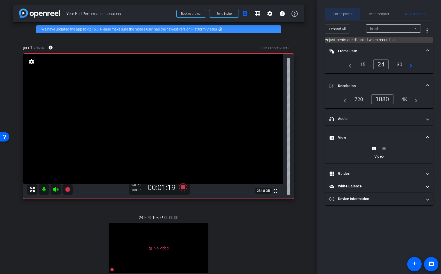
click at [351, 12] on span "Participants" at bounding box center [343, 14] width 20 height 4
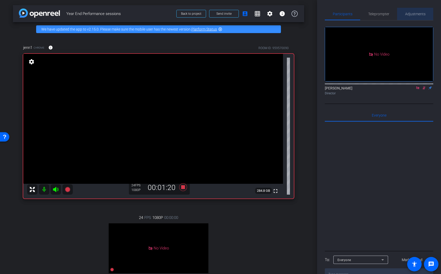
click at [414, 15] on span "Adjustments" at bounding box center [415, 14] width 20 height 4
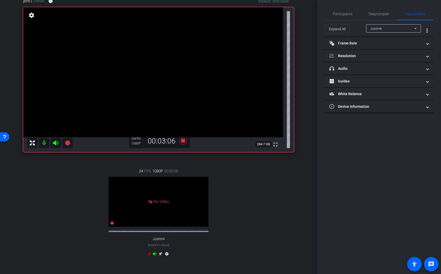
scroll to position [42, 0]
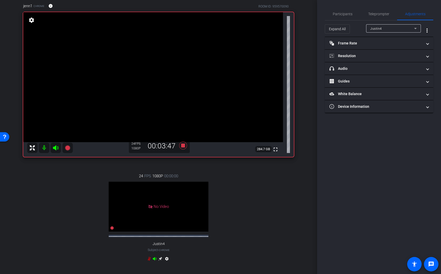
click at [397, 30] on div "Justin4" at bounding box center [392, 28] width 44 height 6
click at [393, 50] on mat-option "jenn1" at bounding box center [393, 47] width 55 height 8
type input "11000"
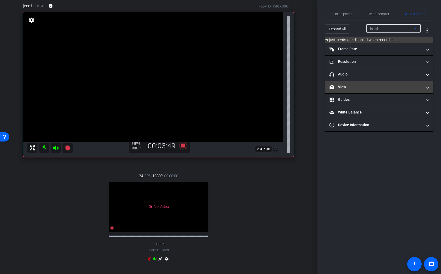
click at [375, 88] on mat-panel-title "View" at bounding box center [376, 86] width 93 height 5
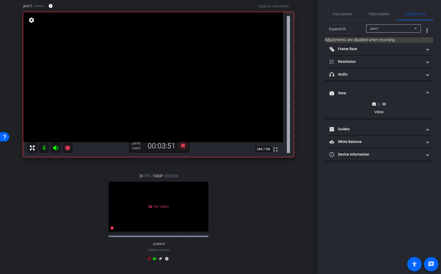
click at [383, 105] on rect at bounding box center [384, 104] width 3 height 2
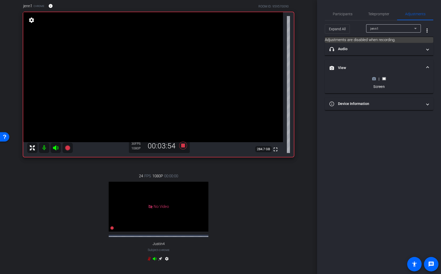
click at [374, 82] on div "| Screen" at bounding box center [379, 82] width 19 height 13
click at [374, 79] on circle at bounding box center [373, 78] width 1 height 1
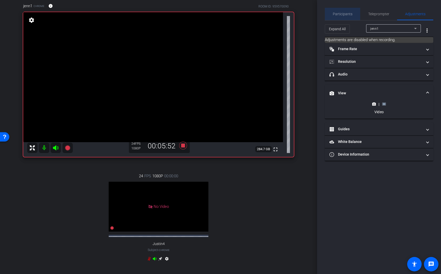
click at [343, 16] on span "Participants" at bounding box center [343, 14] width 20 height 12
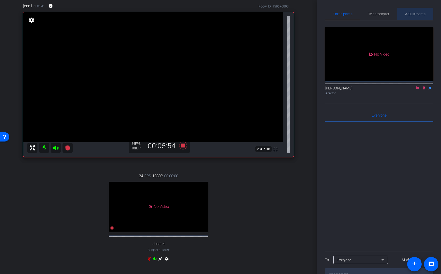
click at [415, 15] on span "Adjustments" at bounding box center [415, 14] width 20 height 4
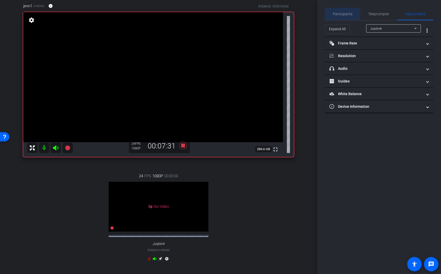
click at [344, 14] on span "Participants" at bounding box center [343, 14] width 20 height 4
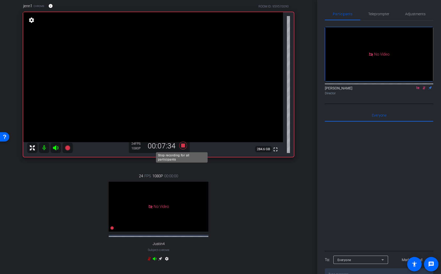
click at [180, 145] on icon at bounding box center [183, 145] width 8 height 8
click at [423, 86] on icon at bounding box center [424, 88] width 4 height 4
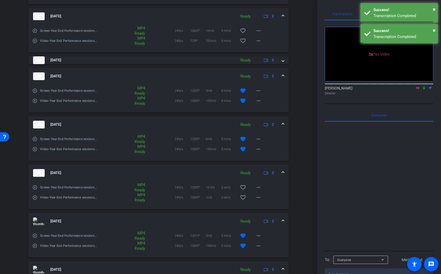
scroll to position [536, 0]
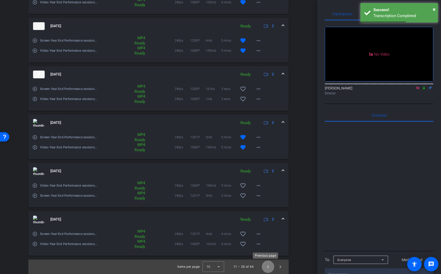
click at [265, 267] on span "Previous page" at bounding box center [268, 266] width 12 height 12
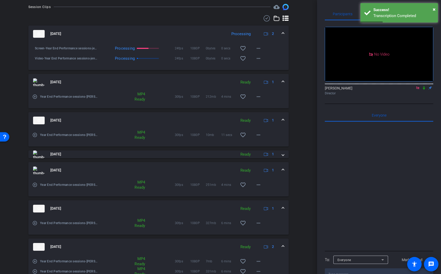
scroll to position [245, 0]
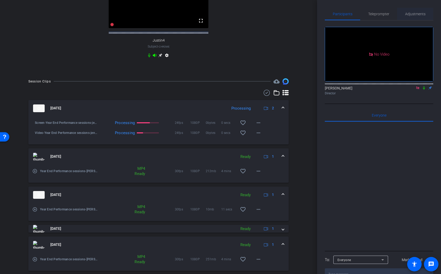
click at [415, 12] on span "Adjustments" at bounding box center [415, 14] width 20 height 4
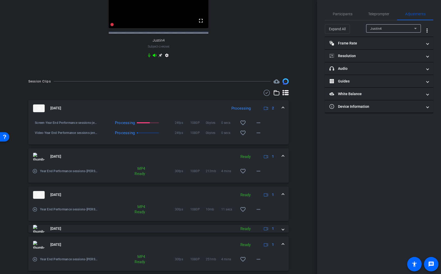
click at [393, 31] on div "Justin4" at bounding box center [392, 28] width 44 height 6
click at [381, 46] on mat-option "jenn1" at bounding box center [393, 47] width 55 height 8
type input "11000"
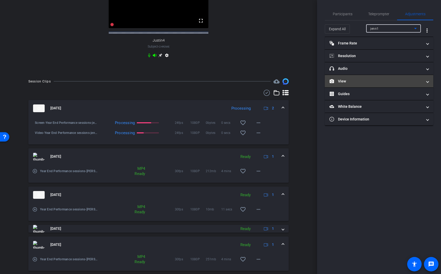
click at [367, 81] on mat-panel-title "View" at bounding box center [376, 81] width 93 height 5
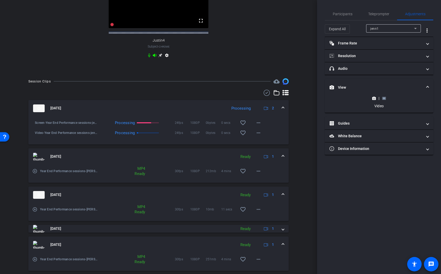
click at [383, 98] on rect at bounding box center [384, 98] width 3 height 2
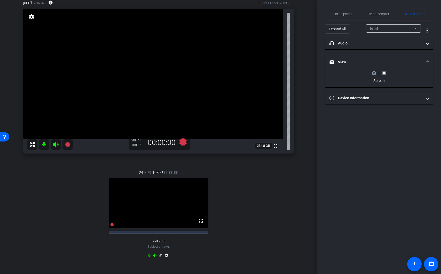
scroll to position [15, 0]
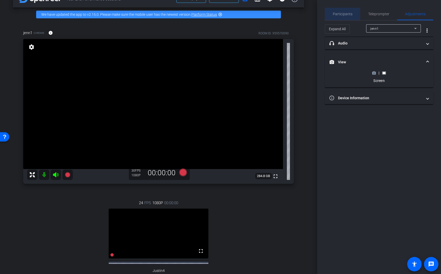
click at [348, 11] on span "Participants" at bounding box center [343, 14] width 20 height 12
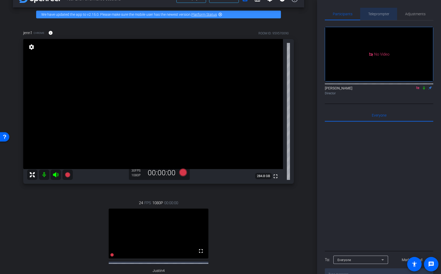
click at [385, 13] on span "Teleprompter" at bounding box center [378, 14] width 21 height 4
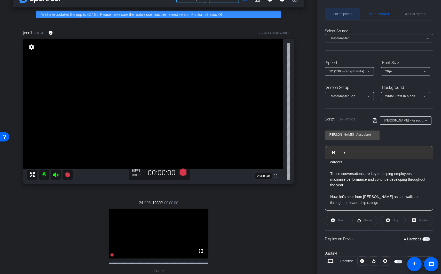
click at [340, 16] on span "Participants" at bounding box center [343, 14] width 20 height 12
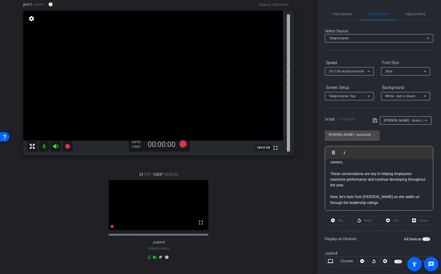
scroll to position [51, 0]
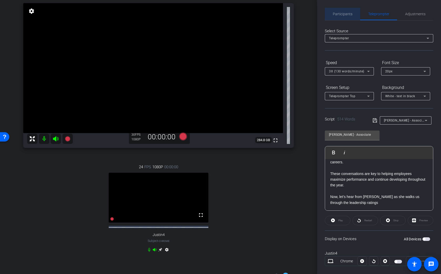
drag, startPoint x: 346, startPoint y: 12, endPoint x: 359, endPoint y: 11, distance: 14.0
click at [346, 12] on span "Participants" at bounding box center [343, 14] width 20 height 4
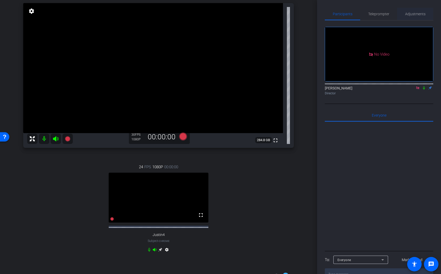
click at [420, 14] on span "Adjustments" at bounding box center [415, 14] width 20 height 4
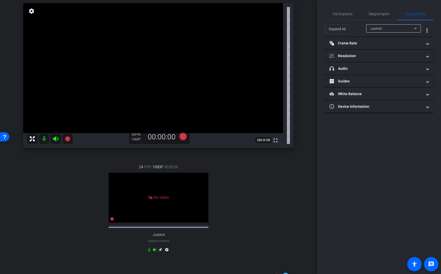
click at [397, 27] on div "Justin4" at bounding box center [392, 28] width 44 height 6
click at [263, 180] on div at bounding box center [220, 137] width 441 height 274
click at [370, 42] on mat-panel-title "Frame Rate Frame Rate" at bounding box center [376, 43] width 93 height 5
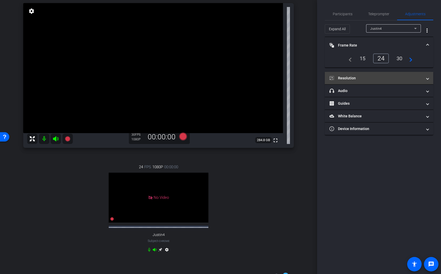
click at [371, 80] on mat-panel-title "Resolution" at bounding box center [376, 77] width 93 height 5
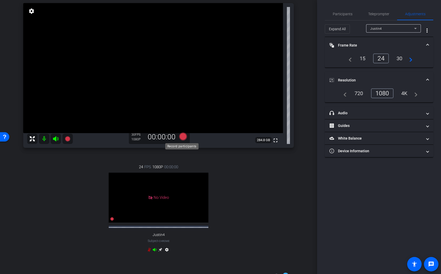
click at [183, 137] on icon at bounding box center [183, 136] width 8 height 8
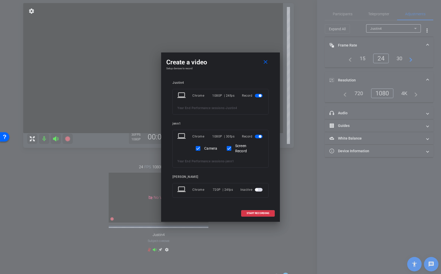
click at [260, 97] on span "button" at bounding box center [260, 95] width 3 height 3
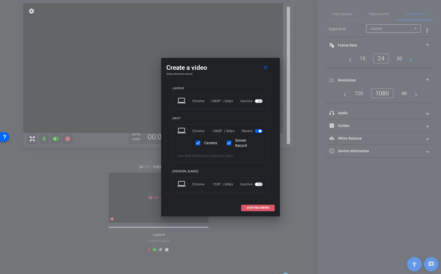
click at [257, 209] on span "START RECORDING" at bounding box center [258, 207] width 23 height 3
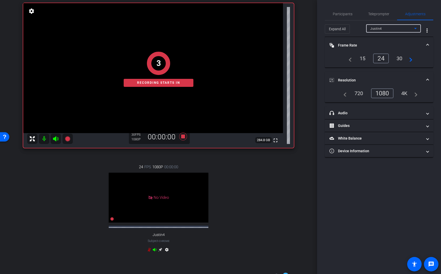
click at [389, 28] on div "Justin4" at bounding box center [392, 28] width 44 height 6
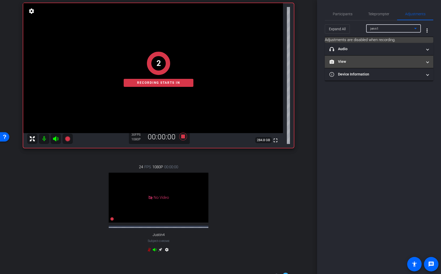
click at [377, 63] on mat-panel-title "View" at bounding box center [376, 61] width 93 height 5
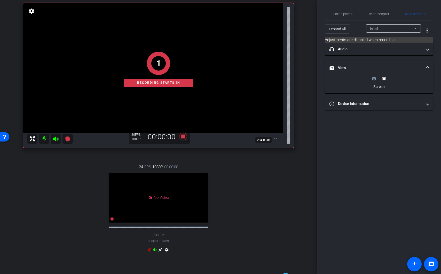
click at [375, 79] on icon at bounding box center [374, 79] width 4 height 4
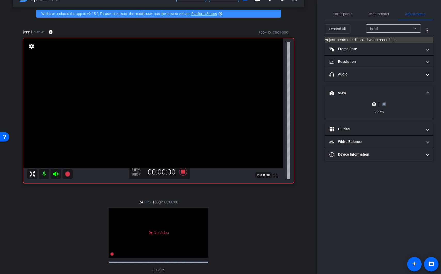
scroll to position [10, 0]
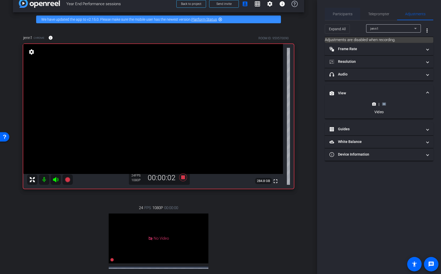
click at [354, 16] on div "Participants" at bounding box center [342, 14] width 35 height 12
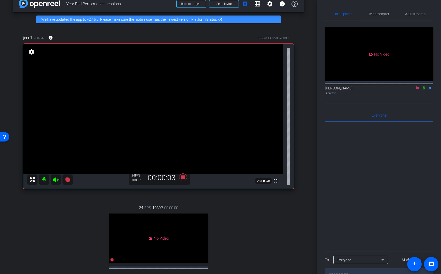
click at [425, 86] on icon at bounding box center [424, 88] width 4 height 4
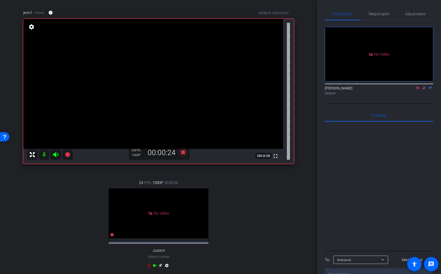
scroll to position [17, 0]
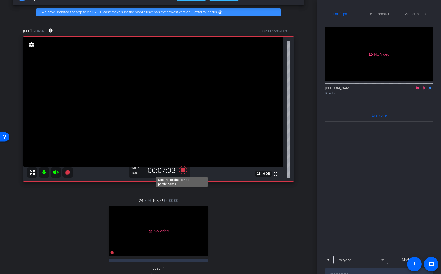
click at [179, 170] on icon at bounding box center [183, 169] width 12 height 9
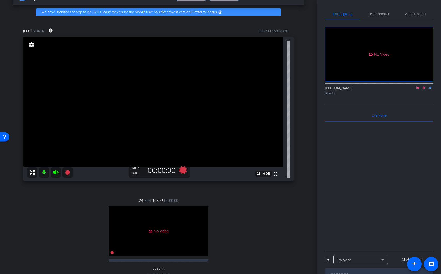
click at [424, 86] on icon at bounding box center [424, 87] width 3 height 3
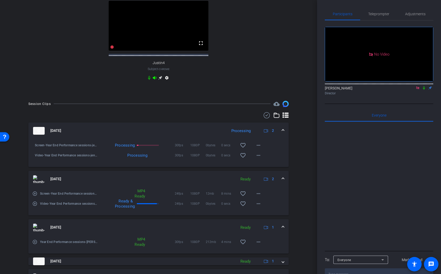
scroll to position [221, 0]
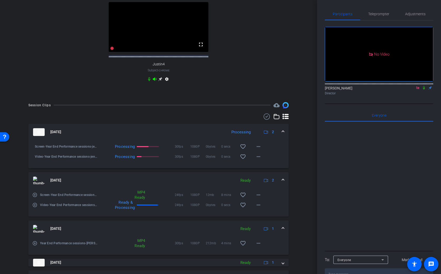
click at [424, 86] on icon at bounding box center [424, 88] width 4 height 4
click at [259, 151] on span at bounding box center [258, 146] width 12 height 12
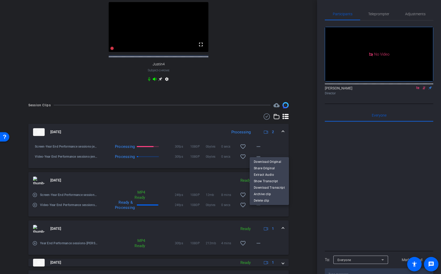
click at [292, 152] on div at bounding box center [220, 137] width 441 height 274
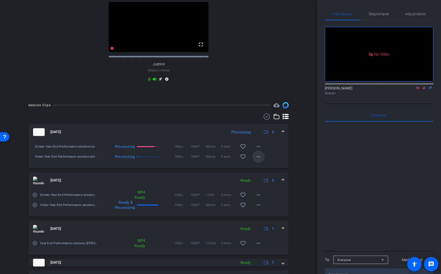
click at [259, 158] on span at bounding box center [258, 156] width 12 height 12
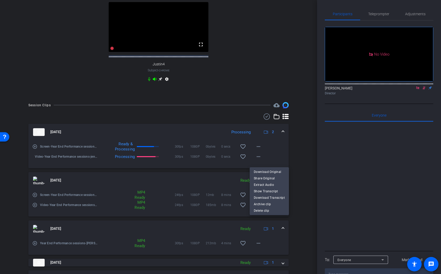
click at [425, 73] on div at bounding box center [220, 137] width 441 height 274
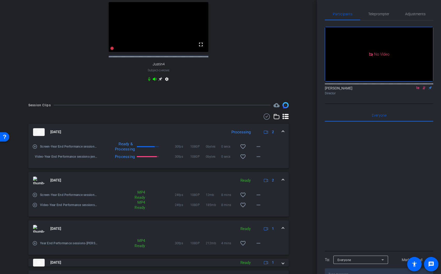
click at [424, 86] on icon at bounding box center [424, 87] width 3 height 3
click at [424, 86] on icon at bounding box center [424, 88] width 4 height 4
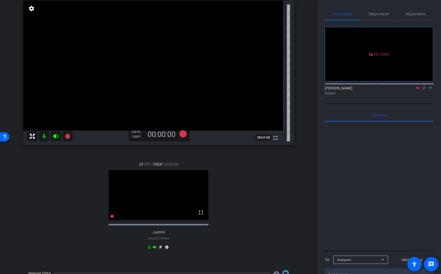
scroll to position [49, 0]
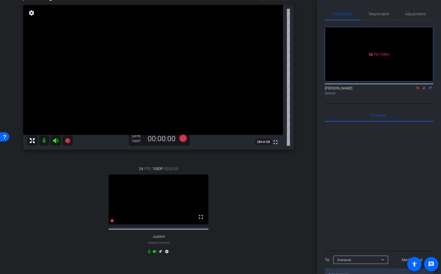
click at [424, 86] on icon at bounding box center [424, 87] width 3 height 3
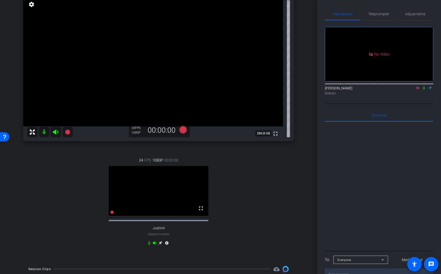
scroll to position [40, 0]
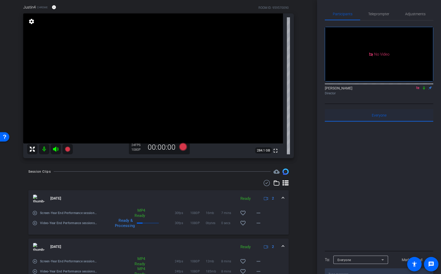
drag, startPoint x: 425, startPoint y: 72, endPoint x: 363, endPoint y: 94, distance: 65.3
click at [370, 94] on div "No Video Lou Garinga Director Everyone 0 Mark all read To: Everyone Mark all re…" at bounding box center [379, 150] width 108 height 260
drag, startPoint x: 424, startPoint y: 74, endPoint x: 406, endPoint y: 92, distance: 25.6
click at [406, 92] on div "No Video Lou Garinga Director Everyone 0 Mark all read To: Everyone Mark all re…" at bounding box center [379, 150] width 108 height 260
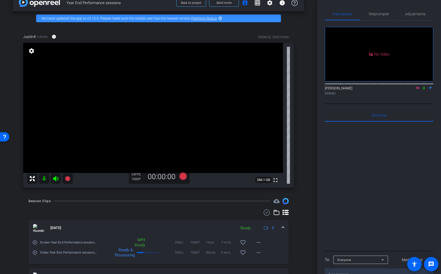
scroll to position [9, 0]
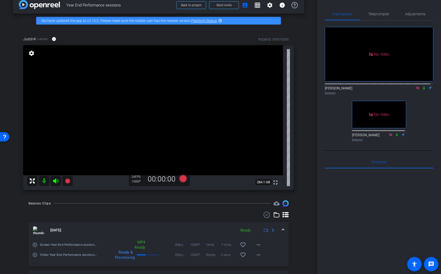
click at [423, 86] on icon at bounding box center [424, 87] width 2 height 3
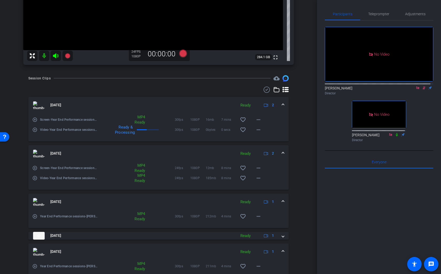
scroll to position [148, 0]
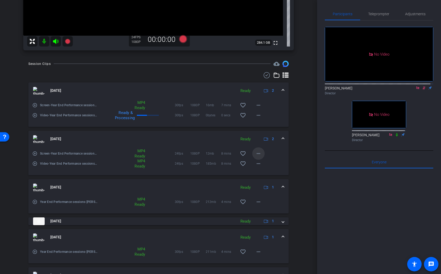
click at [258, 156] on mat-icon "more_horiz" at bounding box center [258, 153] width 6 height 6
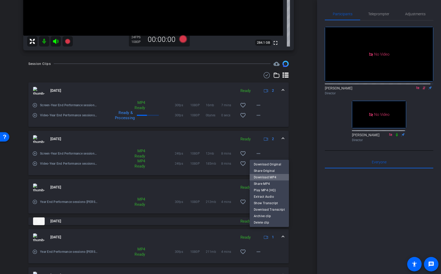
click at [276, 179] on span "Download MP4" at bounding box center [269, 177] width 31 height 6
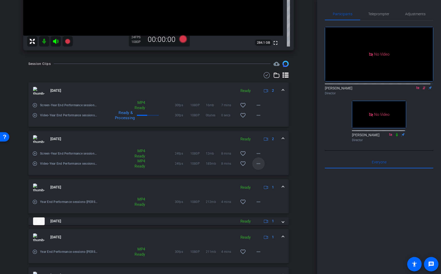
click at [255, 161] on mat-icon "more_horiz" at bounding box center [258, 163] width 6 height 6
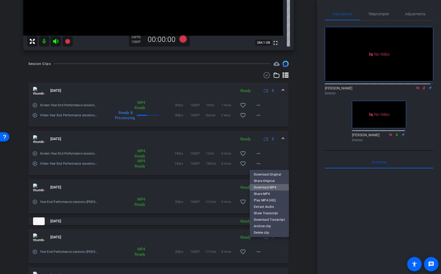
click at [268, 189] on span "Download MP4" at bounding box center [269, 187] width 31 height 6
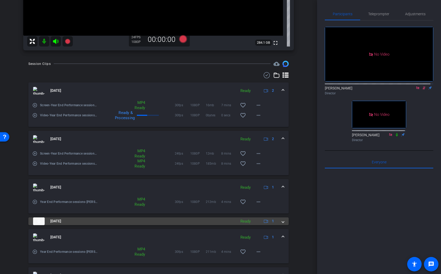
click at [165, 220] on mat-panel-title "[DATE]" at bounding box center [133, 221] width 201 height 8
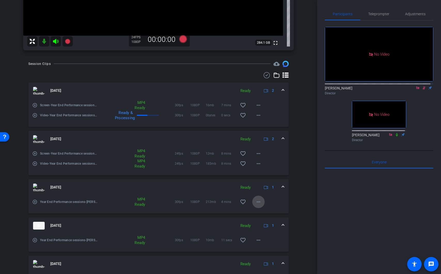
click at [257, 202] on mat-icon "more_horiz" at bounding box center [258, 202] width 6 height 6
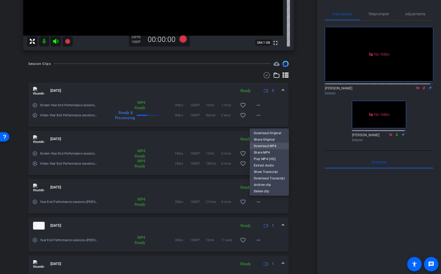
click at [273, 144] on span "Download MP4" at bounding box center [269, 146] width 31 height 6
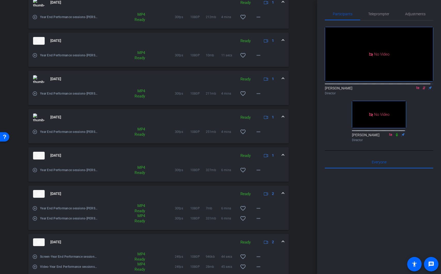
scroll to position [344, 0]
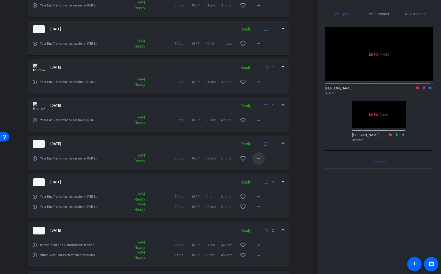
click at [258, 160] on mat-icon "more_horiz" at bounding box center [258, 158] width 6 height 6
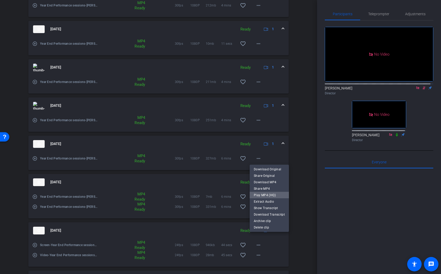
click at [270, 193] on span "Play MP4 (HQ)" at bounding box center [269, 195] width 31 height 6
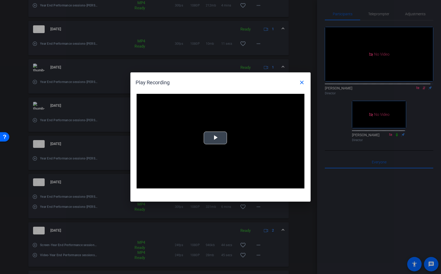
click at [215, 138] on span "Video Player" at bounding box center [215, 138] width 0 height 0
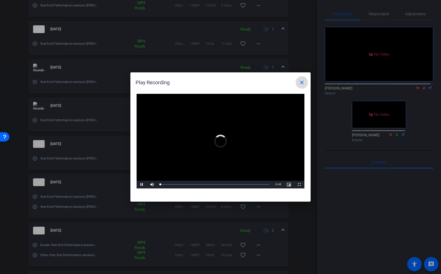
click at [303, 83] on mat-icon "close" at bounding box center [302, 82] width 6 height 6
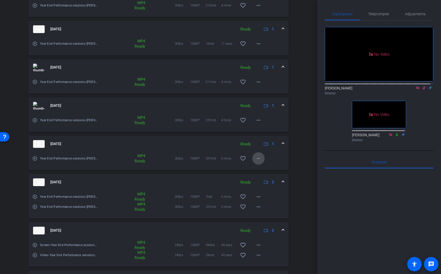
click at [256, 157] on mat-icon "more_horiz" at bounding box center [258, 158] width 6 height 6
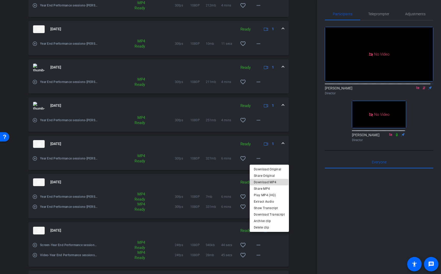
click at [269, 182] on span "Download MP4" at bounding box center [269, 182] width 31 height 6
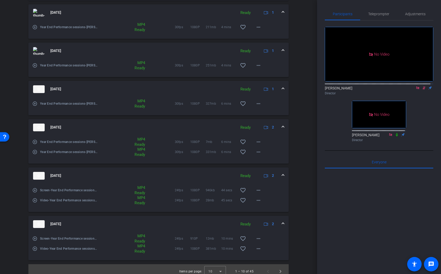
scroll to position [404, 0]
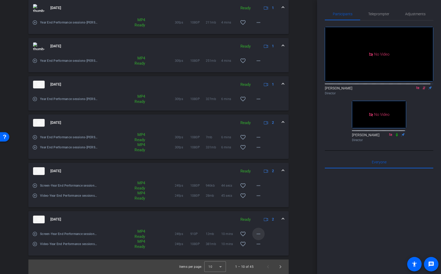
click at [255, 233] on mat-icon "more_horiz" at bounding box center [258, 234] width 6 height 6
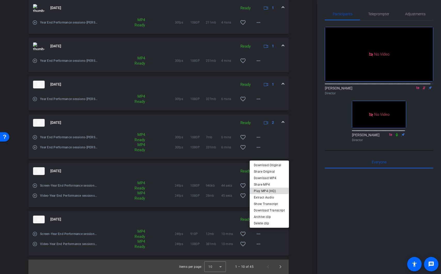
click at [265, 190] on span "Play MP4 (HQ)" at bounding box center [269, 190] width 31 height 6
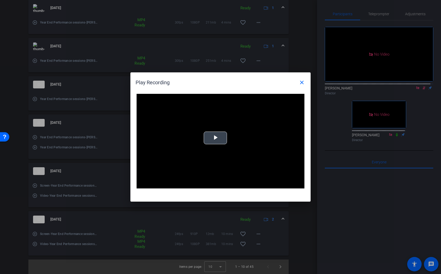
click at [226, 146] on video "Video Player" at bounding box center [221, 141] width 168 height 95
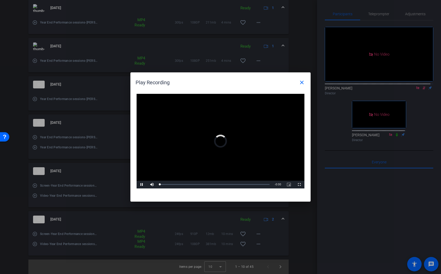
click at [224, 140] on video "Video Player" at bounding box center [221, 141] width 168 height 95
click at [144, 184] on span "Video Player" at bounding box center [142, 184] width 10 height 0
drag, startPoint x: 302, startPoint y: 82, endPoint x: 303, endPoint y: 84, distance: 2.6
click at [302, 82] on mat-icon "close" at bounding box center [302, 82] width 6 height 6
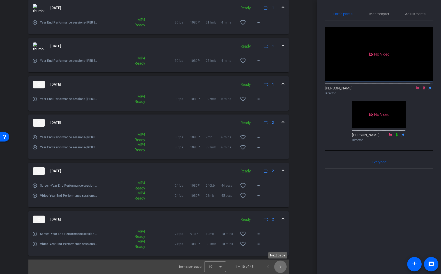
click at [282, 264] on span "Next page" at bounding box center [280, 266] width 12 height 12
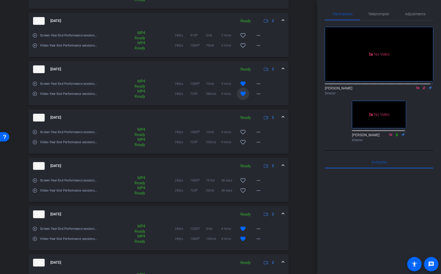
scroll to position [177, 0]
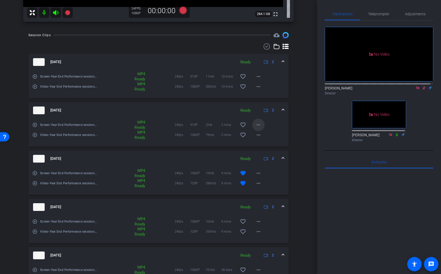
click at [260, 122] on span at bounding box center [258, 125] width 12 height 12
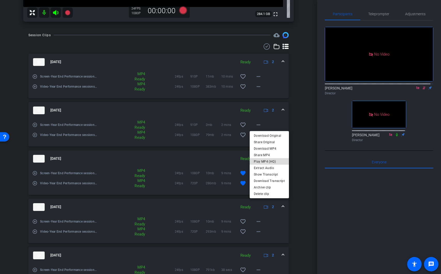
click at [270, 162] on span "Play MP4 (HQ)" at bounding box center [269, 161] width 31 height 6
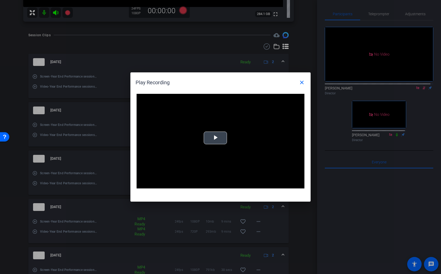
click at [215, 138] on span "Video Player" at bounding box center [215, 138] width 0 height 0
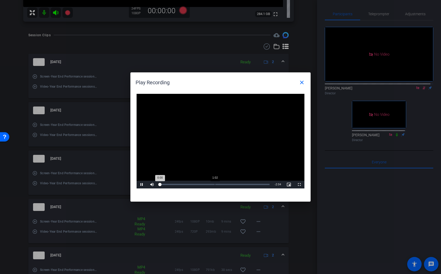
click at [215, 182] on div "Loaded : 0% 1:02 0:00" at bounding box center [214, 185] width 115 height 8
click at [221, 183] on div "Loaded : 100.00% 1:08 1:02" at bounding box center [214, 185] width 115 height 8
click at [235, 184] on div "Loaded : 100.00% 1:23 1:09" at bounding box center [215, 184] width 110 height 1
click at [247, 185] on div "Loaded : 100.00% 1:37 1:25" at bounding box center [215, 184] width 110 height 1
click at [305, 83] on span at bounding box center [302, 82] width 12 height 12
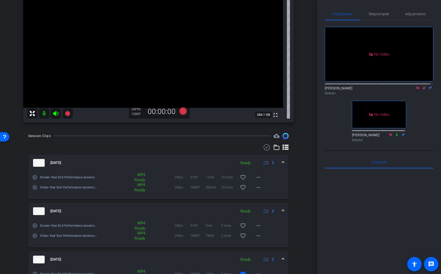
scroll to position [49, 0]
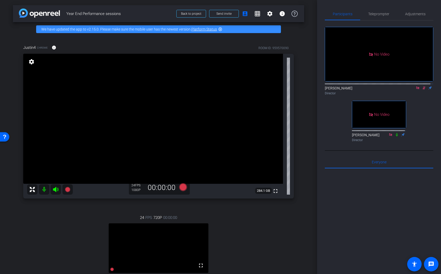
scroll to position [49, 0]
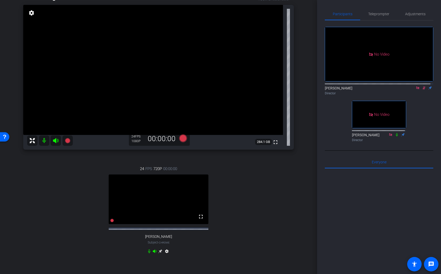
click at [422, 86] on icon at bounding box center [424, 88] width 4 height 4
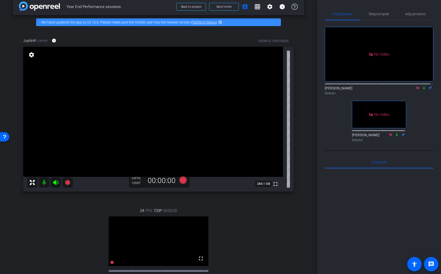
scroll to position [9, 0]
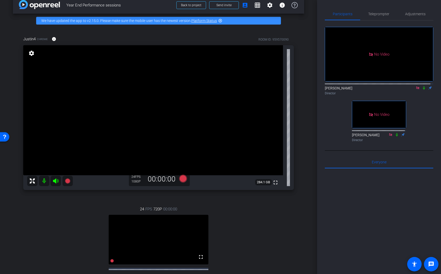
click at [422, 86] on icon at bounding box center [424, 88] width 4 height 4
drag, startPoint x: 421, startPoint y: 73, endPoint x: 420, endPoint y: 92, distance: 19.1
click at [420, 92] on div "No Video [PERSON_NAME] Director No Video [PERSON_NAME] Director" at bounding box center [379, 81] width 108 height 123
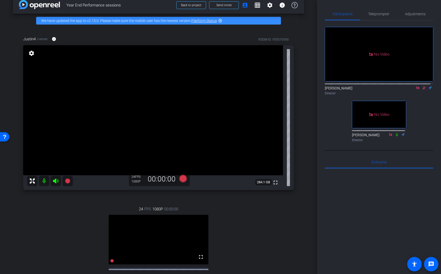
click at [422, 86] on icon at bounding box center [424, 88] width 4 height 4
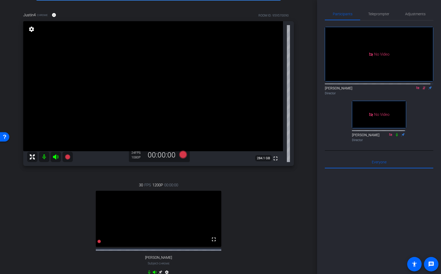
scroll to position [33, 0]
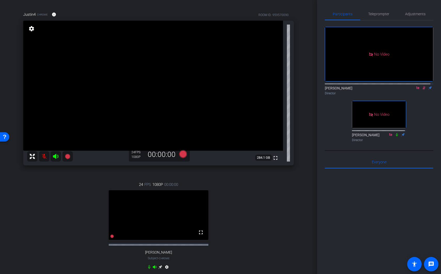
click at [147, 269] on icon at bounding box center [149, 267] width 4 height 4
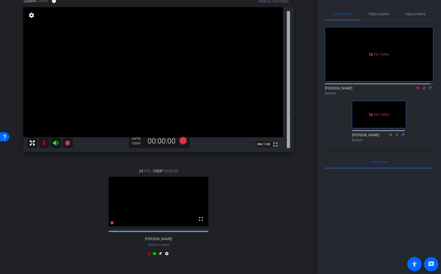
scroll to position [48, 0]
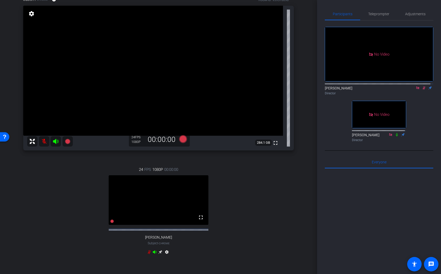
click at [423, 86] on icon at bounding box center [424, 87] width 3 height 3
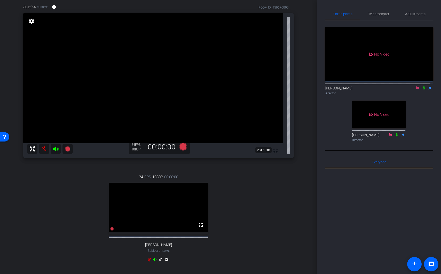
scroll to position [37, 0]
